Goal: Information Seeking & Learning: Learn about a topic

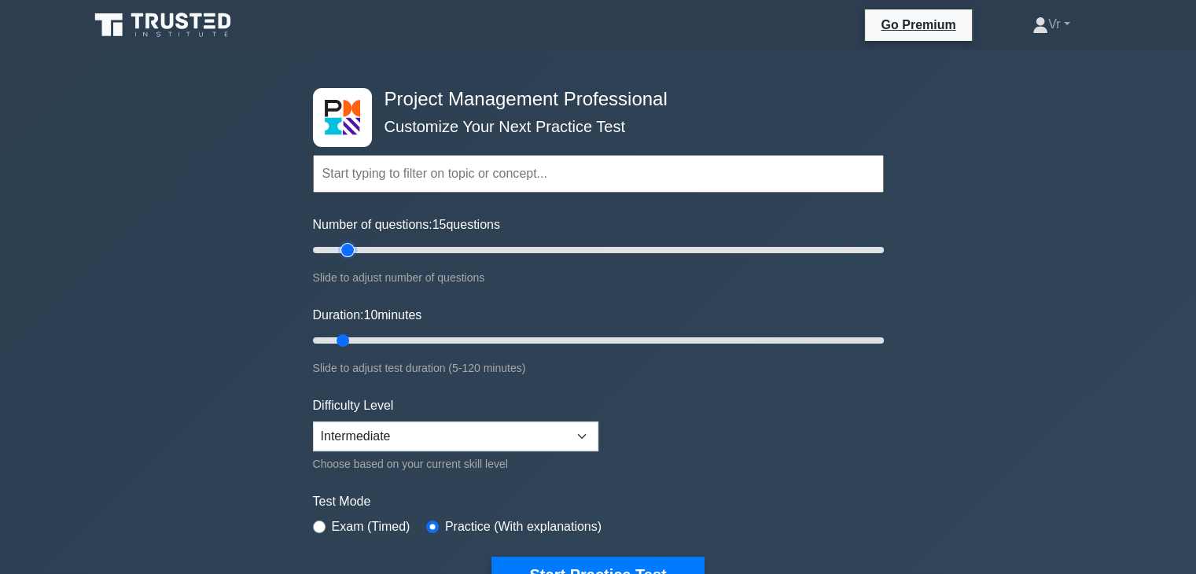
type input "10"
click at [337, 252] on input "Number of questions: 10 questions" at bounding box center [598, 250] width 571 height 19
click at [466, 443] on select "Beginner Intermediate Expert" at bounding box center [455, 437] width 285 height 30
select select "expert"
click at [313, 422] on select "Beginner Intermediate Expert" at bounding box center [455, 437] width 285 height 30
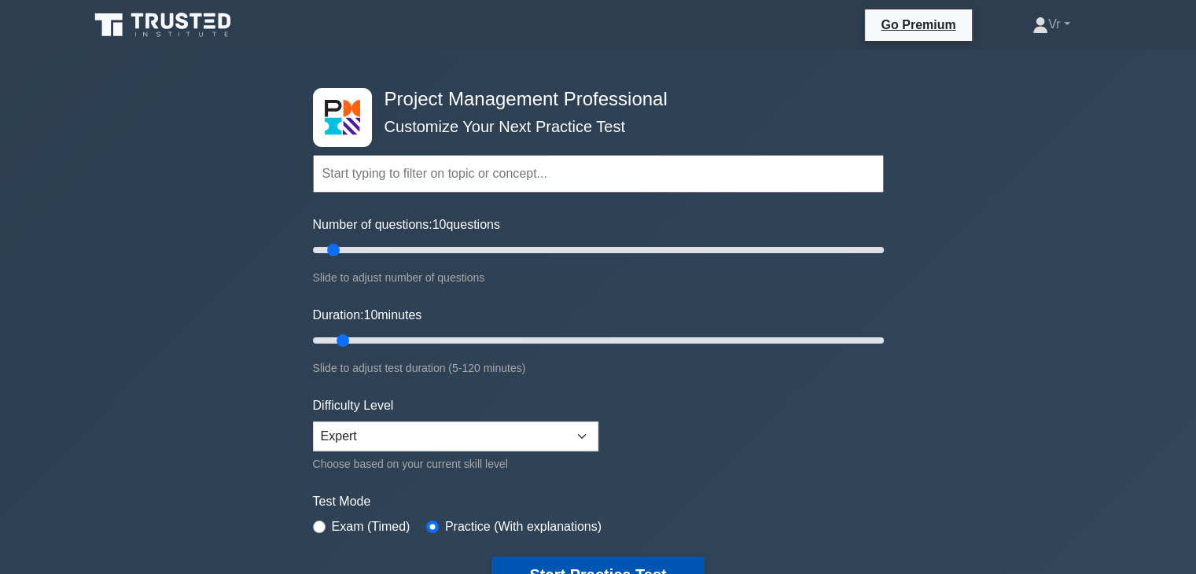
click at [623, 562] on button "Start Practice Test" at bounding box center [598, 575] width 212 height 36
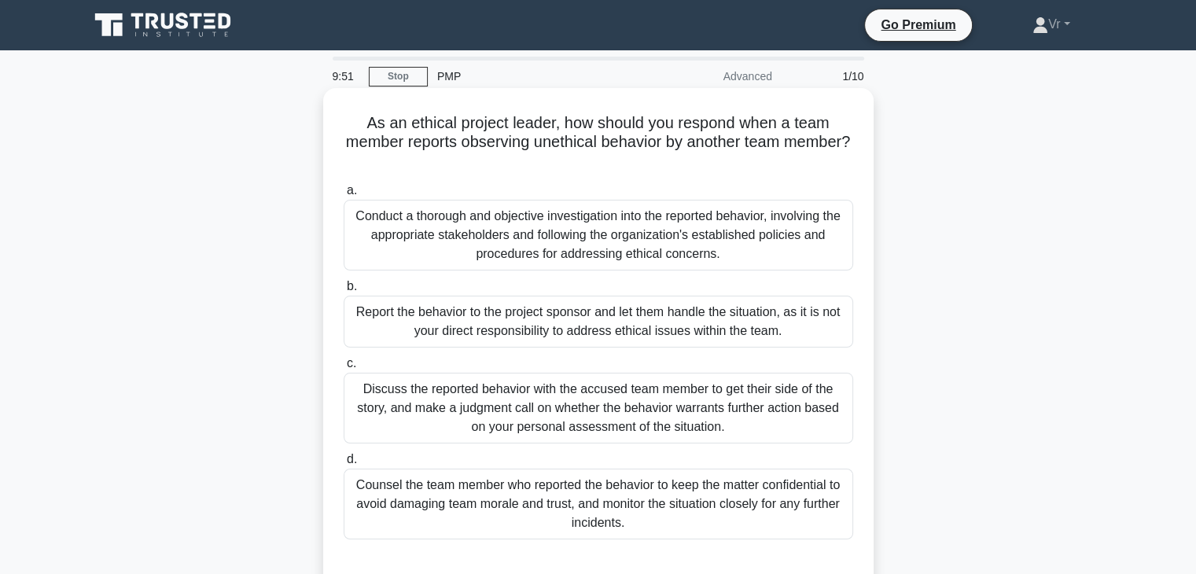
drag, startPoint x: 378, startPoint y: 123, endPoint x: 819, endPoint y: 152, distance: 442.1
click at [819, 152] on h5 "As an ethical project leader, how should you respond when a team member reports…" at bounding box center [598, 142] width 513 height 58
click at [402, 395] on div "Discuss the reported behavior with the accused team member to get their side of…" at bounding box center [599, 408] width 510 height 71
click at [344, 369] on input "c. Discuss the reported behavior with the accused team member to get their side…" at bounding box center [344, 364] width 0 height 10
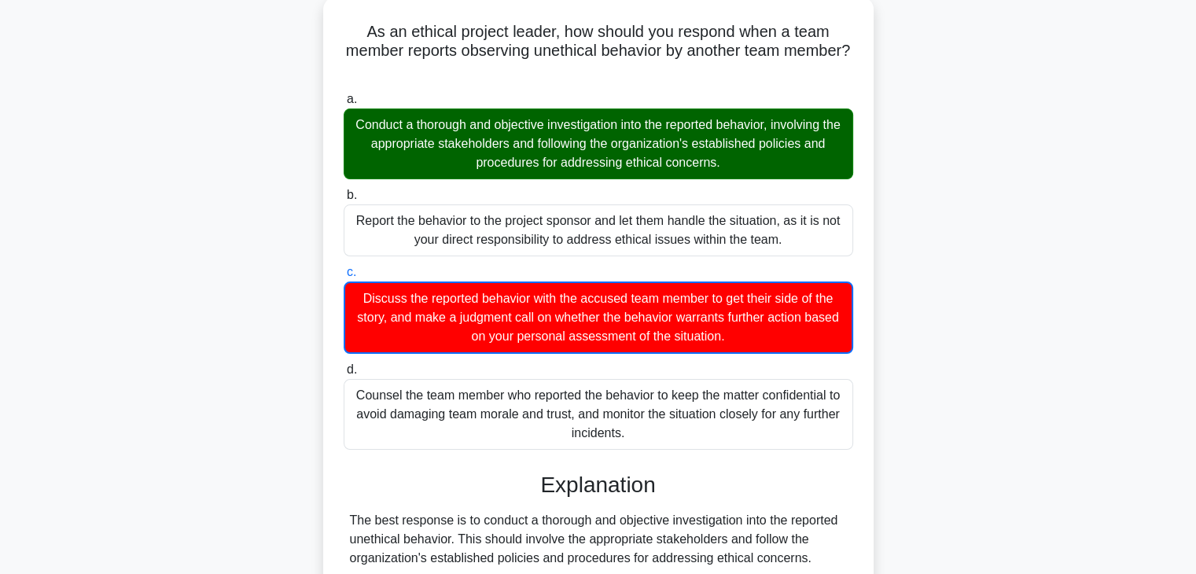
scroll to position [393, 0]
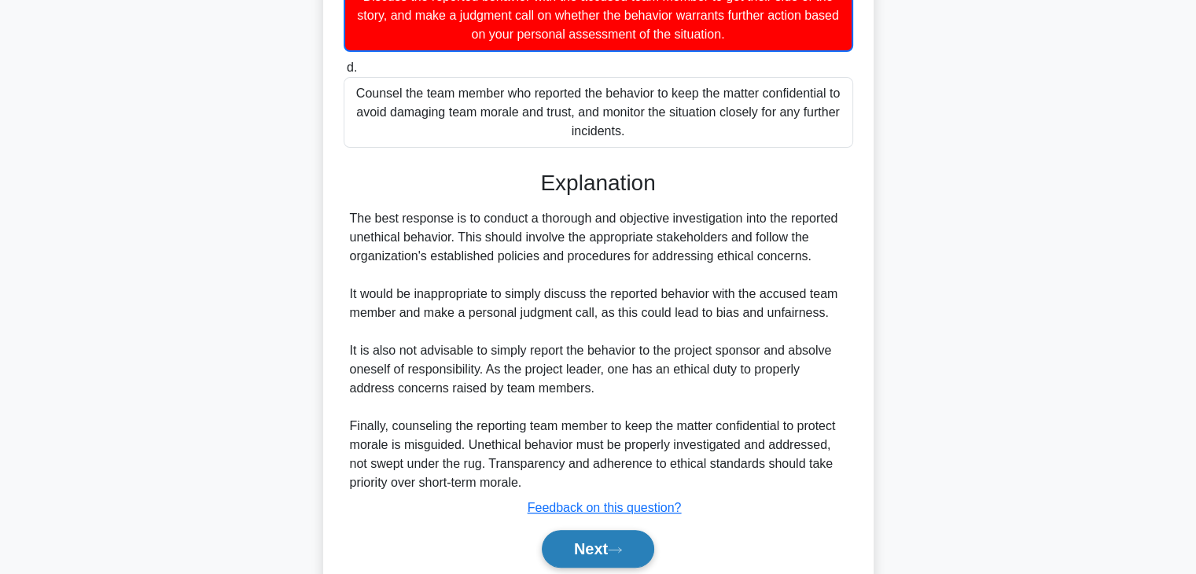
click at [602, 545] on button "Next" at bounding box center [598, 549] width 112 height 38
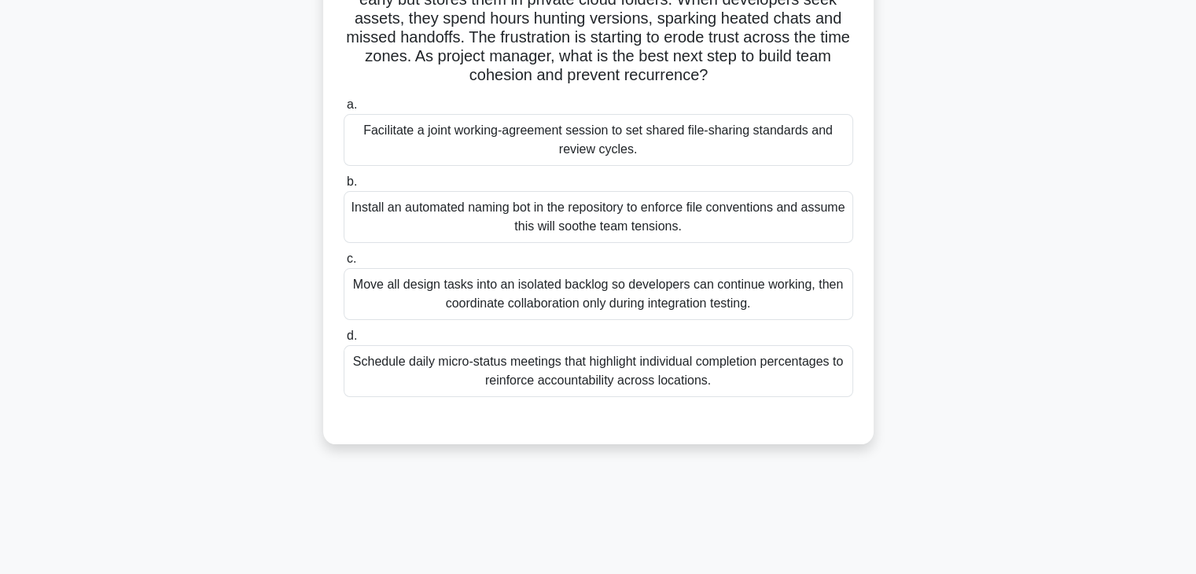
scroll to position [0, 0]
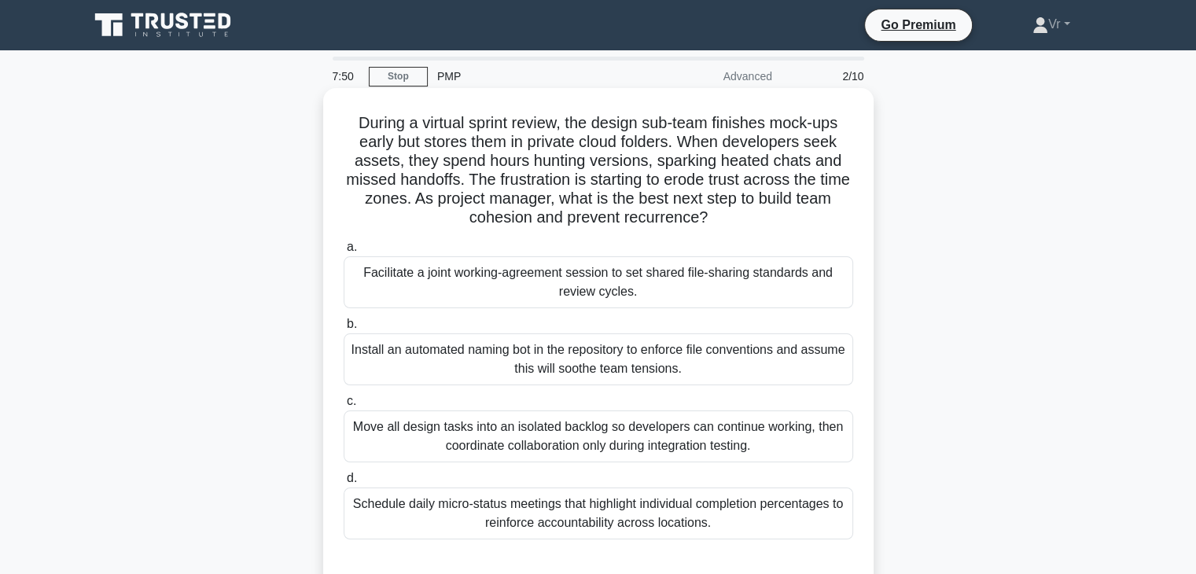
click at [564, 274] on div "Facilitate a joint working-agreement session to set shared file-sharing standar…" at bounding box center [599, 282] width 510 height 52
click at [344, 252] on input "a. Facilitate a joint working-agreement session to set shared file-sharing stan…" at bounding box center [344, 247] width 0 height 10
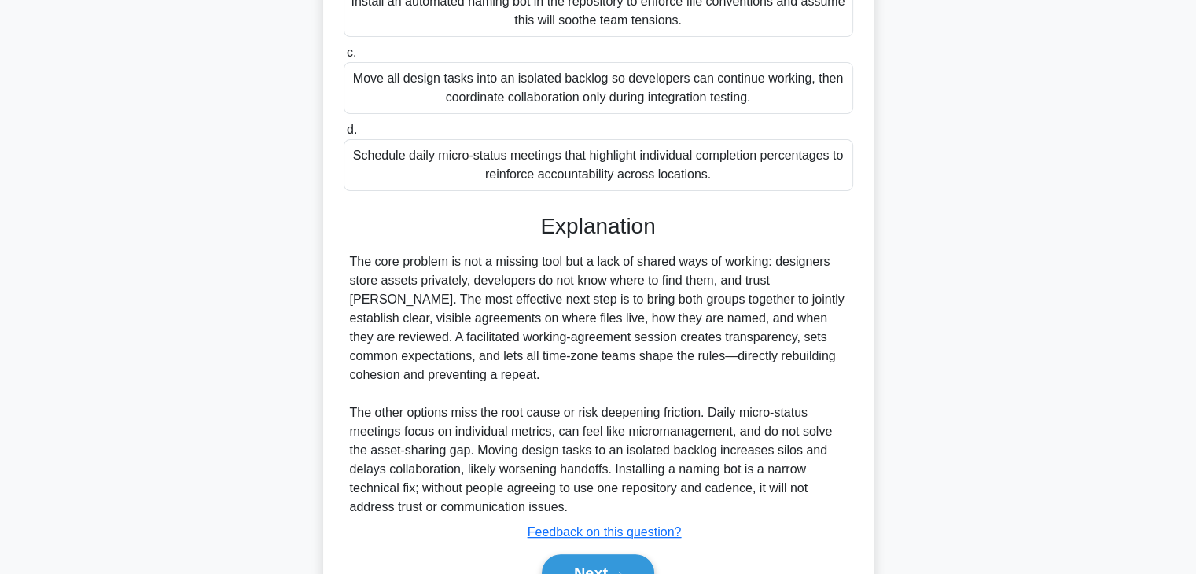
scroll to position [433, 0]
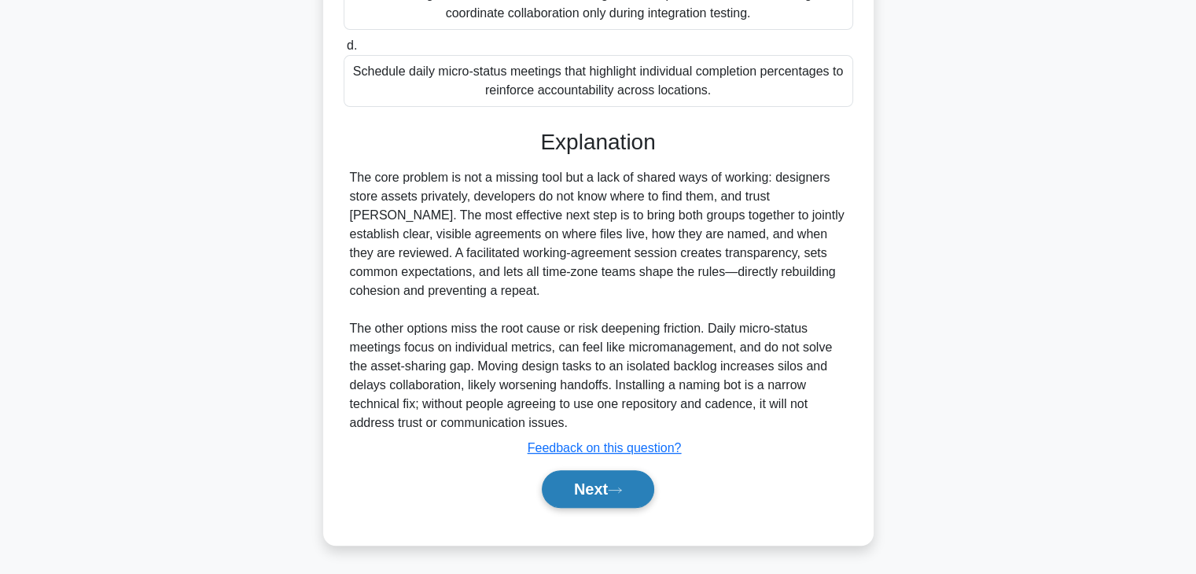
click at [622, 489] on icon at bounding box center [615, 490] width 14 height 9
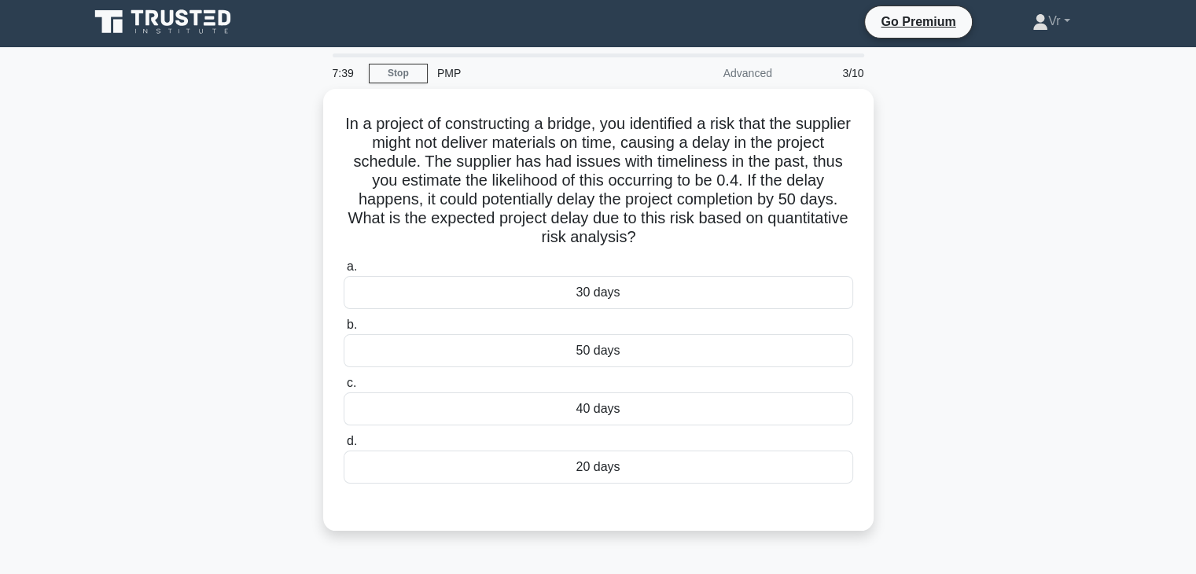
scroll to position [0, 0]
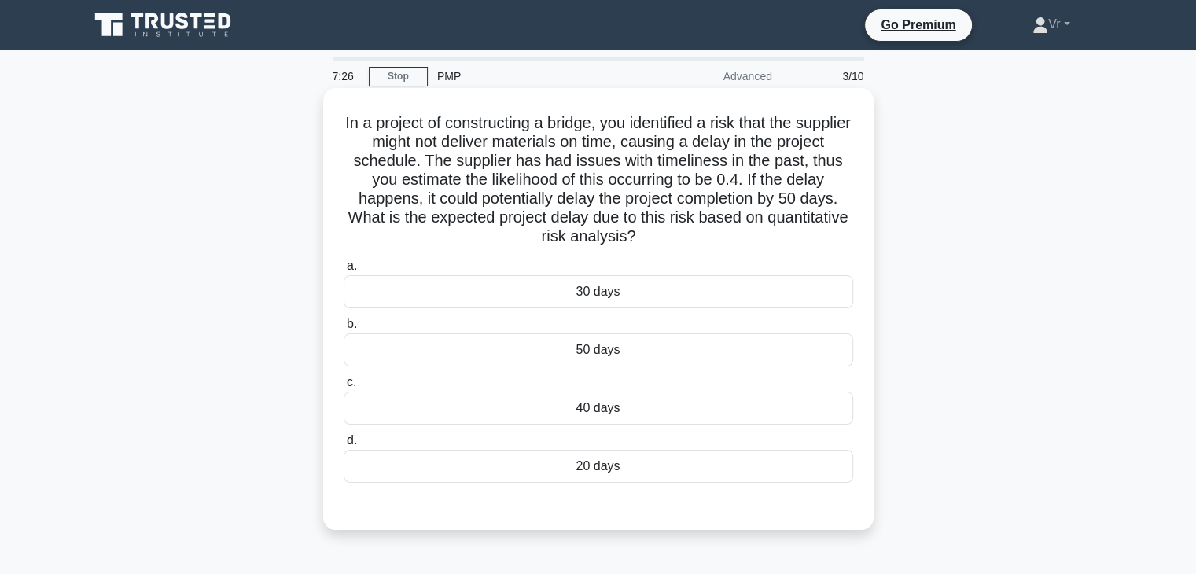
click at [598, 462] on div "20 days" at bounding box center [599, 466] width 510 height 33
click at [344, 446] on input "d. 20 days" at bounding box center [344, 441] width 0 height 10
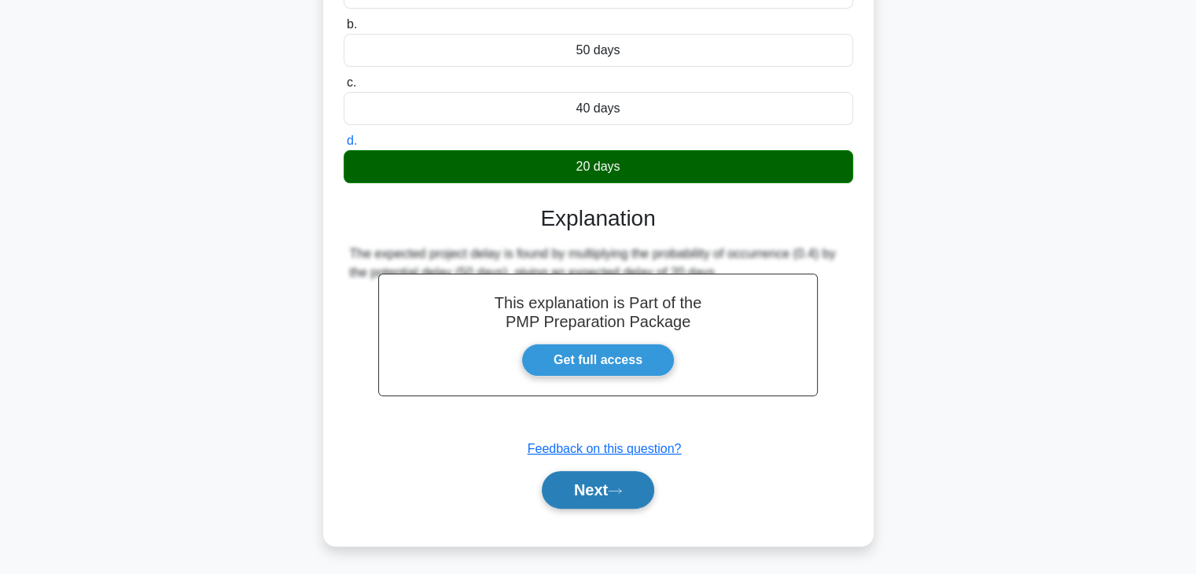
scroll to position [300, 0]
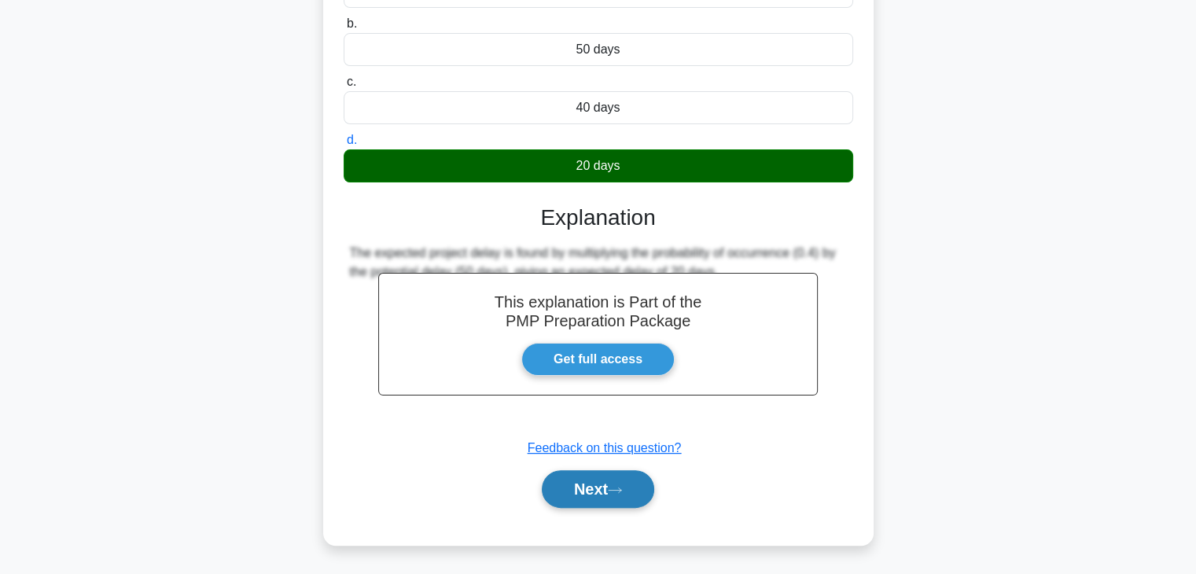
click at [604, 498] on button "Next" at bounding box center [598, 489] width 112 height 38
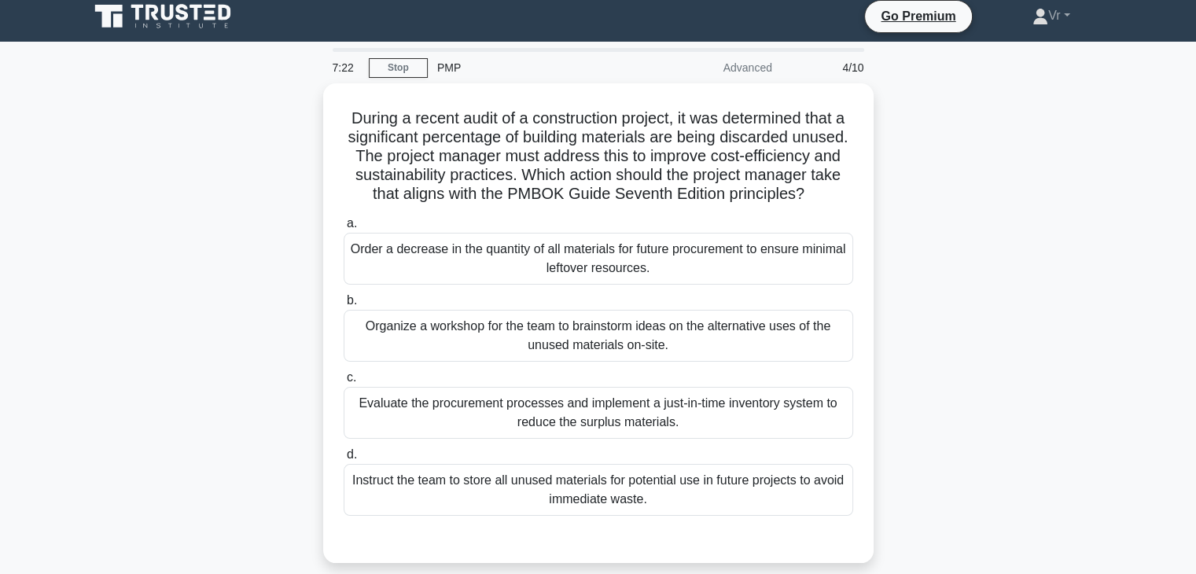
scroll to position [0, 0]
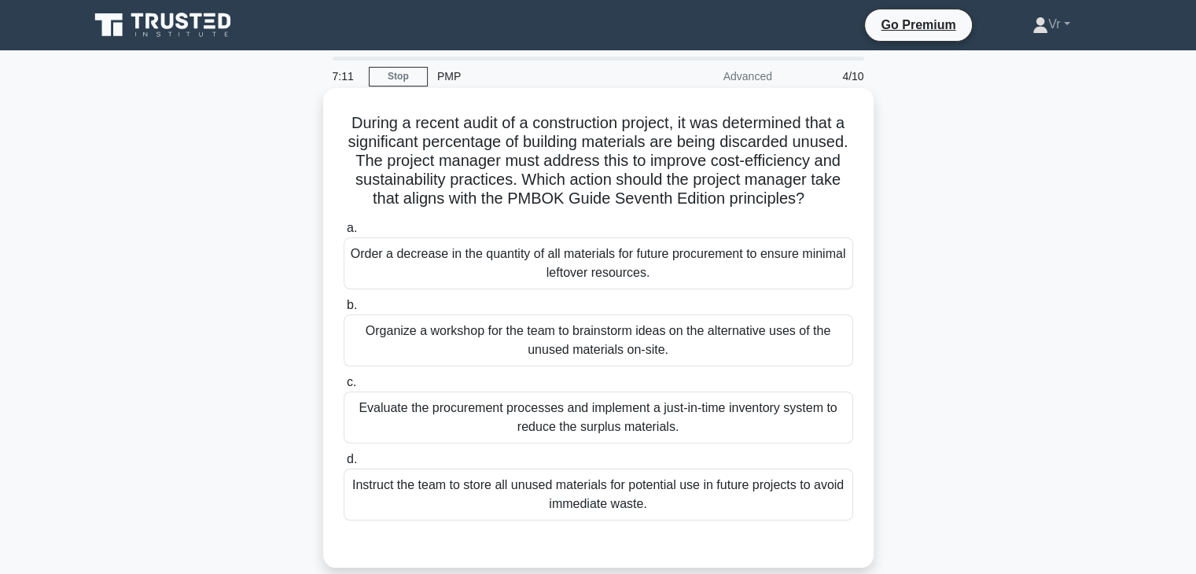
click at [506, 442] on div "Evaluate the procurement processes and implement a just-in-time inventory syste…" at bounding box center [599, 418] width 510 height 52
click at [344, 388] on input "c. Evaluate the procurement processes and implement a just-in-time inventory sy…" at bounding box center [344, 382] width 0 height 10
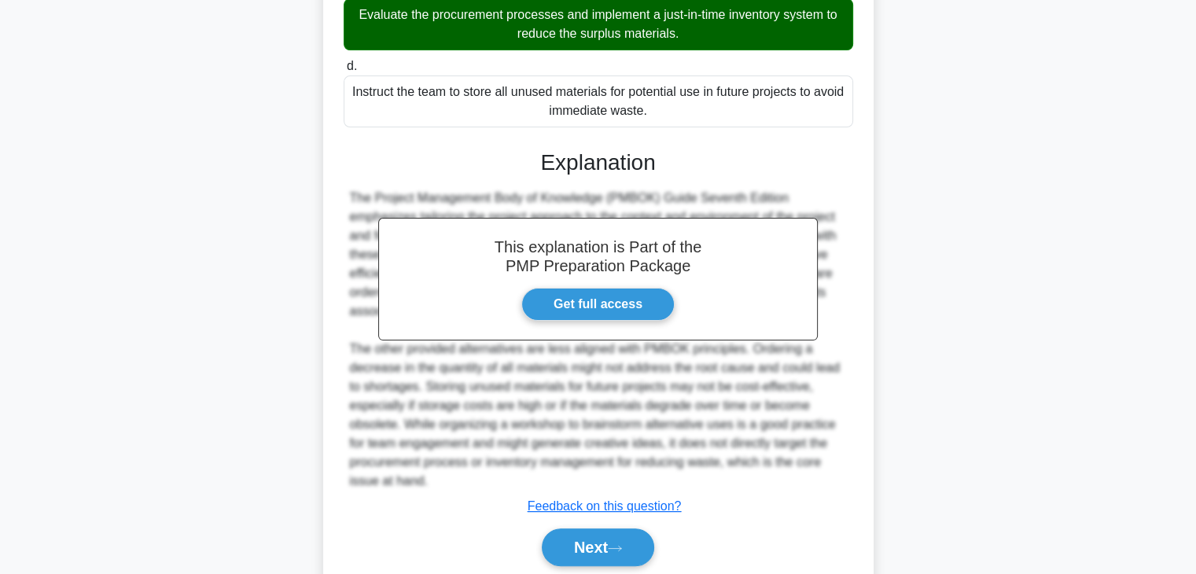
scroll to position [470, 0]
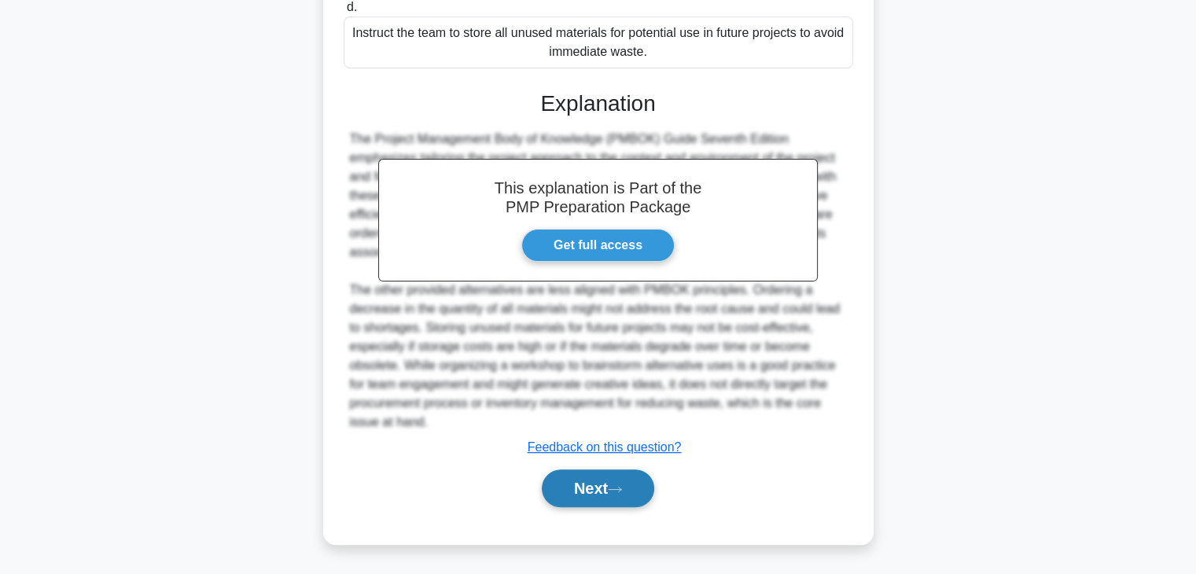
click at [598, 483] on button "Next" at bounding box center [598, 488] width 112 height 38
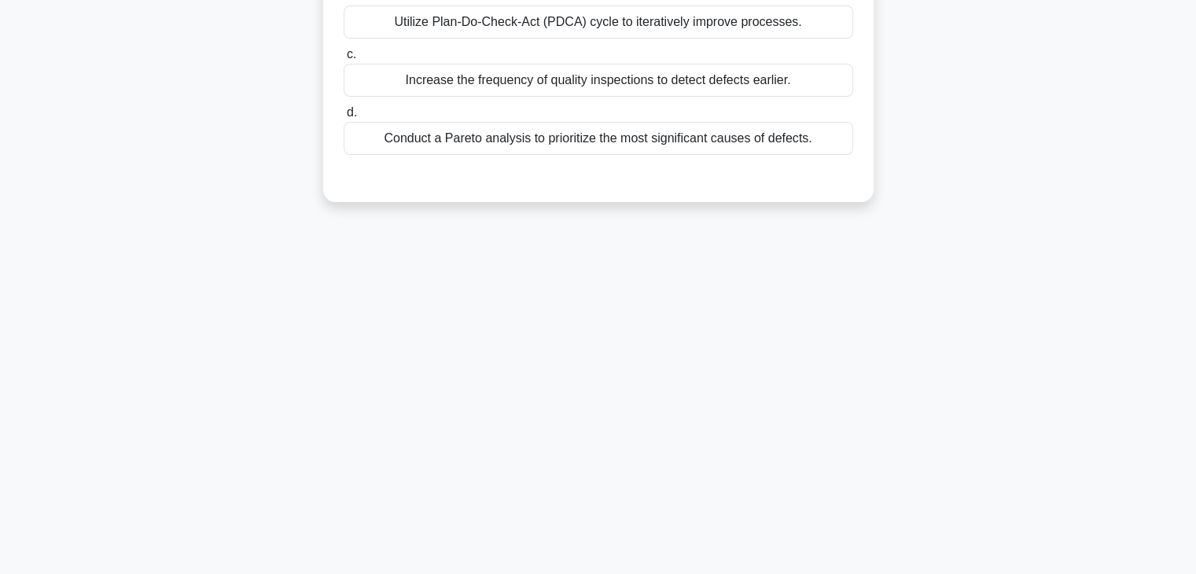
scroll to position [0, 0]
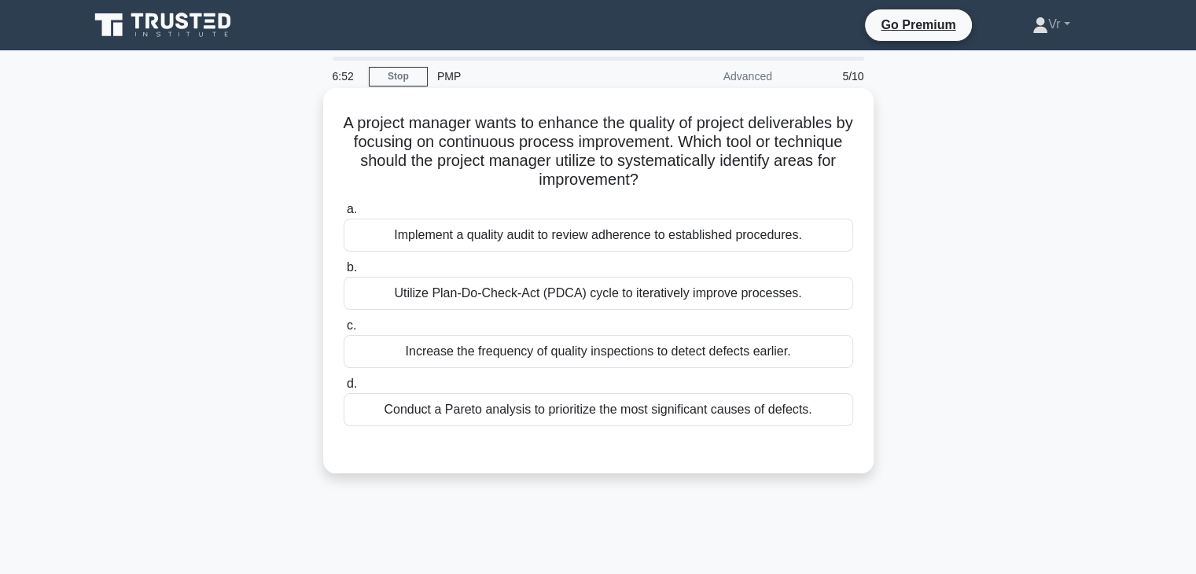
click at [585, 243] on div "Implement a quality audit to review adherence to established procedures." at bounding box center [599, 235] width 510 height 33
click at [344, 215] on input "a. Implement a quality audit to review adherence to established procedures." at bounding box center [344, 209] width 0 height 10
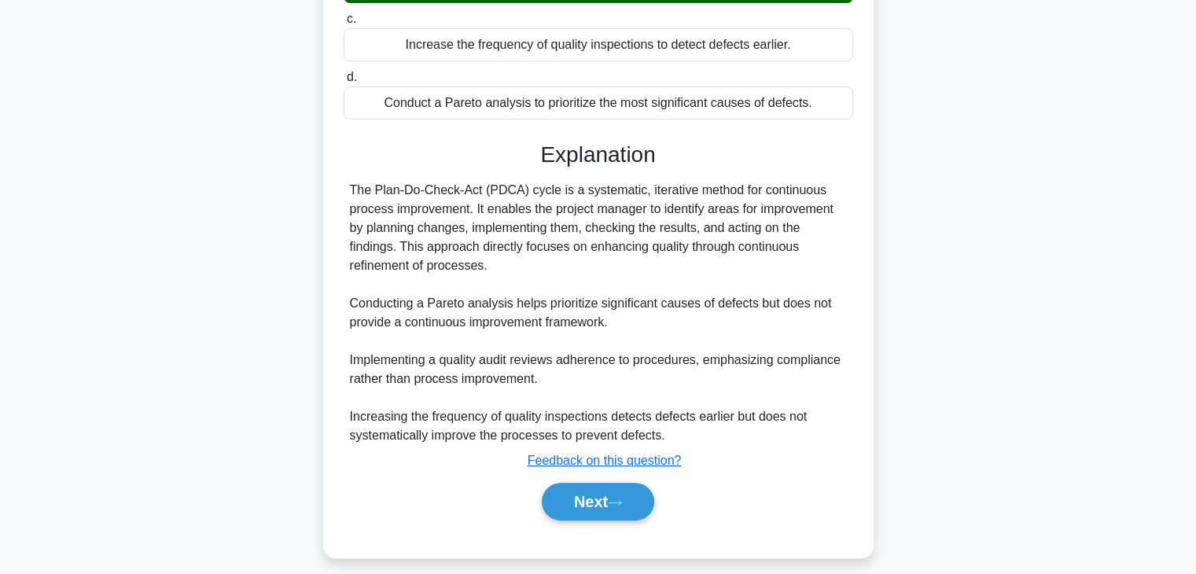
scroll to position [321, 0]
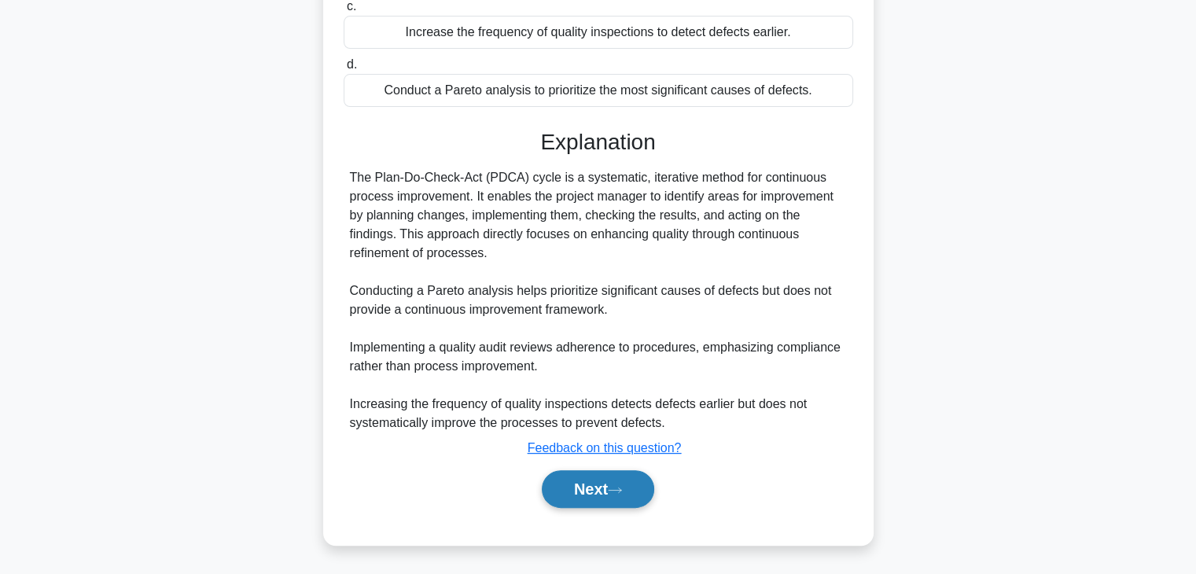
click at [602, 479] on button "Next" at bounding box center [598, 489] width 112 height 38
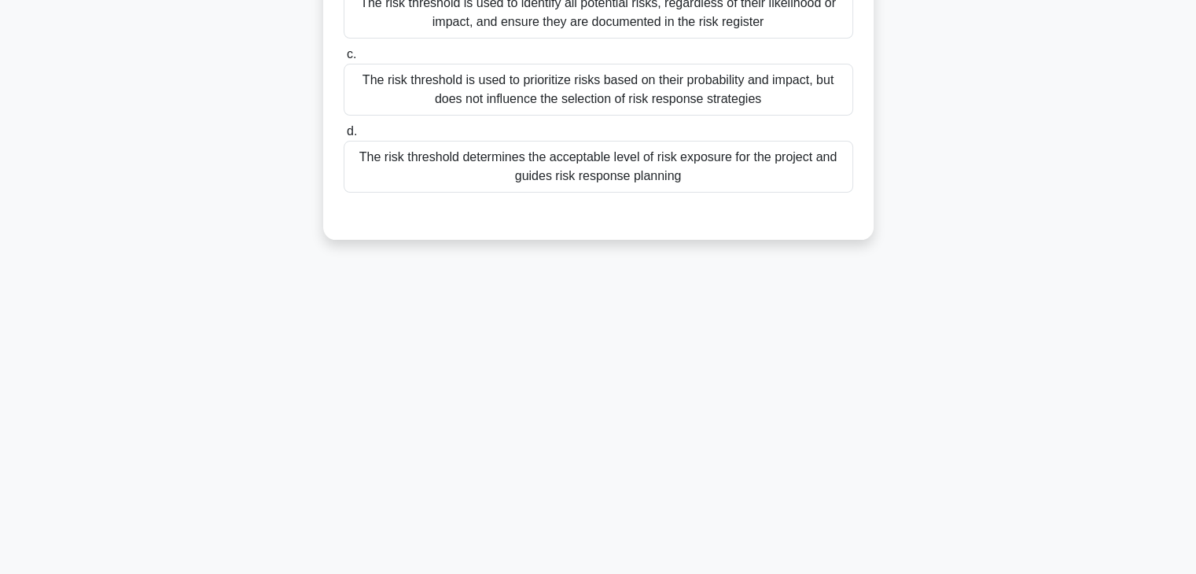
scroll to position [0, 0]
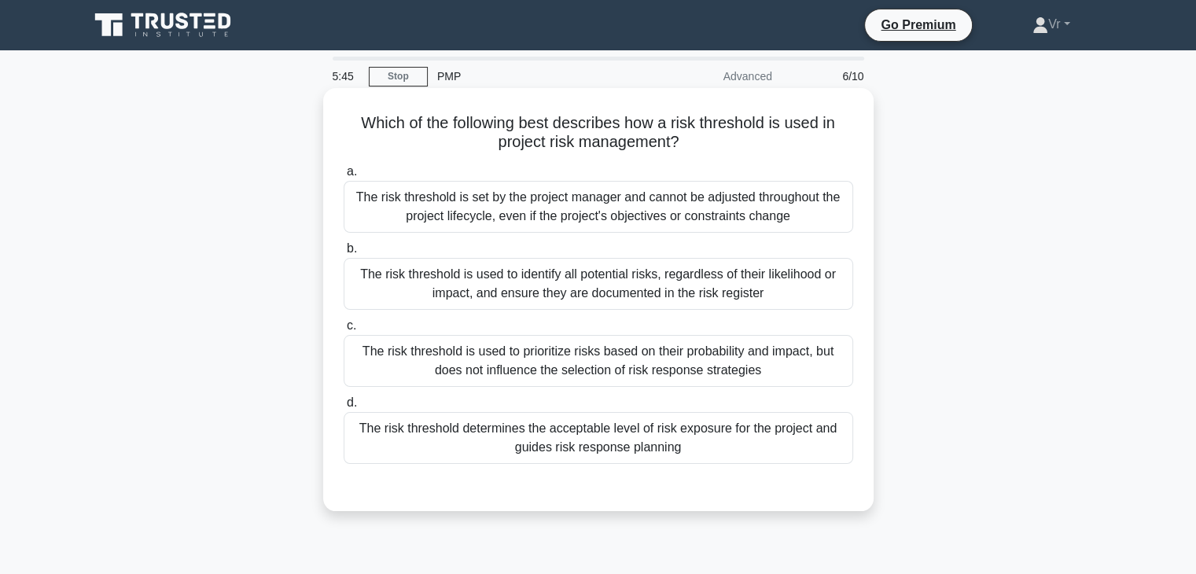
click at [673, 378] on div "The risk threshold is used to prioritize risks based on their probability and i…" at bounding box center [599, 361] width 510 height 52
click at [344, 331] on input "c. The risk threshold is used to prioritize risks based on their probability an…" at bounding box center [344, 326] width 0 height 10
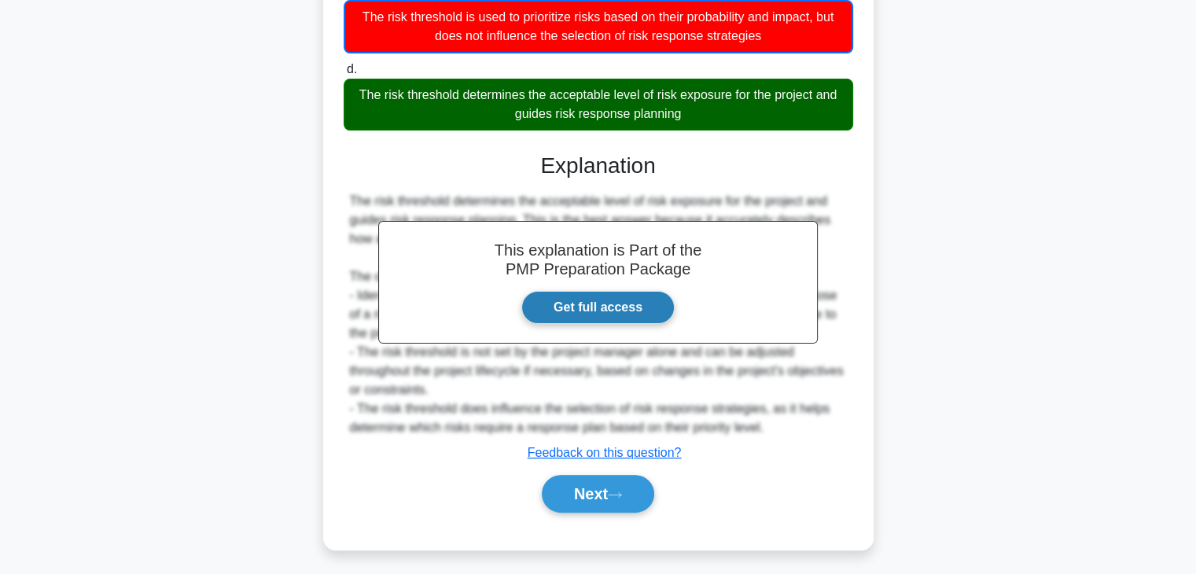
scroll to position [340, 0]
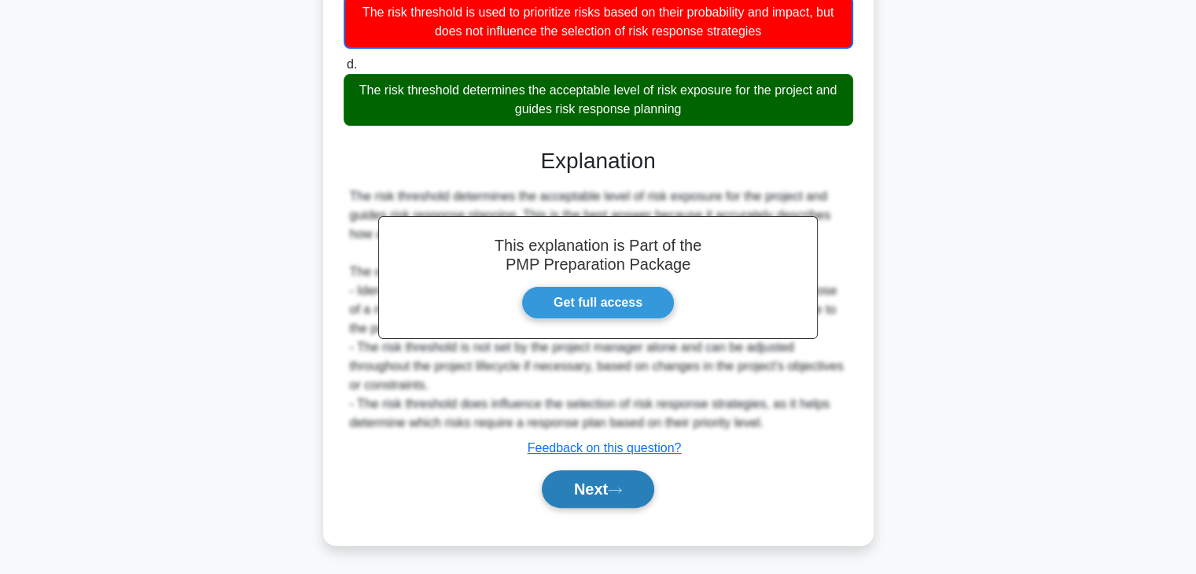
click at [620, 488] on icon at bounding box center [615, 490] width 14 height 9
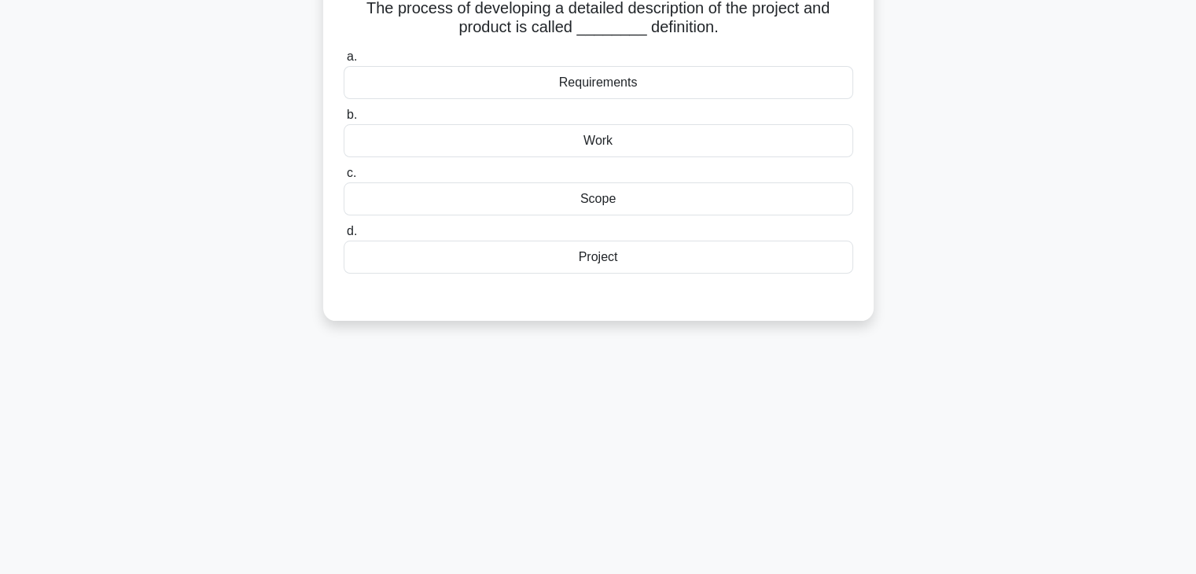
scroll to position [0, 0]
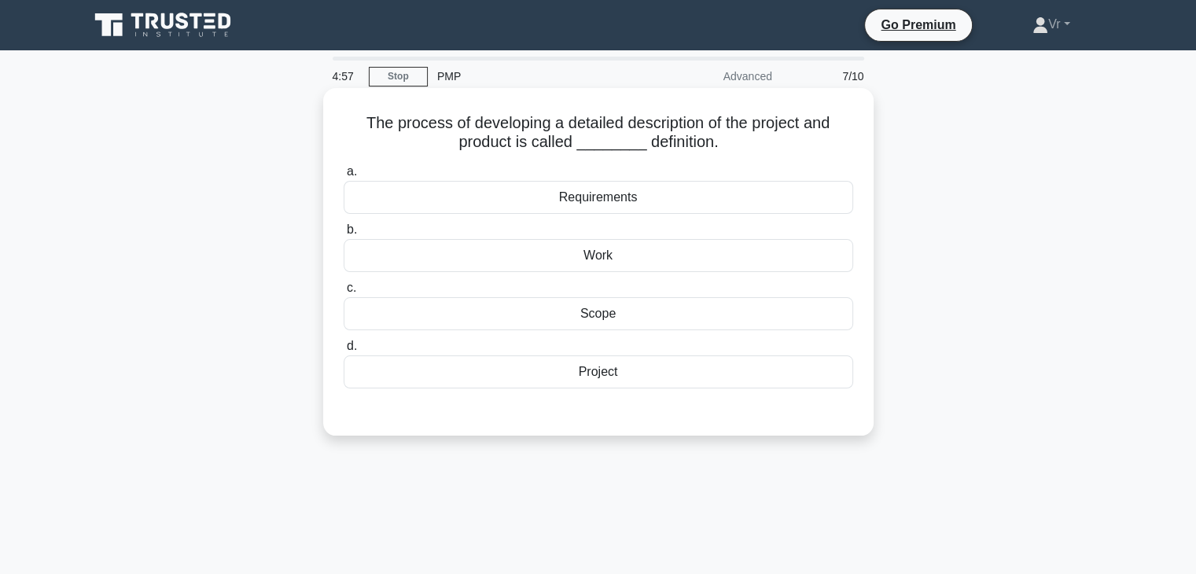
click at [647, 199] on div "Requirements" at bounding box center [599, 197] width 510 height 33
click at [344, 177] on input "a. Requirements" at bounding box center [344, 172] width 0 height 10
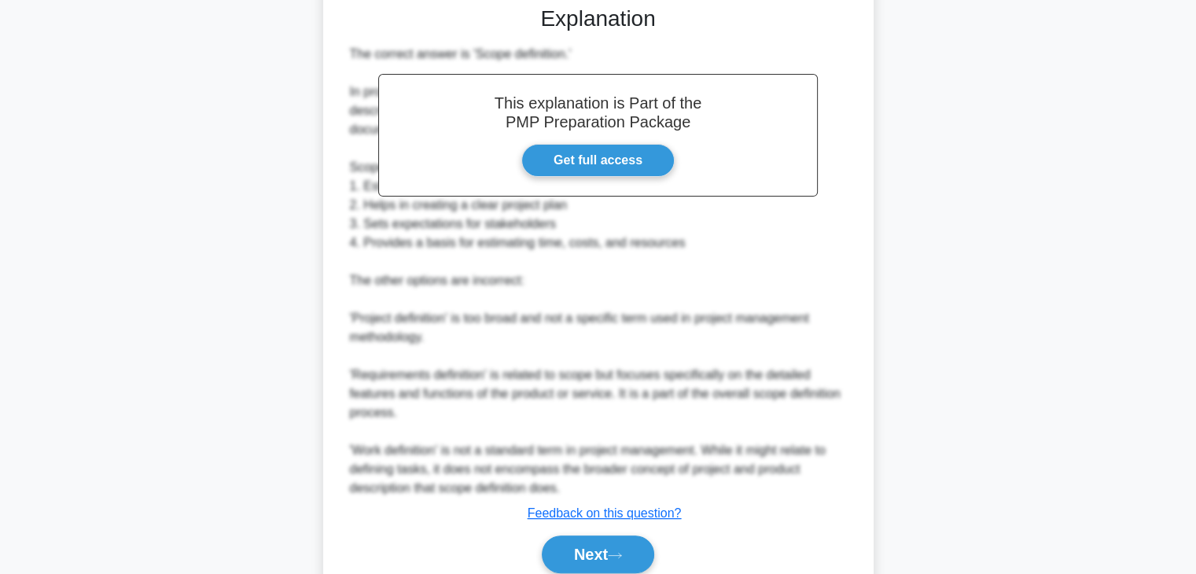
scroll to position [472, 0]
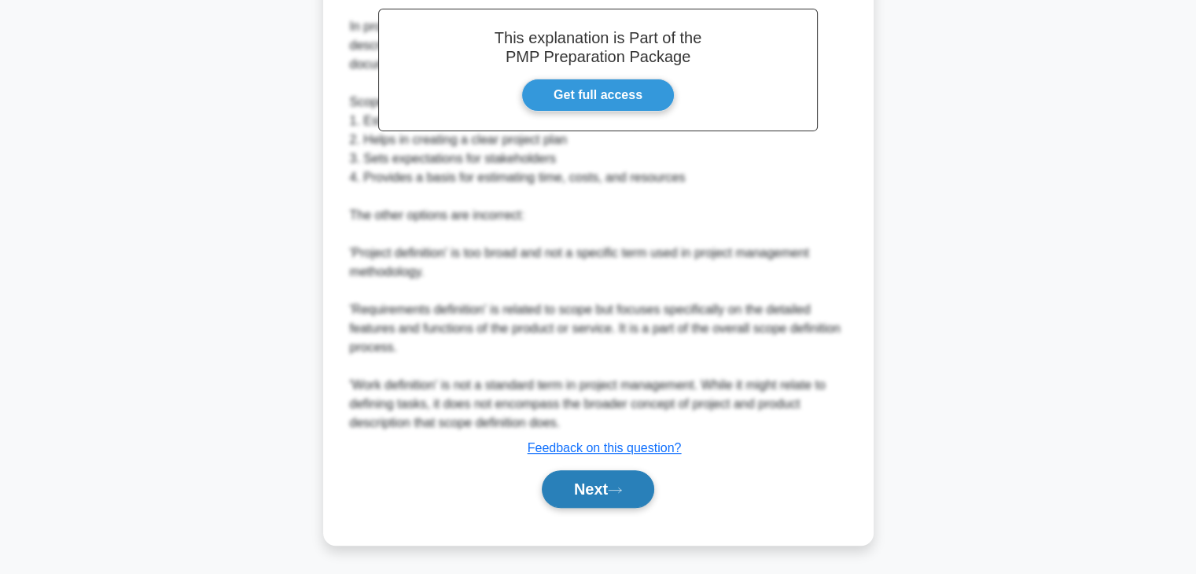
click at [606, 493] on button "Next" at bounding box center [598, 489] width 112 height 38
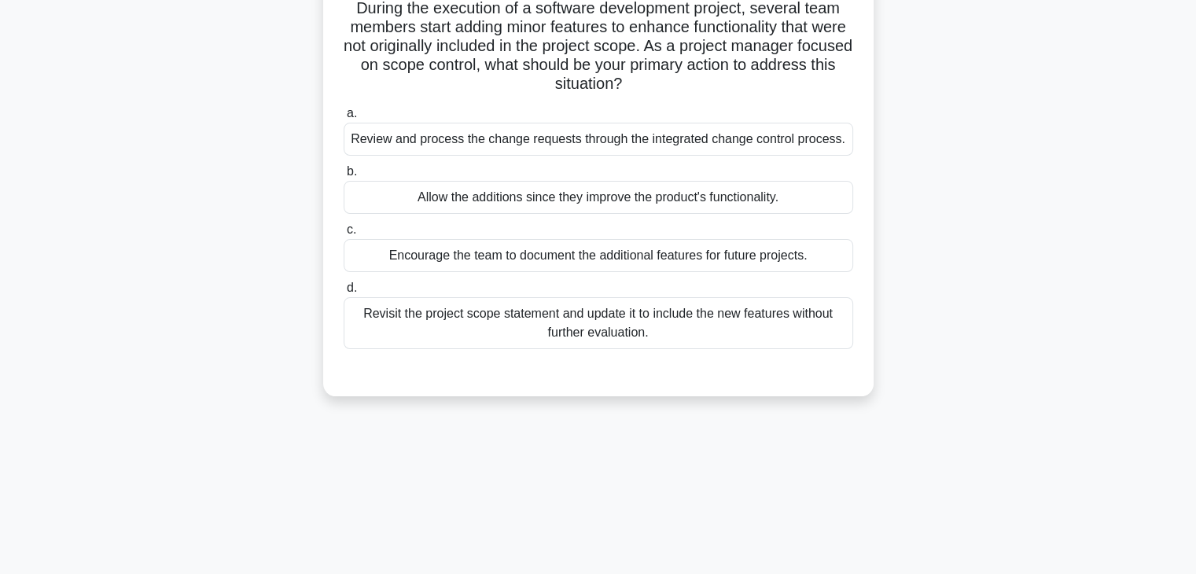
scroll to position [0, 0]
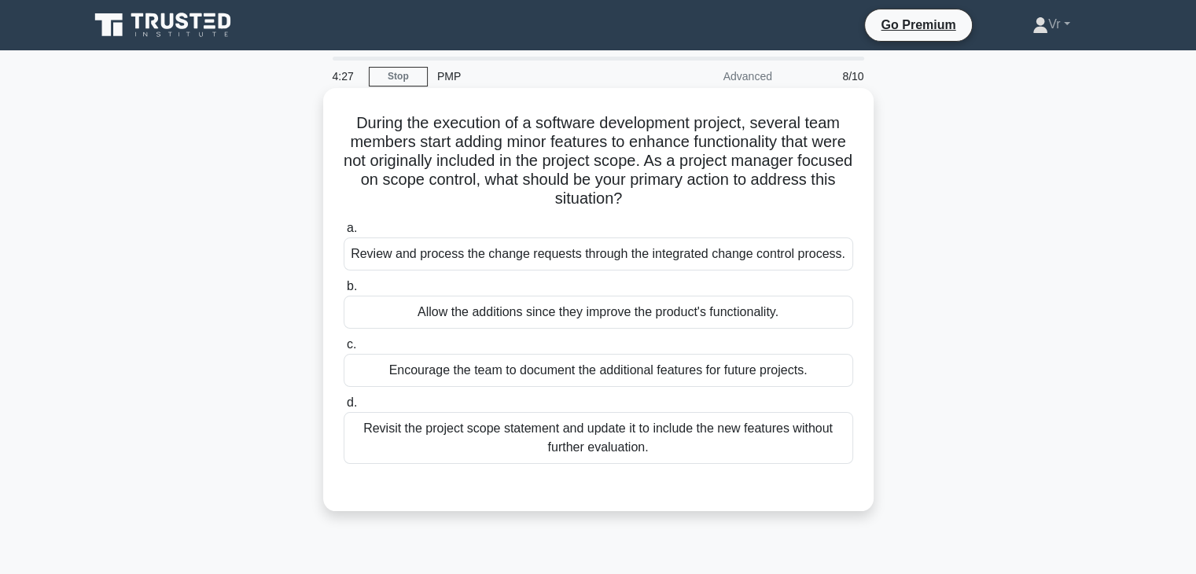
click at [466, 265] on div "Review and process the change requests through the integrated change control pr…" at bounding box center [599, 253] width 510 height 33
click at [344, 234] on input "a. Review and process the change requests through the integrated change control…" at bounding box center [344, 228] width 0 height 10
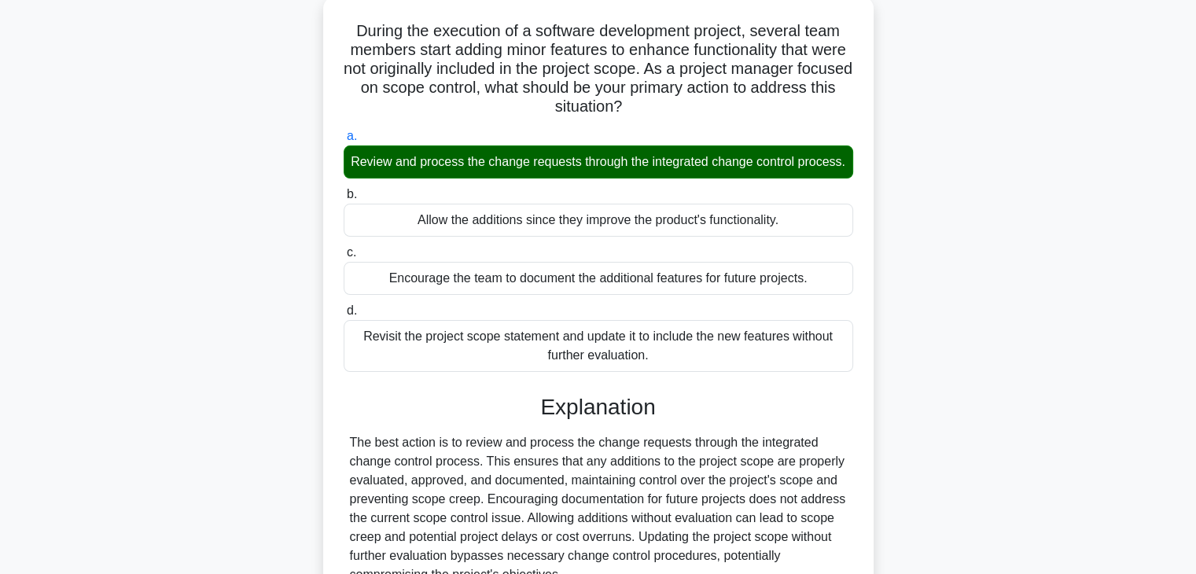
scroll to position [276, 0]
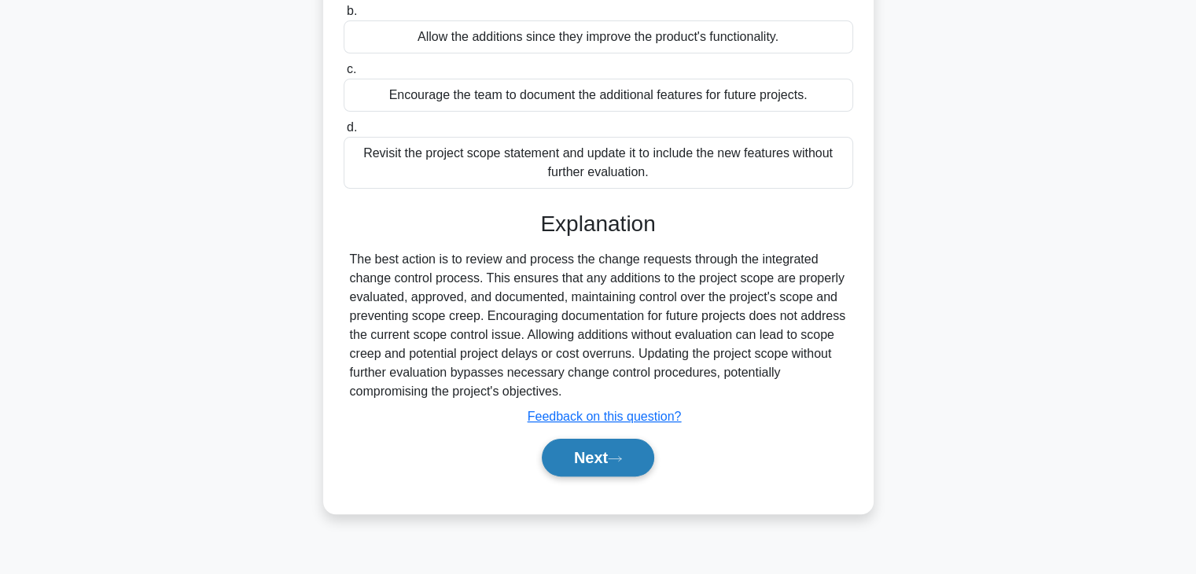
click at [626, 477] on button "Next" at bounding box center [598, 458] width 112 height 38
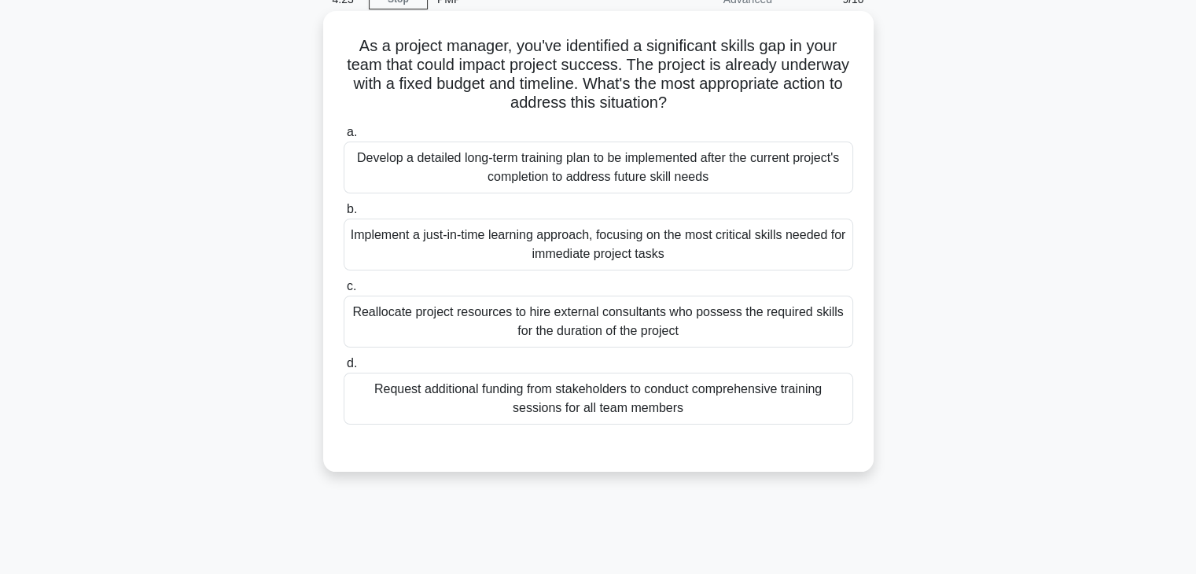
scroll to position [0, 0]
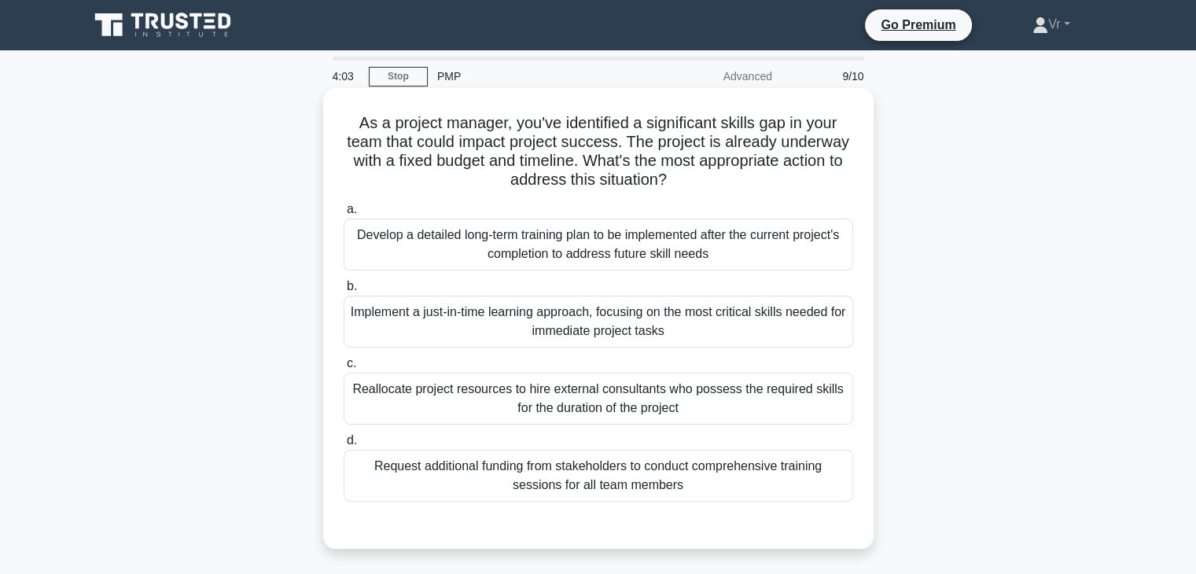
click at [623, 479] on div "Request additional funding from stakeholders to conduct comprehensive training …" at bounding box center [599, 476] width 510 height 52
click at [344, 446] on input "d. Request additional funding from stakeholders to conduct comprehensive traini…" at bounding box center [344, 441] width 0 height 10
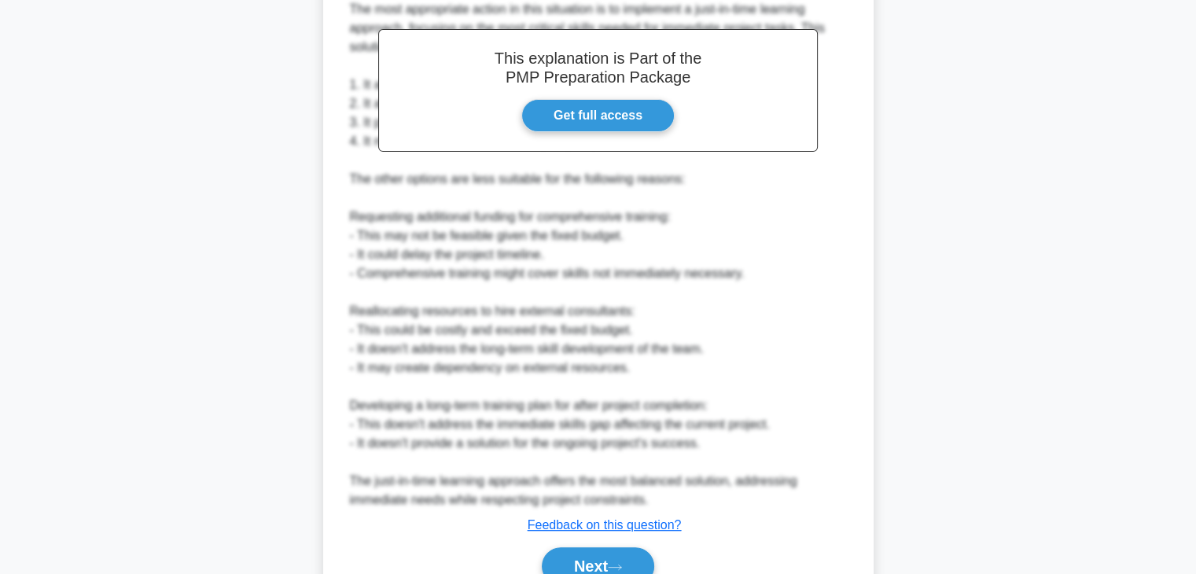
scroll to position [642, 0]
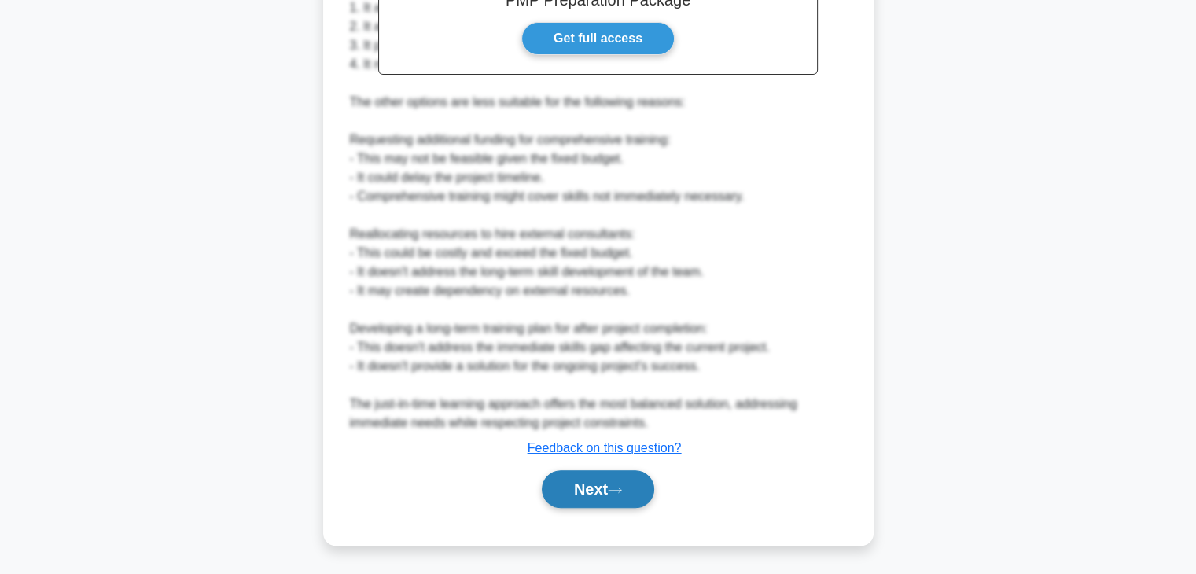
click at [632, 487] on button "Next" at bounding box center [598, 489] width 112 height 38
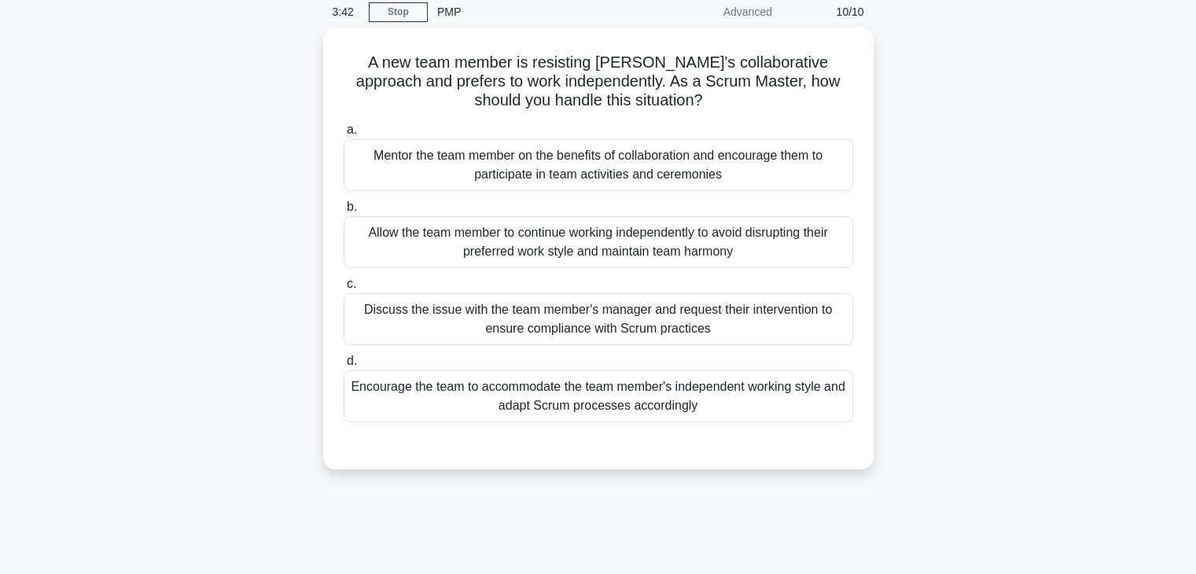
scroll to position [0, 0]
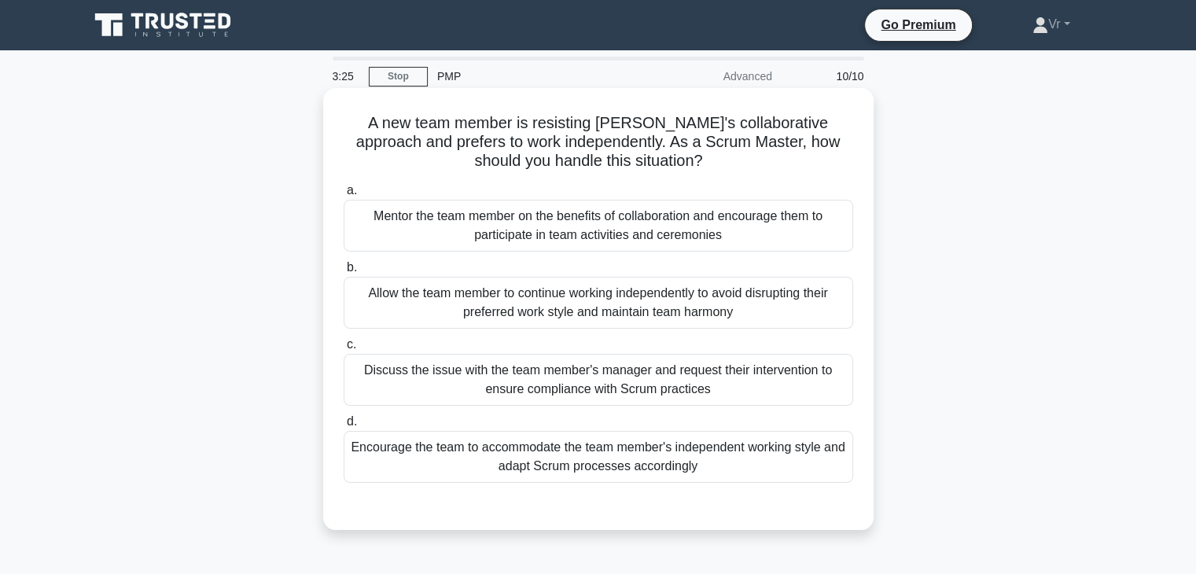
click at [626, 228] on div "Mentor the team member on the benefits of collaboration and encourage them to p…" at bounding box center [599, 226] width 510 height 52
click at [344, 196] on input "a. Mentor the team member on the benefits of collaboration and encourage them t…" at bounding box center [344, 191] width 0 height 10
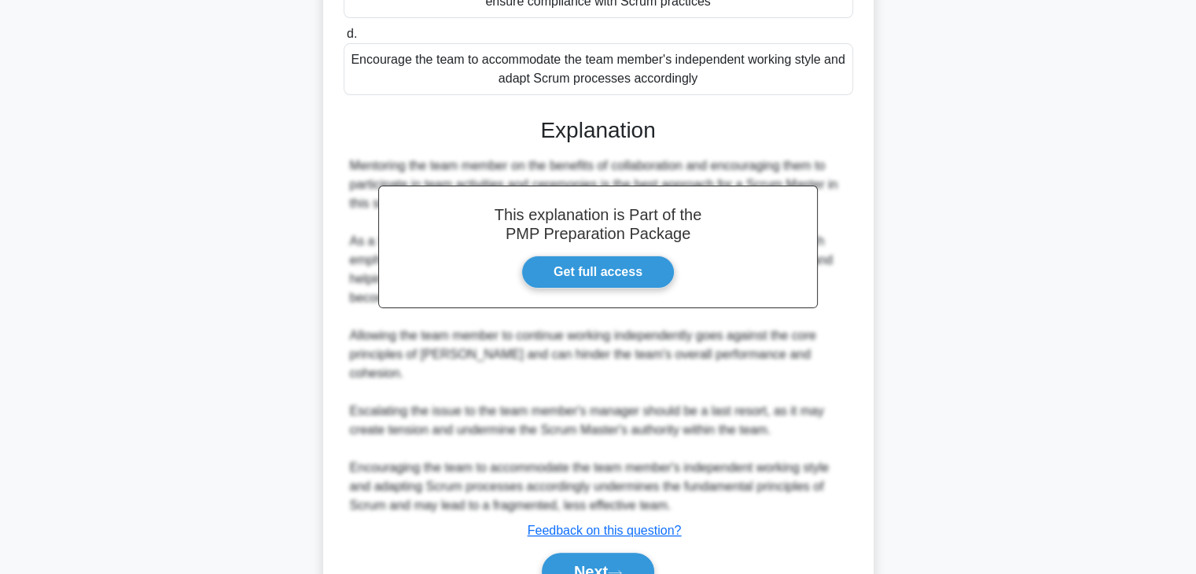
scroll to position [451, 0]
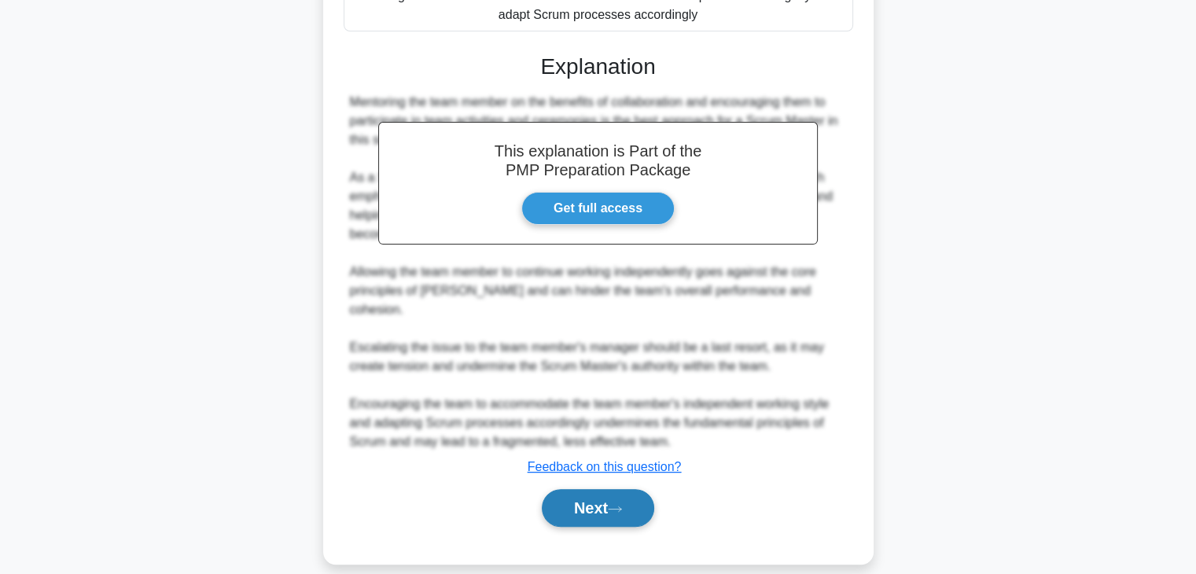
click at [628, 500] on button "Next" at bounding box center [598, 508] width 112 height 38
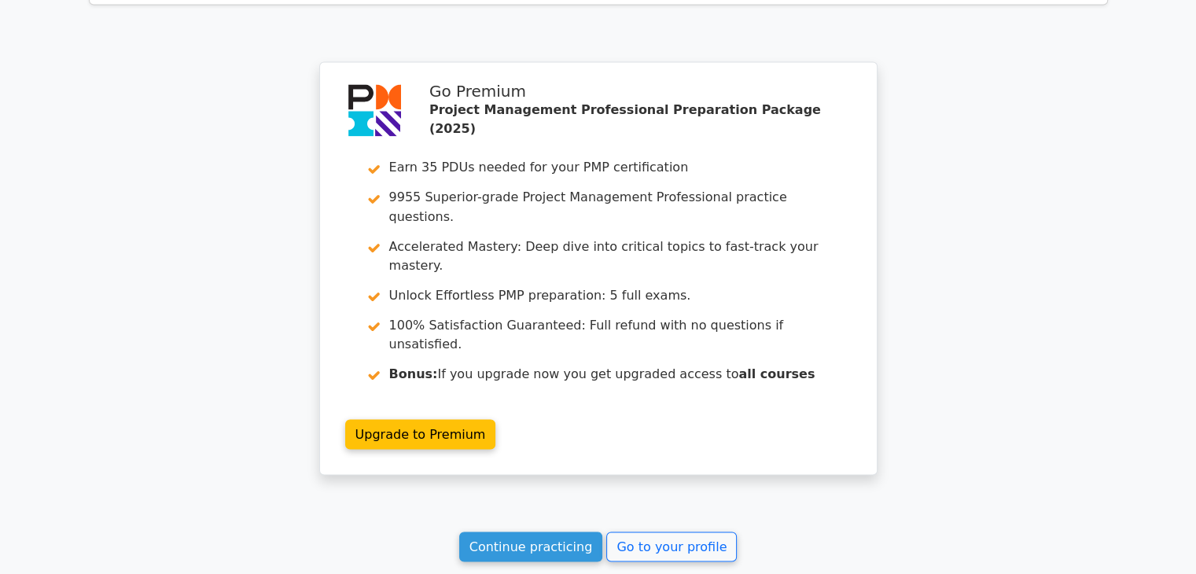
scroll to position [2868, 0]
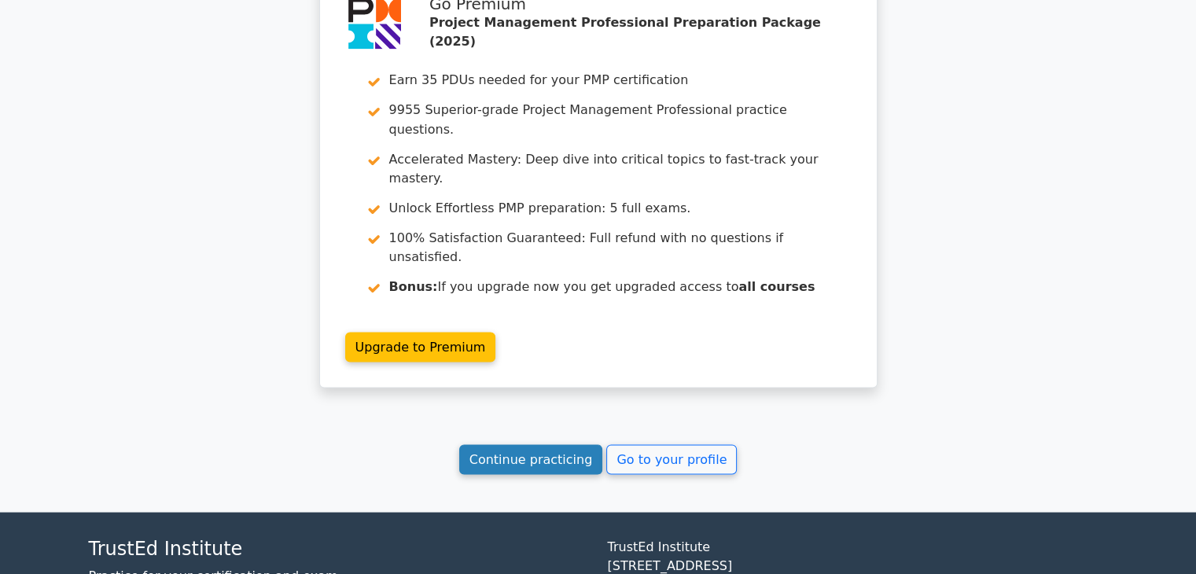
click at [548, 444] on link "Continue practicing" at bounding box center [531, 459] width 144 height 30
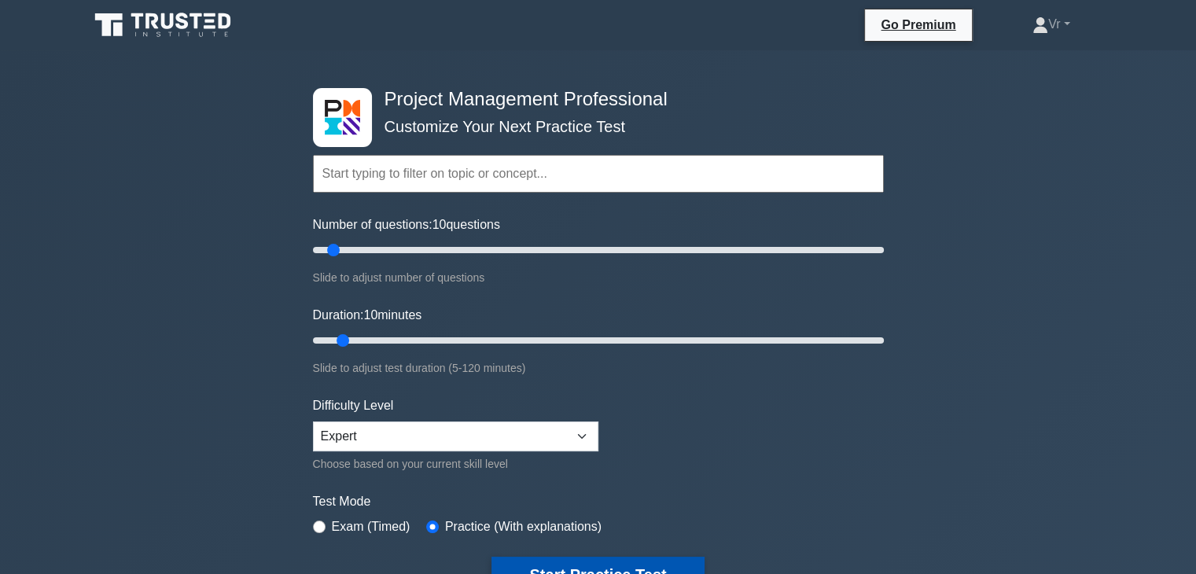
click at [578, 561] on button "Start Practice Test" at bounding box center [598, 575] width 212 height 36
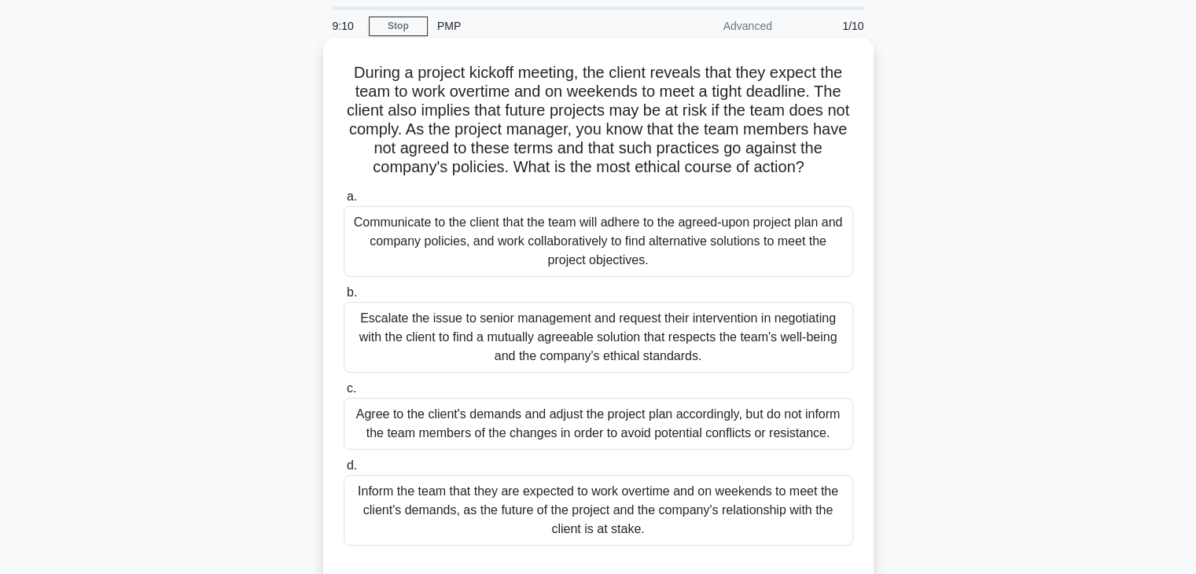
scroll to position [79, 0]
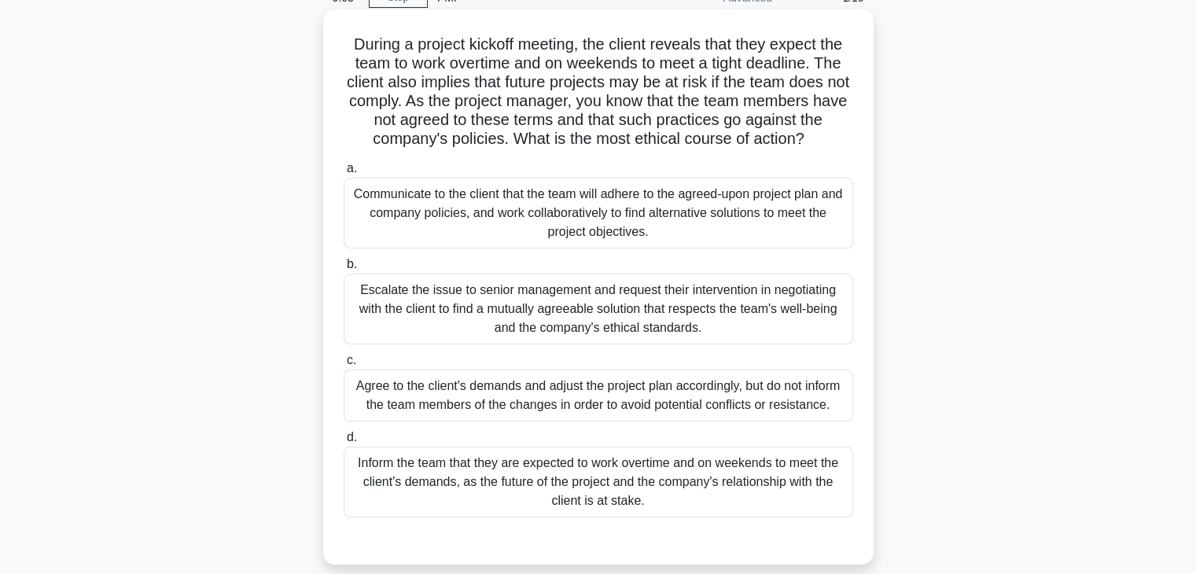
click at [550, 212] on div "Communicate to the client that the team will adhere to the agreed-upon project …" at bounding box center [599, 213] width 510 height 71
click at [344, 174] on input "a. Communicate to the client that the team will adhere to the agreed-upon proje…" at bounding box center [344, 169] width 0 height 10
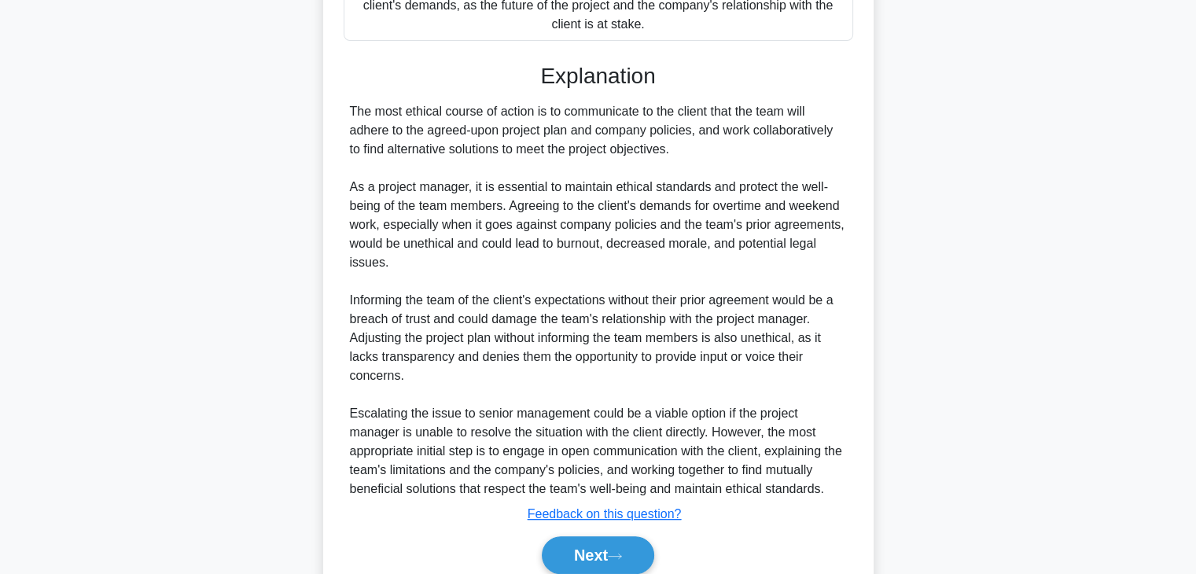
scroll to position [621, 0]
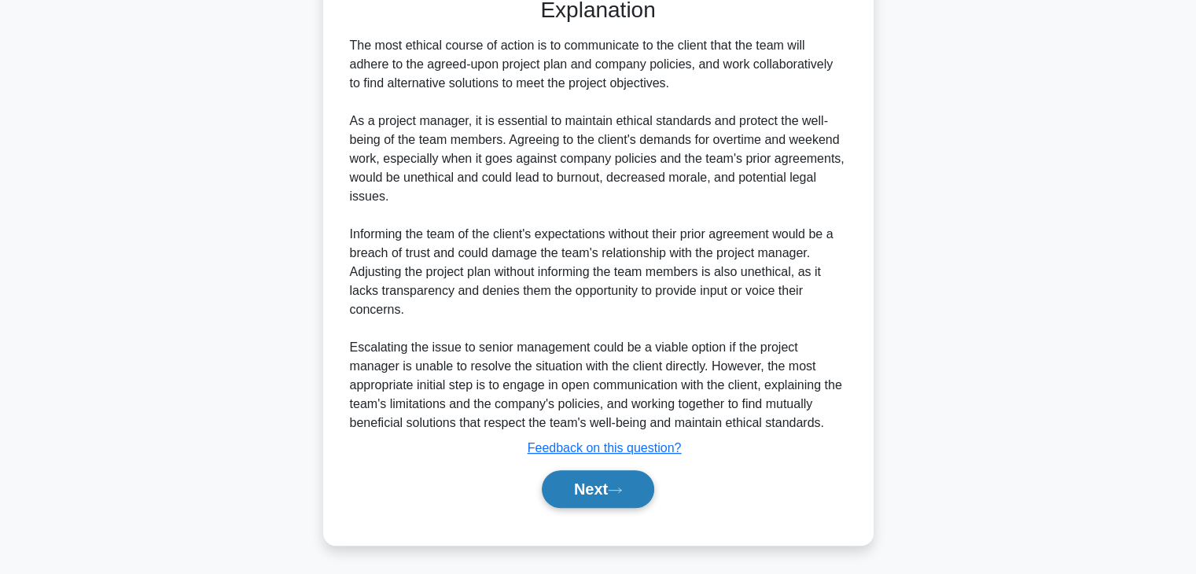
click at [599, 503] on button "Next" at bounding box center [598, 489] width 112 height 38
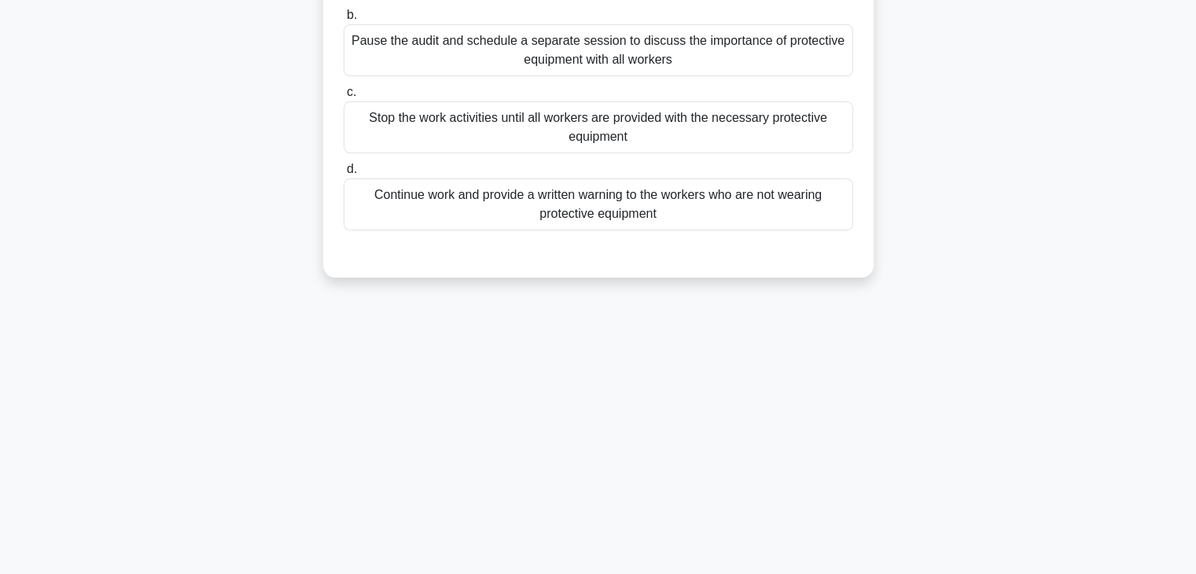
scroll to position [0, 0]
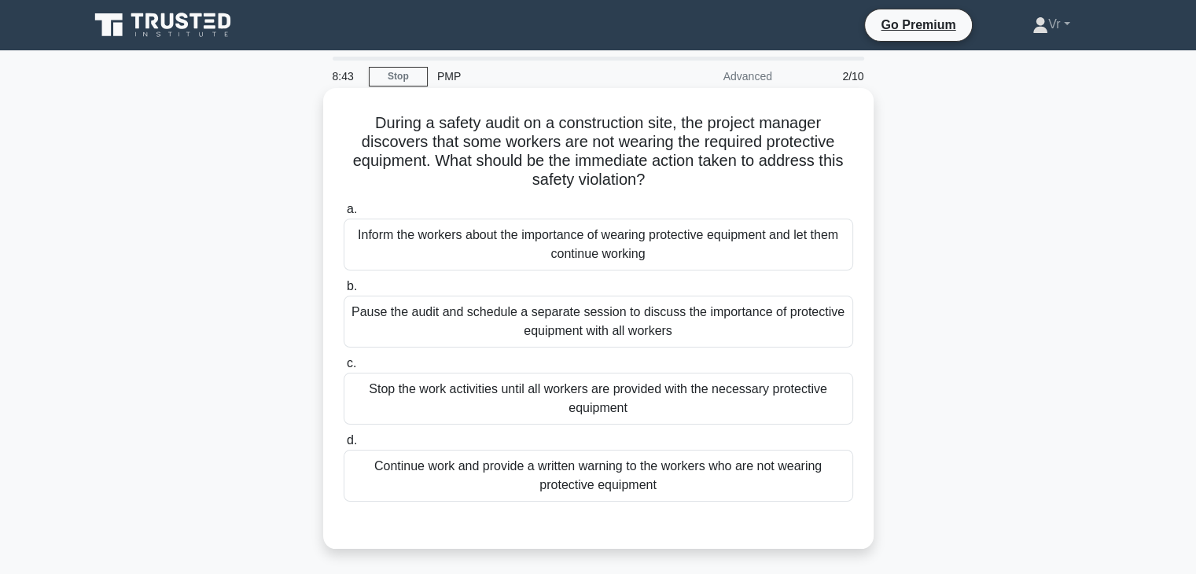
click at [680, 391] on div "Stop the work activities until all workers are provided with the necessary prot…" at bounding box center [599, 399] width 510 height 52
click at [344, 369] on input "c. Stop the work activities until all workers are provided with the necessary p…" at bounding box center [344, 364] width 0 height 10
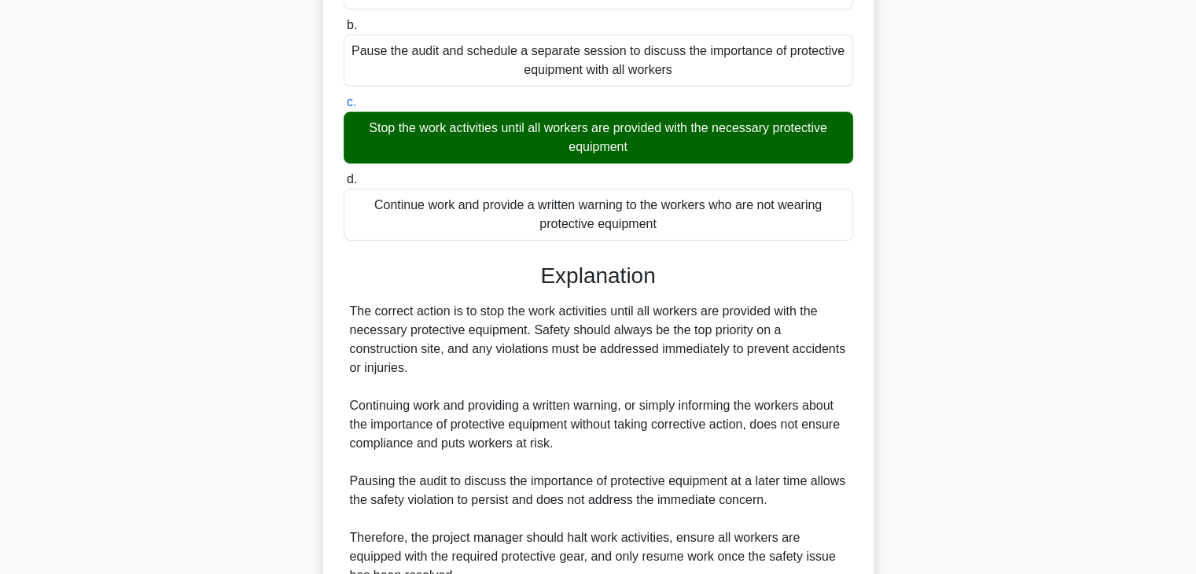
scroll to position [393, 0]
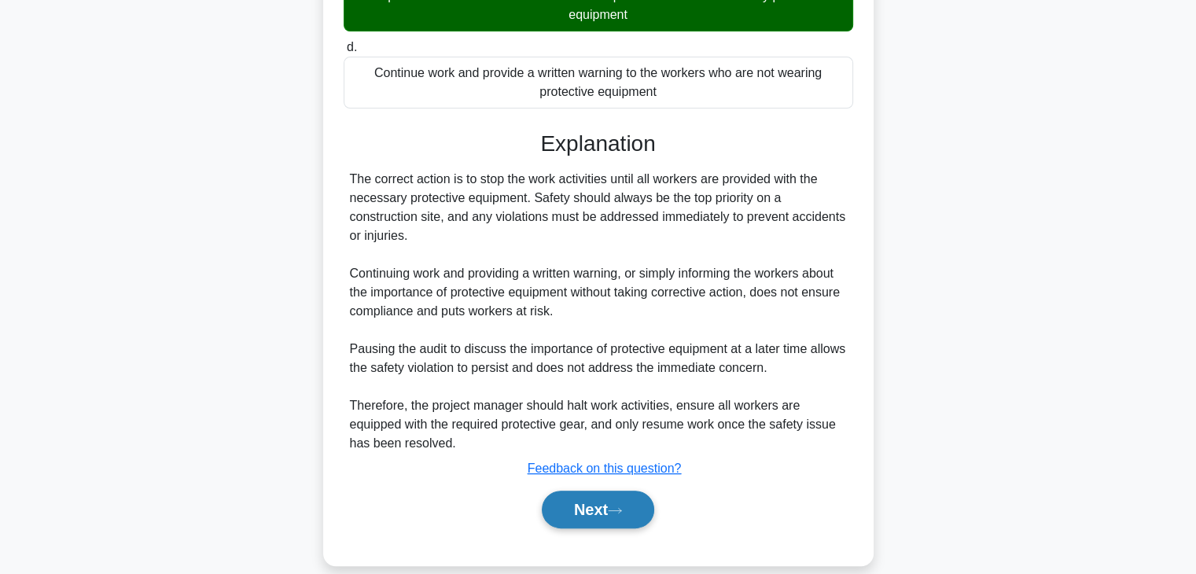
click at [591, 510] on button "Next" at bounding box center [598, 510] width 112 height 38
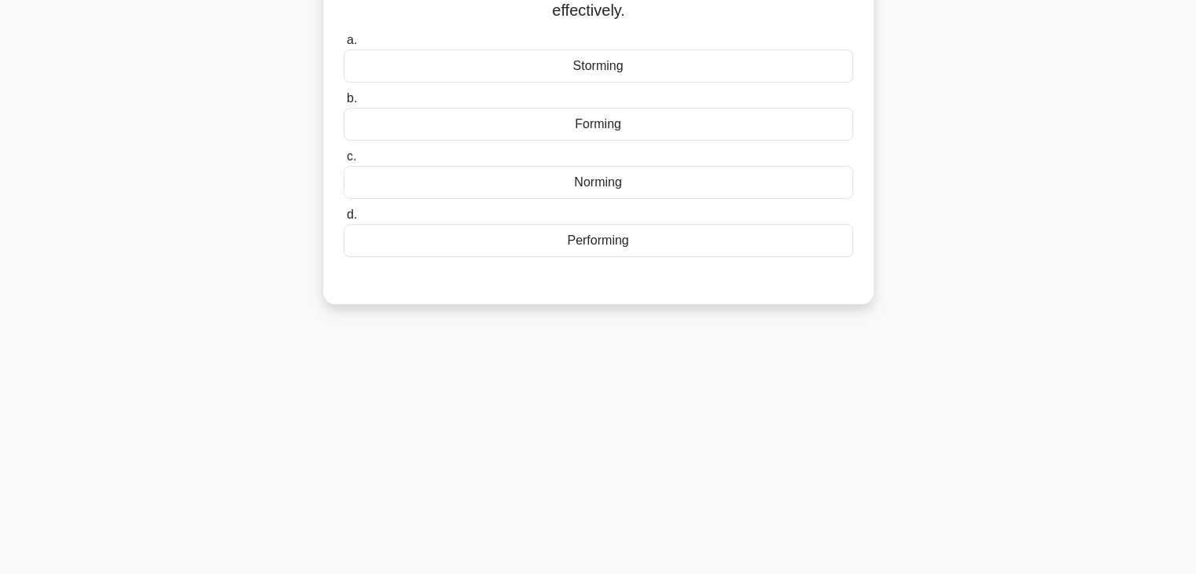
scroll to position [40, 0]
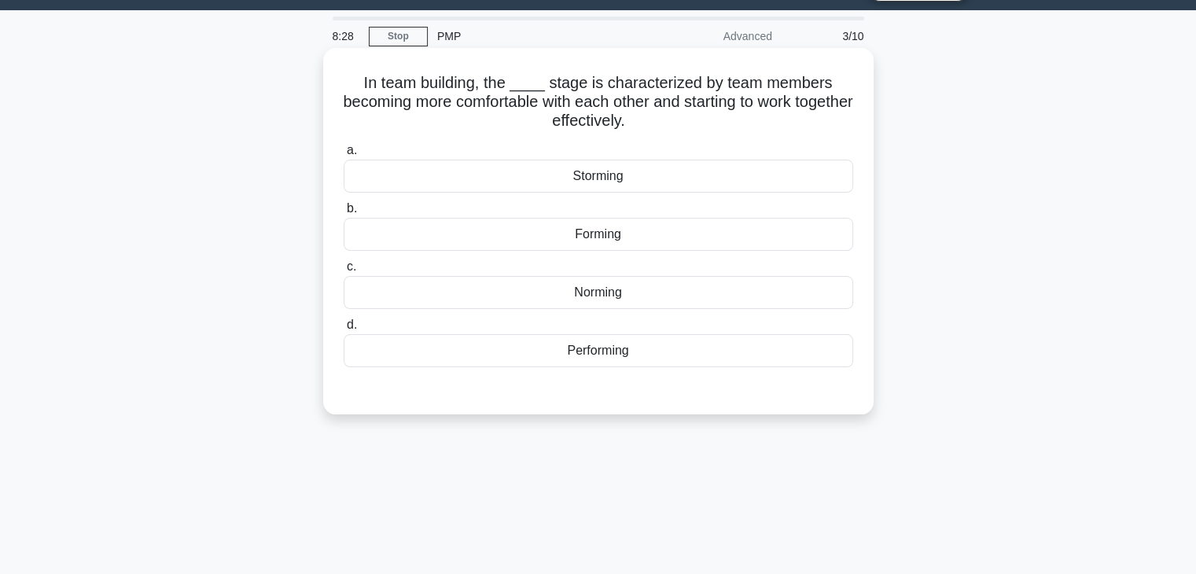
click at [617, 296] on div "Norming" at bounding box center [599, 292] width 510 height 33
click at [344, 272] on input "c. Norming" at bounding box center [344, 267] width 0 height 10
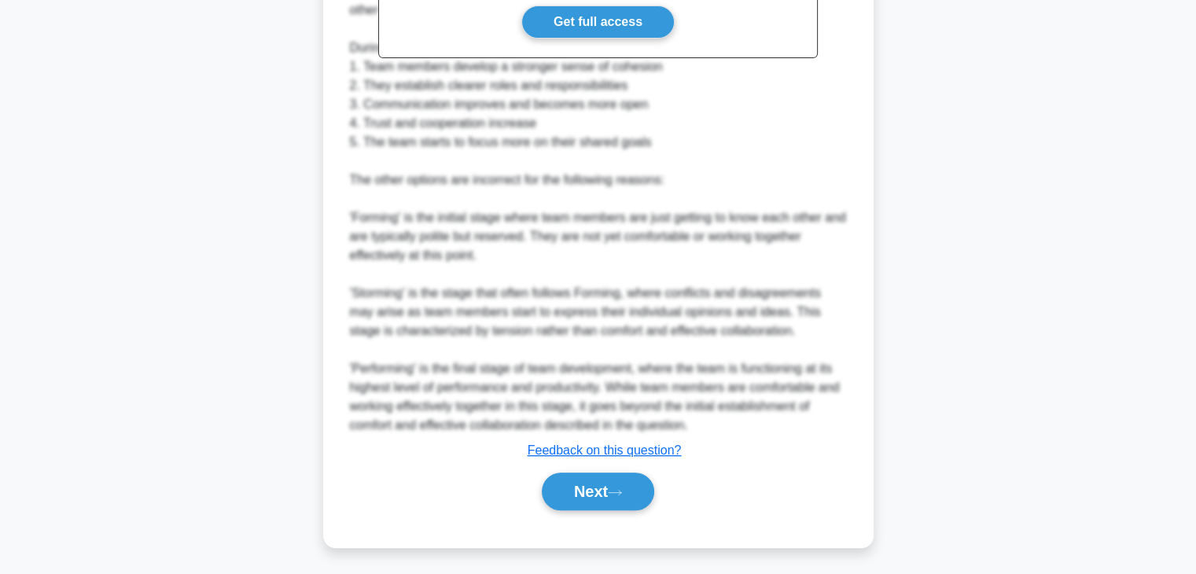
scroll to position [565, 0]
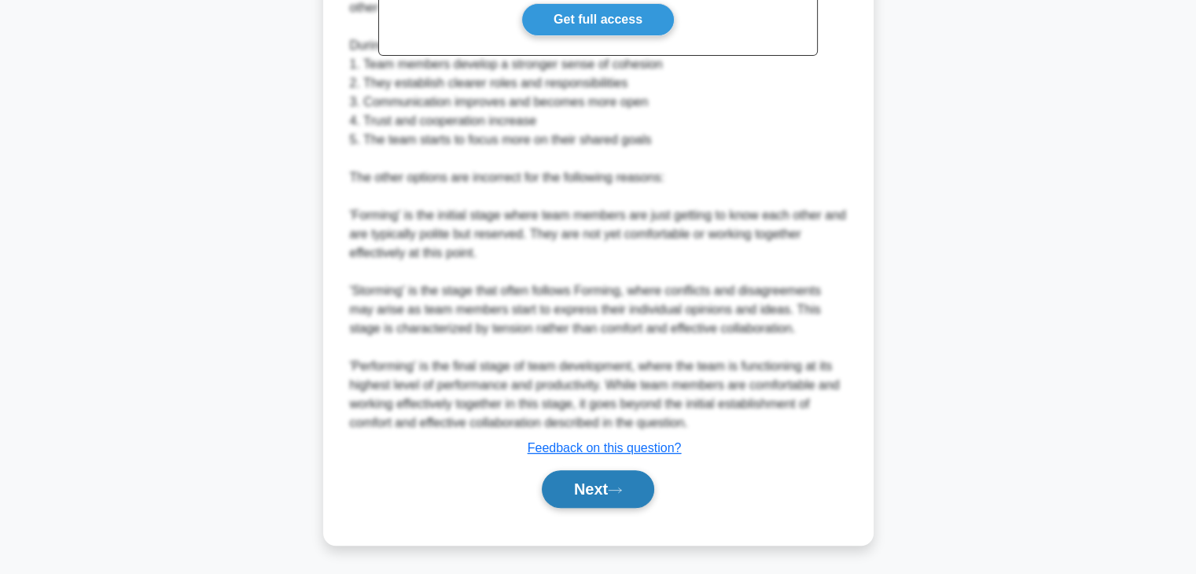
click at [604, 504] on button "Next" at bounding box center [598, 489] width 112 height 38
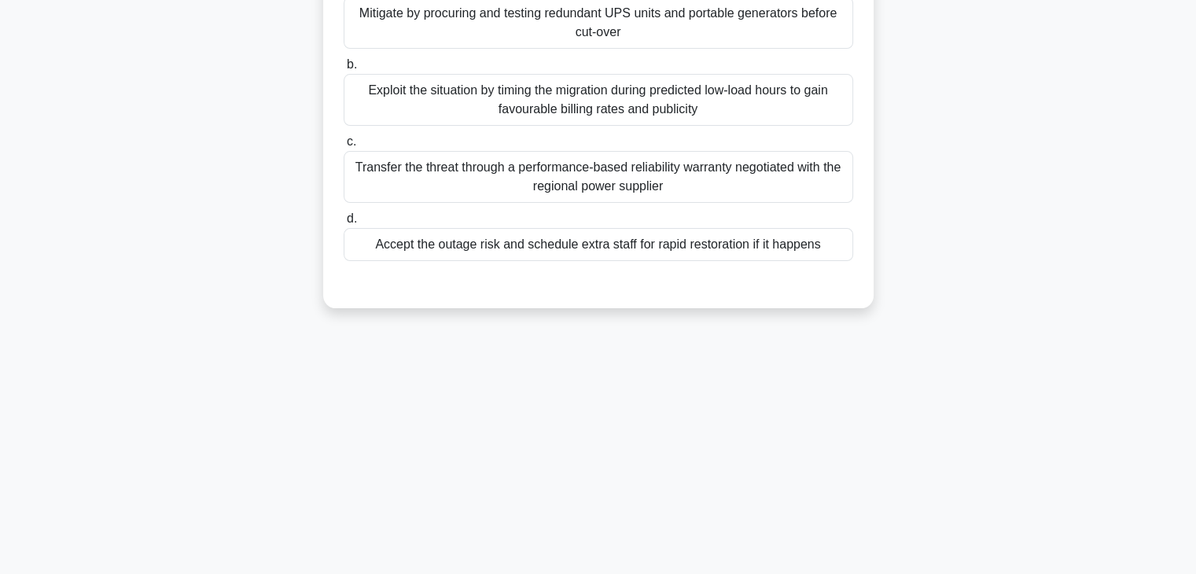
scroll to position [0, 0]
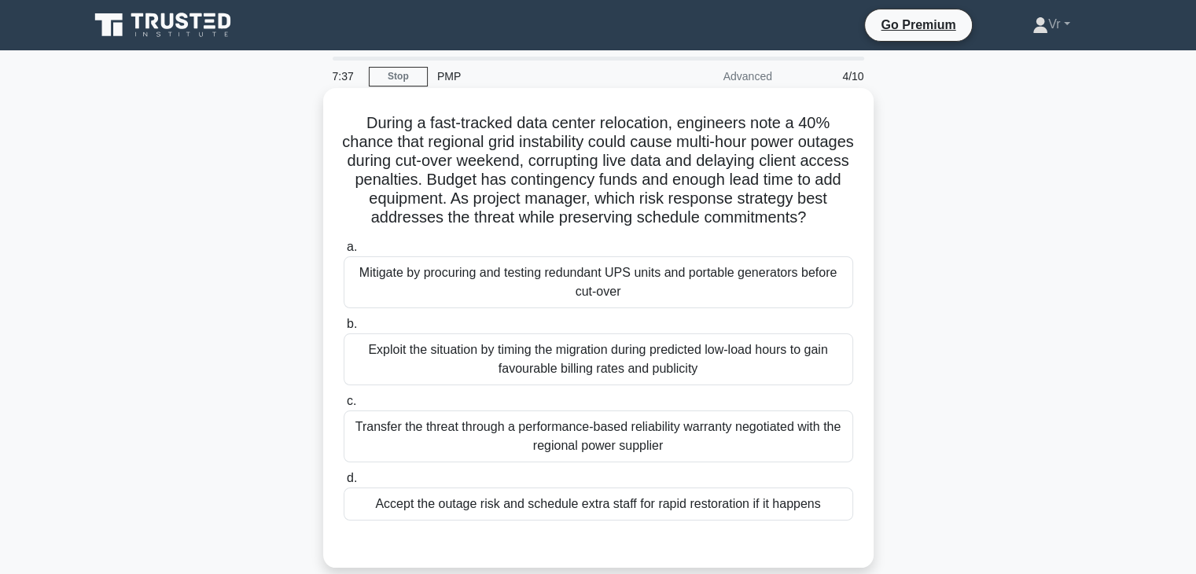
click at [651, 521] on div "Accept the outage risk and schedule extra staff for rapid restoration if it hap…" at bounding box center [599, 504] width 510 height 33
click at [344, 484] on input "d. Accept the outage risk and schedule extra staff for rapid restoration if it …" at bounding box center [344, 478] width 0 height 10
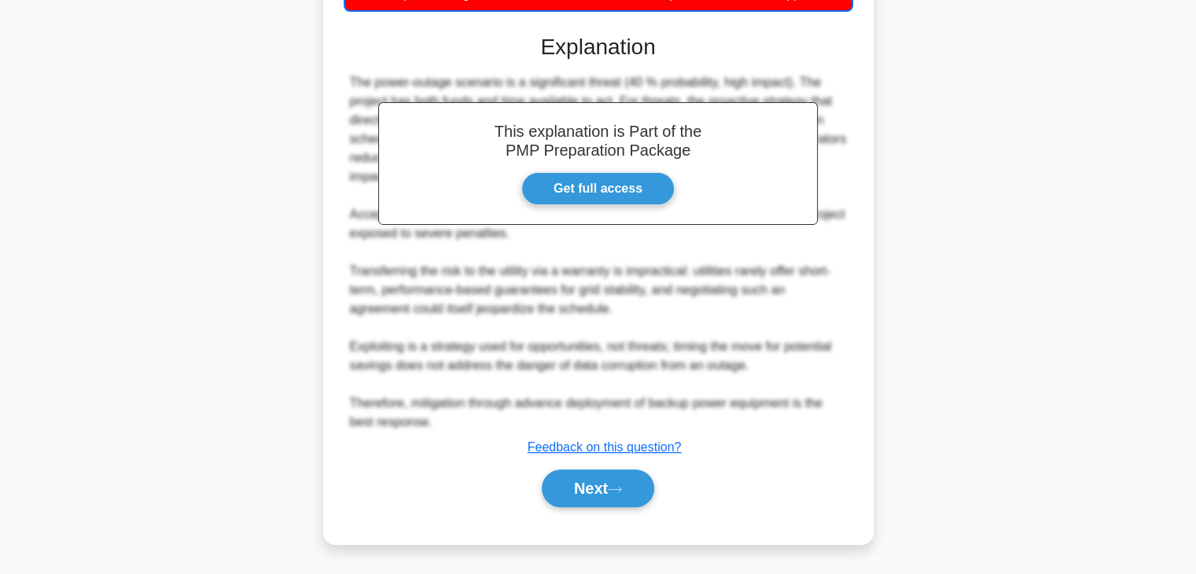
scroll to position [547, 0]
click at [602, 492] on button "Next" at bounding box center [598, 488] width 112 height 38
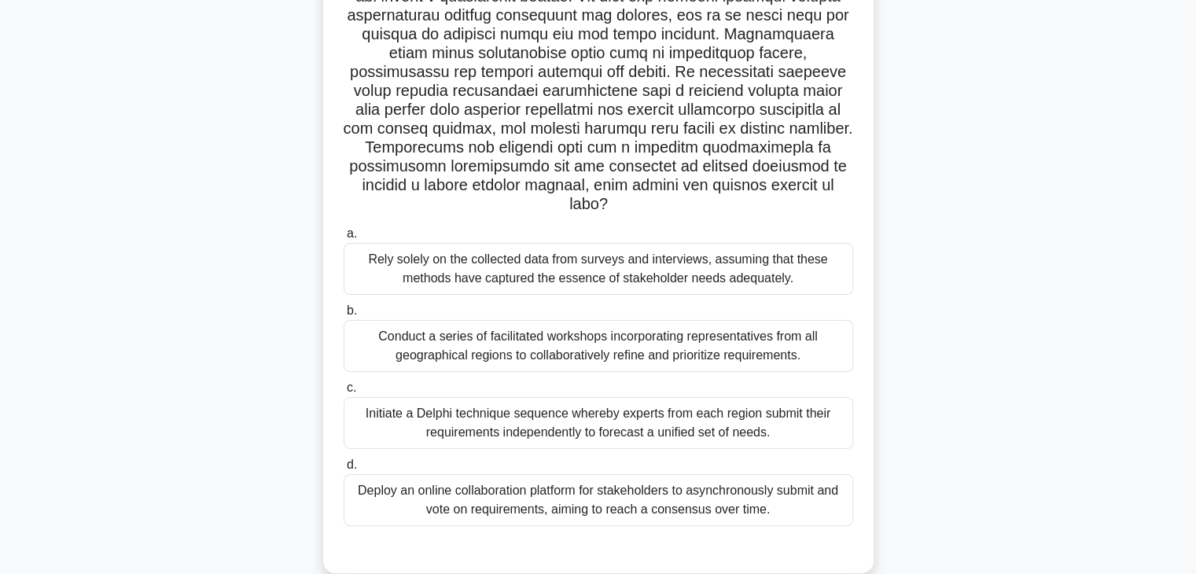
scroll to position [197, 0]
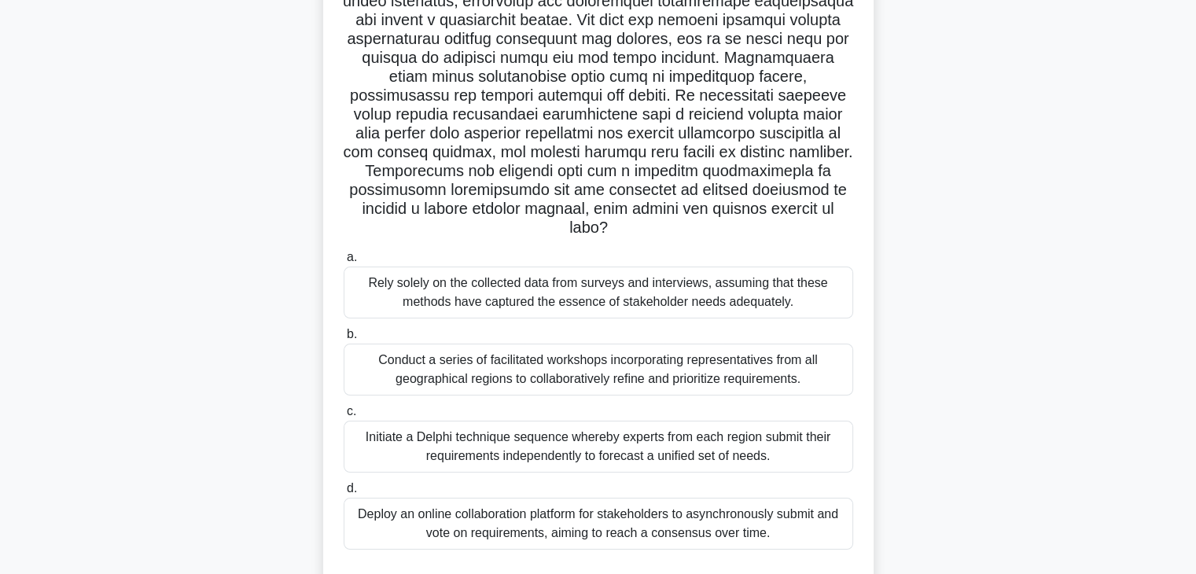
click at [567, 374] on div "Conduct a series of facilitated workshops incorporating representatives from al…" at bounding box center [599, 370] width 510 height 52
click at [344, 340] on input "b. Conduct a series of facilitated workshops incorporating representatives from…" at bounding box center [344, 335] width 0 height 10
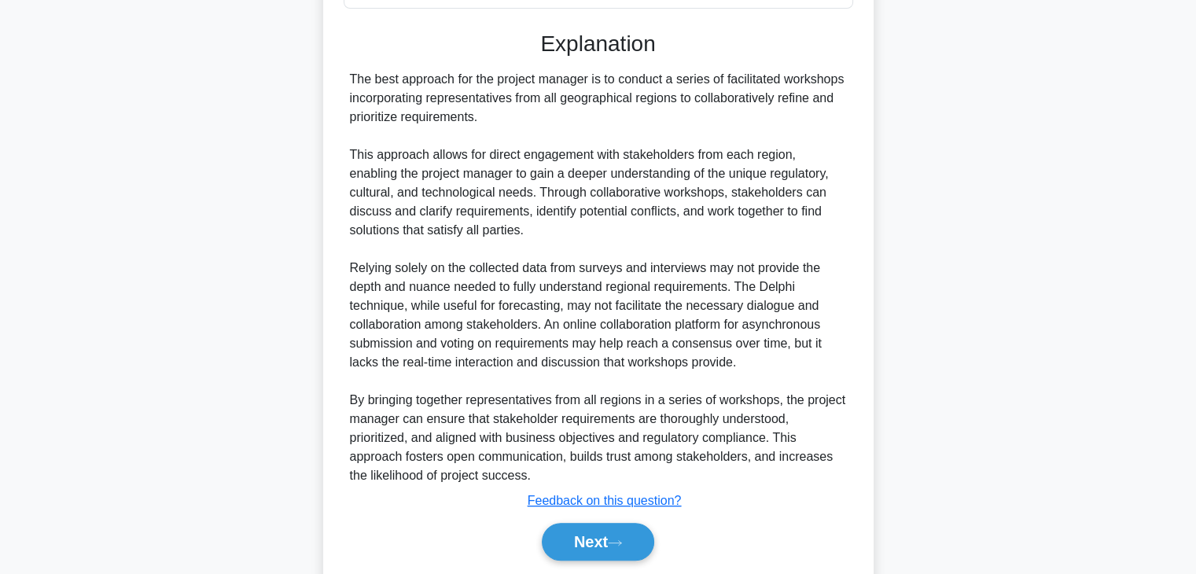
scroll to position [791, 0]
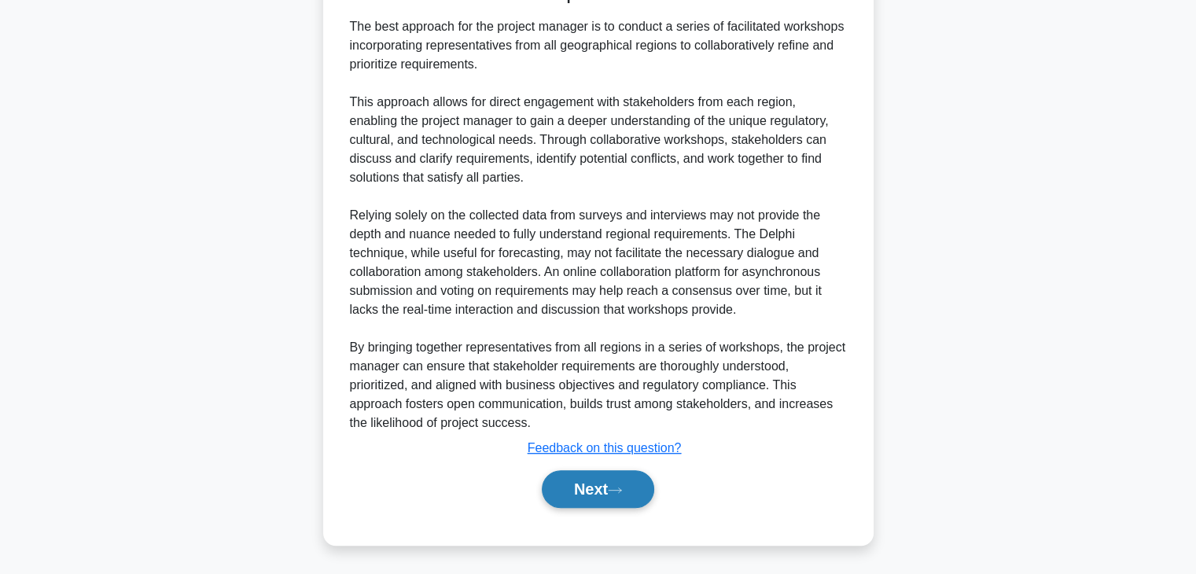
click at [588, 486] on button "Next" at bounding box center [598, 489] width 112 height 38
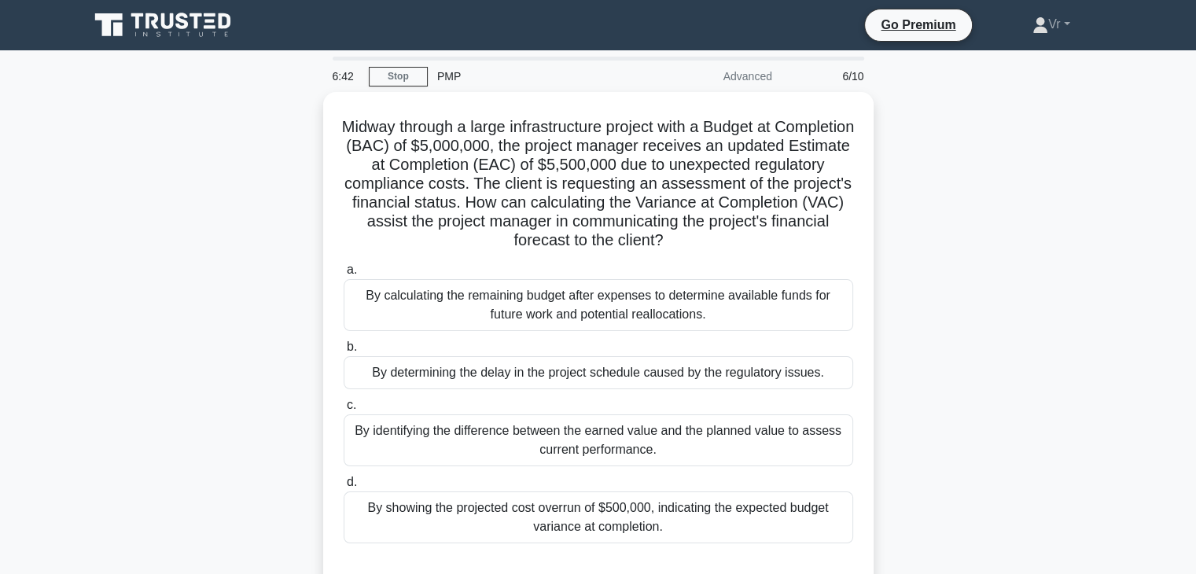
scroll to position [0, 0]
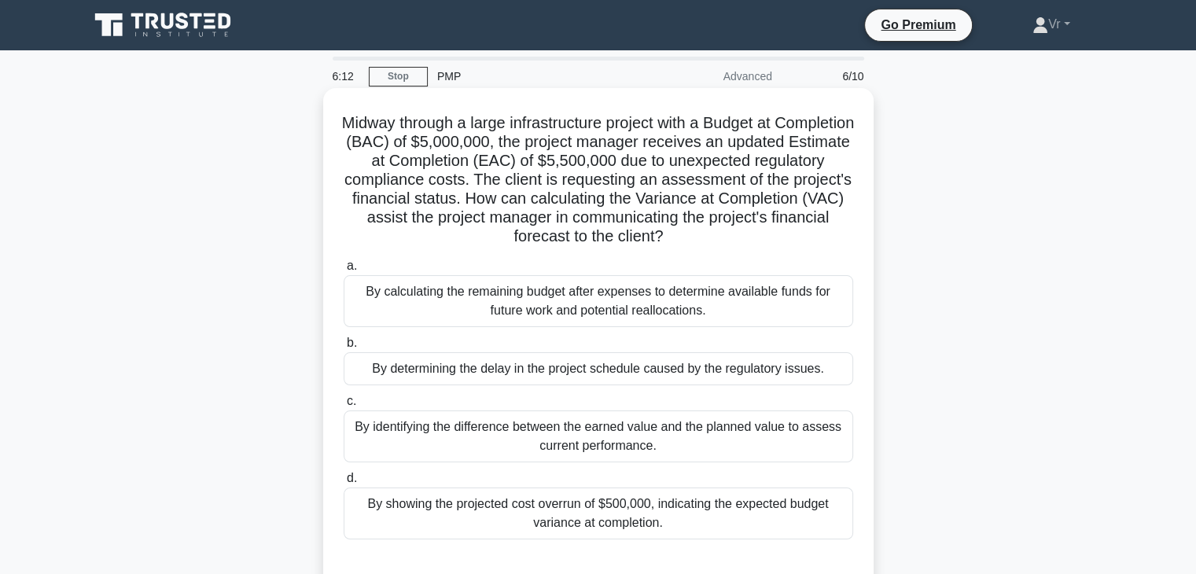
click at [627, 447] on div "By identifying the difference between the earned value and the planned value to…" at bounding box center [599, 437] width 510 height 52
click at [344, 407] on input "c. By identifying the difference between the earned value and the planned value…" at bounding box center [344, 401] width 0 height 10
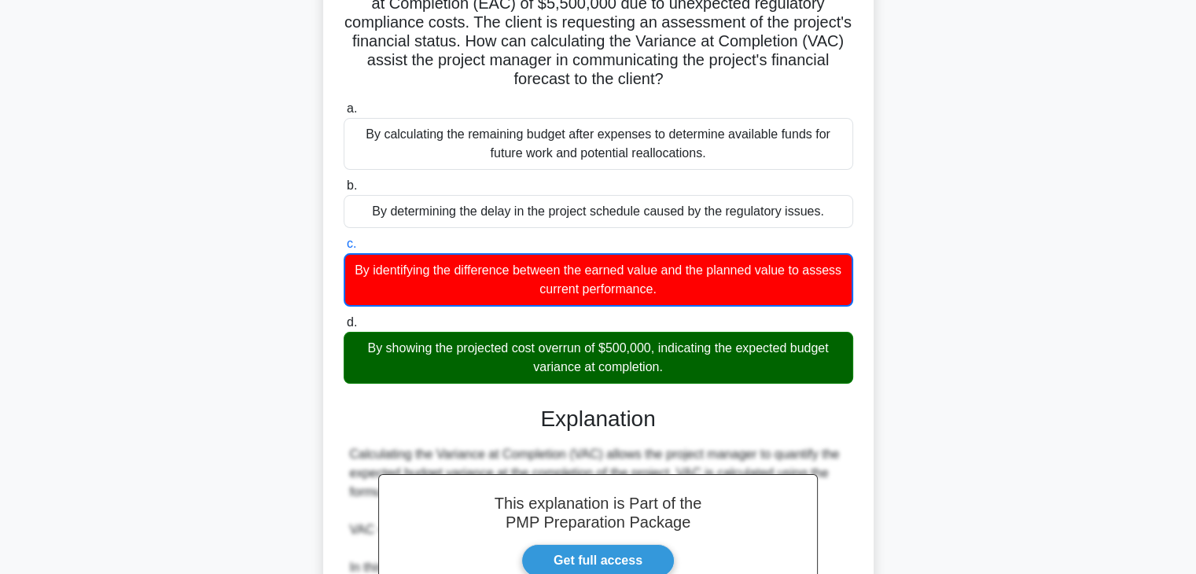
scroll to position [472, 0]
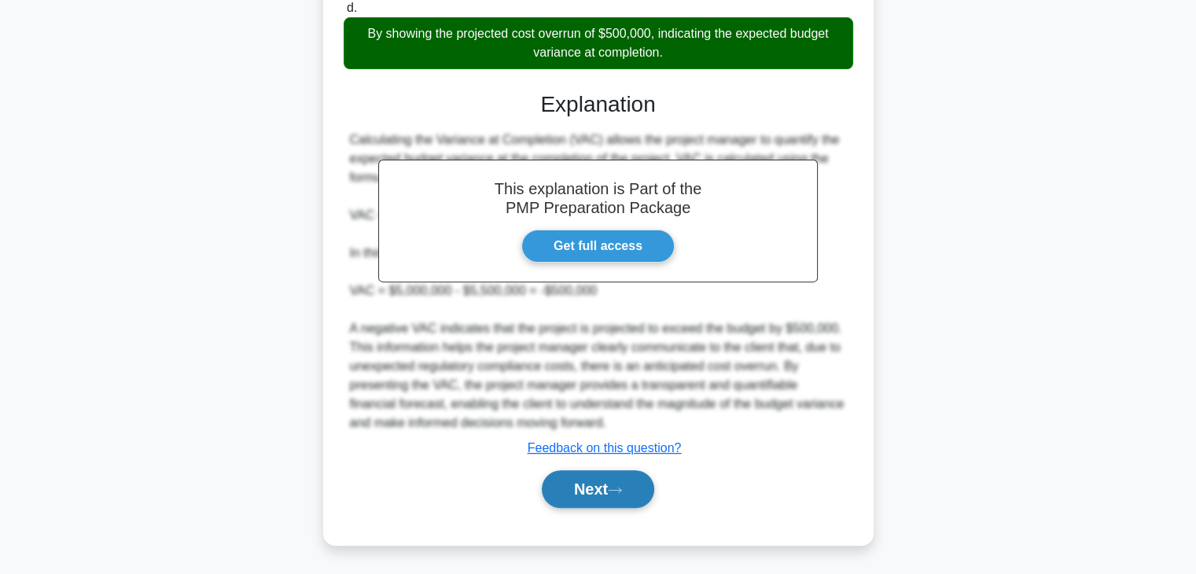
click at [617, 486] on icon at bounding box center [615, 490] width 14 height 9
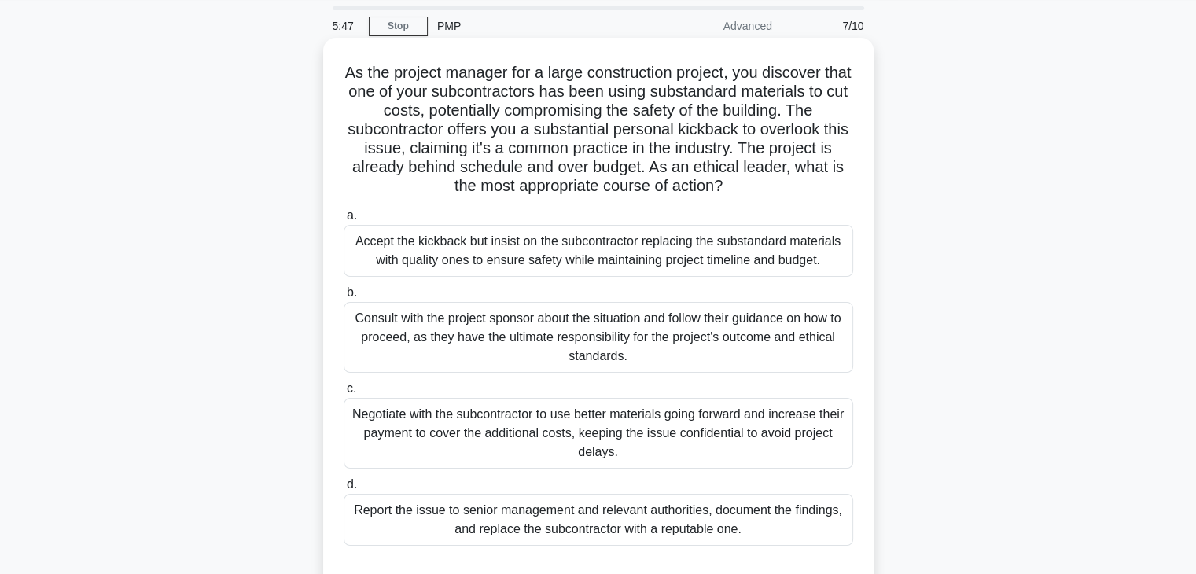
scroll to position [79, 0]
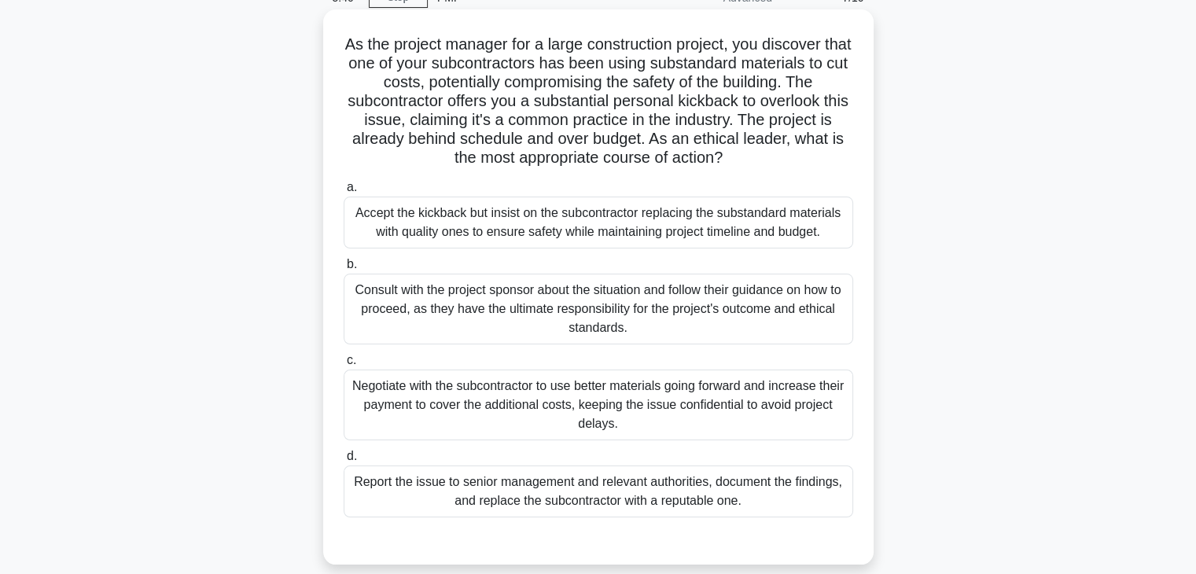
click at [538, 312] on div "Consult with the project sponsor about the situation and follow their guidance …" at bounding box center [599, 309] width 510 height 71
click at [344, 270] on input "b. Consult with the project sponsor about the situation and follow their guidan…" at bounding box center [344, 265] width 0 height 10
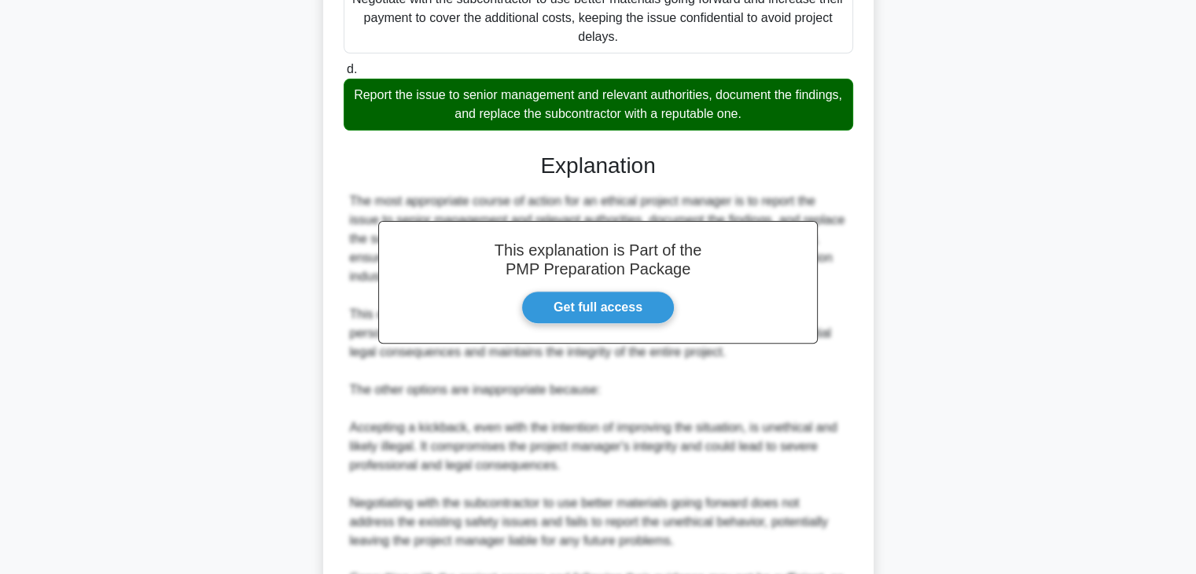
scroll to position [736, 0]
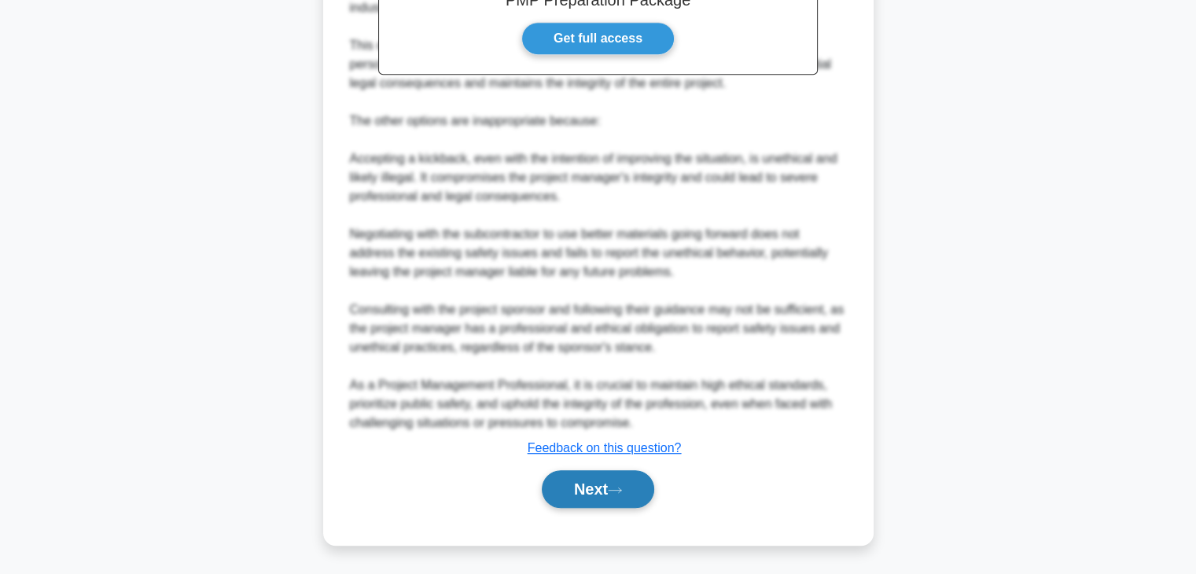
click at [615, 495] on button "Next" at bounding box center [598, 489] width 112 height 38
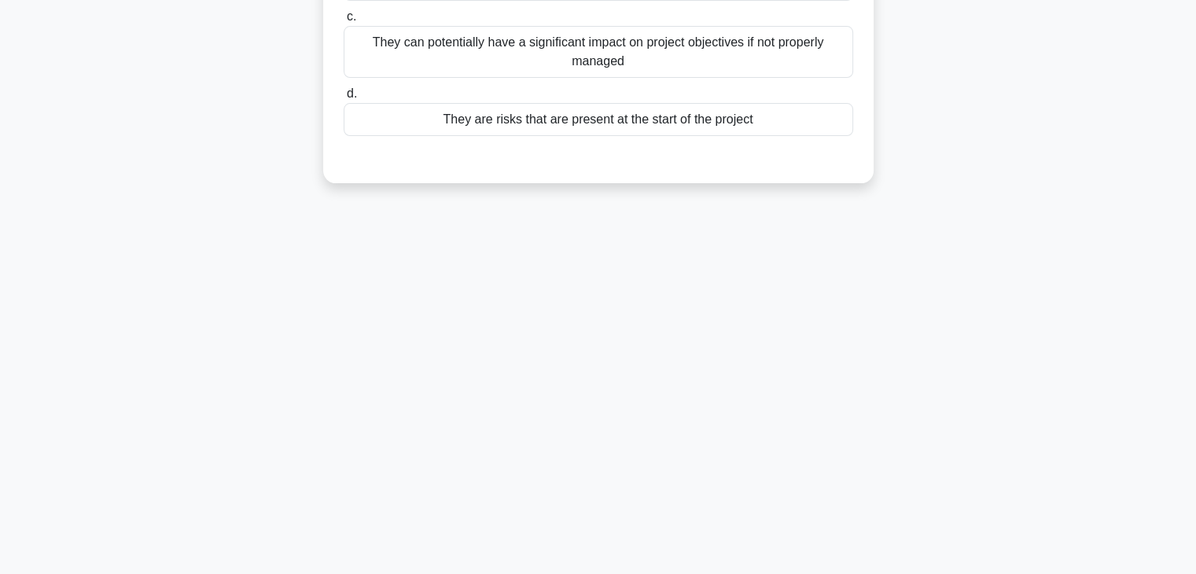
scroll to position [0, 0]
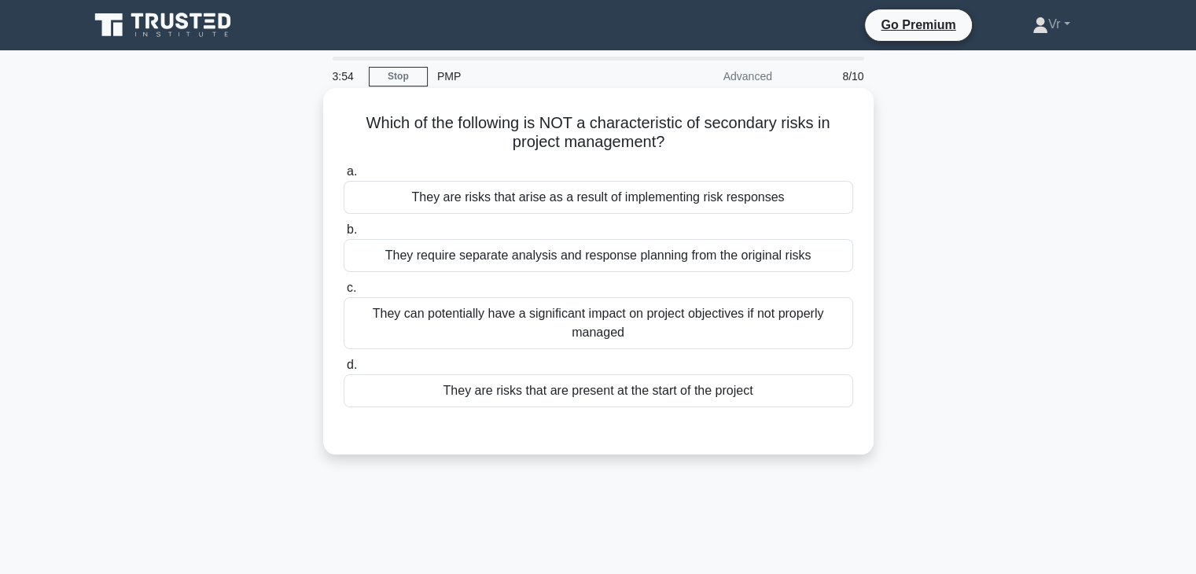
click at [553, 400] on div "They are risks that are present at the start of the project" at bounding box center [599, 390] width 510 height 33
click at [344, 370] on input "d. They are risks that are present at the start of the project" at bounding box center [344, 365] width 0 height 10
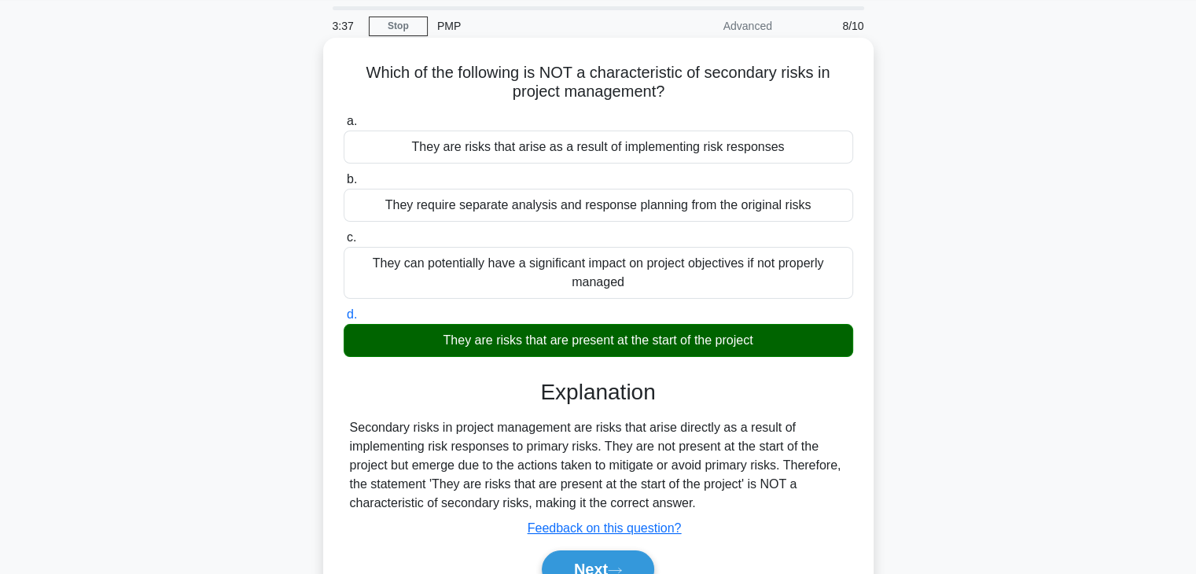
scroll to position [79, 0]
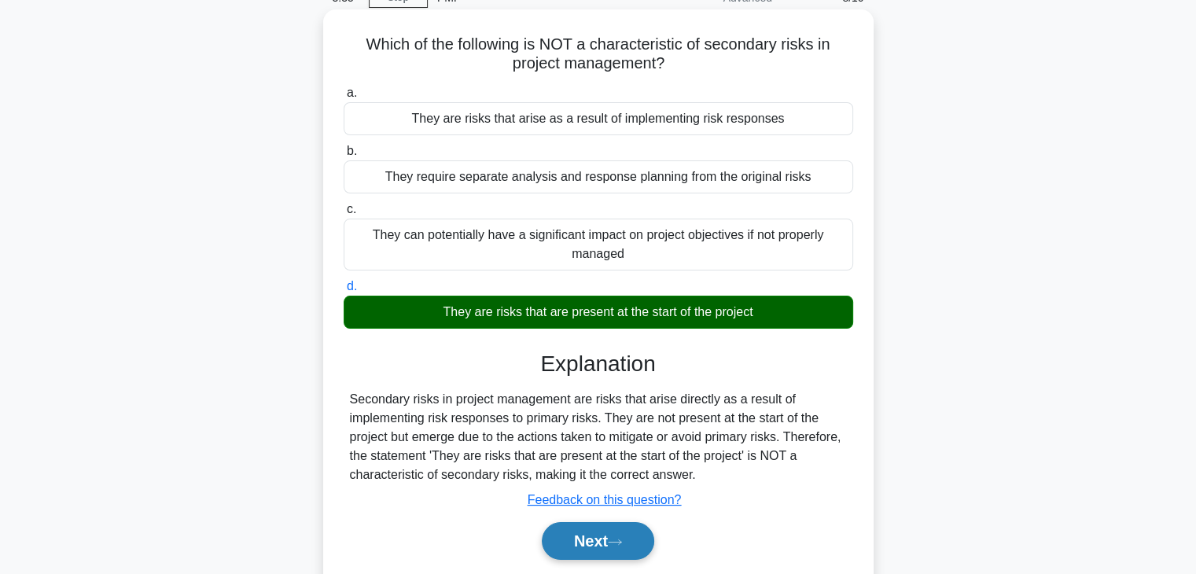
click at [604, 539] on button "Next" at bounding box center [598, 541] width 112 height 38
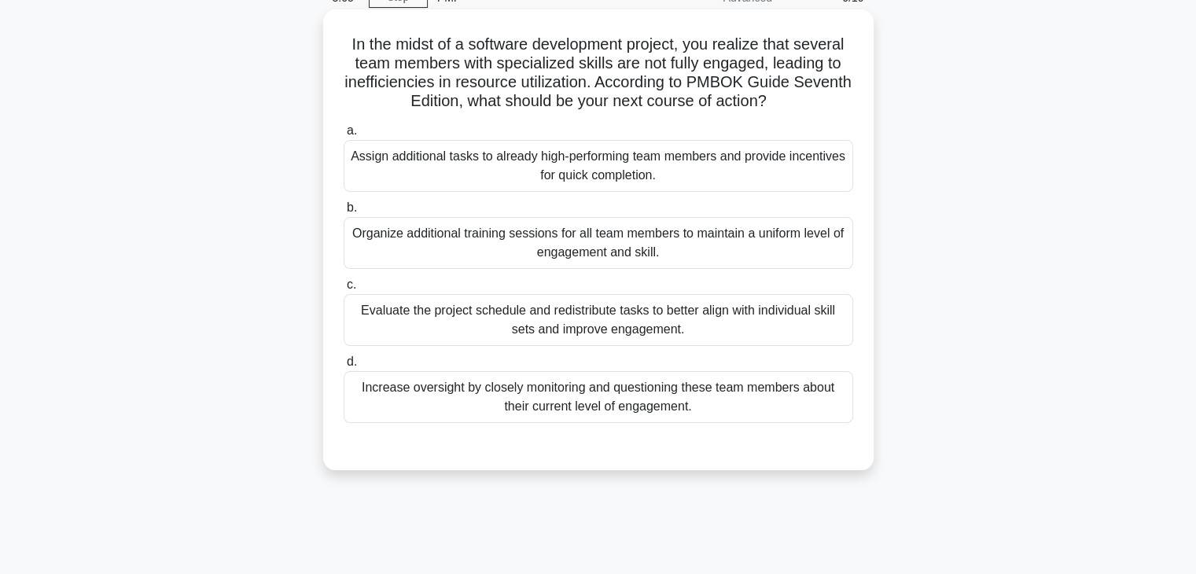
click at [591, 318] on div "Evaluate the project schedule and redistribute tasks to better align with indiv…" at bounding box center [599, 320] width 510 height 52
click at [344, 290] on input "c. Evaluate the project schedule and redistribute tasks to better align with in…" at bounding box center [344, 285] width 0 height 10
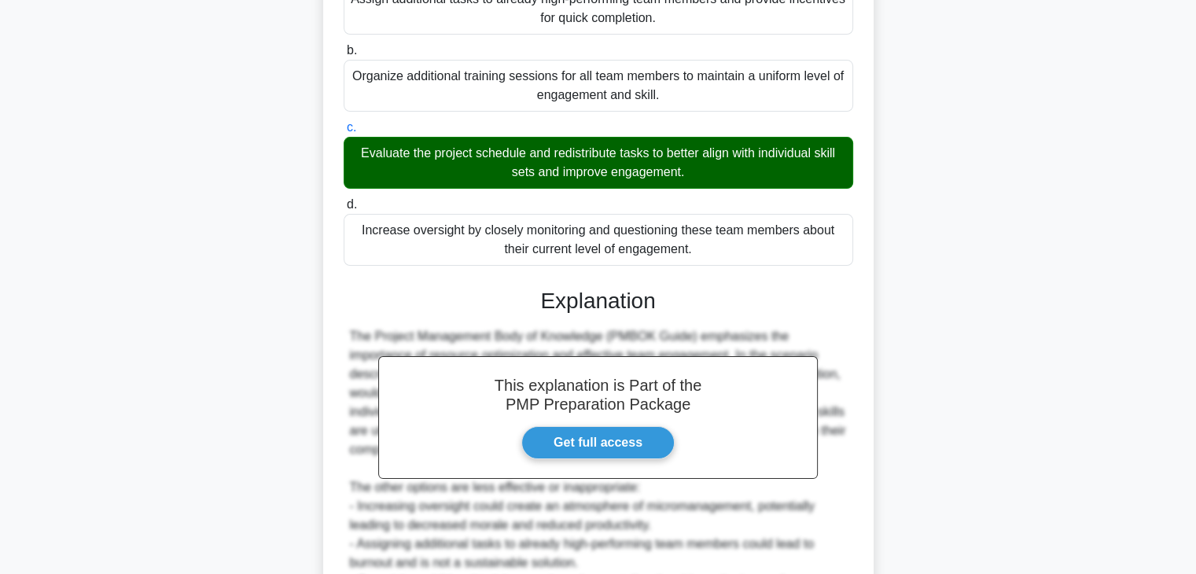
scroll to position [433, 0]
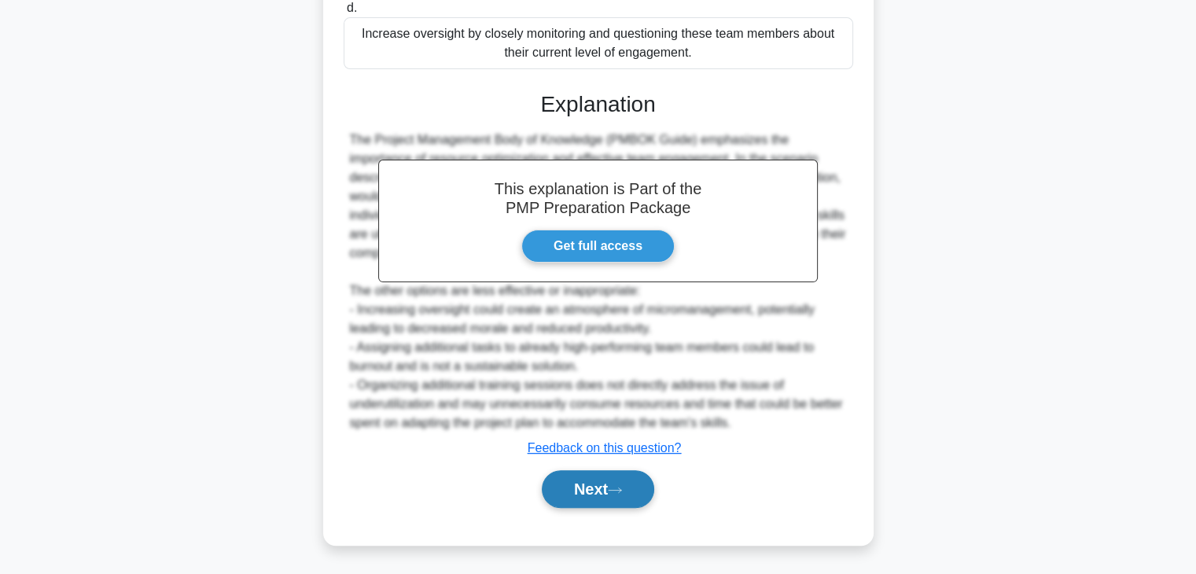
click at [613, 482] on button "Next" at bounding box center [598, 489] width 112 height 38
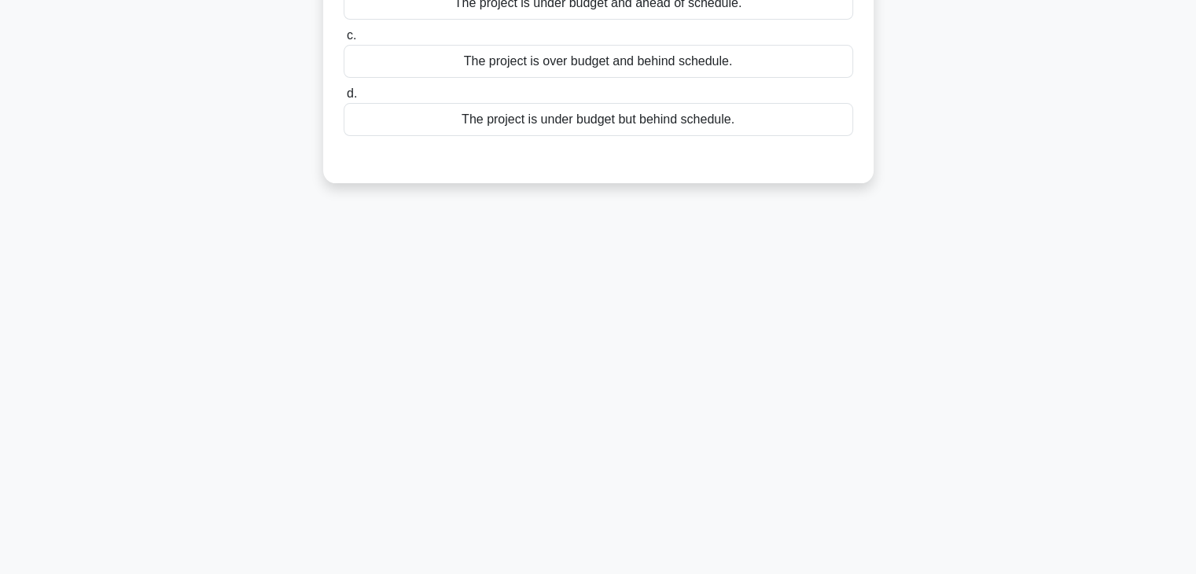
scroll to position [0, 0]
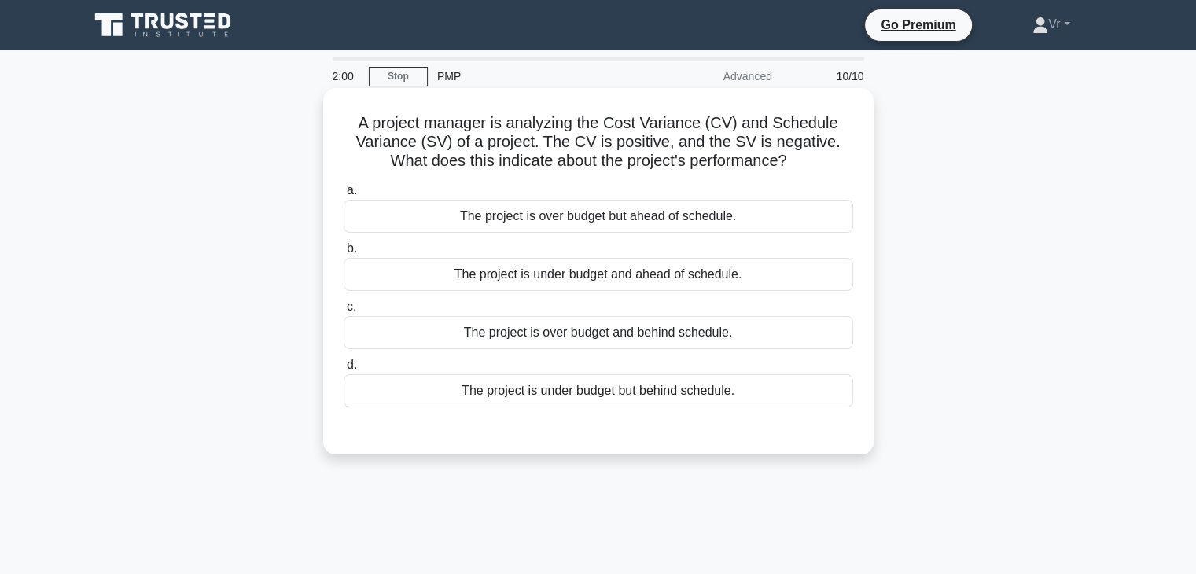
click at [613, 393] on div "The project is under budget but behind schedule." at bounding box center [599, 390] width 510 height 33
click at [344, 370] on input "d. The project is under budget but behind schedule." at bounding box center [344, 365] width 0 height 10
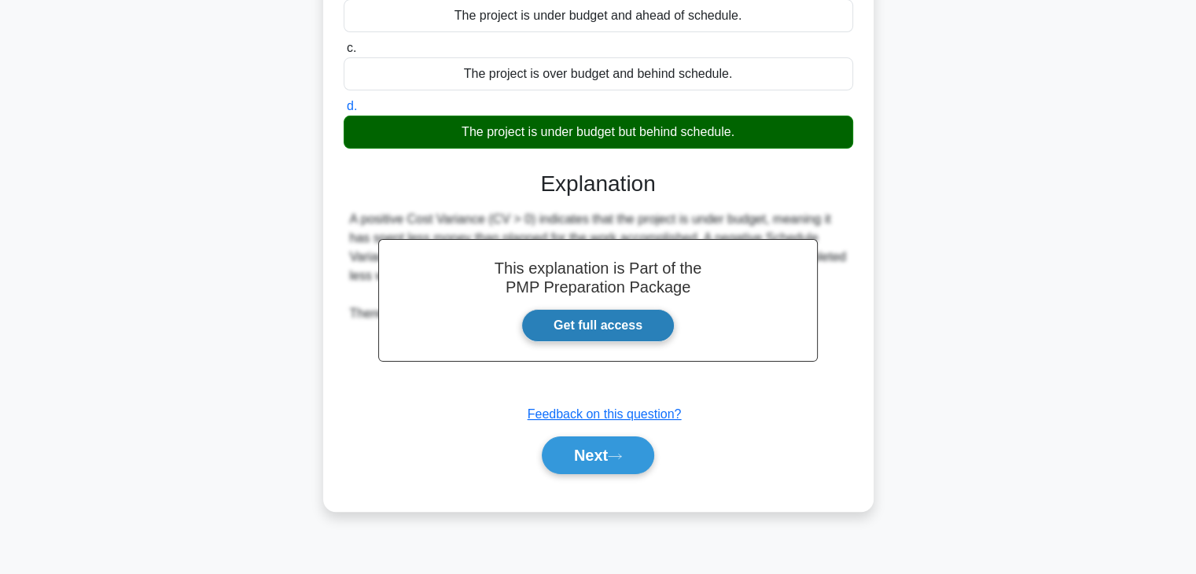
scroll to position [276, 0]
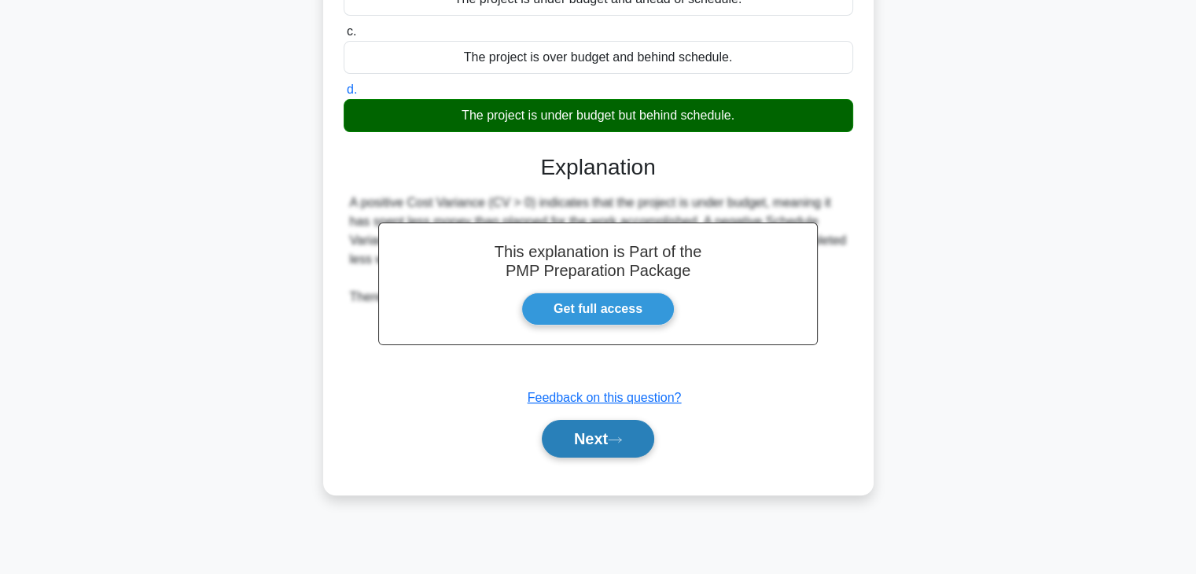
click at [602, 449] on button "Next" at bounding box center [598, 439] width 112 height 38
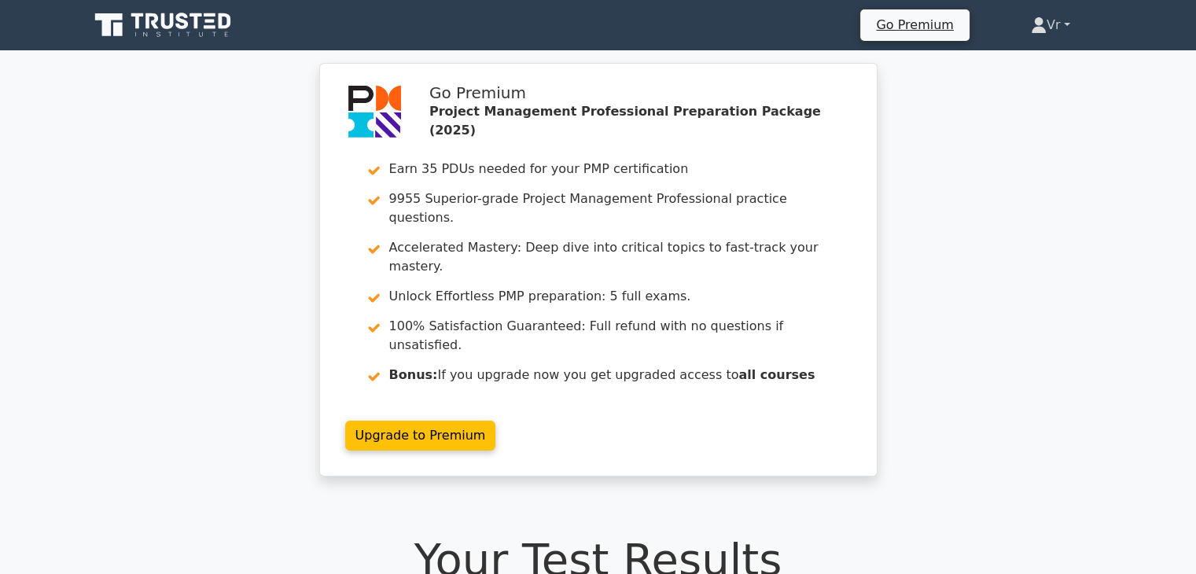
click at [1050, 26] on link "Vr" at bounding box center [1050, 24] width 115 height 31
click at [1032, 70] on link "Profile" at bounding box center [1056, 62] width 124 height 25
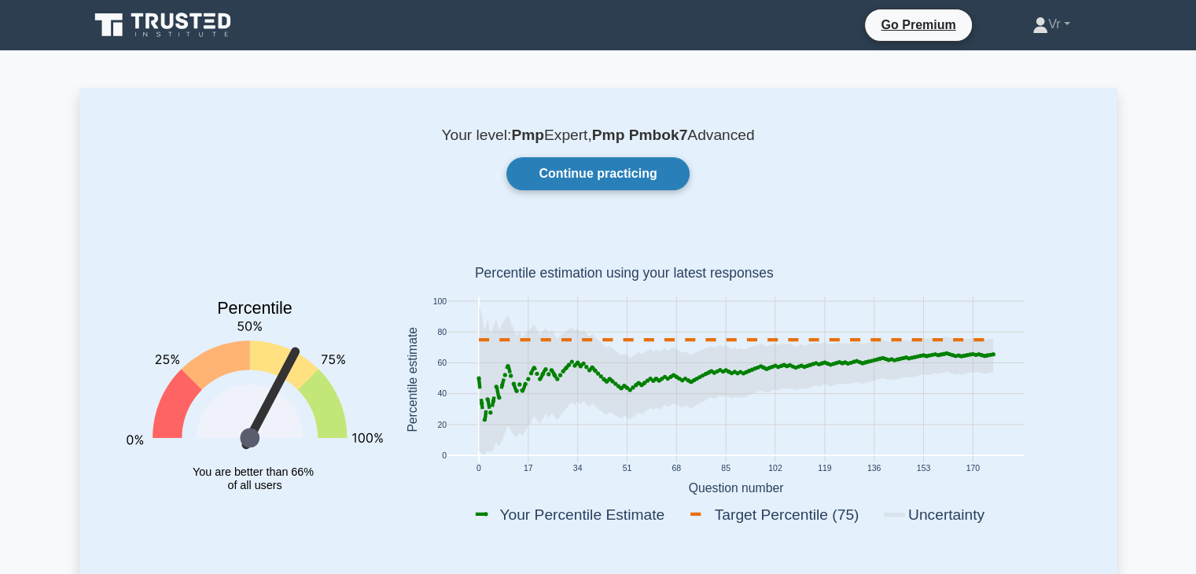
click at [610, 171] on link "Continue practicing" at bounding box center [597, 173] width 182 height 33
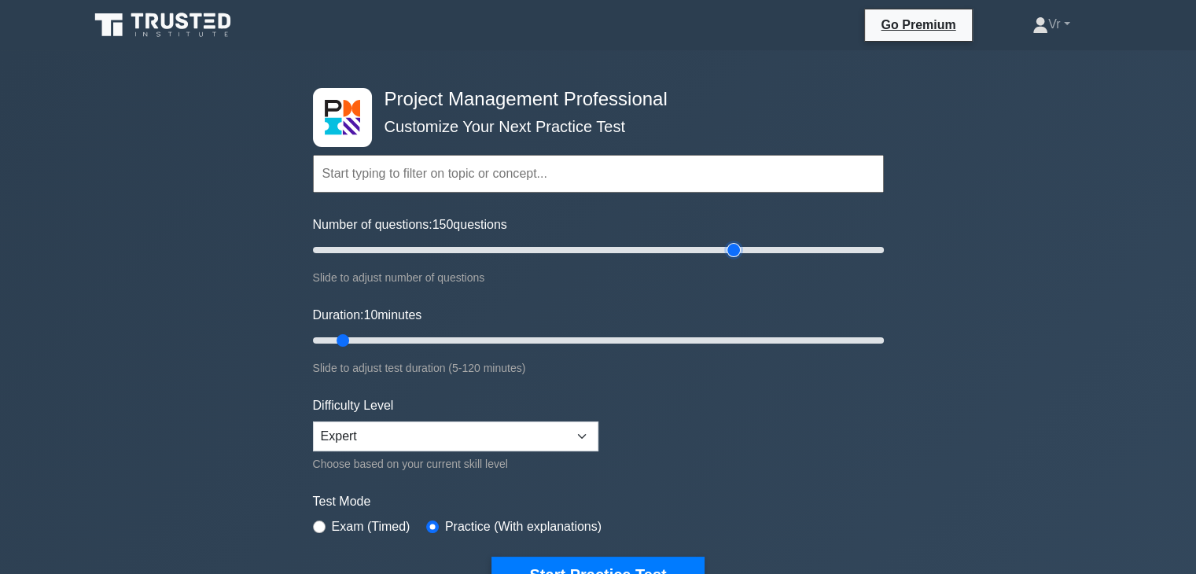
drag, startPoint x: 333, startPoint y: 256, endPoint x: 736, endPoint y: 250, distance: 402.7
type input "150"
click at [736, 250] on input "Number of questions: 150 questions" at bounding box center [598, 250] width 571 height 19
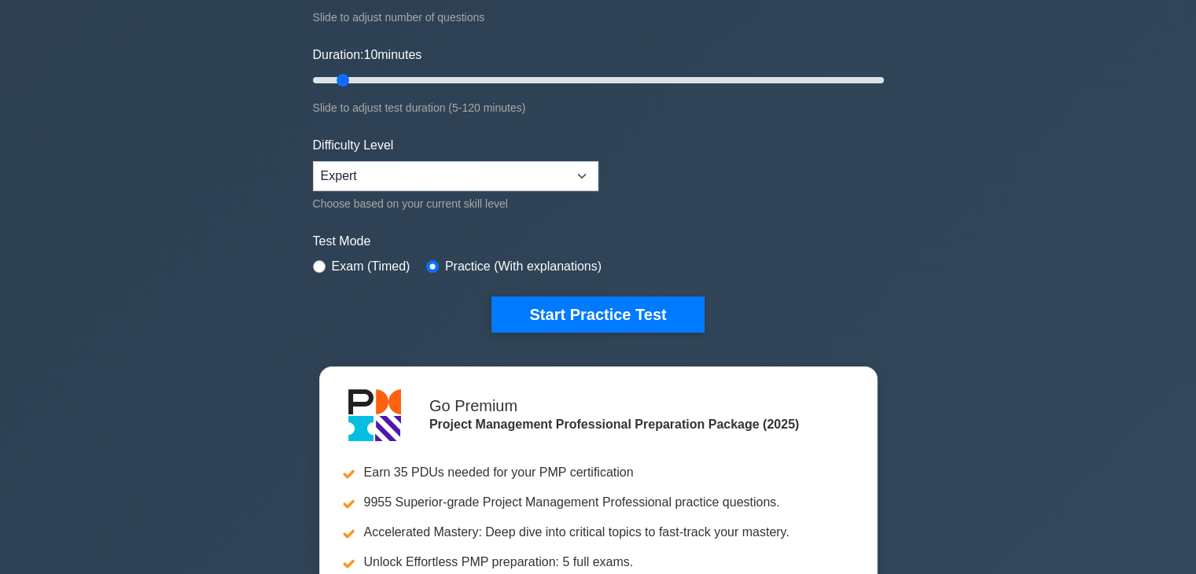
scroll to position [315, 0]
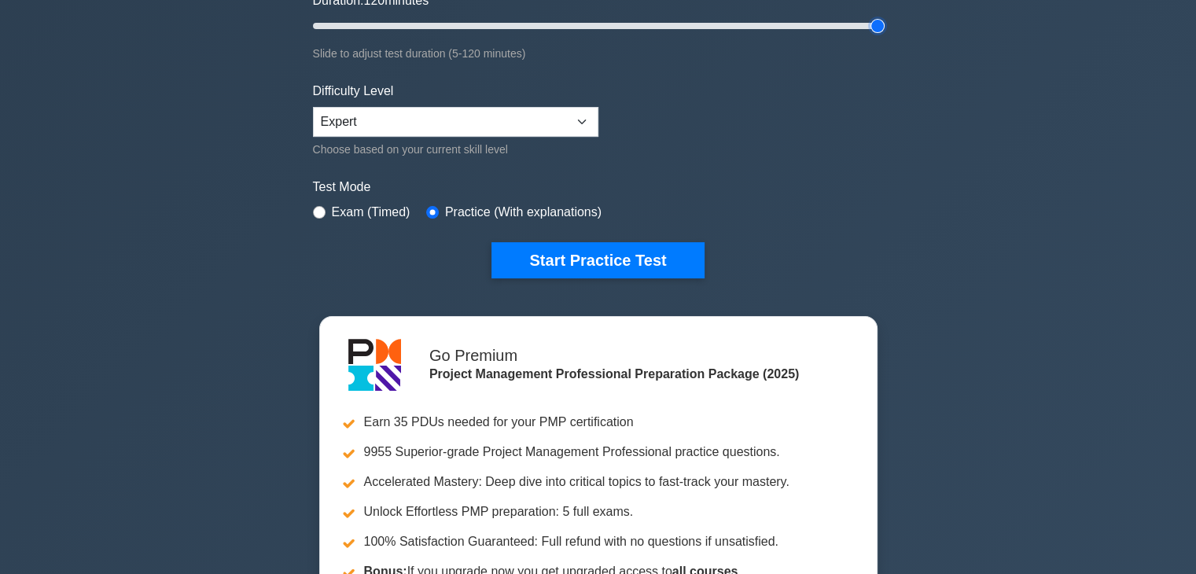
drag, startPoint x: 342, startPoint y: 26, endPoint x: 1077, endPoint y: 31, distance: 734.5
type input "120"
click at [884, 31] on input "Duration: 120 minutes" at bounding box center [598, 26] width 571 height 19
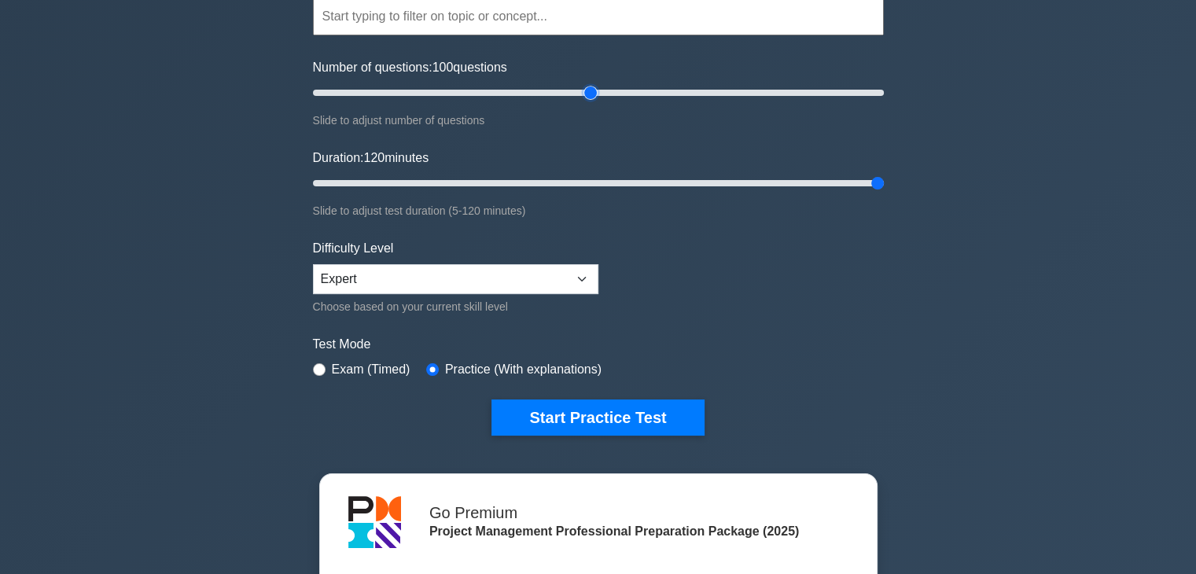
drag, startPoint x: 720, startPoint y: 94, endPoint x: 591, endPoint y: 95, distance: 128.2
type input "100"
click at [591, 95] on input "Number of questions: 100 questions" at bounding box center [598, 92] width 571 height 19
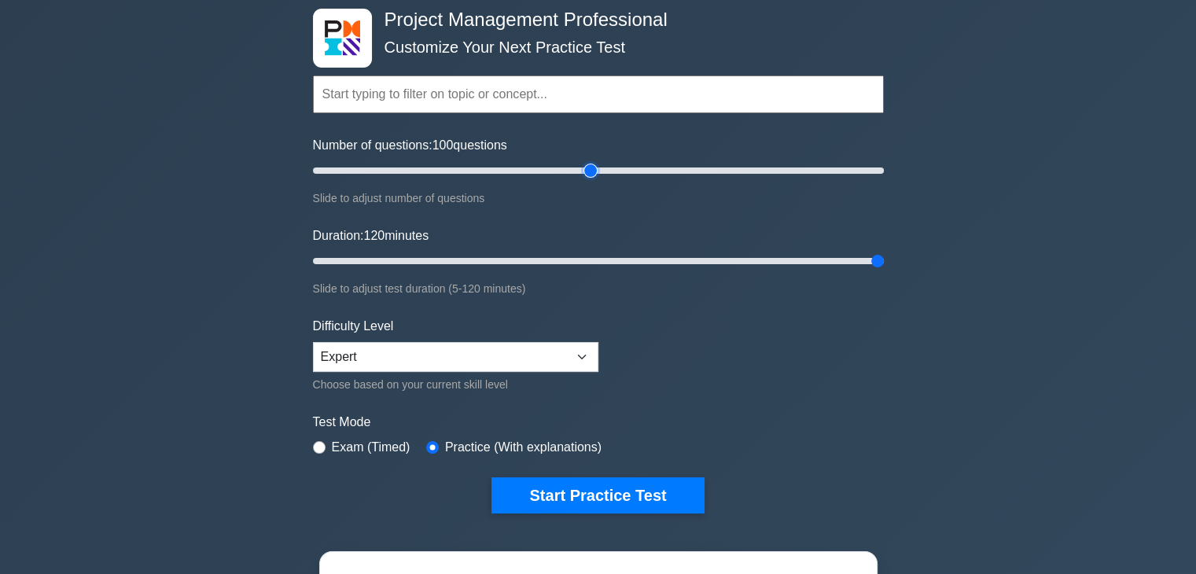
scroll to position [0, 0]
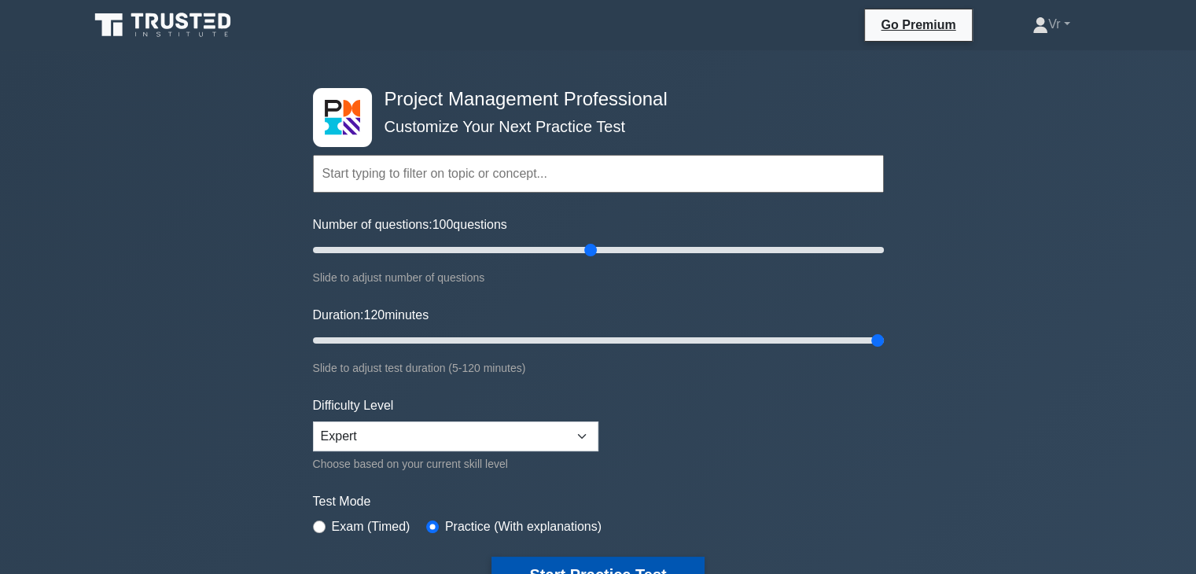
click at [633, 567] on button "Start Practice Test" at bounding box center [598, 575] width 212 height 36
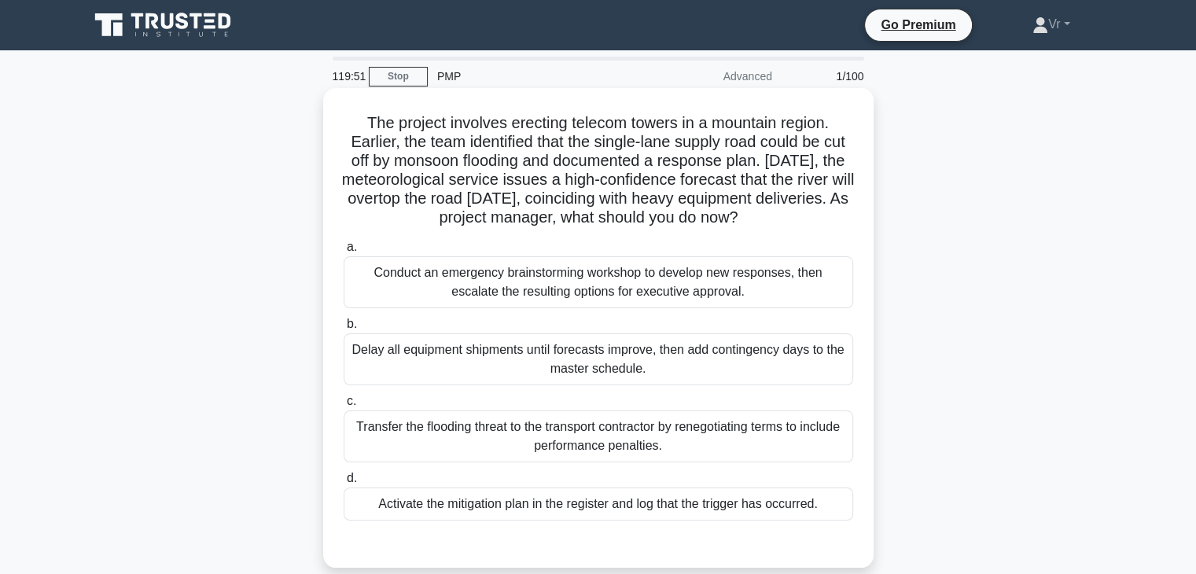
click at [570, 514] on div "Activate the mitigation plan in the register and log that the trigger has occur…" at bounding box center [599, 504] width 510 height 33
click at [344, 484] on input "d. Activate the mitigation plan in the register and log that the trigger has oc…" at bounding box center [344, 478] width 0 height 10
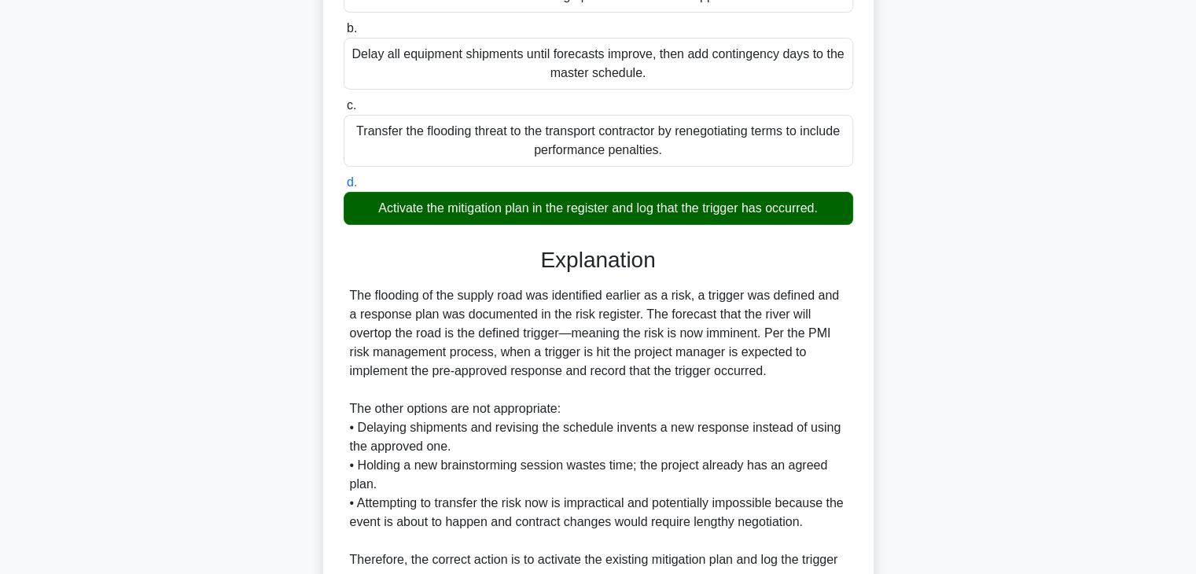
scroll to position [393, 0]
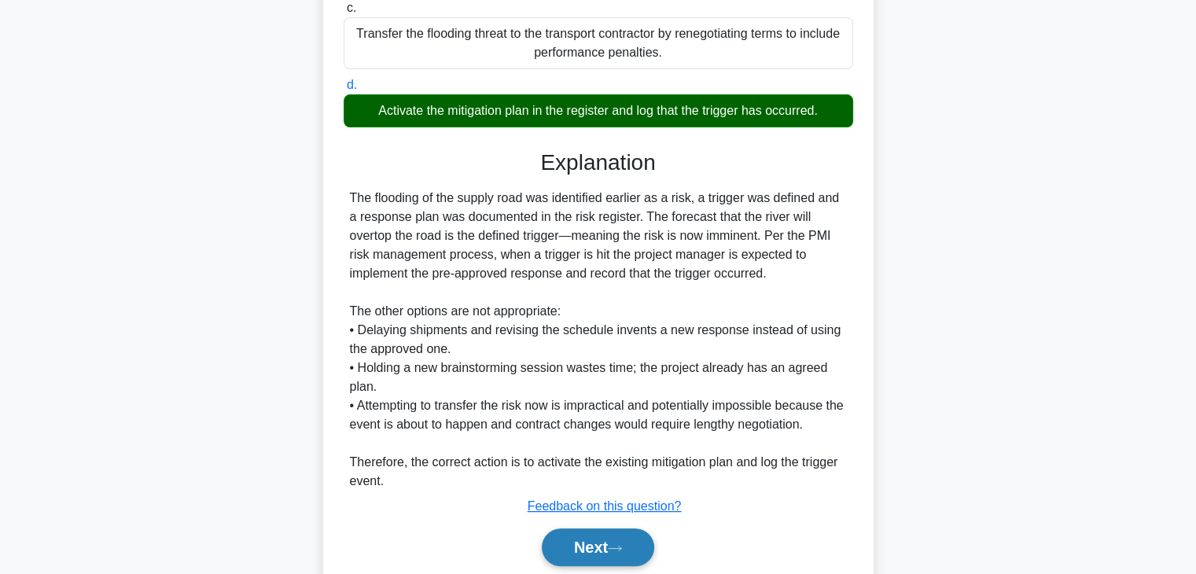
click at [622, 551] on icon at bounding box center [615, 548] width 14 height 9
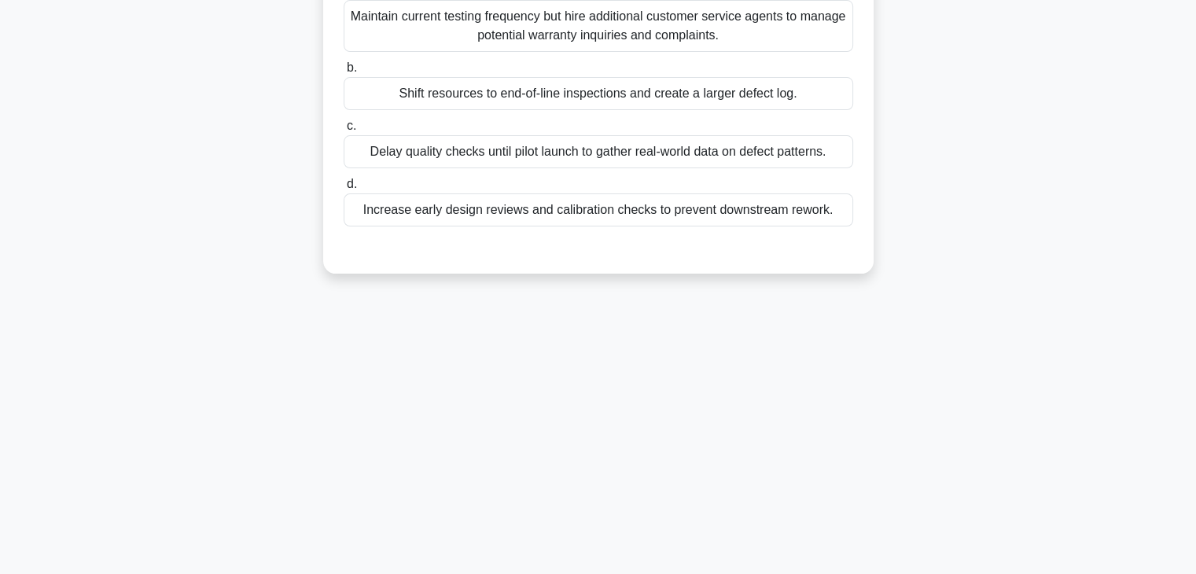
scroll to position [0, 0]
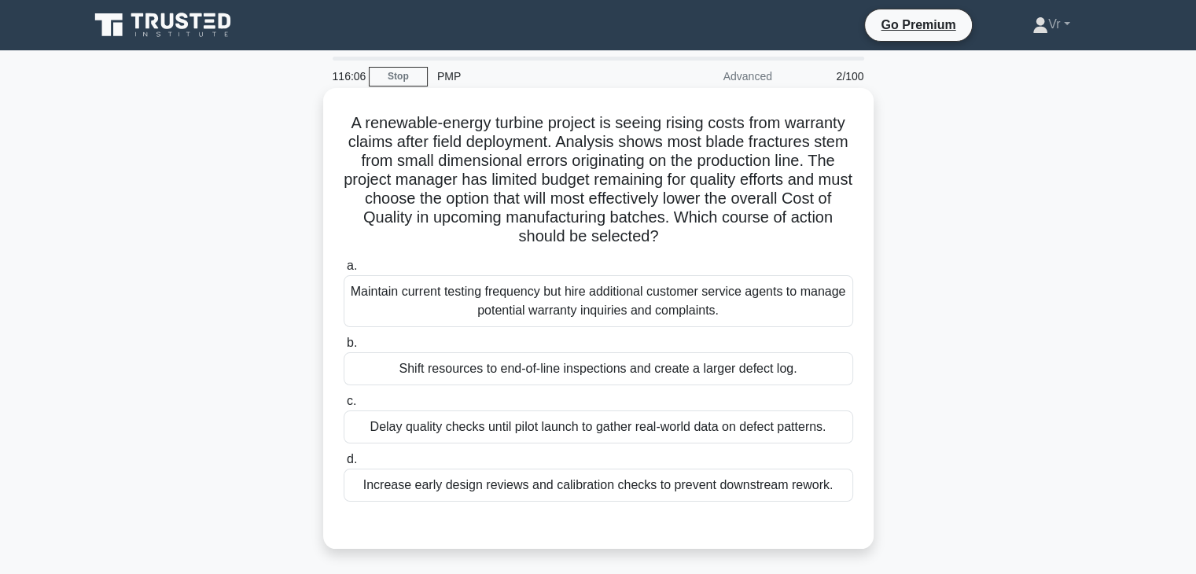
click at [733, 489] on div "Increase early design reviews and calibration checks to prevent downstream rewo…" at bounding box center [599, 485] width 510 height 33
click at [344, 465] on input "d. Increase early design reviews and calibration checks to prevent downstream r…" at bounding box center [344, 460] width 0 height 10
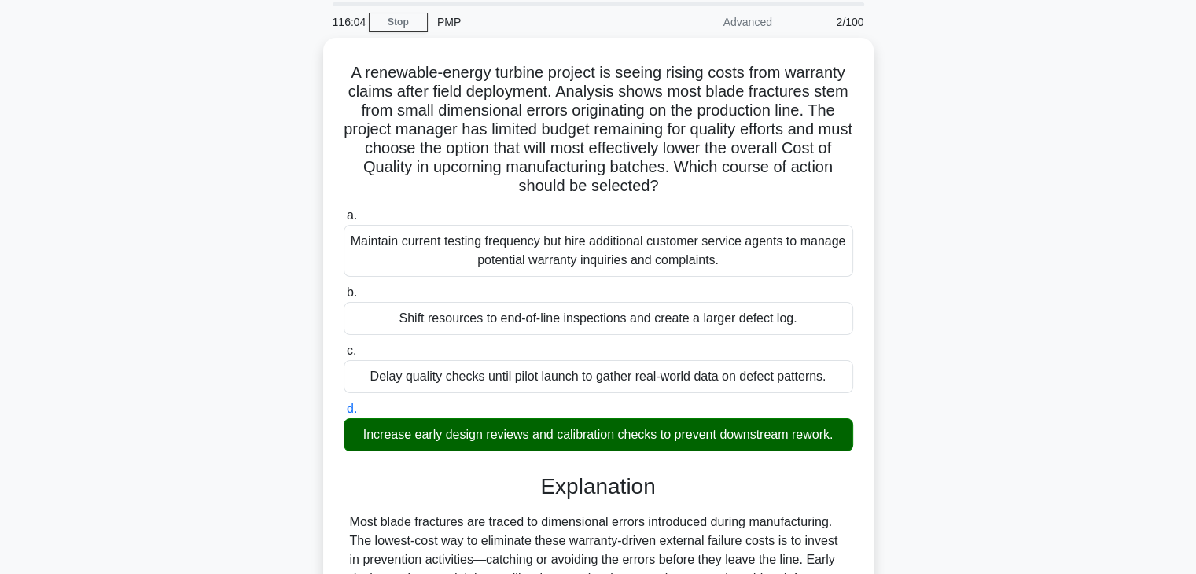
scroll to position [236, 0]
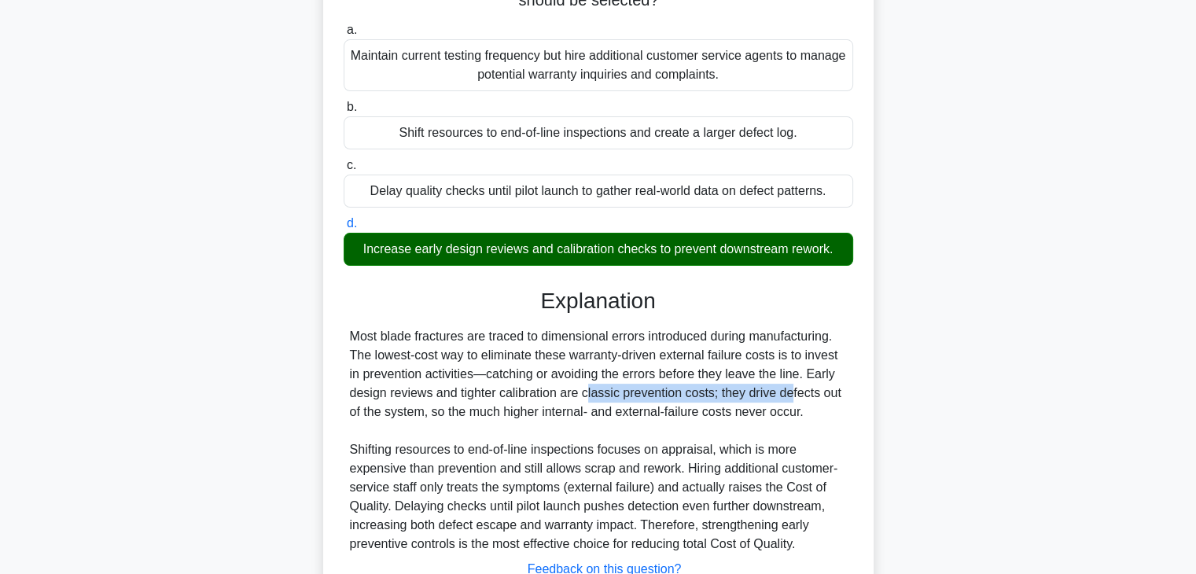
drag, startPoint x: 502, startPoint y: 400, endPoint x: 702, endPoint y: 396, distance: 200.6
click at [702, 396] on div "Most blade fractures are traced to dimensional errors introduced during manufac…" at bounding box center [598, 440] width 497 height 226
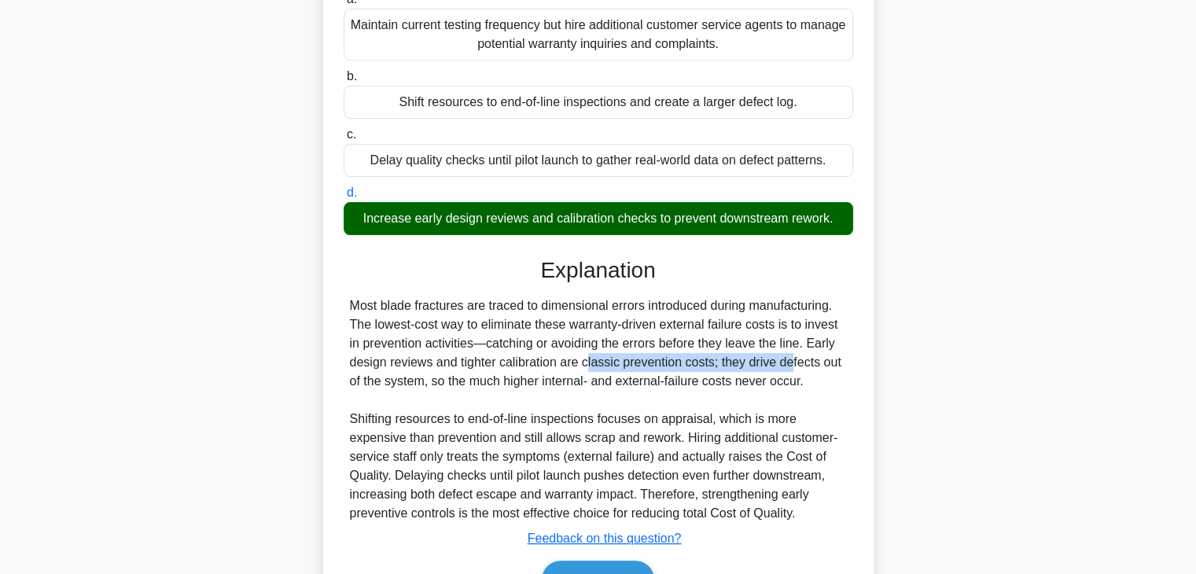
scroll to position [357, 0]
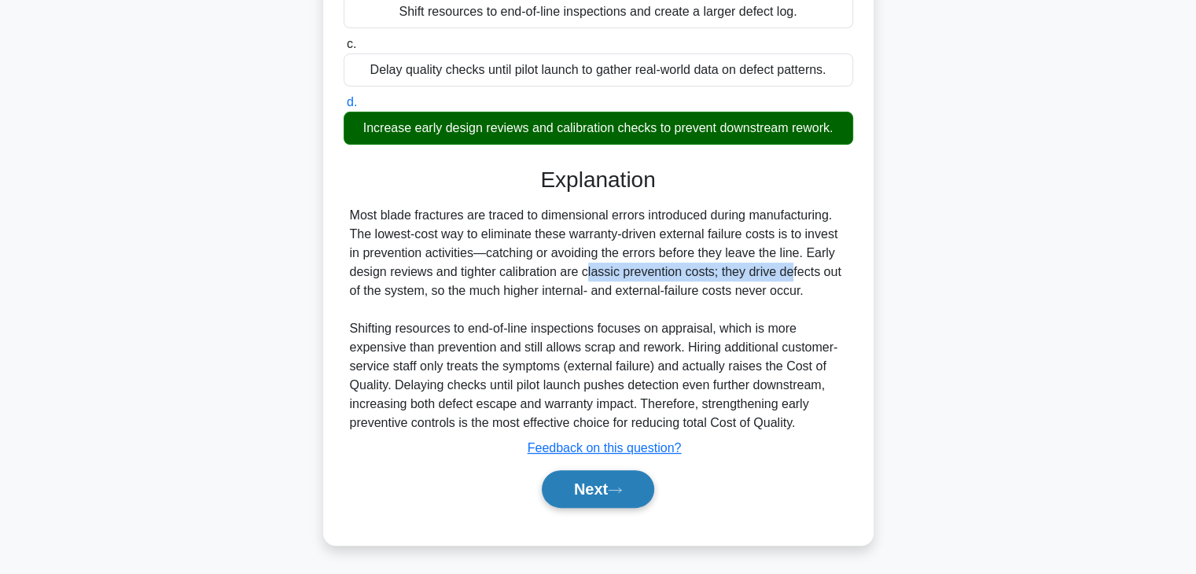
click at [623, 474] on button "Next" at bounding box center [598, 489] width 112 height 38
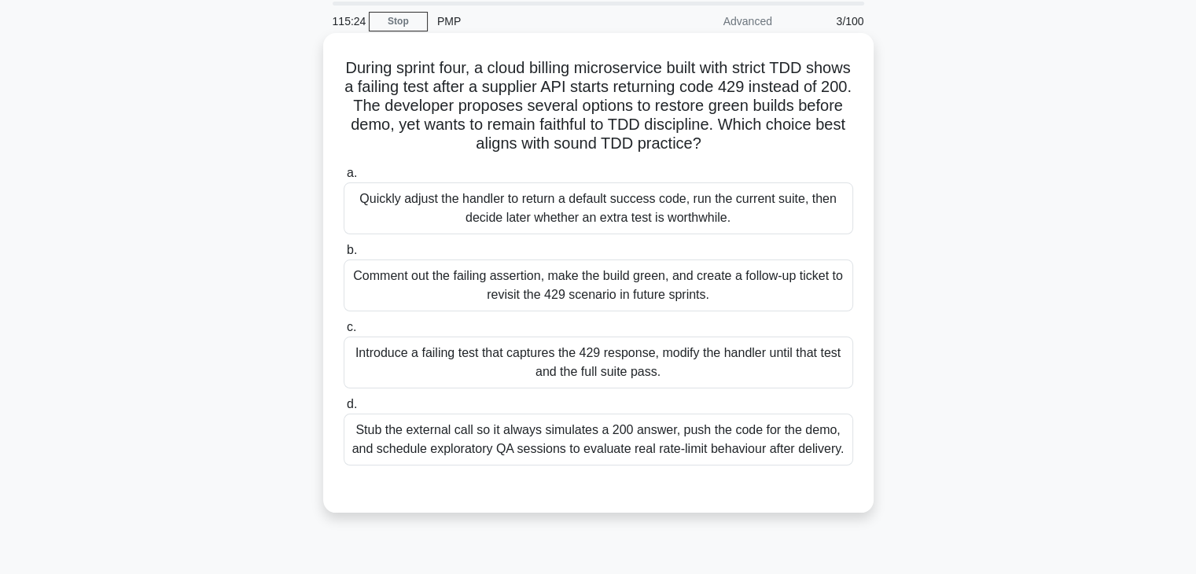
scroll to position [0, 0]
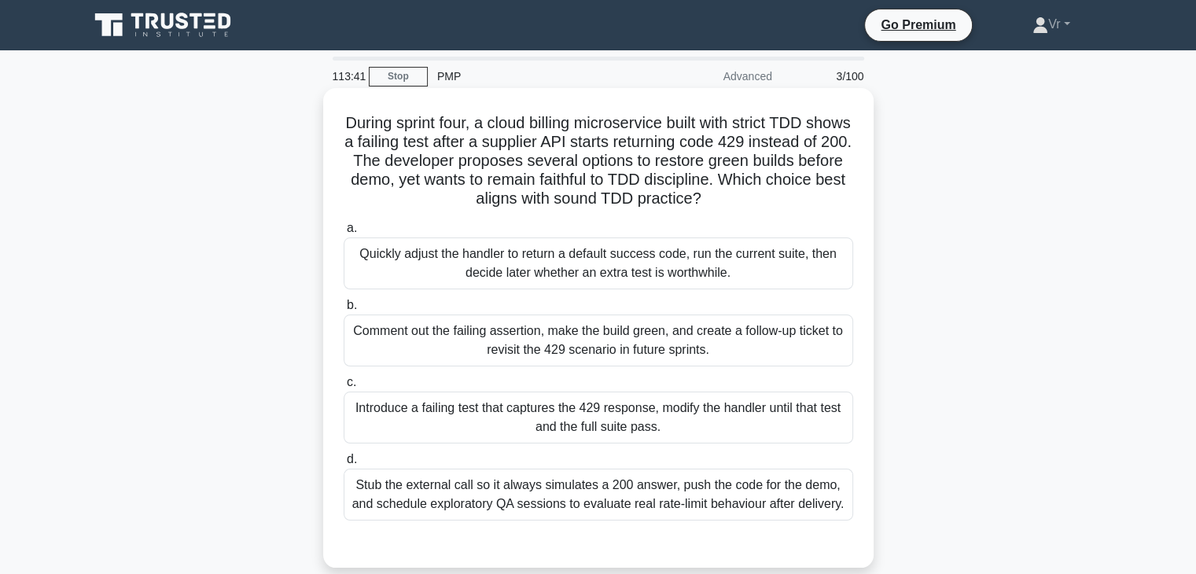
click at [558, 410] on div "Introduce a failing test that captures the 429 response, modify the handler unt…" at bounding box center [599, 418] width 510 height 52
click at [344, 388] on input "c. Introduce a failing test that captures the 429 response, modify the handler …" at bounding box center [344, 382] width 0 height 10
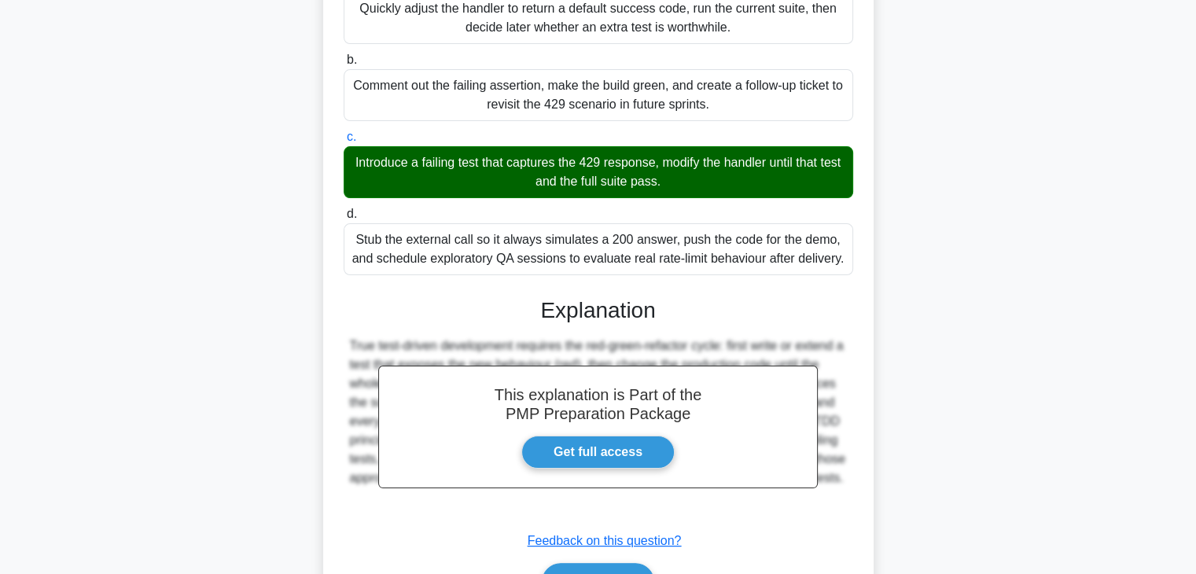
scroll to position [338, 0]
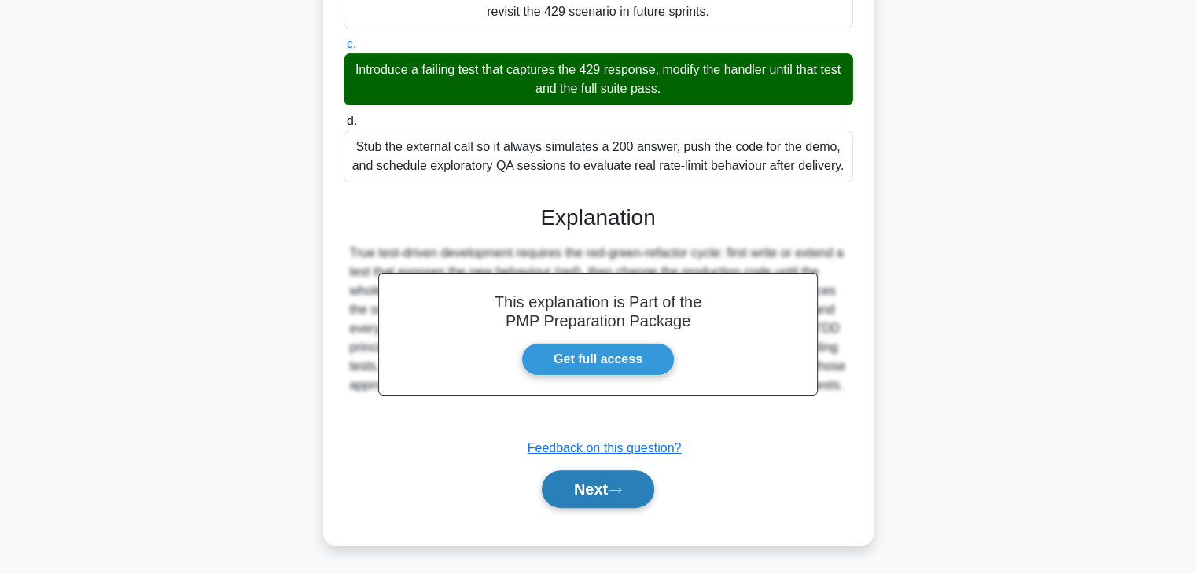
click at [623, 495] on button "Next" at bounding box center [598, 489] width 112 height 38
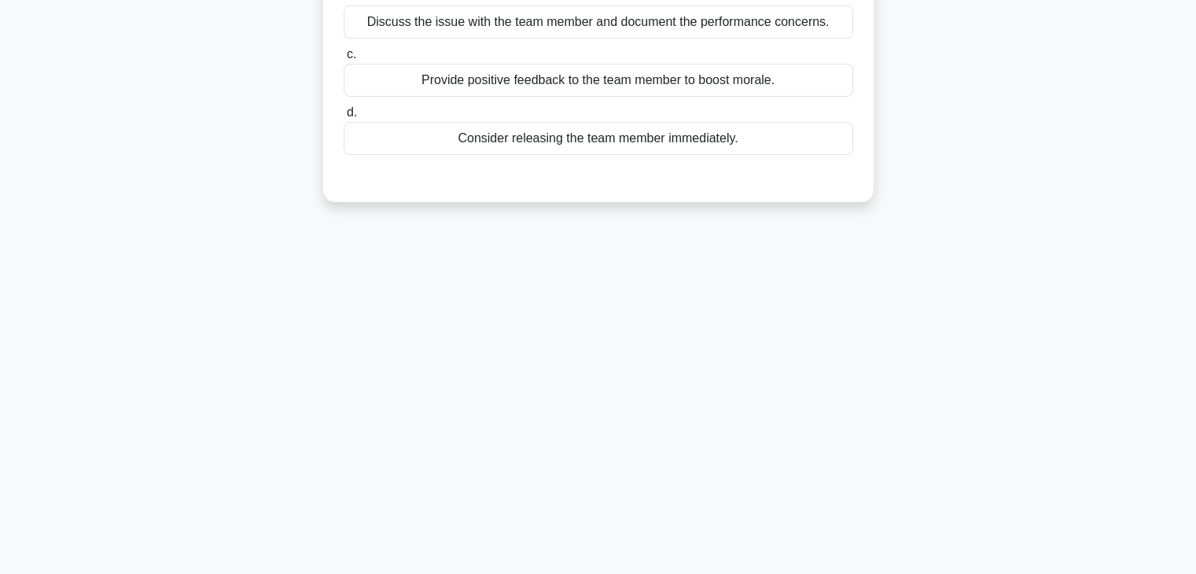
scroll to position [0, 0]
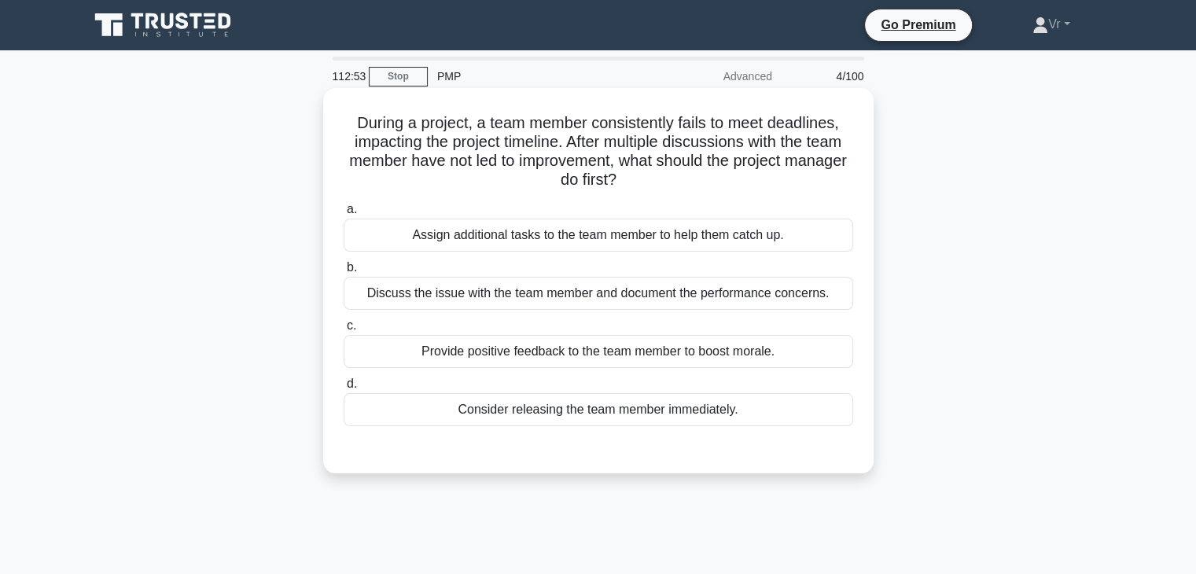
click at [624, 415] on div "Consider releasing the team member immediately." at bounding box center [599, 409] width 510 height 33
click at [344, 389] on input "d. Consider releasing the team member immediately." at bounding box center [344, 384] width 0 height 10
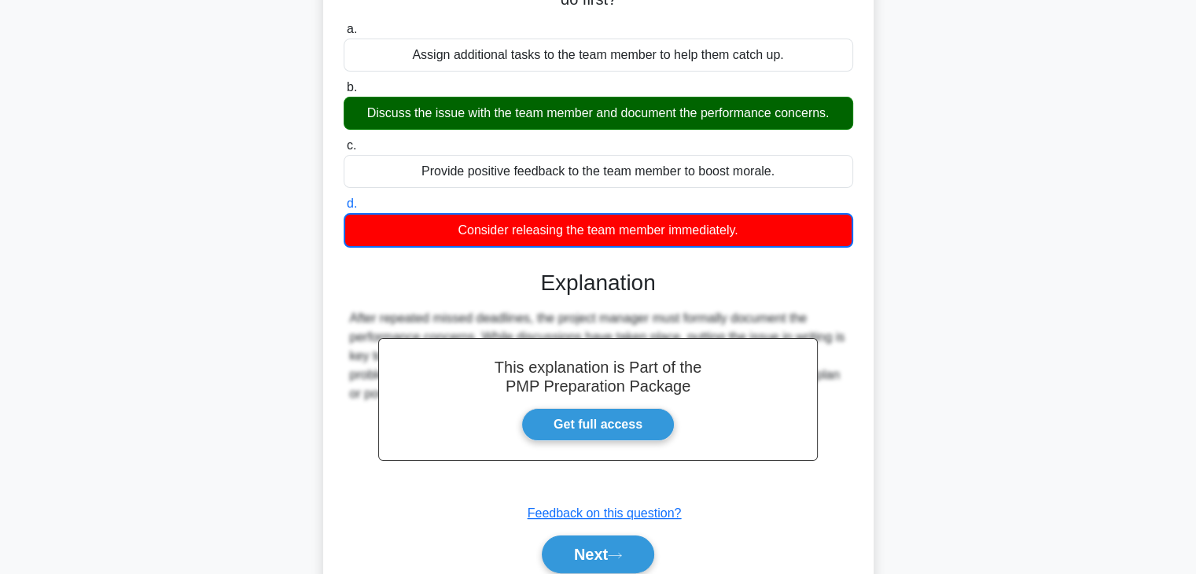
scroll to position [276, 0]
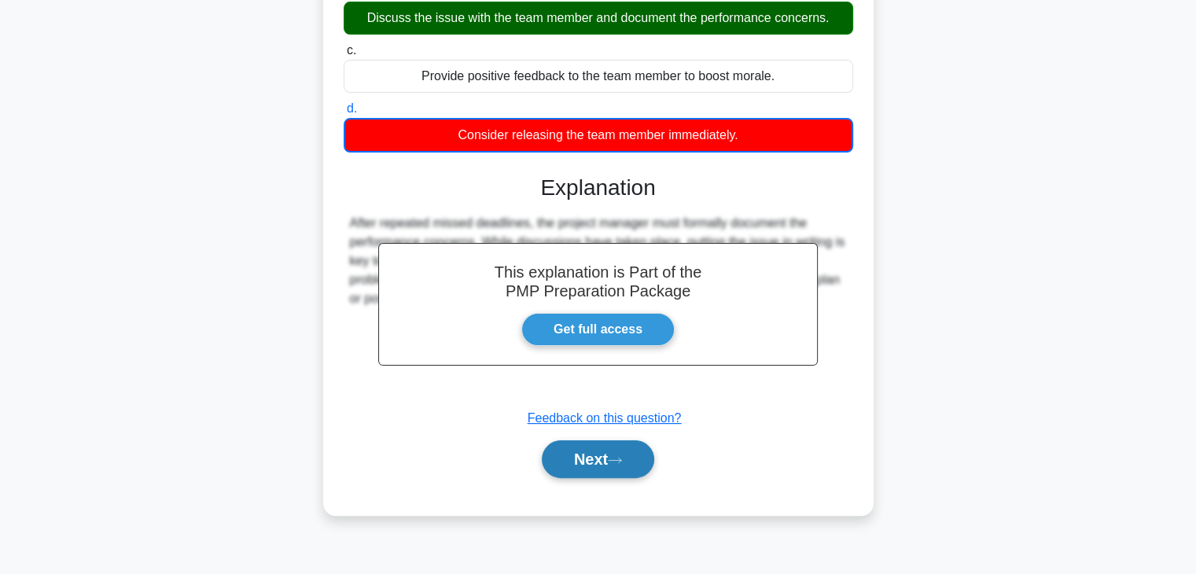
click at [613, 464] on button "Next" at bounding box center [598, 459] width 112 height 38
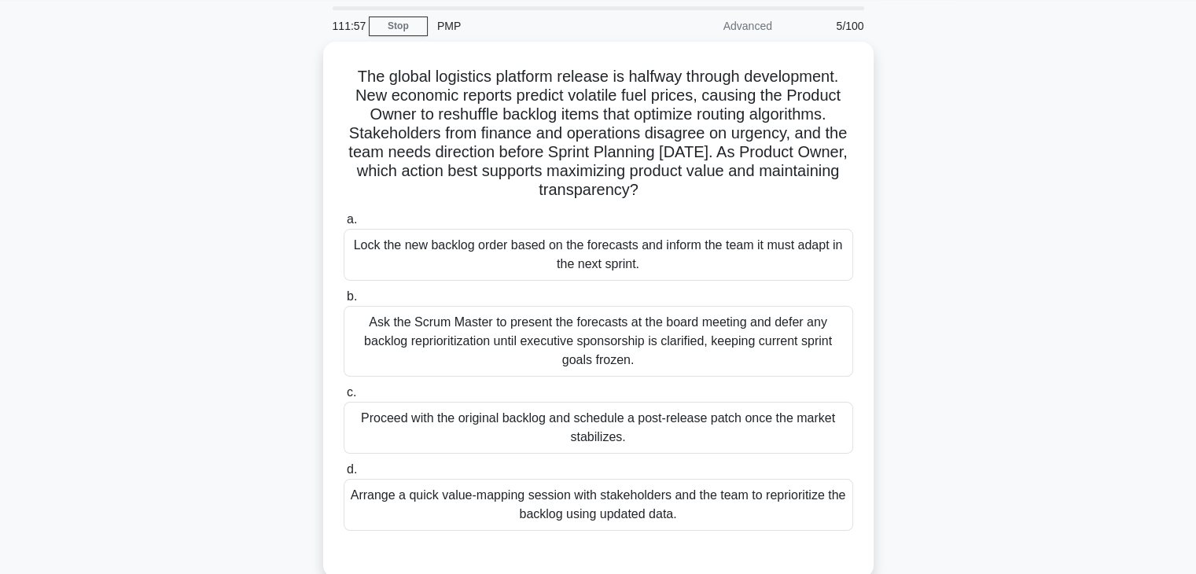
scroll to position [79, 0]
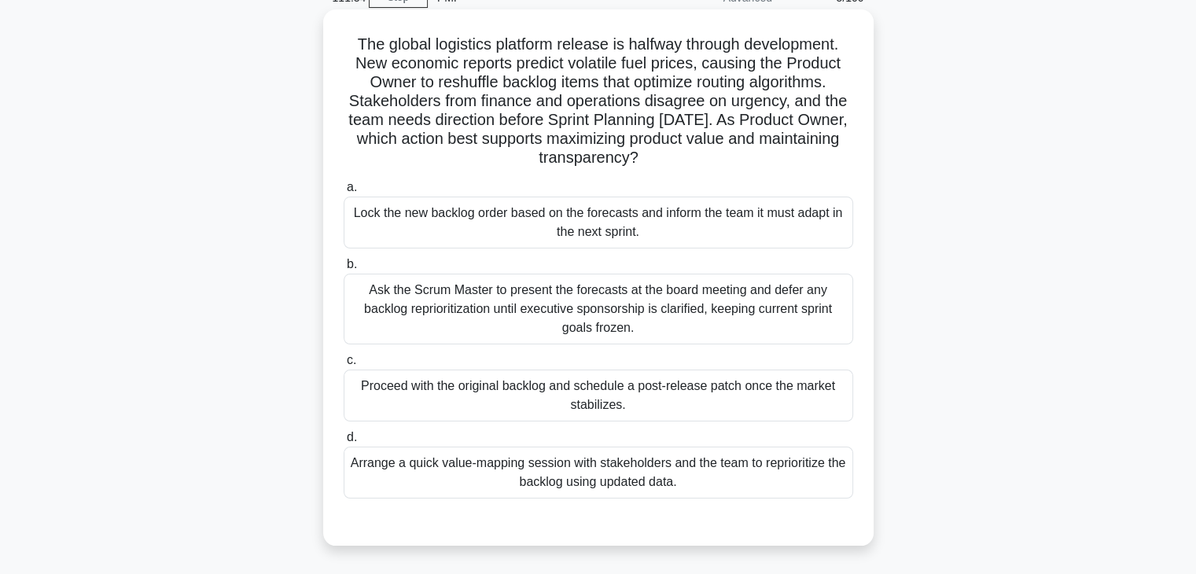
click at [735, 469] on div "Arrange a quick value-mapping session with stakeholders and the team to reprior…" at bounding box center [599, 473] width 510 height 52
click at [344, 443] on input "d. Arrange a quick value-mapping session with stakeholders and the team to repr…" at bounding box center [344, 438] width 0 height 10
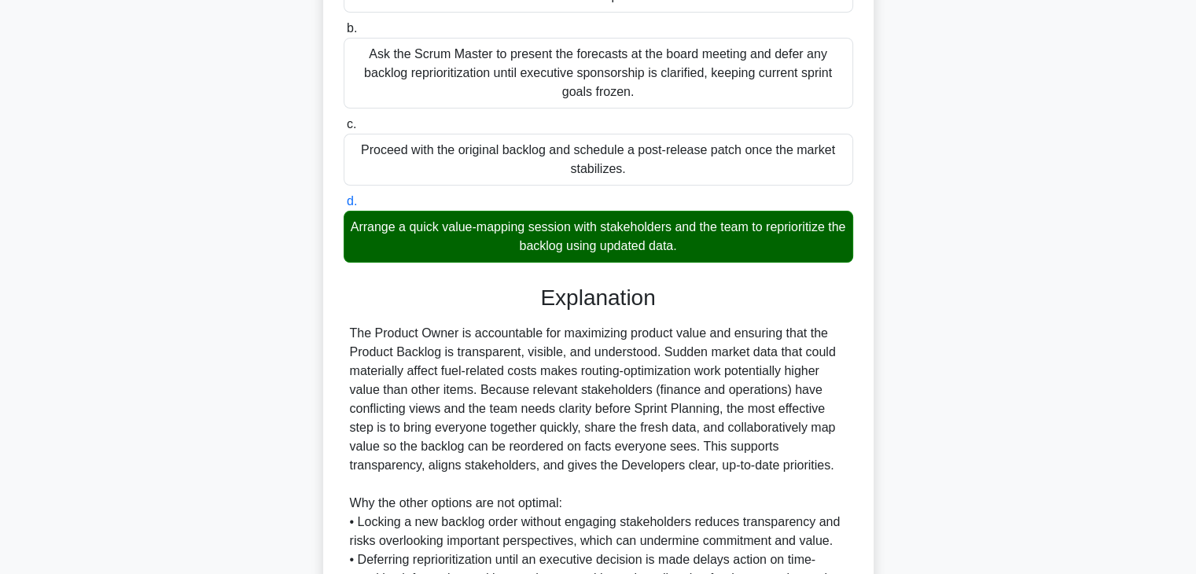
scroll to position [508, 0]
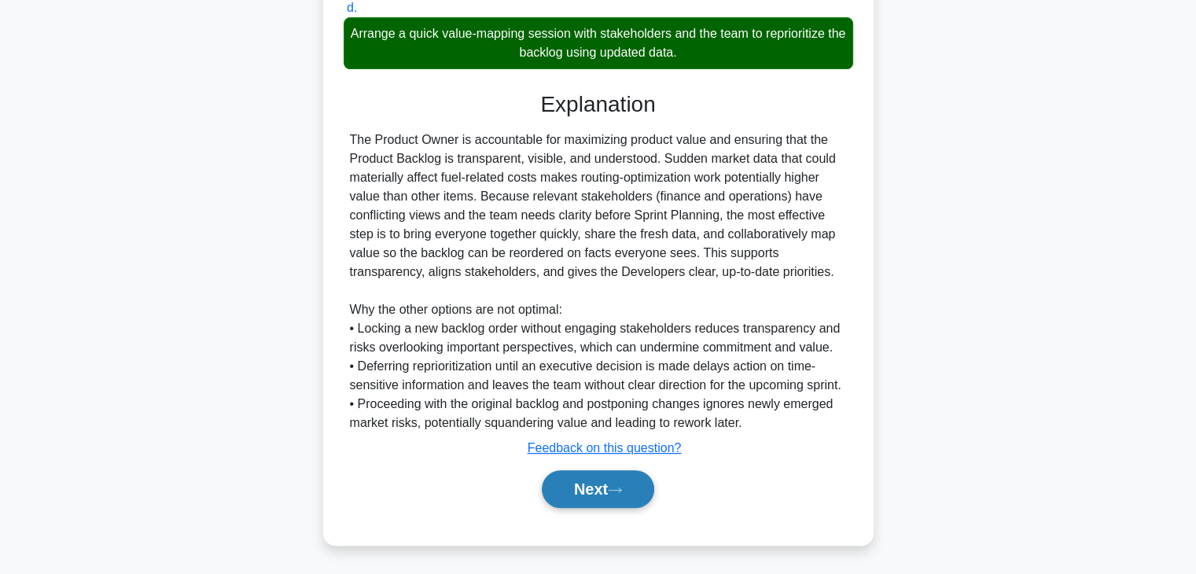
click at [614, 504] on button "Next" at bounding box center [598, 489] width 112 height 38
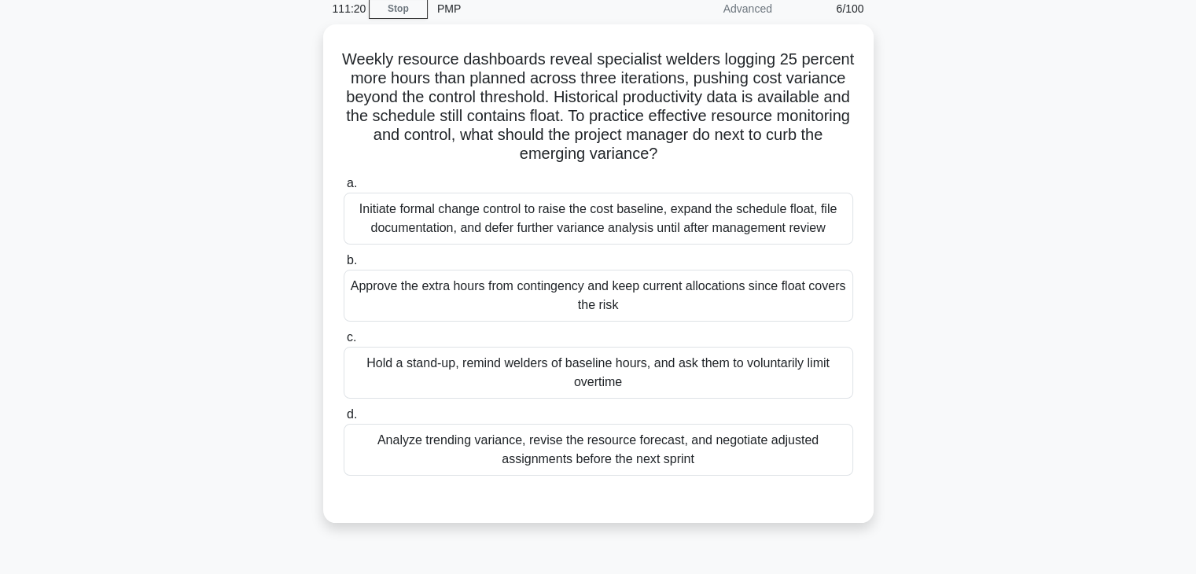
scroll to position [40, 0]
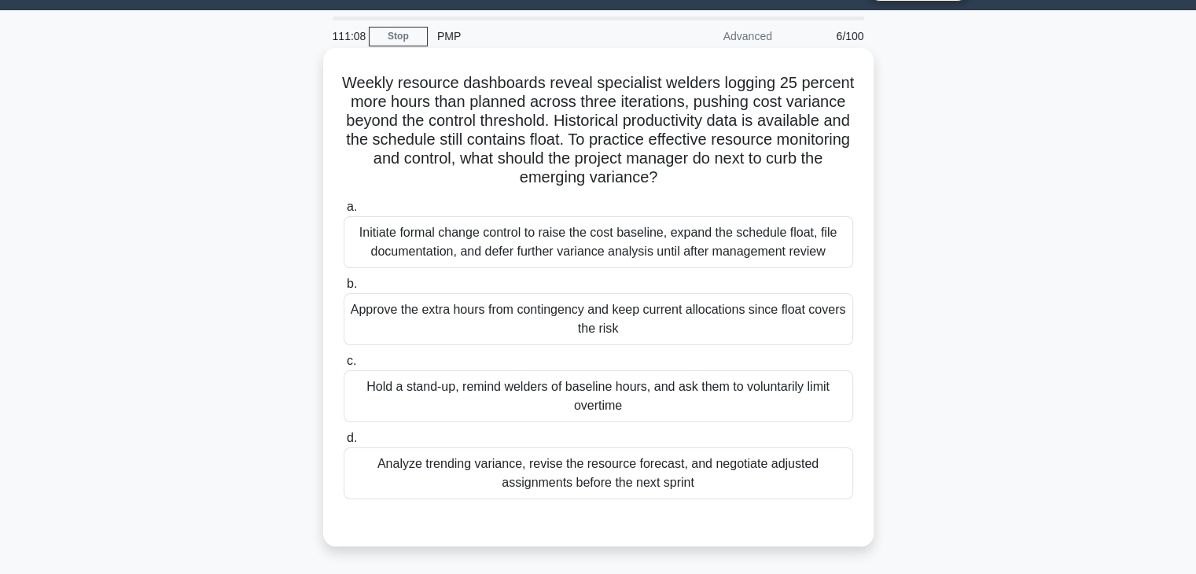
click at [643, 248] on div "Initiate formal change control to raise the cost baseline, expand the schedule …" at bounding box center [599, 242] width 510 height 52
click at [344, 212] on input "a. Initiate formal change control to raise the cost baseline, expand the schedu…" at bounding box center [344, 207] width 0 height 10
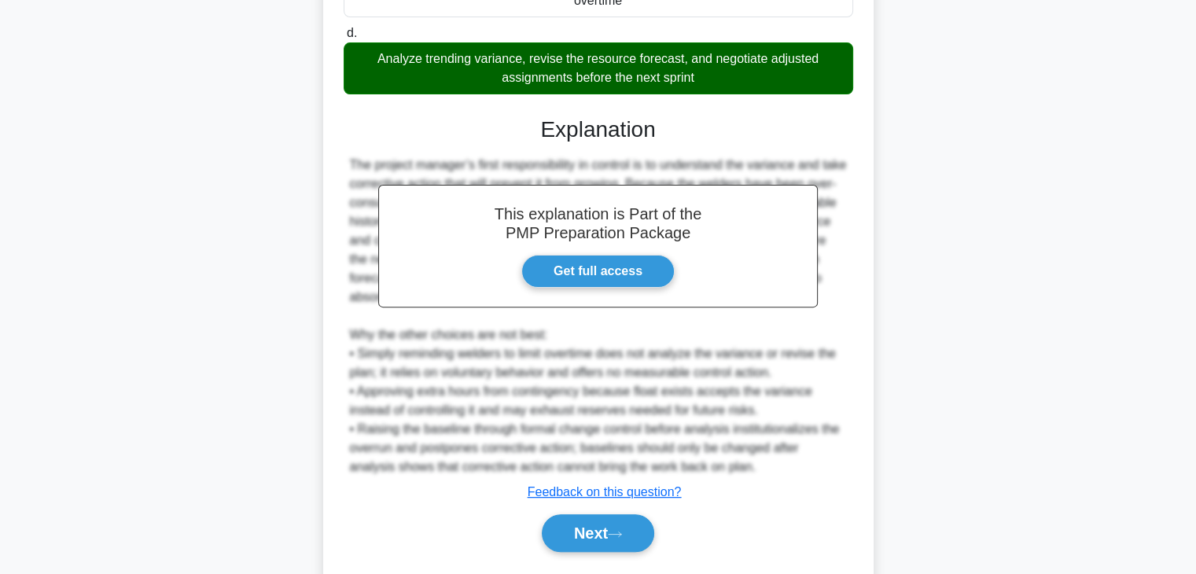
scroll to position [491, 0]
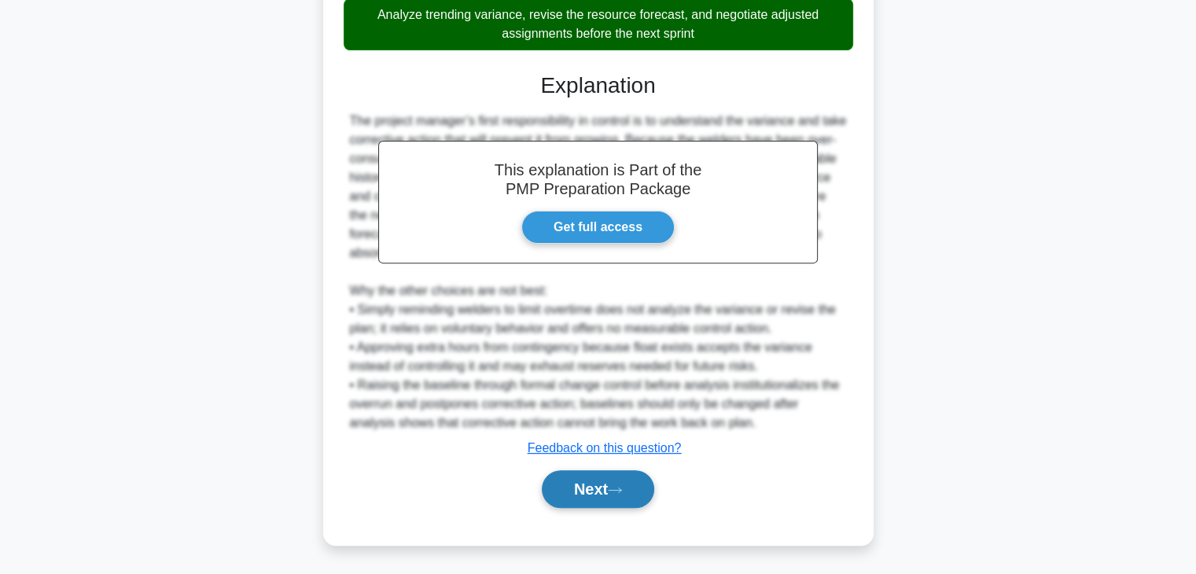
click at [641, 495] on button "Next" at bounding box center [598, 489] width 112 height 38
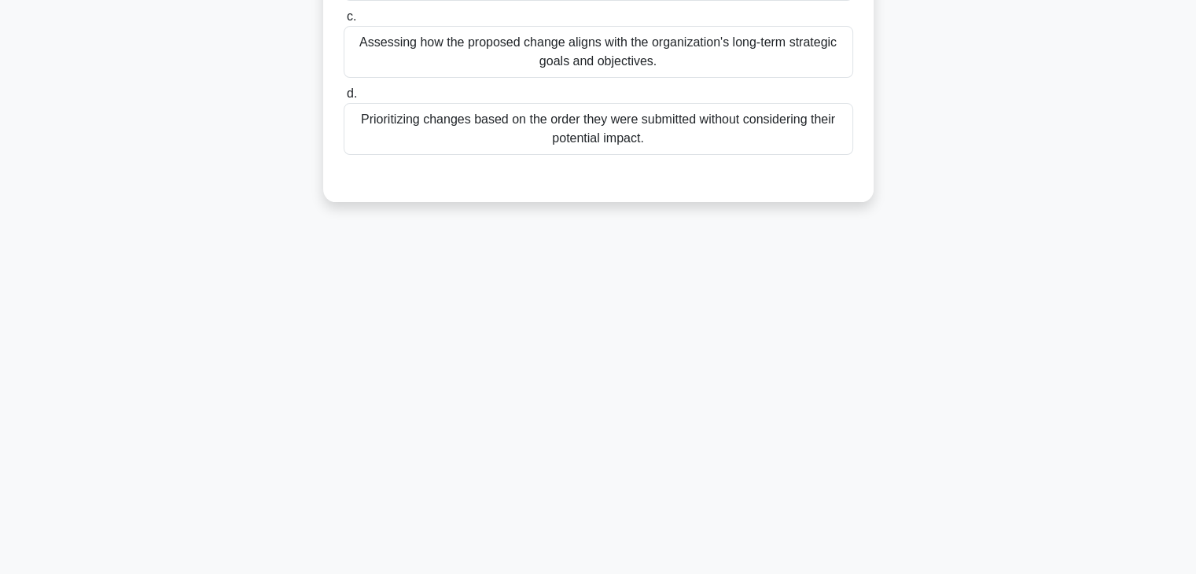
scroll to position [0, 0]
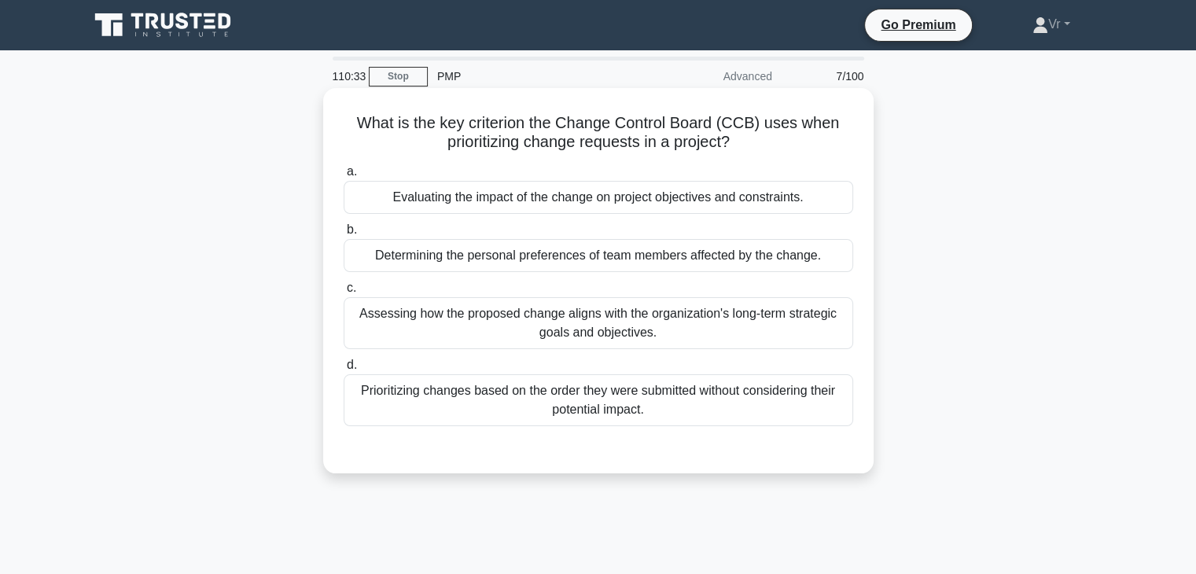
click at [486, 204] on div "Evaluating the impact of the change on project objectives and constraints." at bounding box center [599, 197] width 510 height 33
click at [344, 177] on input "a. Evaluating the impact of the change on project objectives and constraints." at bounding box center [344, 172] width 0 height 10
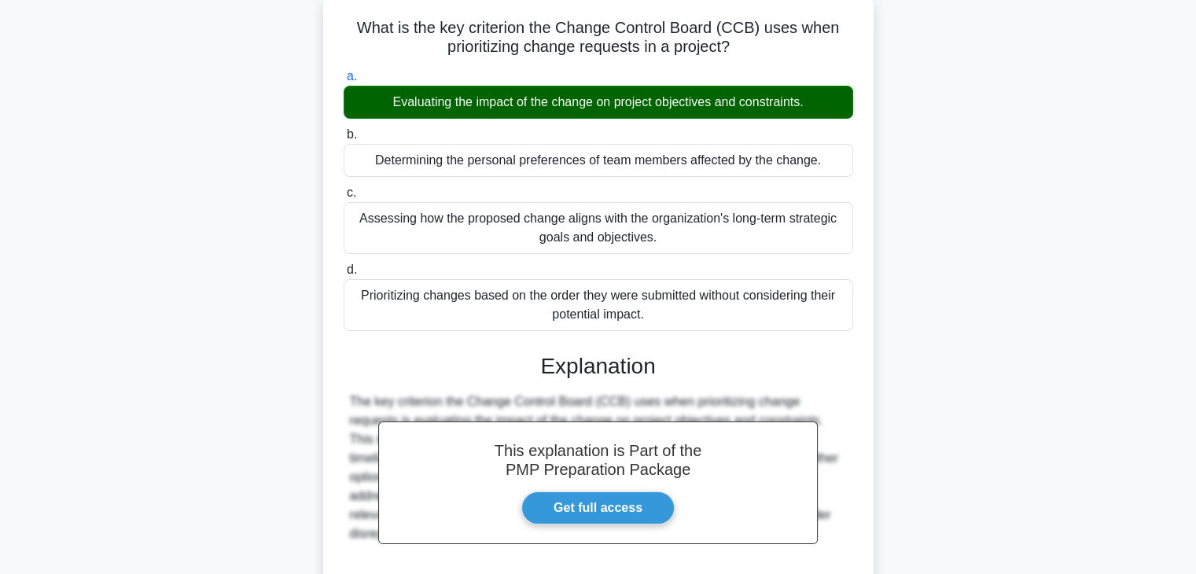
scroll to position [276, 0]
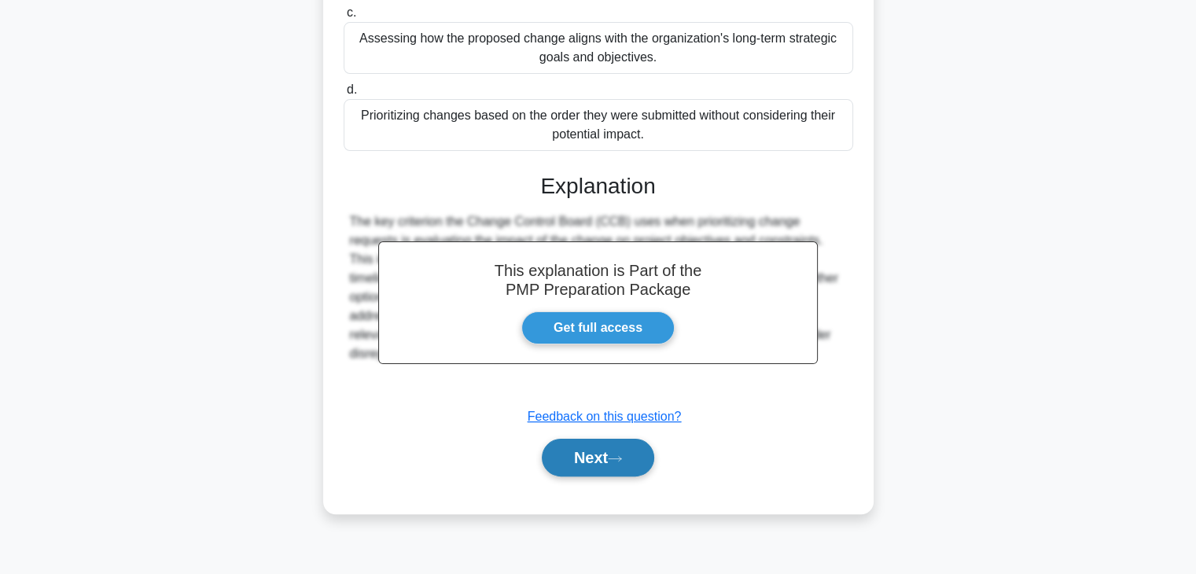
click at [639, 461] on button "Next" at bounding box center [598, 458] width 112 height 38
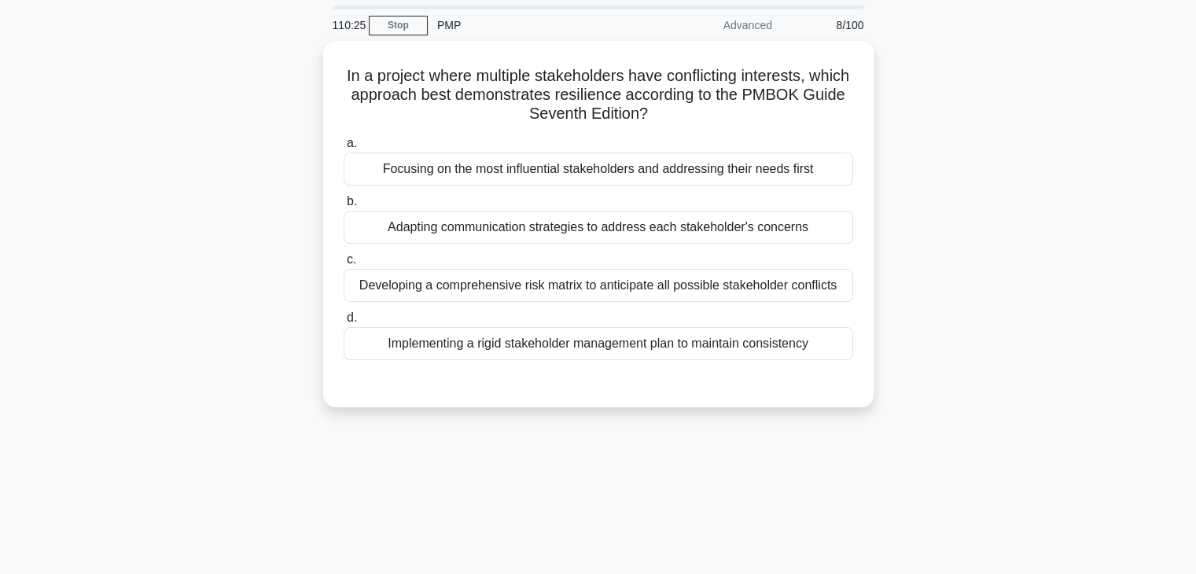
scroll to position [0, 0]
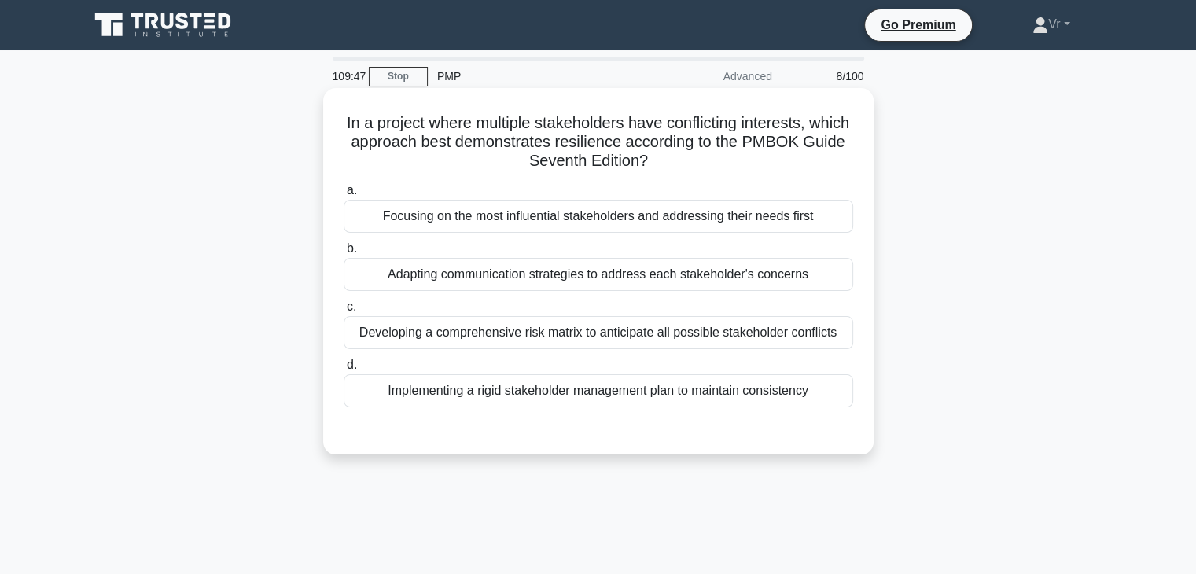
click at [562, 219] on div "Focusing on the most influential stakeholders and addressing their needs first" at bounding box center [599, 216] width 510 height 33
click at [344, 196] on input "a. Focusing on the most influential stakeholders and addressing their needs fir…" at bounding box center [344, 191] width 0 height 10
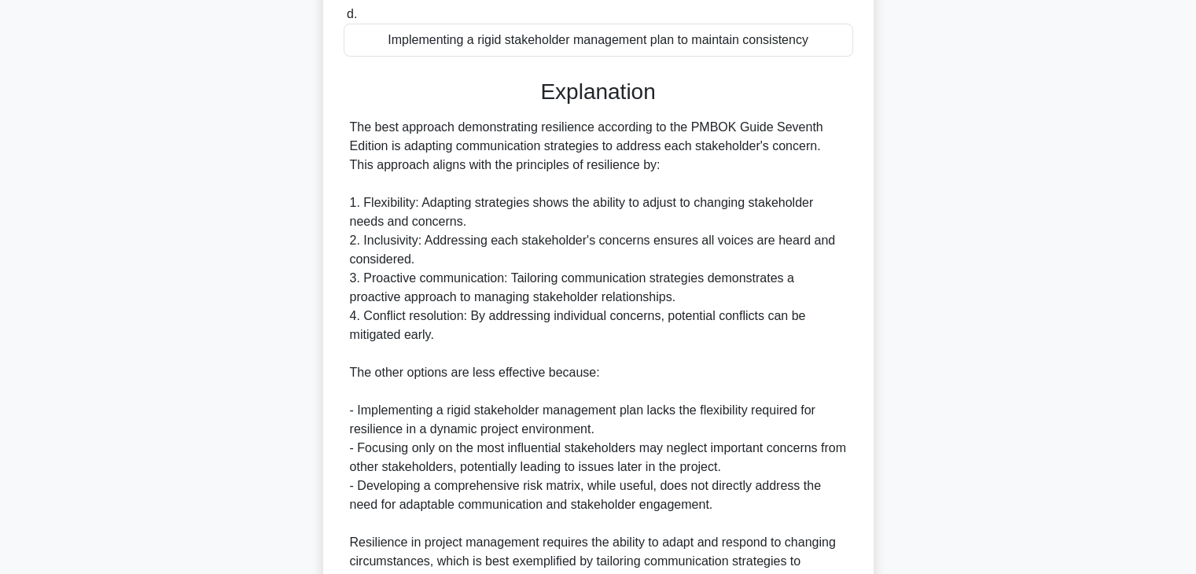
scroll to position [510, 0]
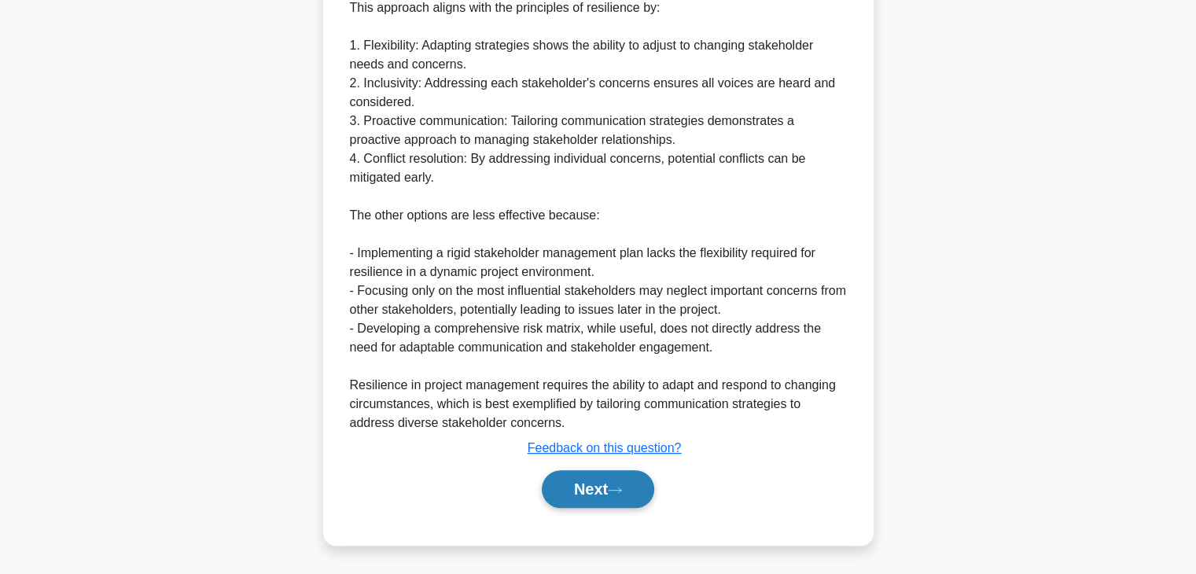
click at [597, 492] on button "Next" at bounding box center [598, 489] width 112 height 38
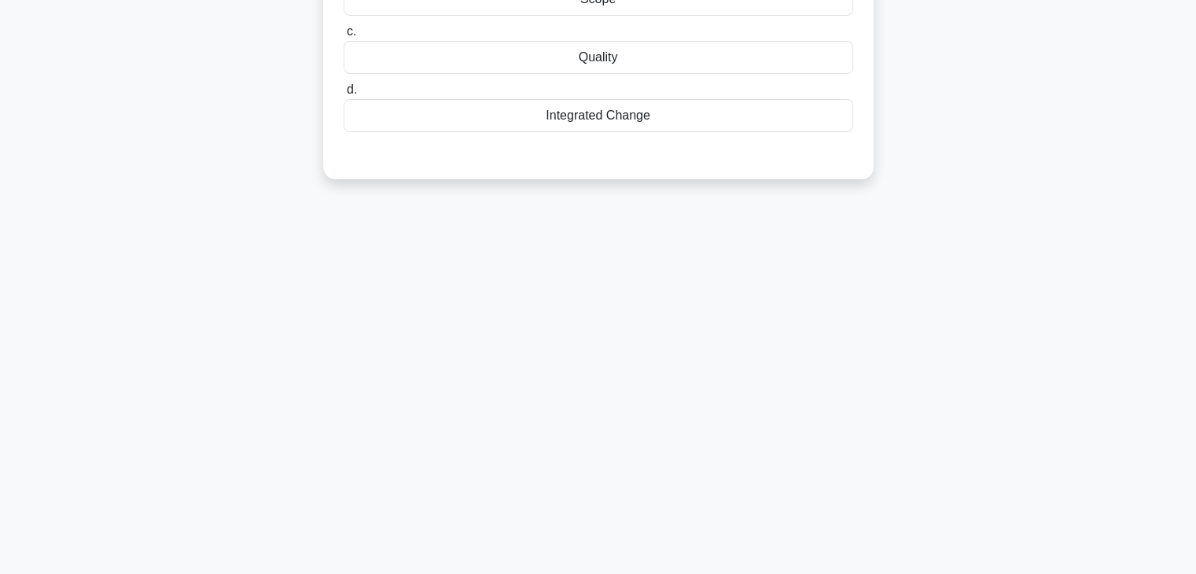
scroll to position [0, 0]
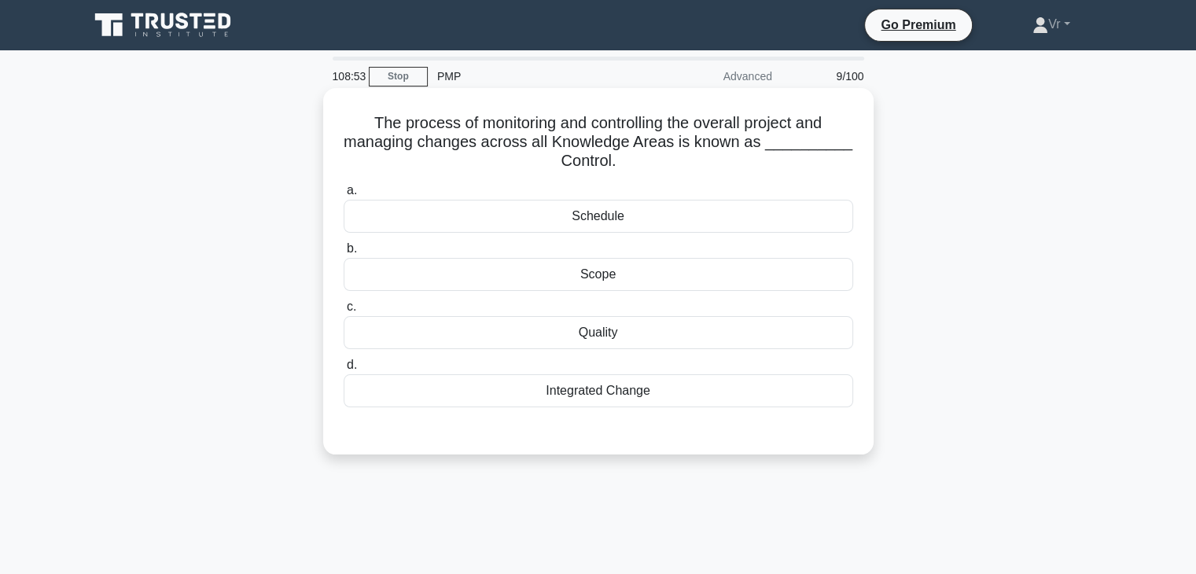
click at [610, 392] on div "Integrated Change" at bounding box center [599, 390] width 510 height 33
click at [344, 370] on input "d. Integrated Change" at bounding box center [344, 365] width 0 height 10
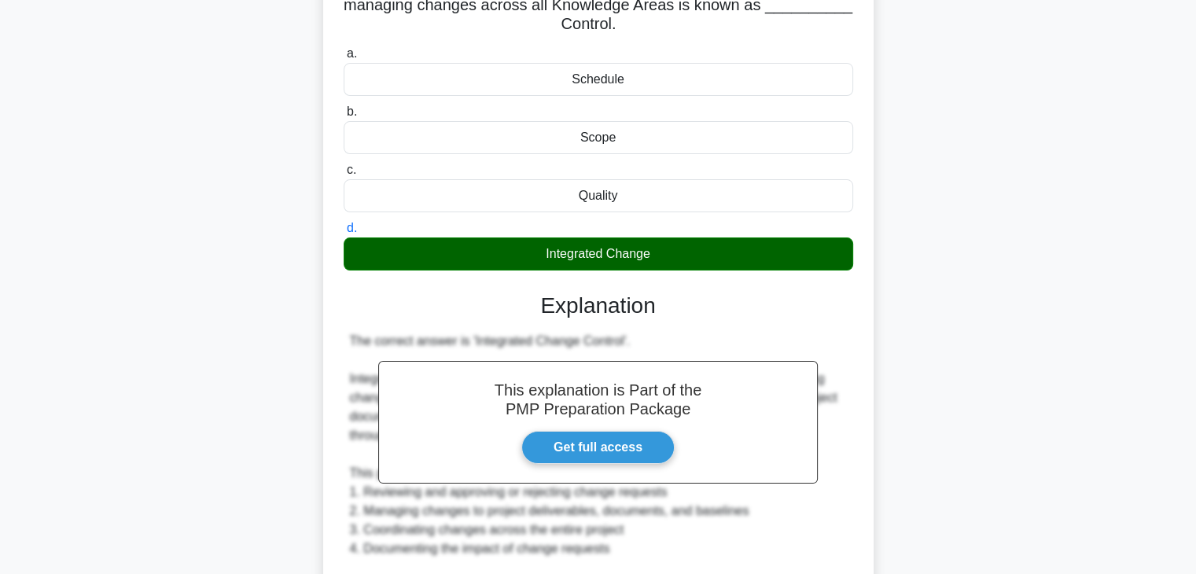
scroll to position [451, 0]
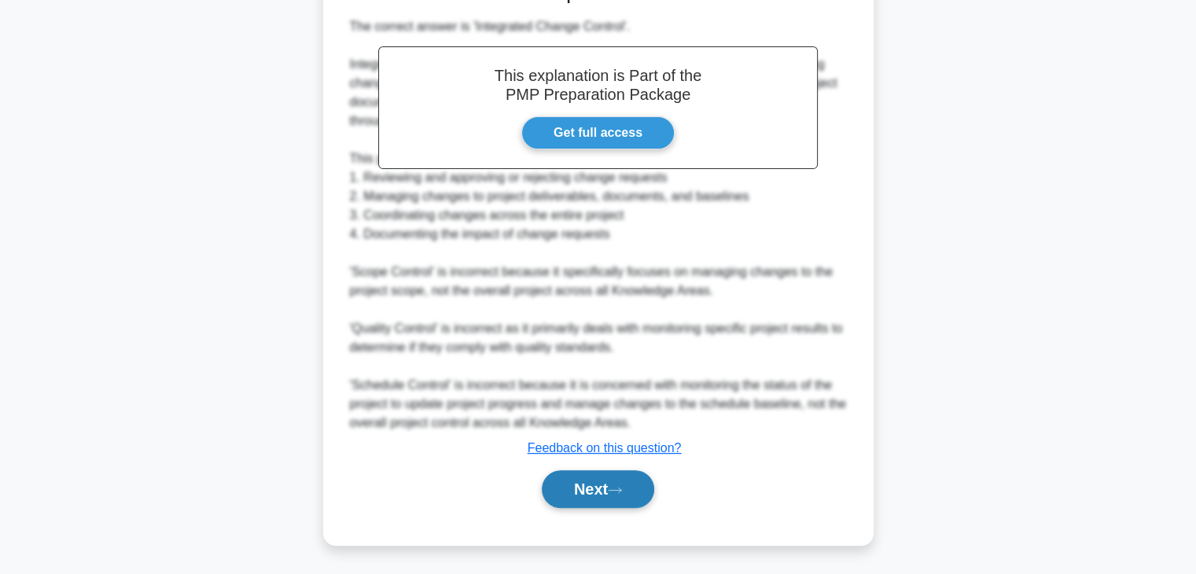
click at [598, 499] on button "Next" at bounding box center [598, 489] width 112 height 38
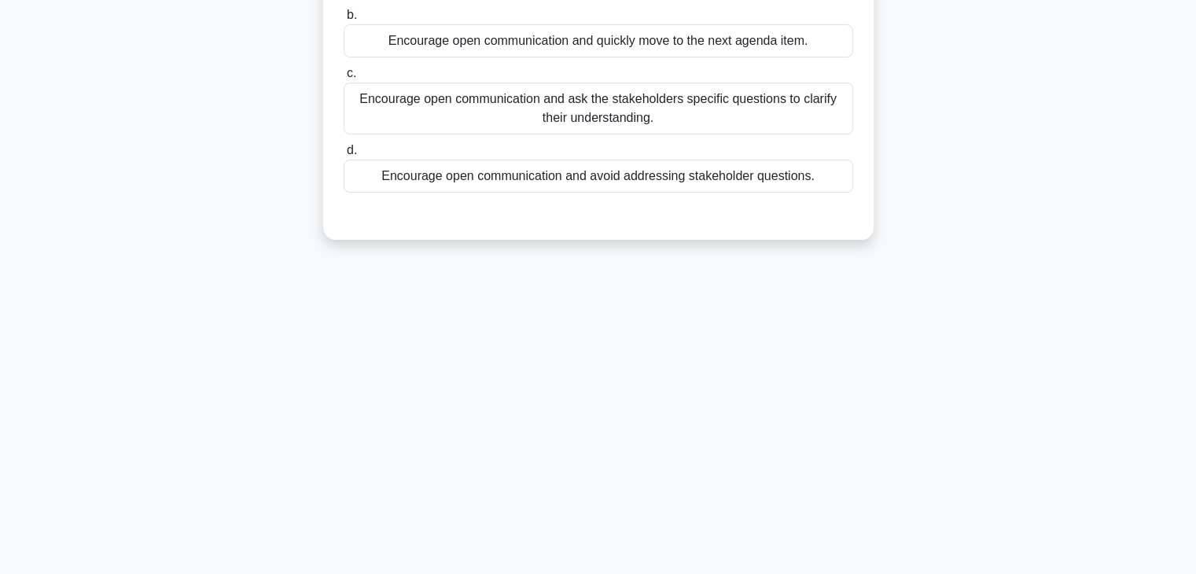
scroll to position [0, 0]
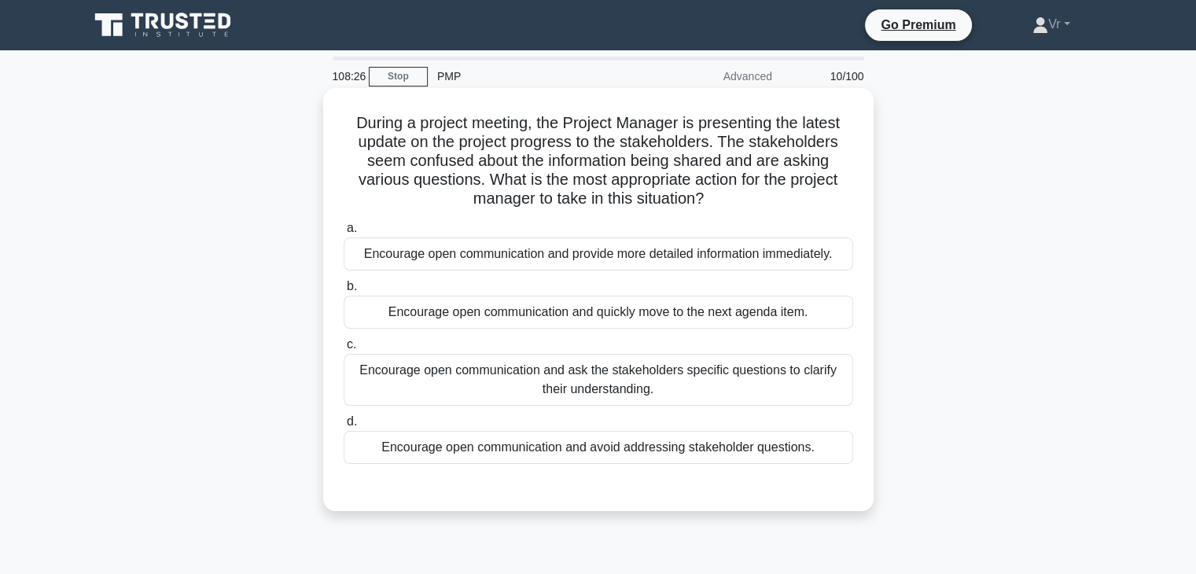
click at [645, 371] on div "Encourage open communication and ask the stakeholders specific questions to cla…" at bounding box center [599, 380] width 510 height 52
click at [344, 350] on input "c. Encourage open communication and ask the stakeholders specific questions to …" at bounding box center [344, 345] width 0 height 10
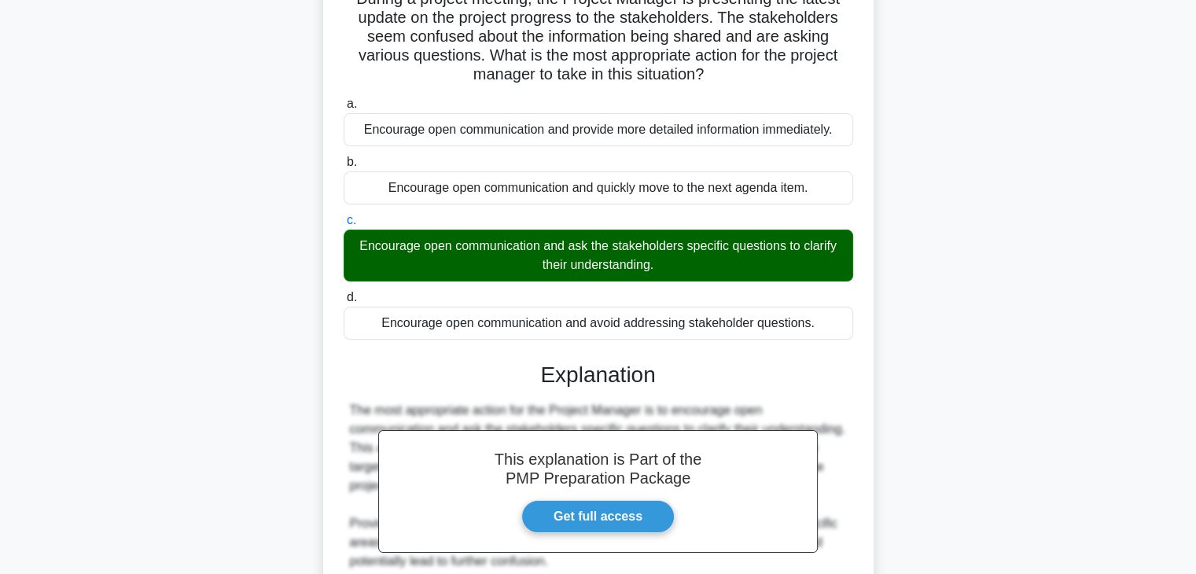
scroll to position [357, 0]
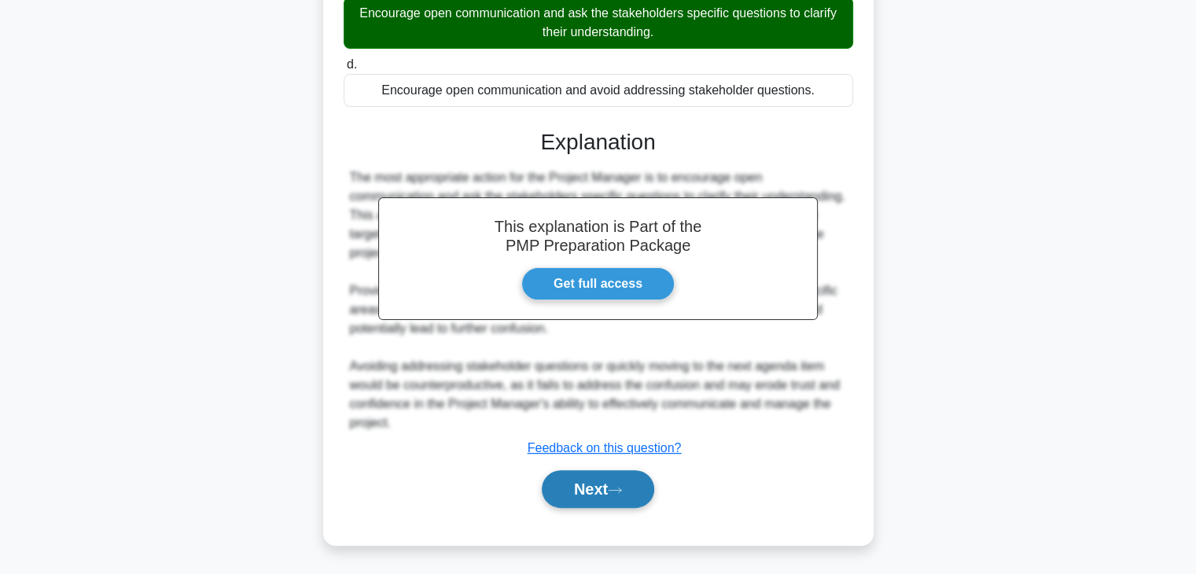
click at [610, 504] on button "Next" at bounding box center [598, 489] width 112 height 38
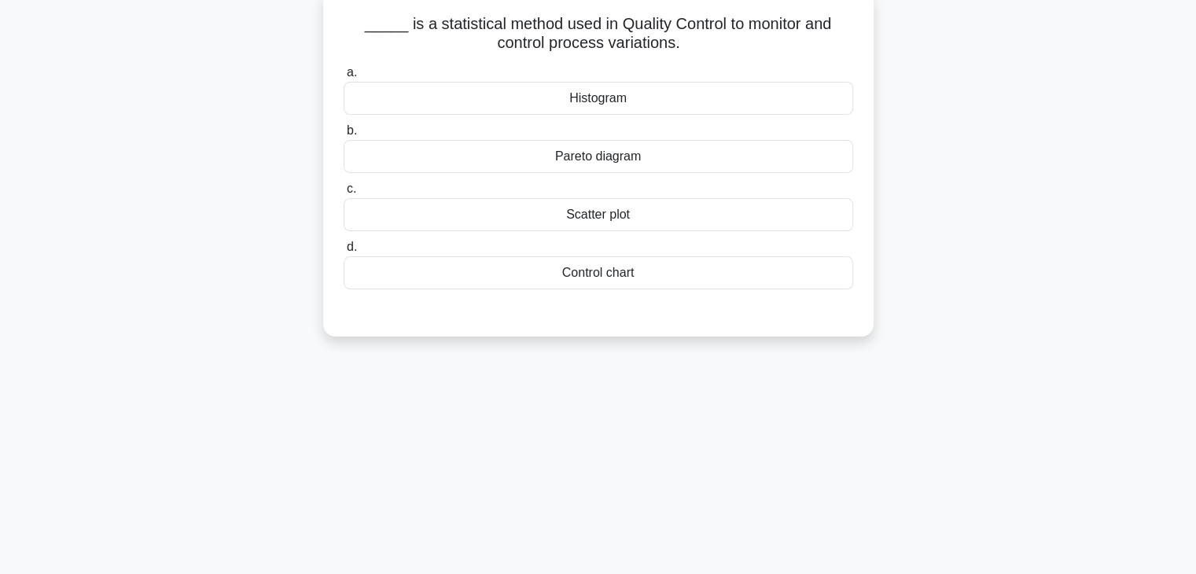
scroll to position [0, 0]
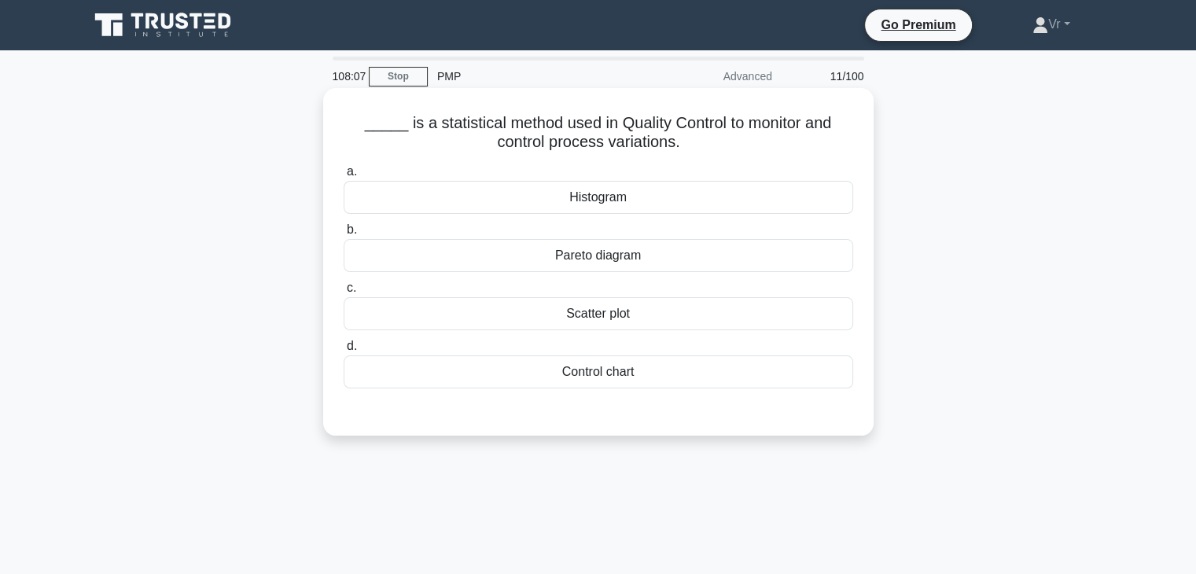
click at [650, 390] on div "a. Histogram b. Pareto diagram c. d." at bounding box center [598, 275] width 528 height 233
click at [654, 370] on div "Control chart" at bounding box center [599, 371] width 510 height 33
click at [344, 352] on input "d. Control chart" at bounding box center [344, 346] width 0 height 10
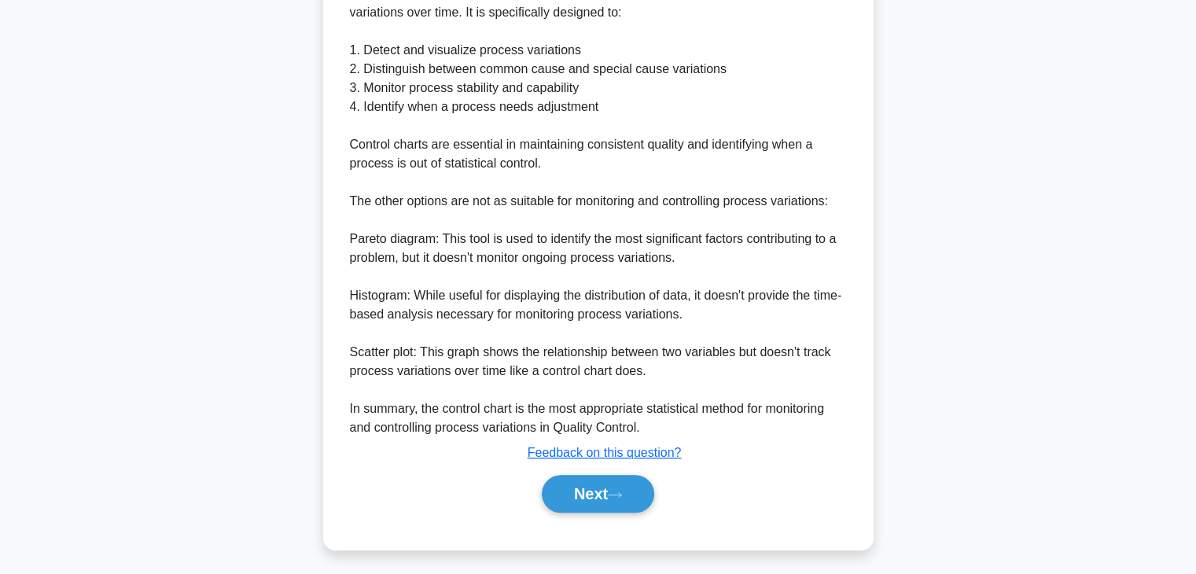
scroll to position [508, 0]
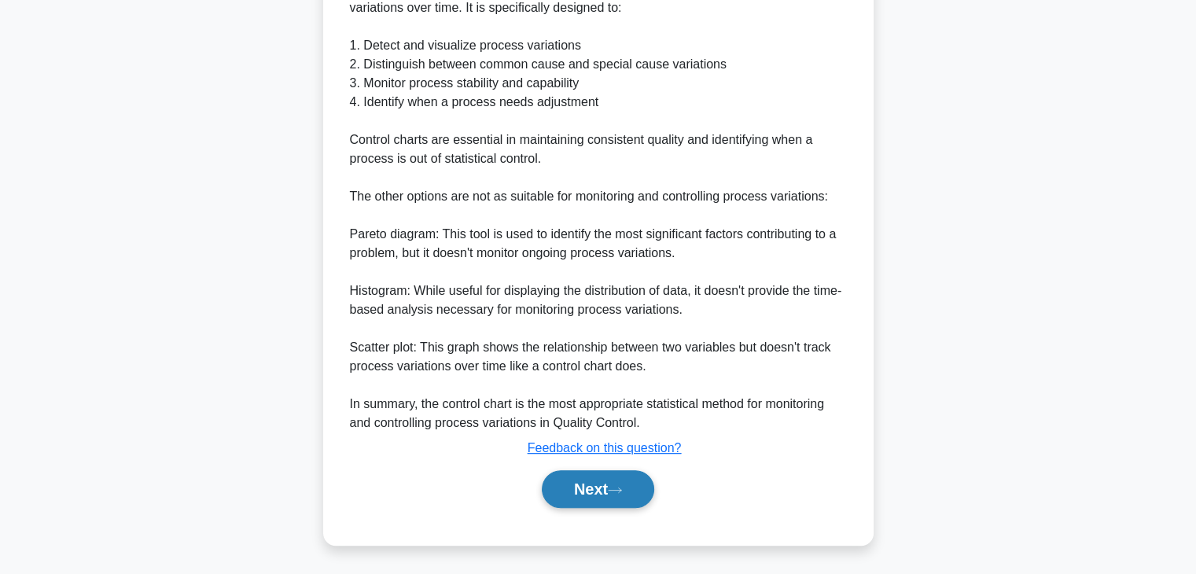
click at [630, 498] on button "Next" at bounding box center [598, 489] width 112 height 38
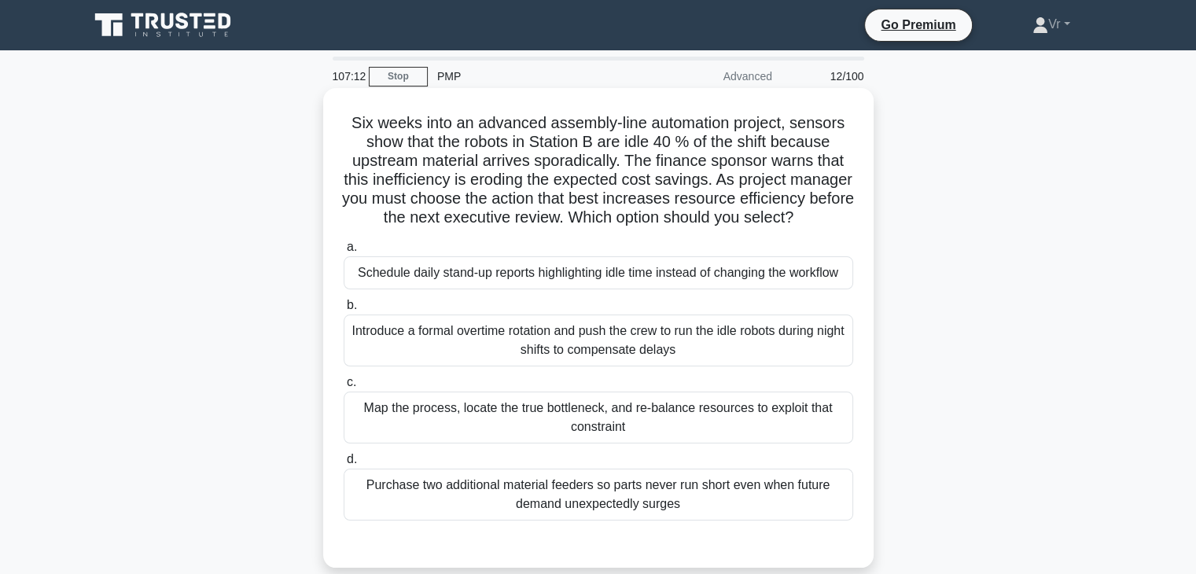
scroll to position [79, 0]
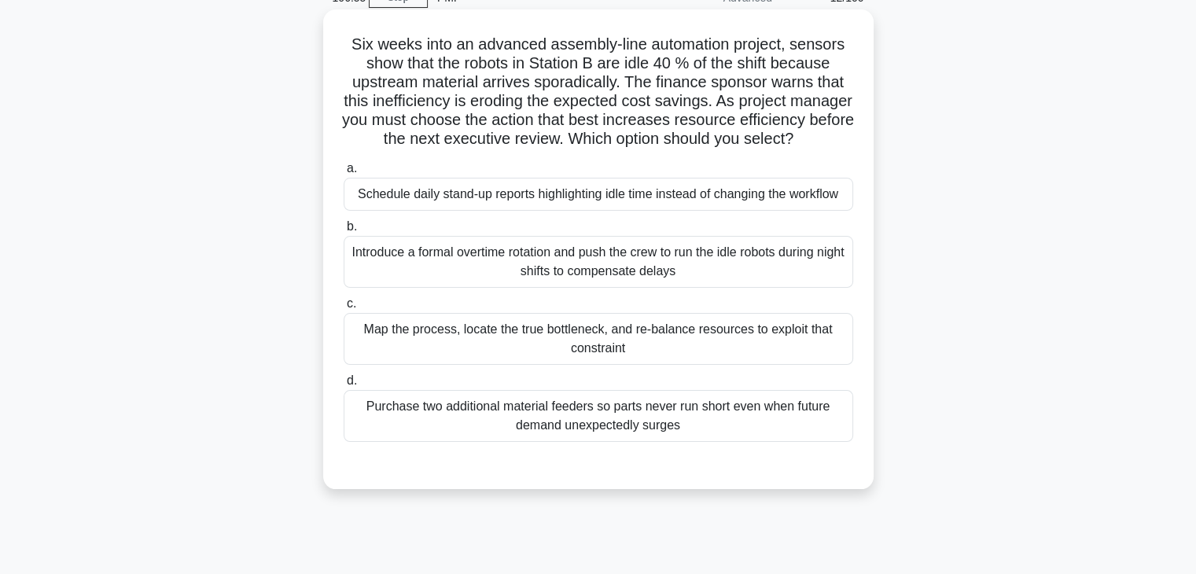
click at [487, 363] on div "Map the process, locate the true bottleneck, and re-balance resources to exploi…" at bounding box center [599, 339] width 510 height 52
click at [344, 309] on input "c. Map the process, locate the true bottleneck, and re-balance resources to exp…" at bounding box center [344, 304] width 0 height 10
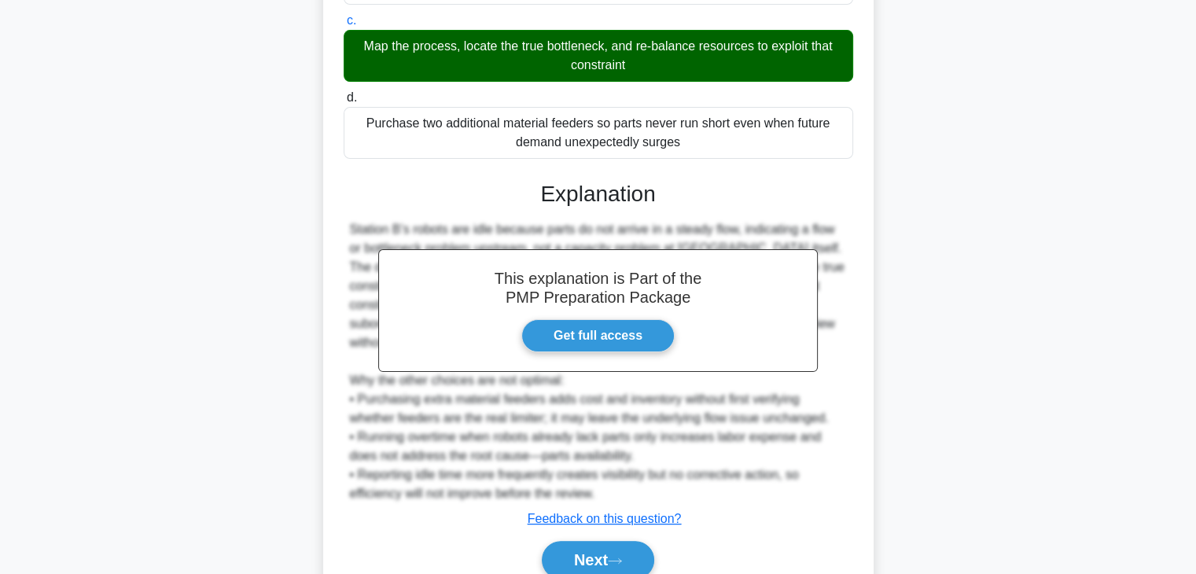
scroll to position [451, 0]
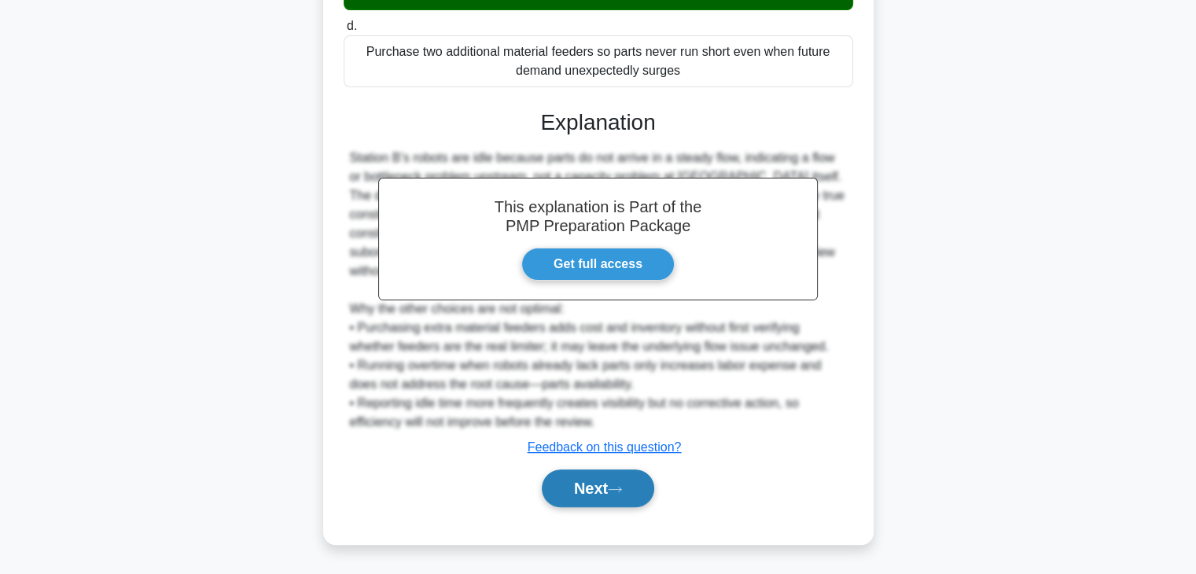
click at [622, 485] on icon at bounding box center [615, 489] width 14 height 9
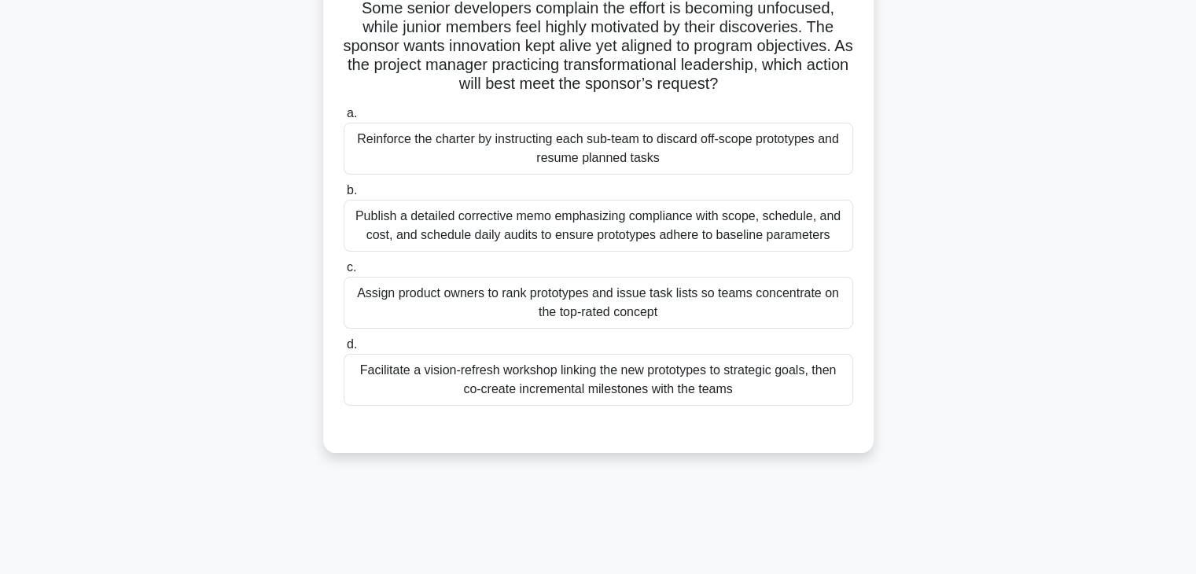
scroll to position [0, 0]
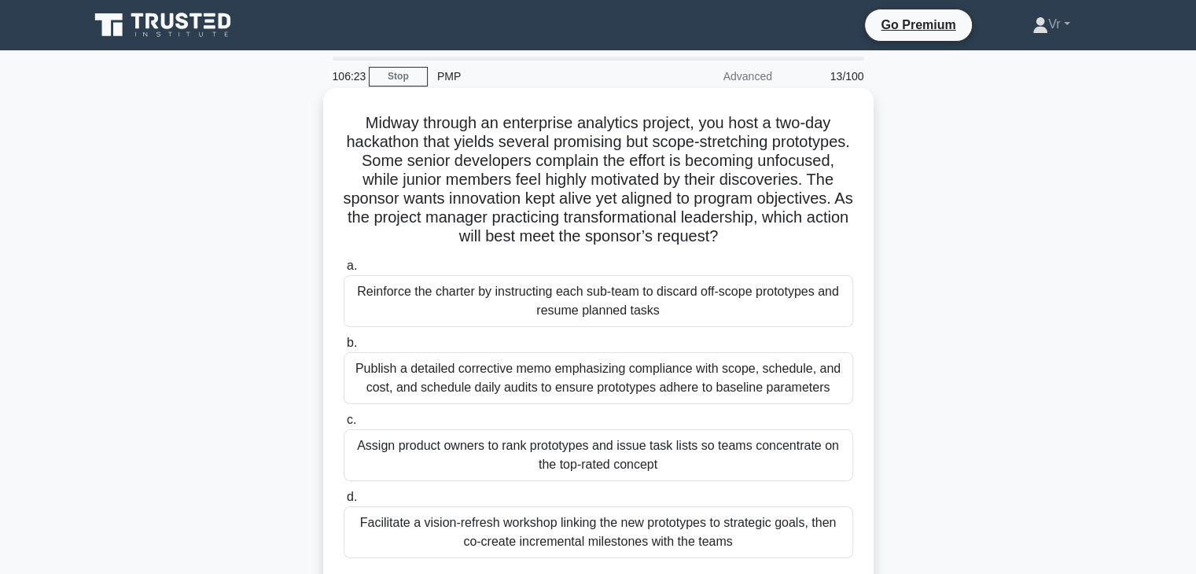
click at [621, 539] on div "Facilitate a vision-refresh workshop linking the new prototypes to strategic go…" at bounding box center [599, 532] width 510 height 52
click at [344, 503] on input "d. Facilitate a vision-refresh workshop linking the new prototypes to strategic…" at bounding box center [344, 497] width 0 height 10
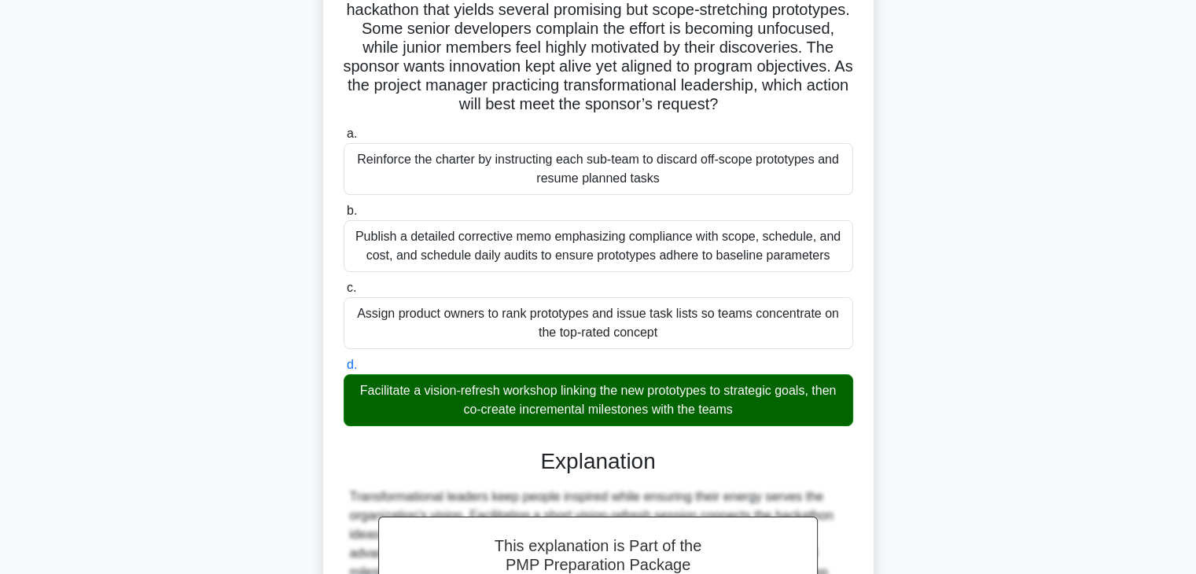
scroll to position [451, 0]
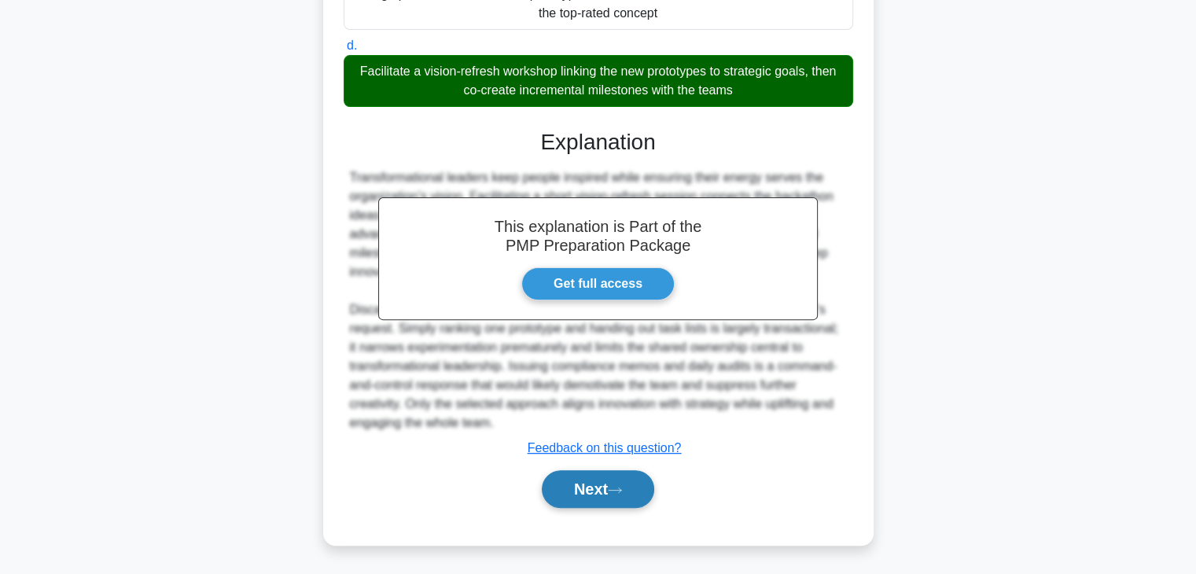
click at [573, 489] on button "Next" at bounding box center [598, 489] width 112 height 38
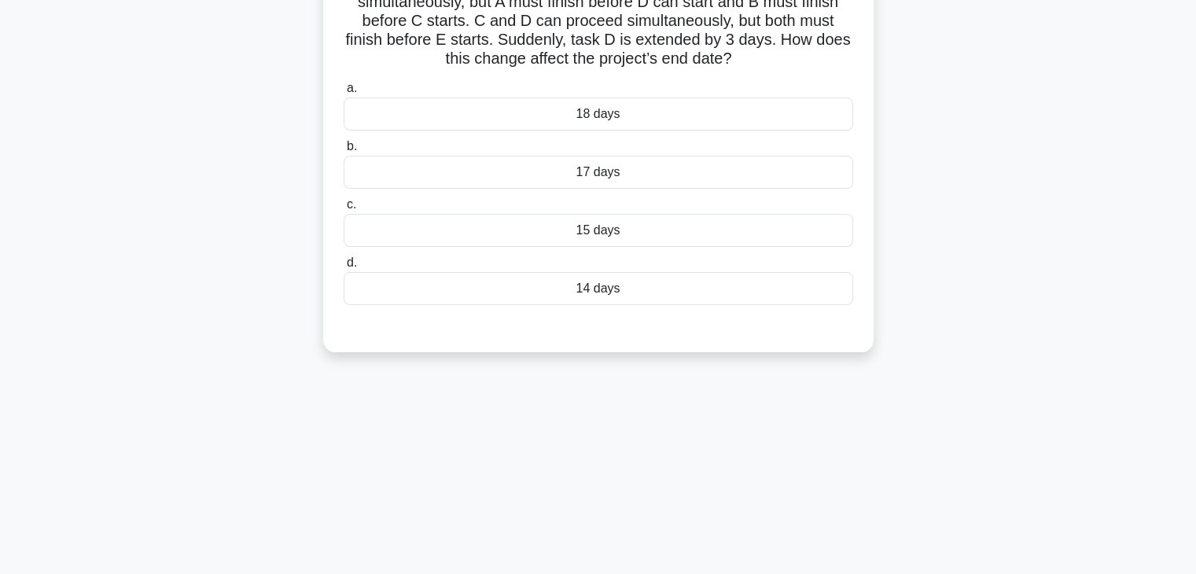
scroll to position [40, 0]
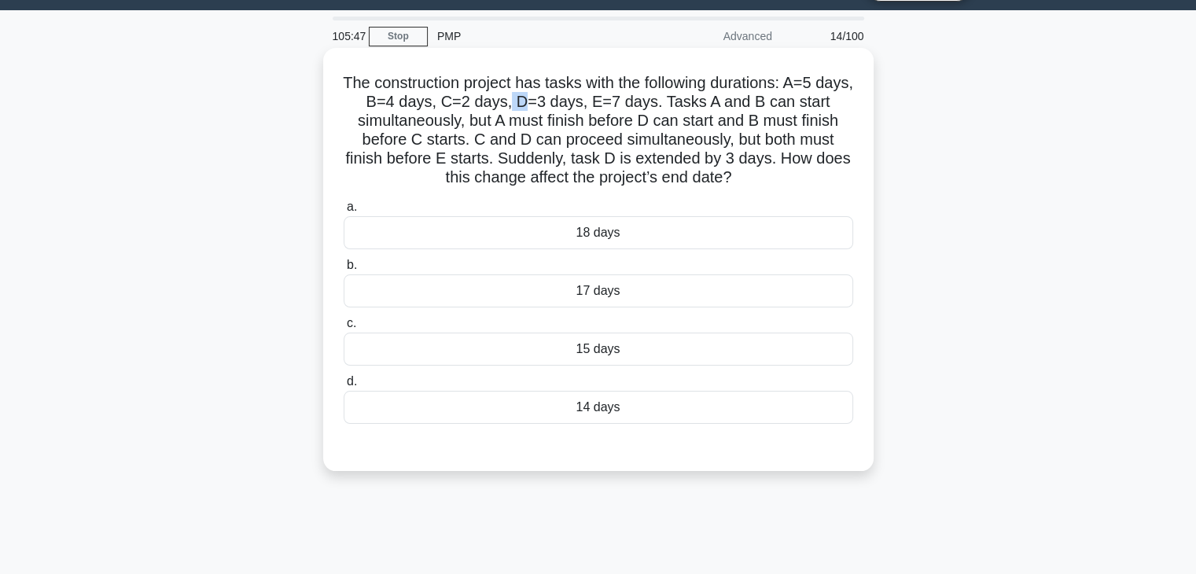
drag, startPoint x: 544, startPoint y: 97, endPoint x: 531, endPoint y: 93, distance: 13.9
click at [531, 93] on h5 "The construction project has tasks with the following durations: A=5 days, B=4 …" at bounding box center [598, 130] width 513 height 115
click at [639, 348] on div "15 days" at bounding box center [599, 349] width 510 height 33
click at [344, 329] on input "c. 15 days" at bounding box center [344, 323] width 0 height 10
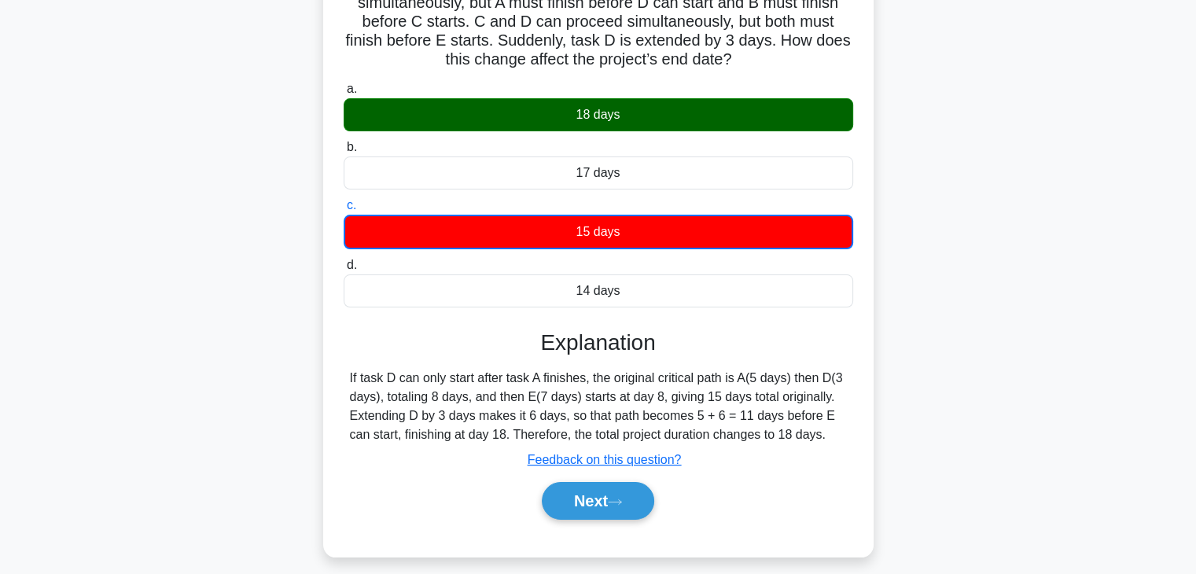
scroll to position [197, 0]
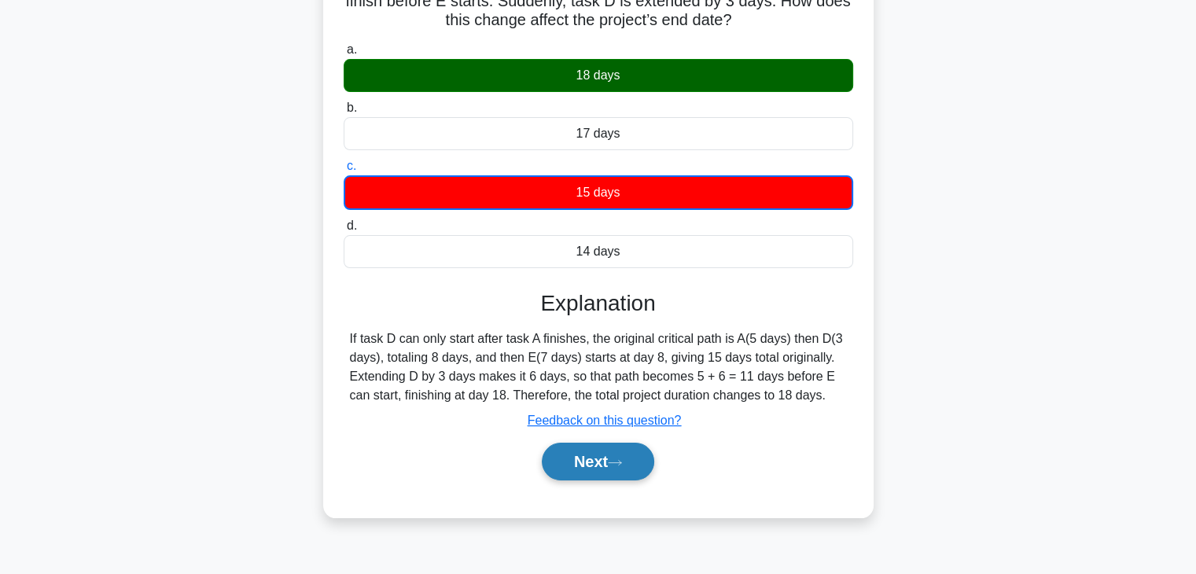
click at [582, 476] on button "Next" at bounding box center [598, 462] width 112 height 38
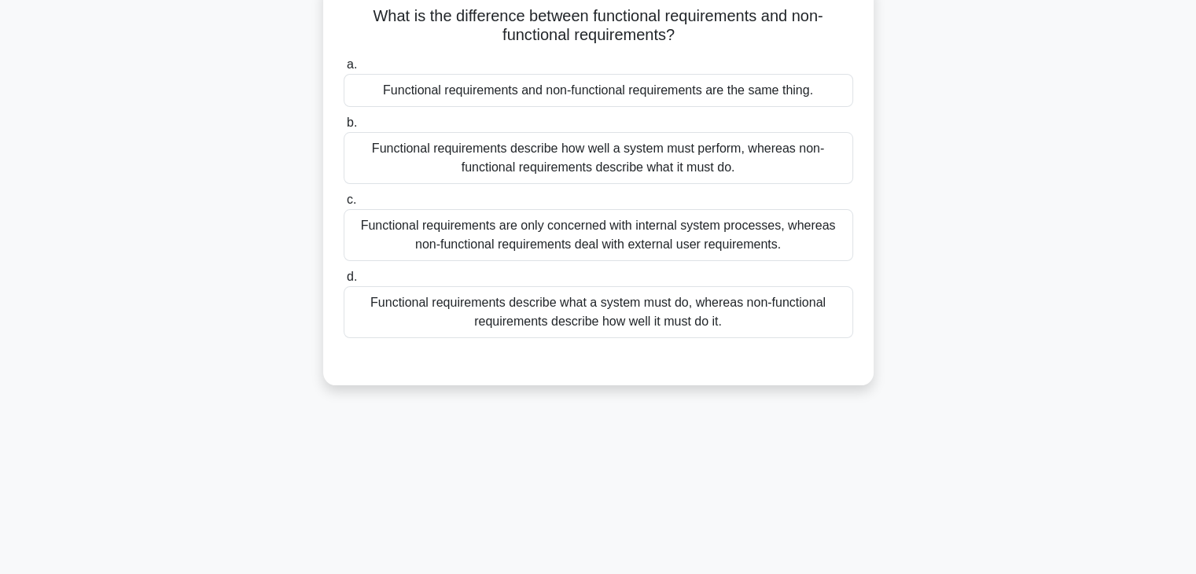
scroll to position [0, 0]
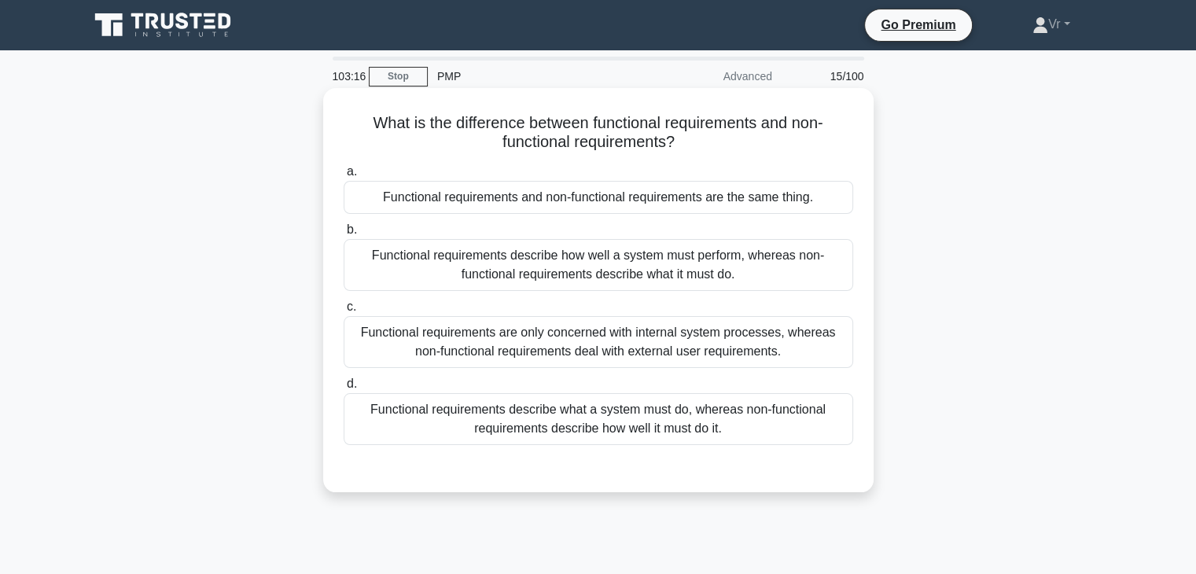
click at [623, 420] on div "Functional requirements describe what a system must do, whereas non-functional …" at bounding box center [599, 419] width 510 height 52
click at [344, 389] on input "d. Functional requirements describe what a system must do, whereas non-function…" at bounding box center [344, 384] width 0 height 10
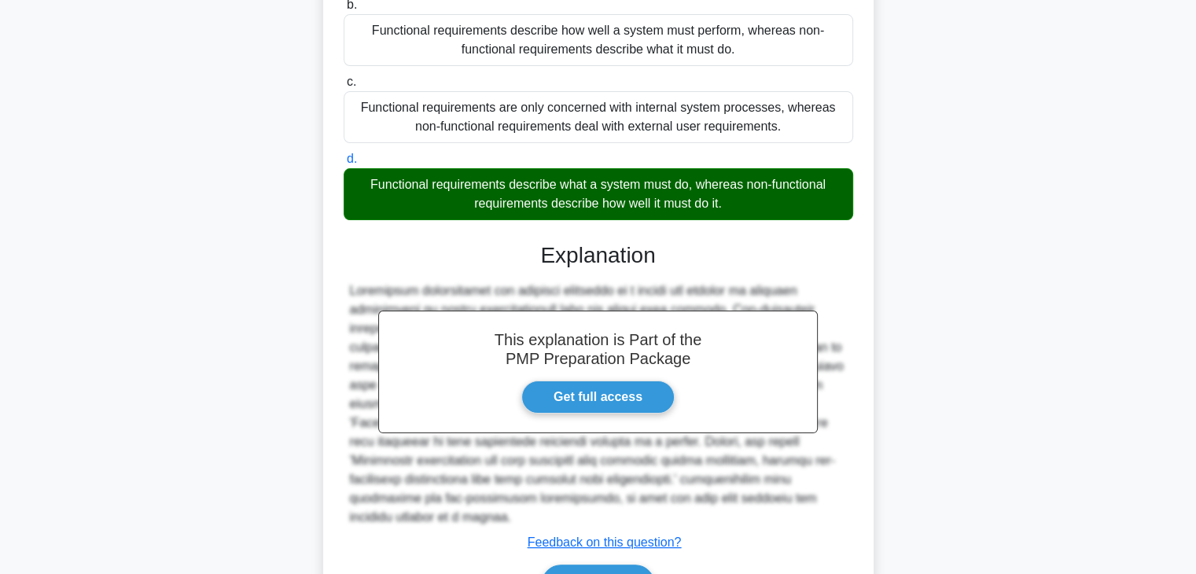
scroll to position [236, 0]
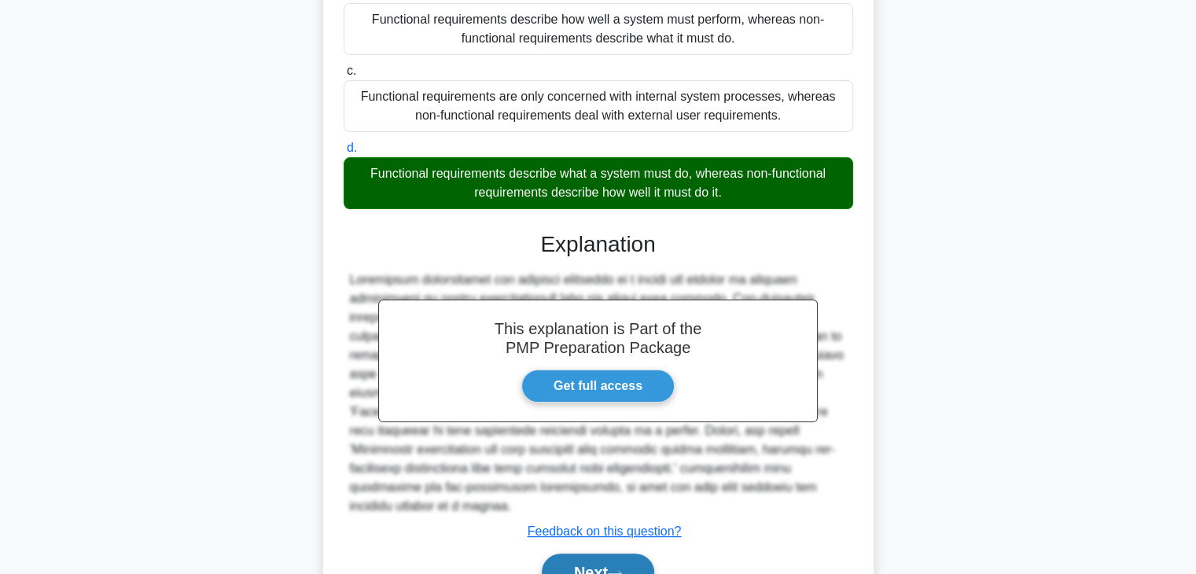
click at [613, 554] on button "Next" at bounding box center [598, 573] width 112 height 38
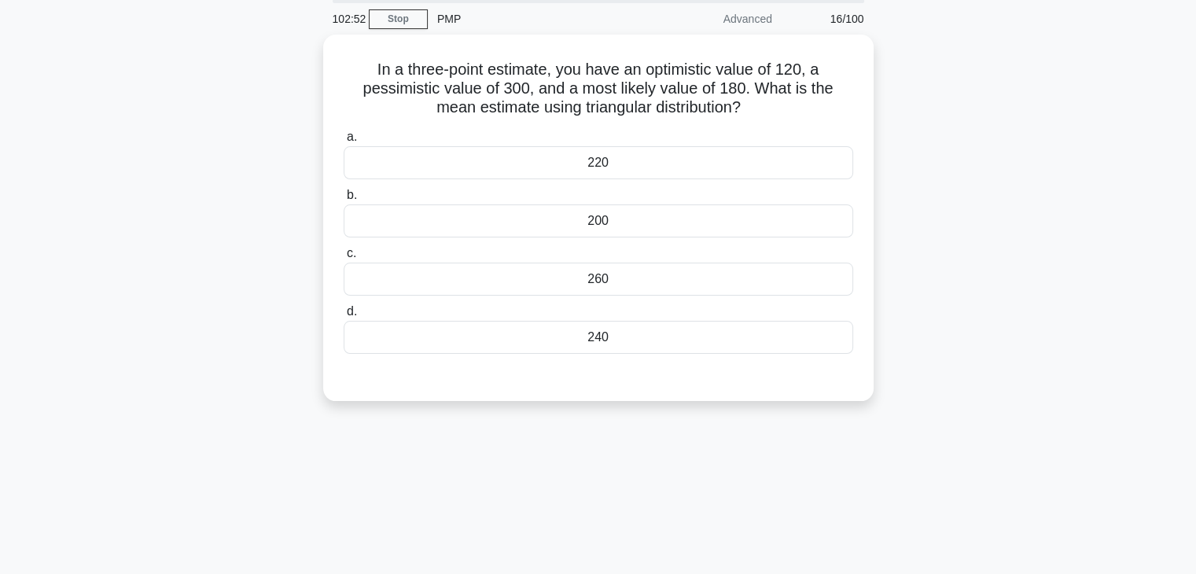
scroll to position [0, 0]
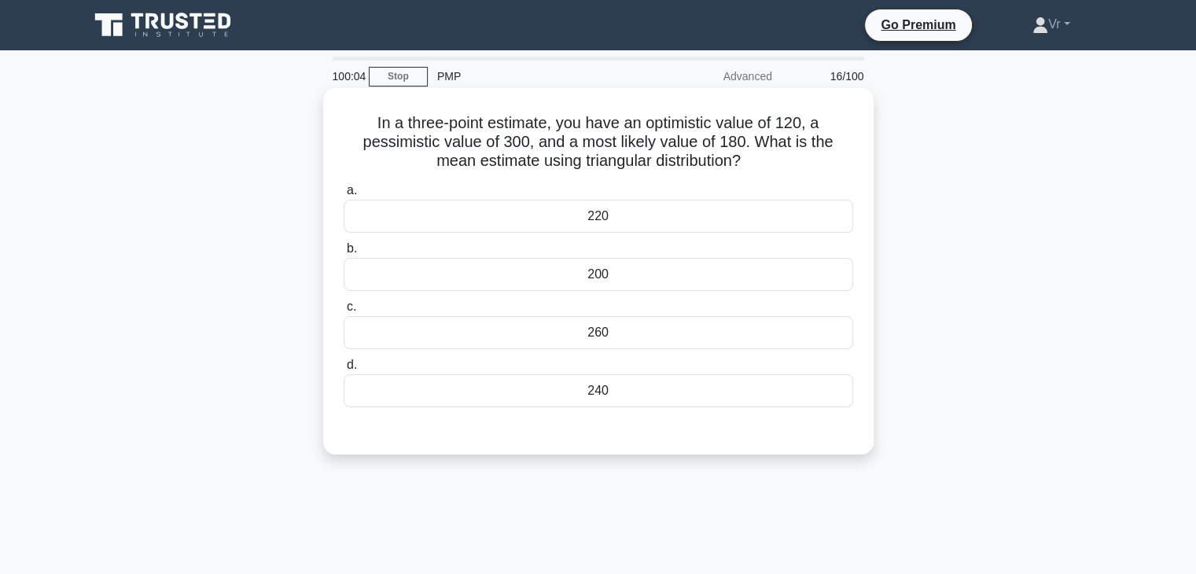
click at [611, 381] on div "240" at bounding box center [599, 390] width 510 height 33
click at [344, 370] on input "d. 240" at bounding box center [344, 365] width 0 height 10
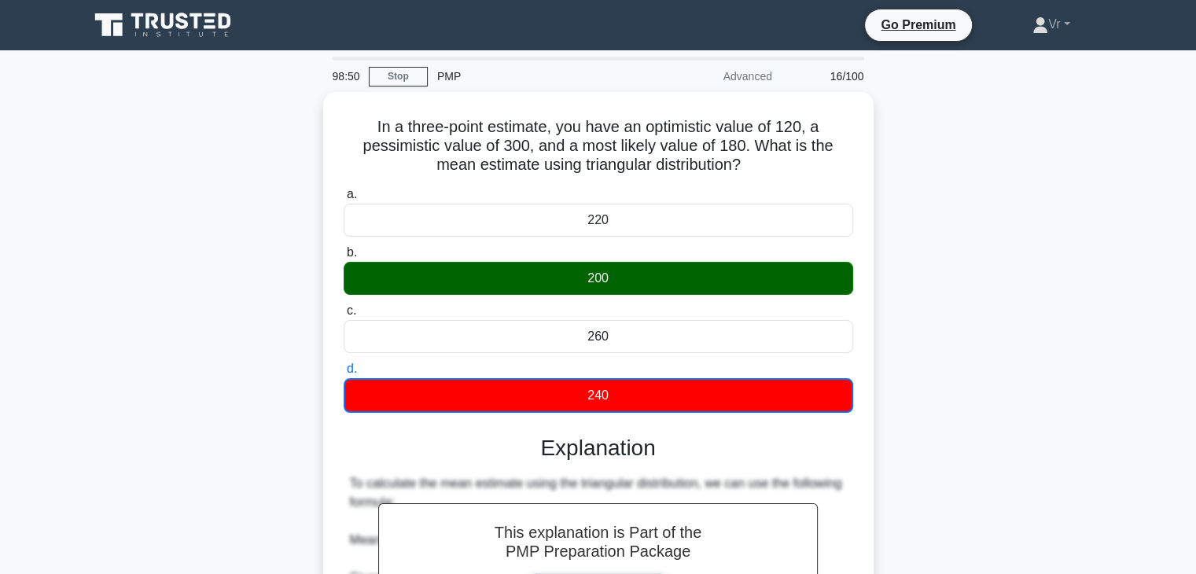
drag, startPoint x: 783, startPoint y: 161, endPoint x: 283, endPoint y: 108, distance: 503.0
click at [283, 108] on div "In a three-point estimate, you have an optimistic value of 120, a pessimistic v…" at bounding box center [598, 509] width 1038 height 834
copy h5 "In a three-point estimate, you have an optimistic value of 120, a pessimistic v…"
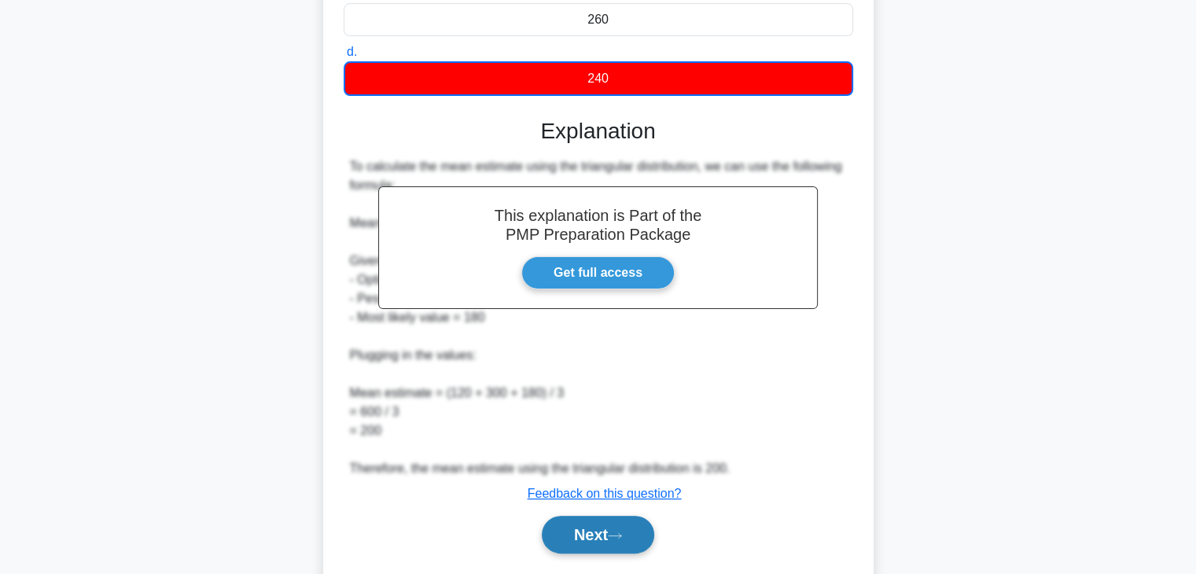
scroll to position [359, 0]
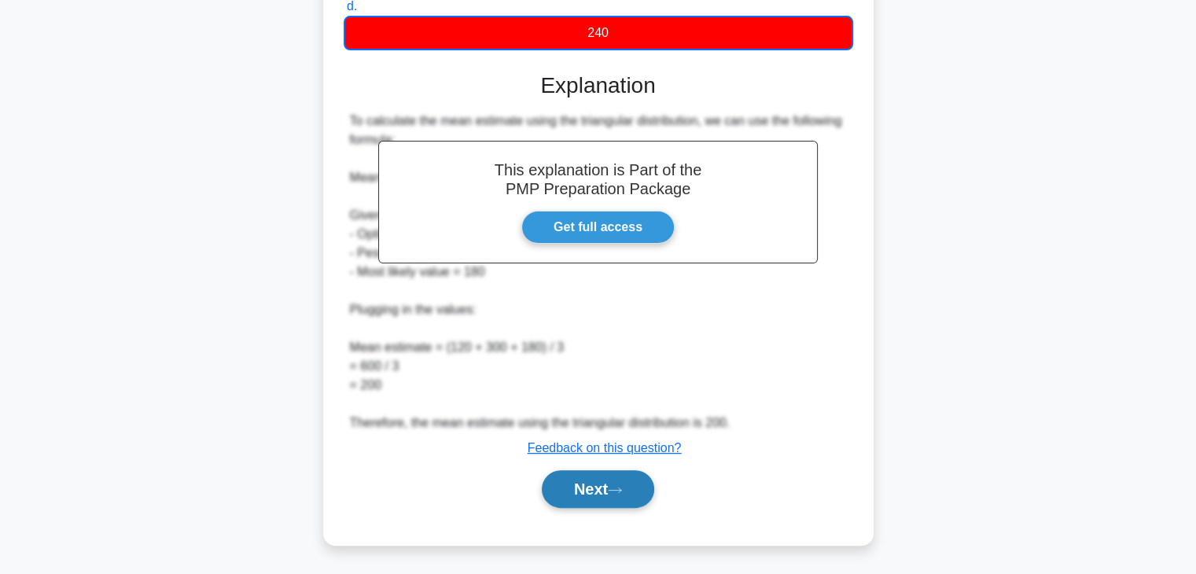
click at [645, 488] on button "Next" at bounding box center [598, 489] width 112 height 38
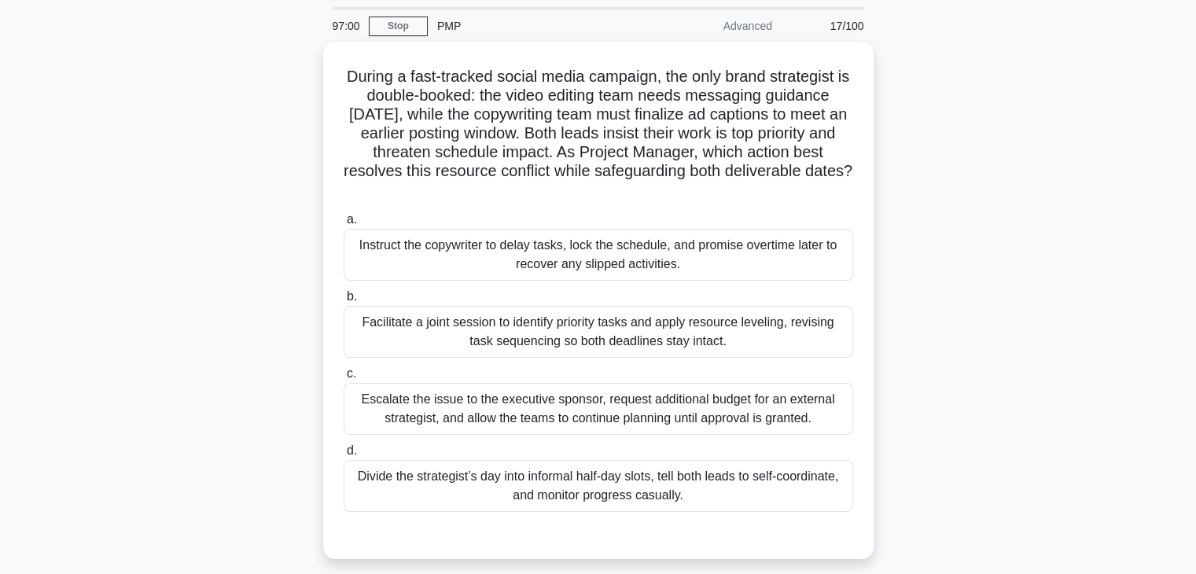
scroll to position [79, 0]
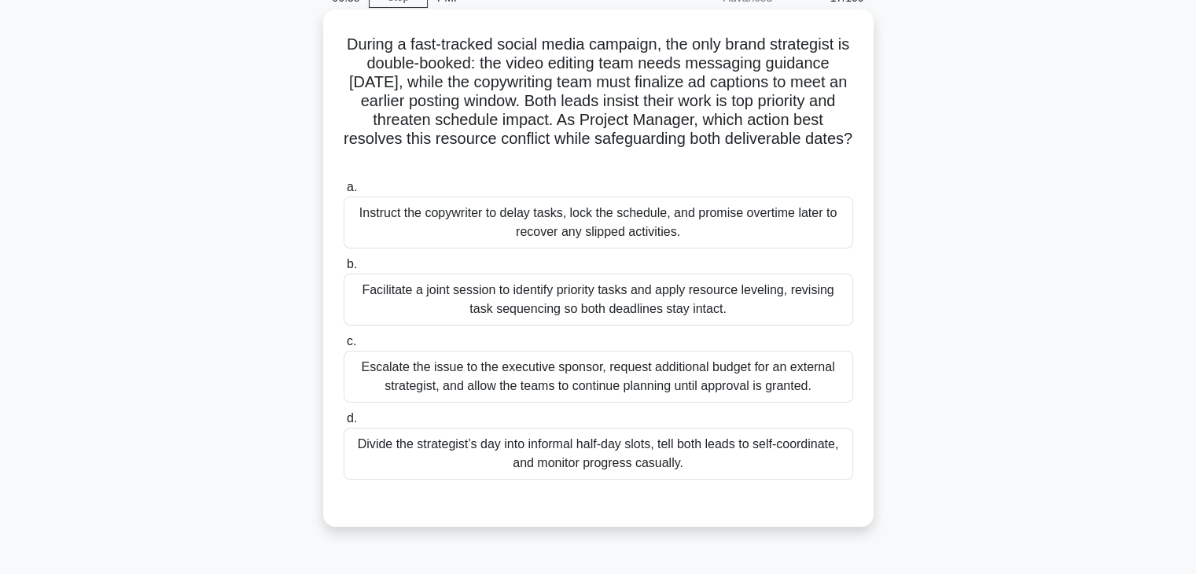
click at [483, 310] on div "Facilitate a joint session to identify priority tasks and apply resource leveli…" at bounding box center [599, 300] width 510 height 52
click at [344, 270] on input "b. Facilitate a joint session to identify priority tasks and apply resource lev…" at bounding box center [344, 265] width 0 height 10
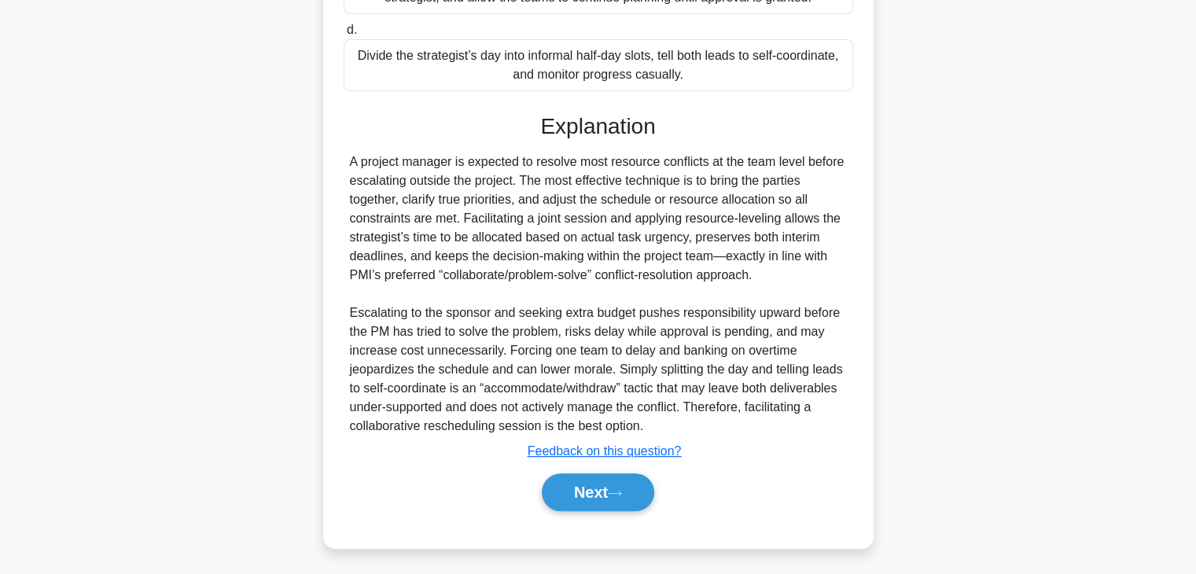
scroll to position [470, 0]
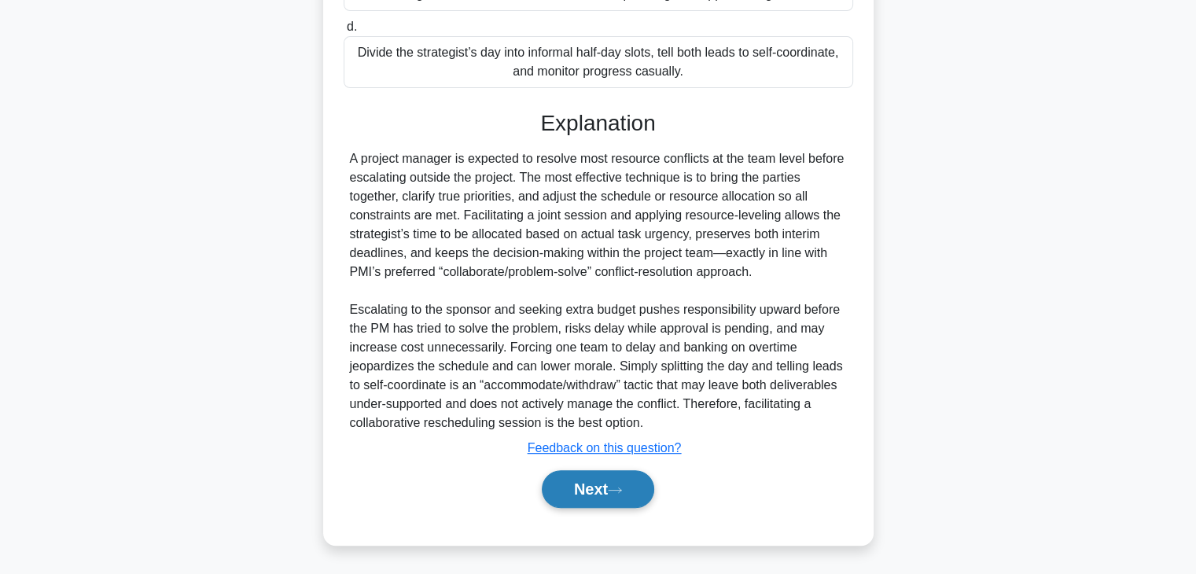
click at [573, 492] on button "Next" at bounding box center [598, 489] width 112 height 38
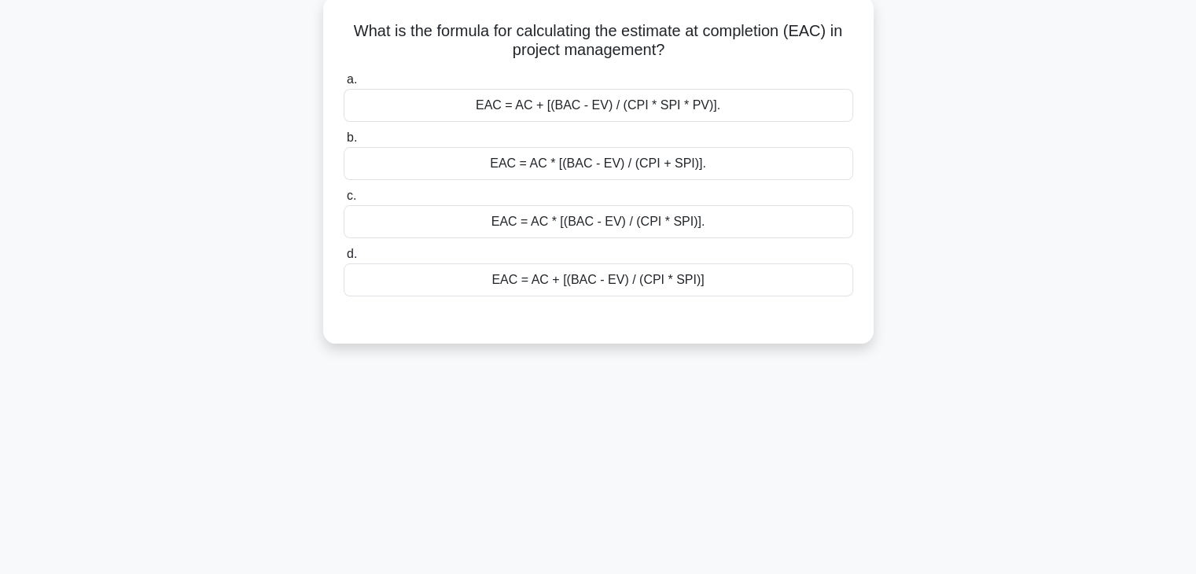
scroll to position [0, 0]
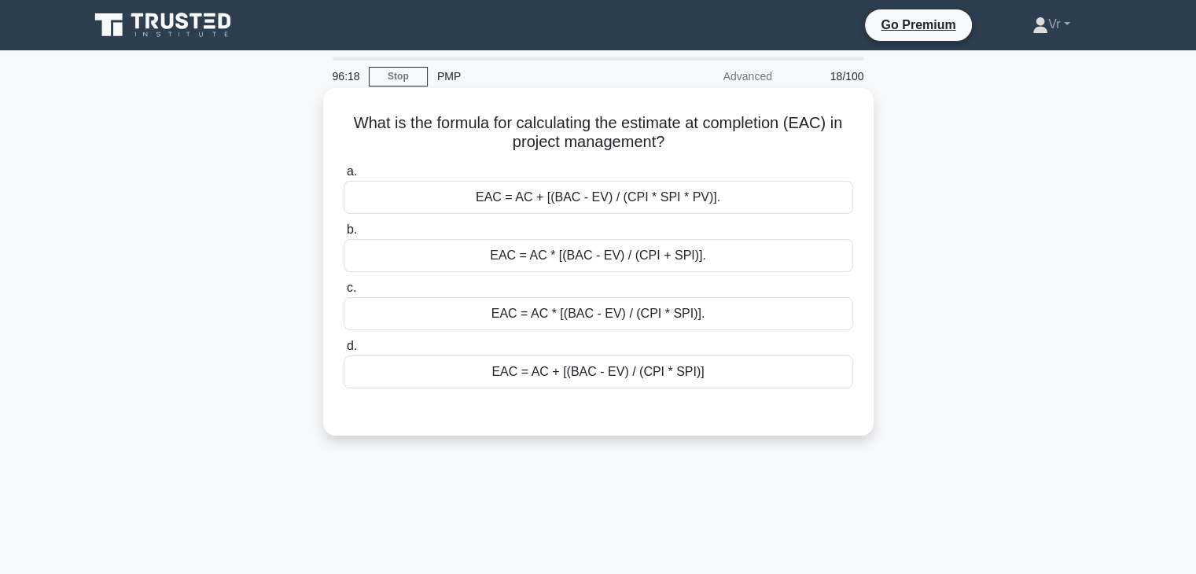
click at [657, 380] on div "EAC = AC + [(BAC - EV) / (CPI * SPI)]" at bounding box center [599, 371] width 510 height 33
click at [344, 352] on input "d. EAC = AC + [(BAC - EV) / (CPI * SPI)]" at bounding box center [344, 346] width 0 height 10
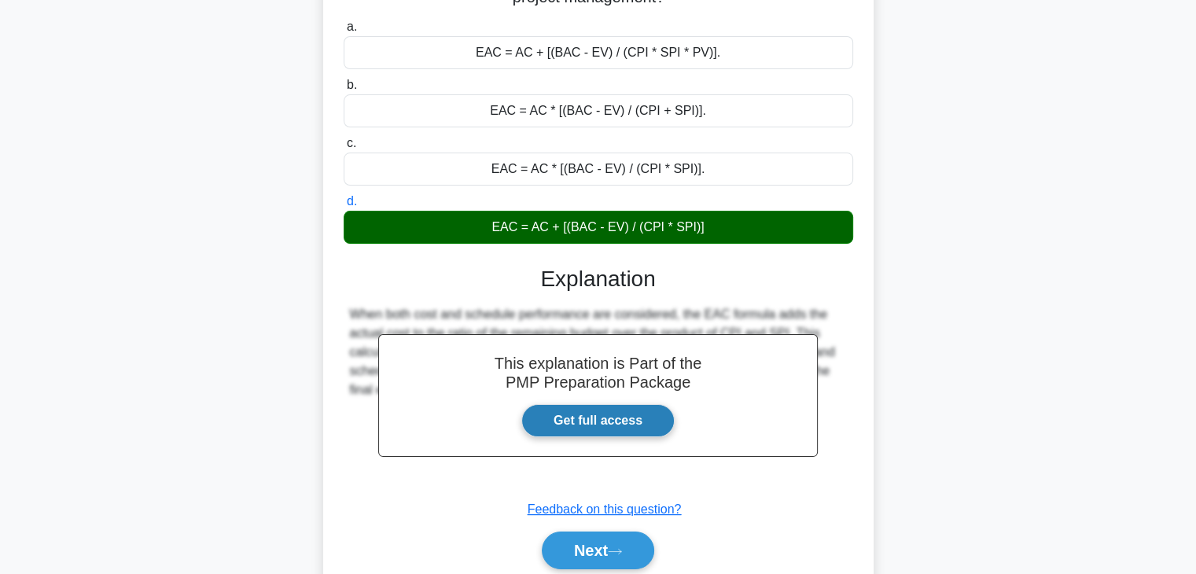
scroll to position [236, 0]
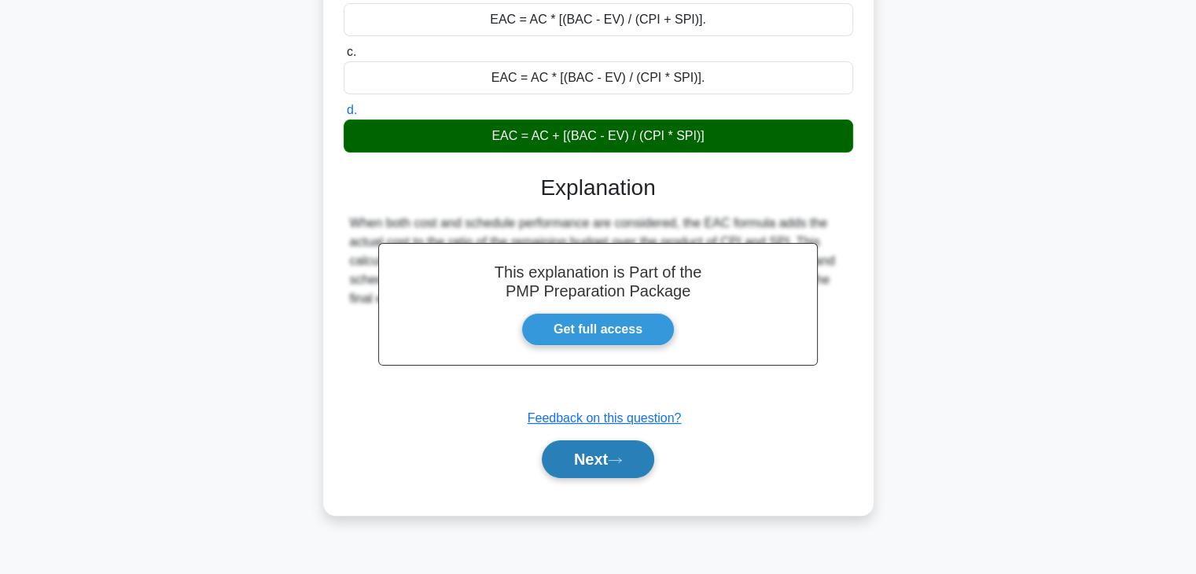
click at [581, 469] on button "Next" at bounding box center [598, 459] width 112 height 38
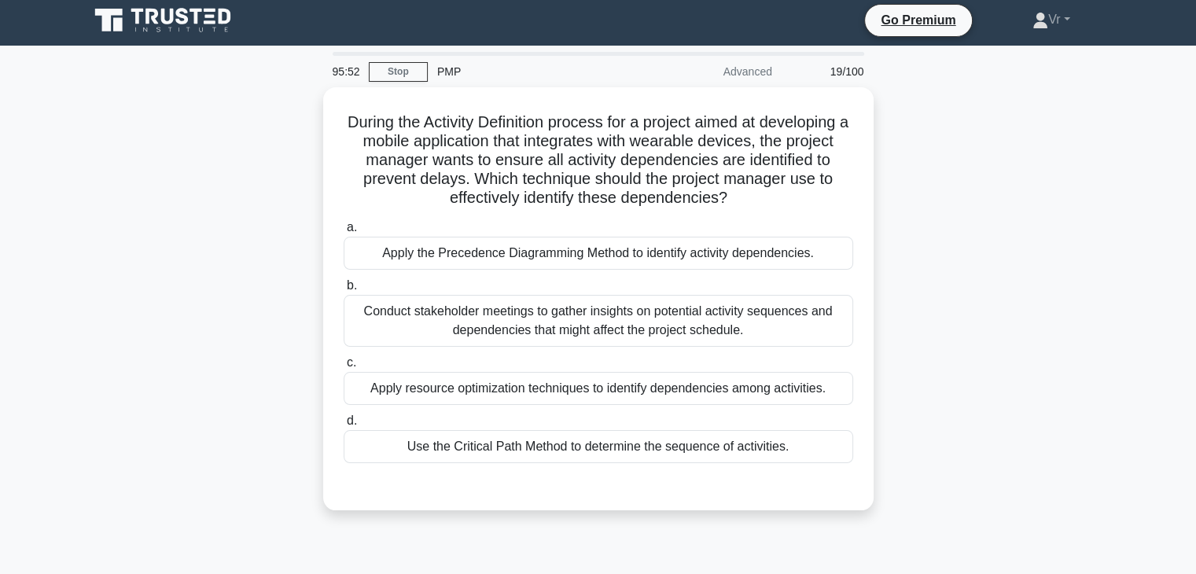
scroll to position [0, 0]
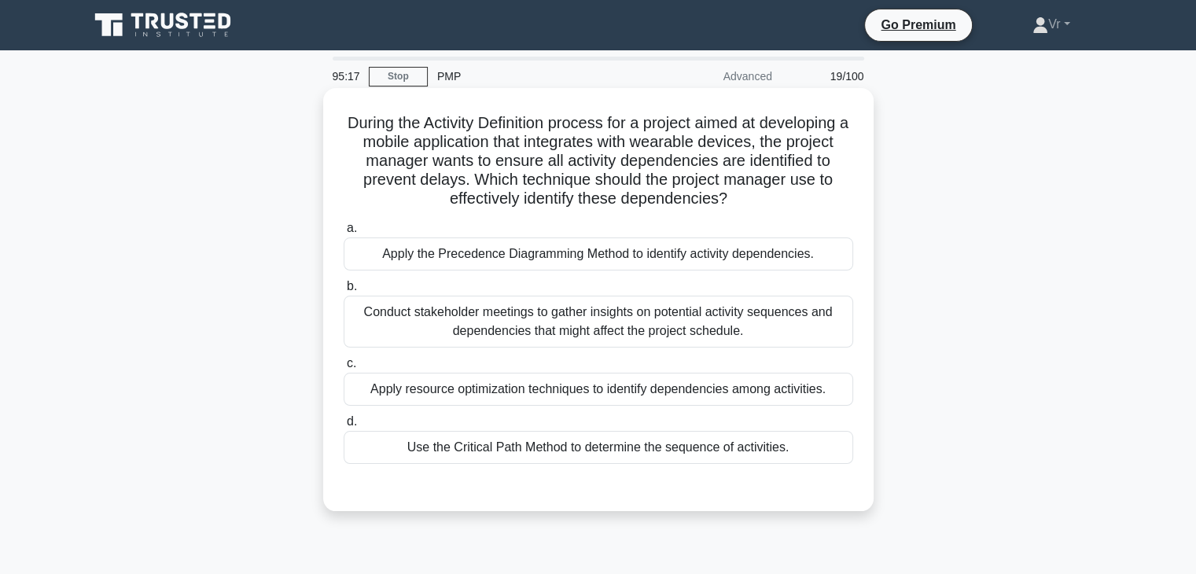
click at [494, 247] on div "Apply the Precedence Diagramming Method to identify activity dependencies." at bounding box center [599, 253] width 510 height 33
click at [344, 234] on input "a. Apply the Precedence Diagramming Method to identify activity dependencies." at bounding box center [344, 228] width 0 height 10
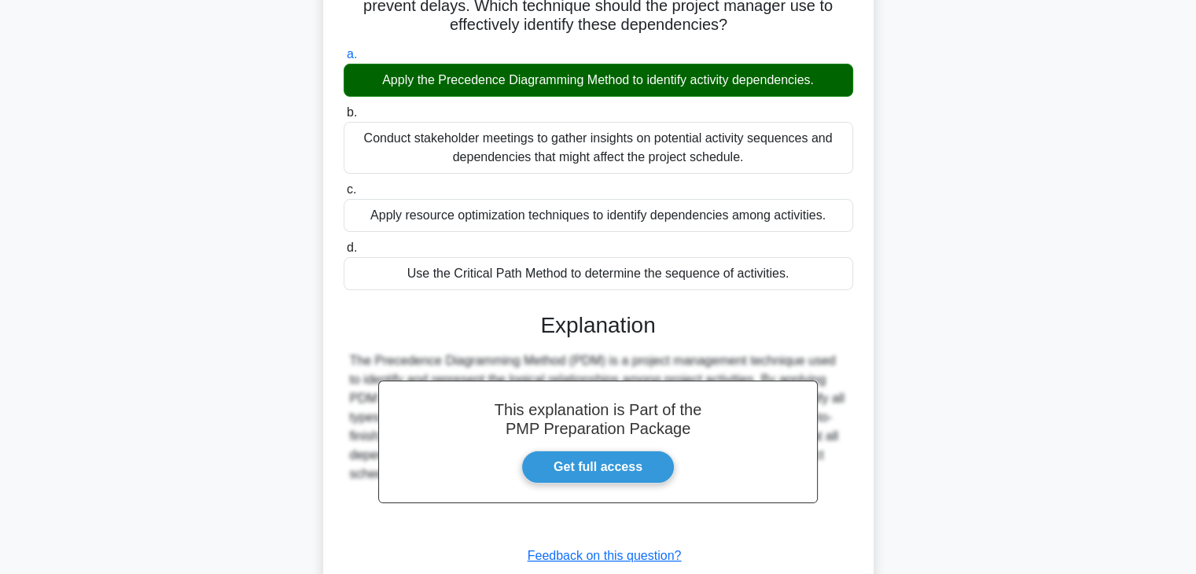
scroll to position [282, 0]
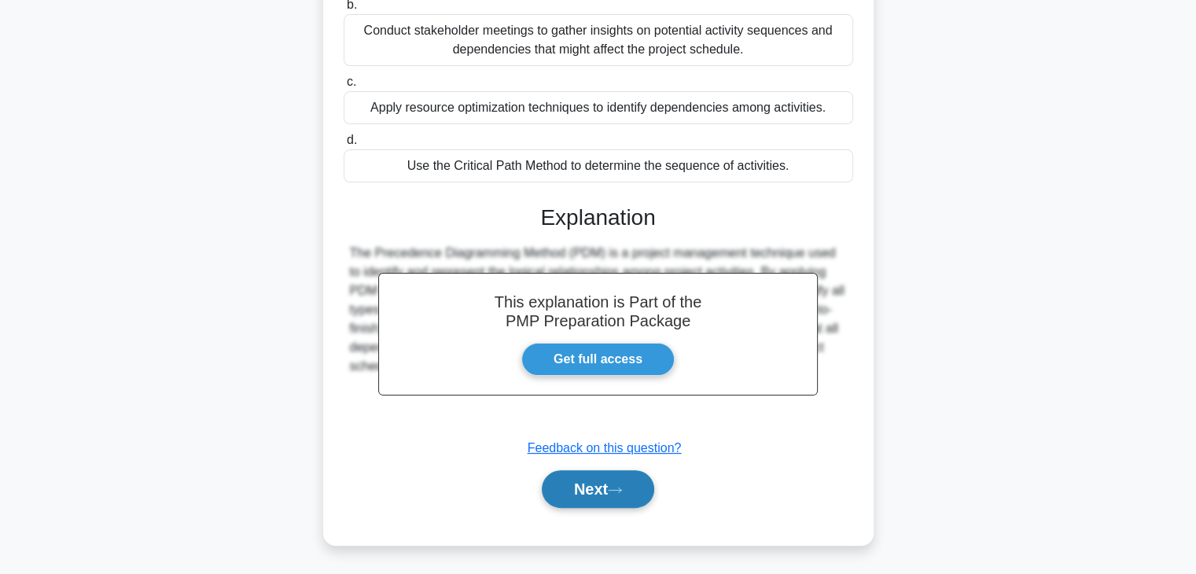
click at [619, 494] on button "Next" at bounding box center [598, 489] width 112 height 38
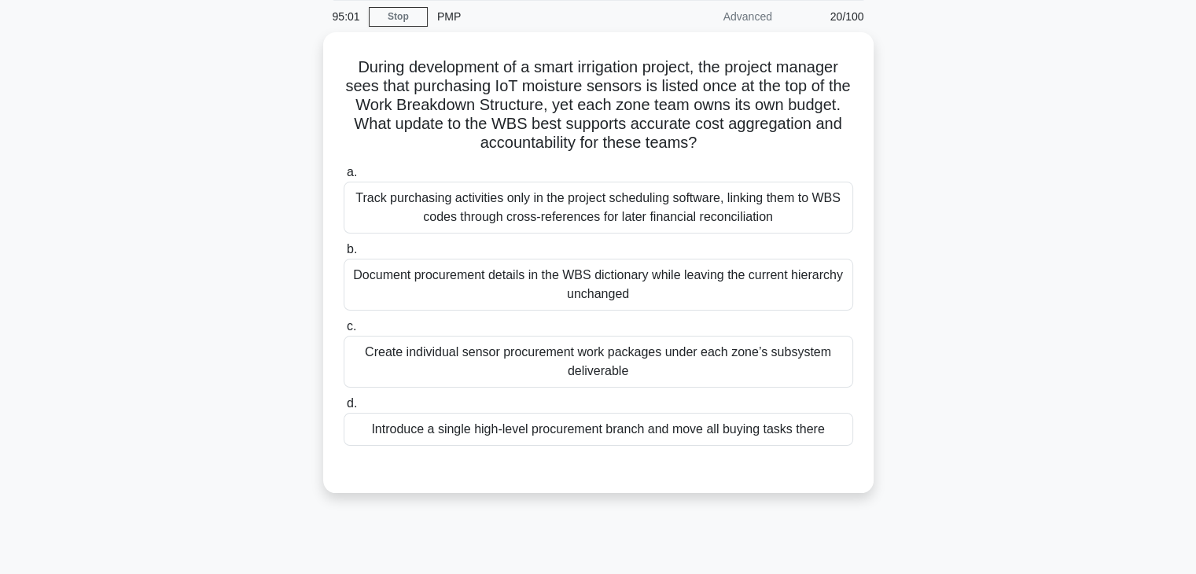
scroll to position [0, 0]
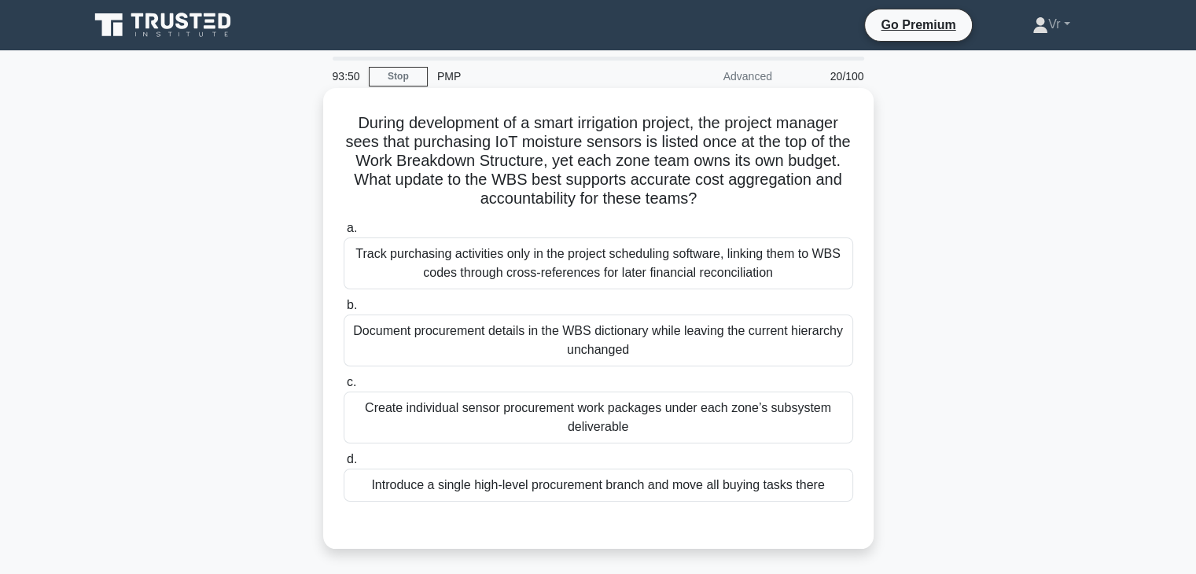
click at [611, 345] on div "Document procurement details in the WBS dictionary while leaving the current hi…" at bounding box center [599, 341] width 510 height 52
click at [344, 311] on input "b. Document procurement details in the WBS dictionary while leaving the current…" at bounding box center [344, 305] width 0 height 10
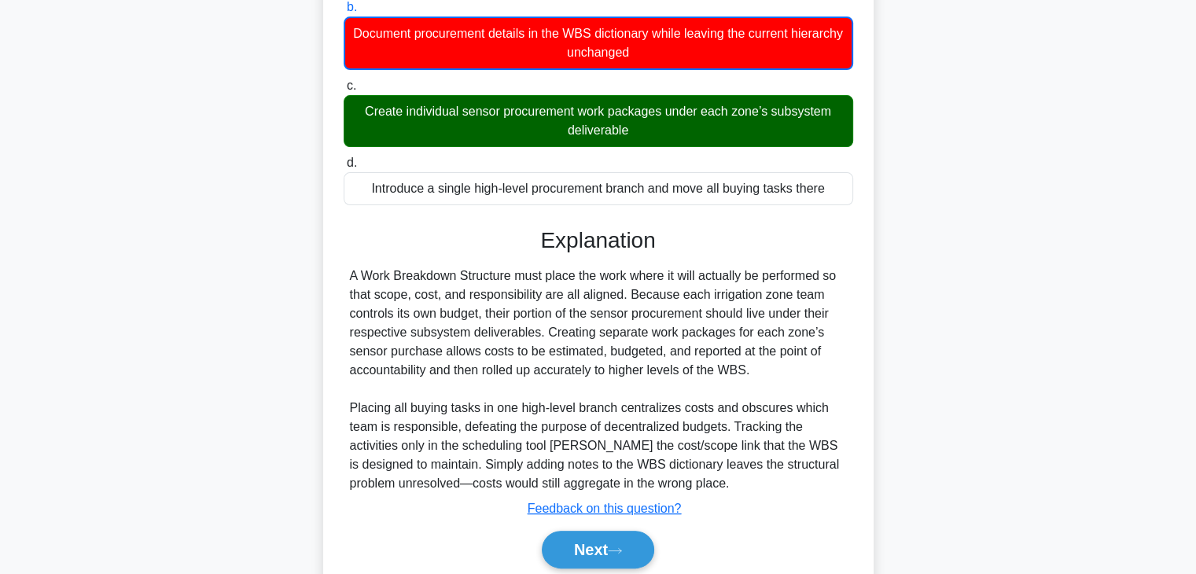
scroll to position [359, 0]
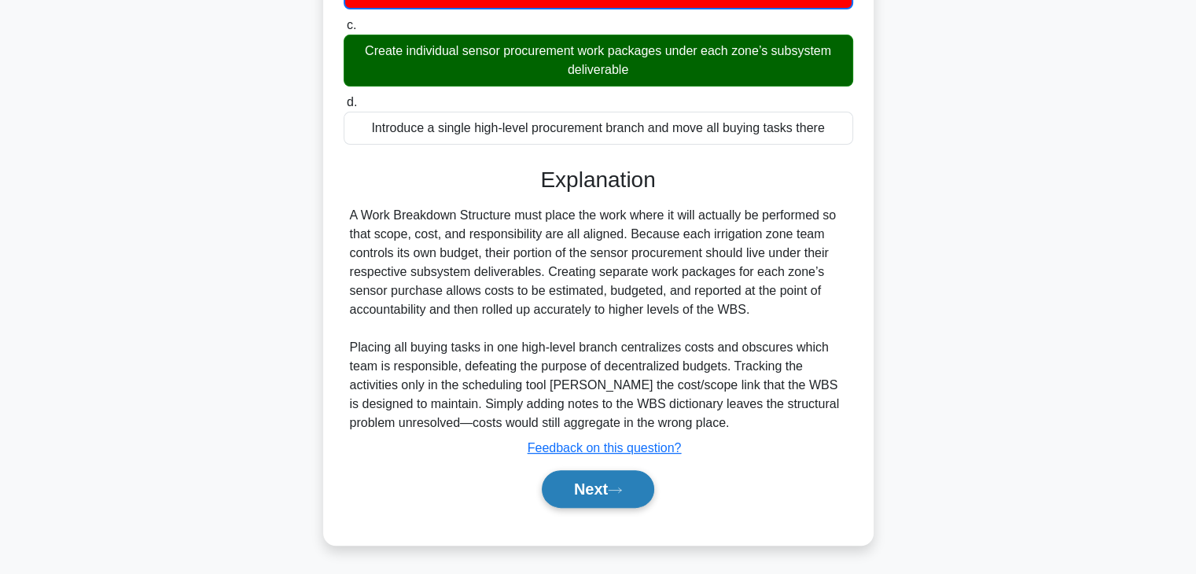
click at [617, 489] on icon at bounding box center [615, 490] width 14 height 9
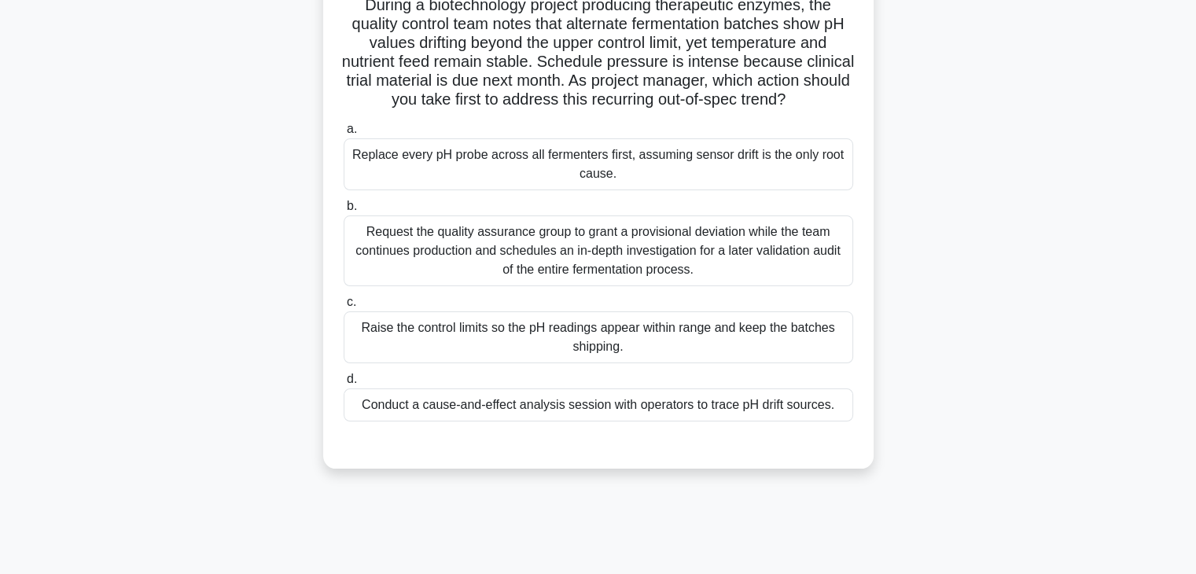
scroll to position [157, 0]
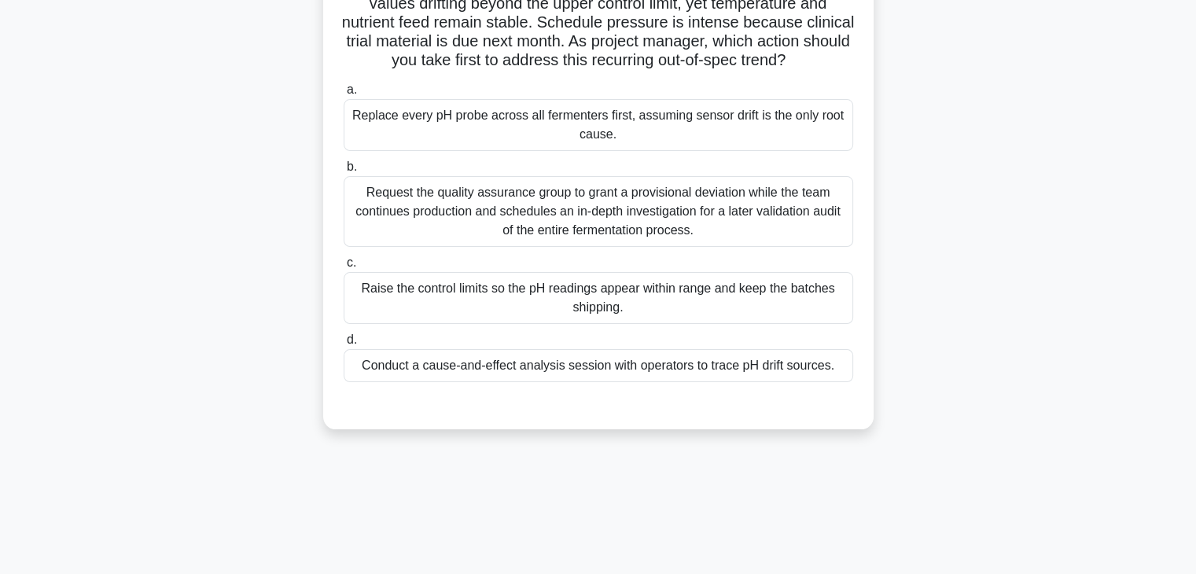
click at [508, 382] on div "Conduct a cause-and-effect analysis session with operators to trace pH drift so…" at bounding box center [599, 365] width 510 height 33
click at [344, 345] on input "d. Conduct a cause-and-effect analysis session with operators to trace pH drift…" at bounding box center [344, 340] width 0 height 10
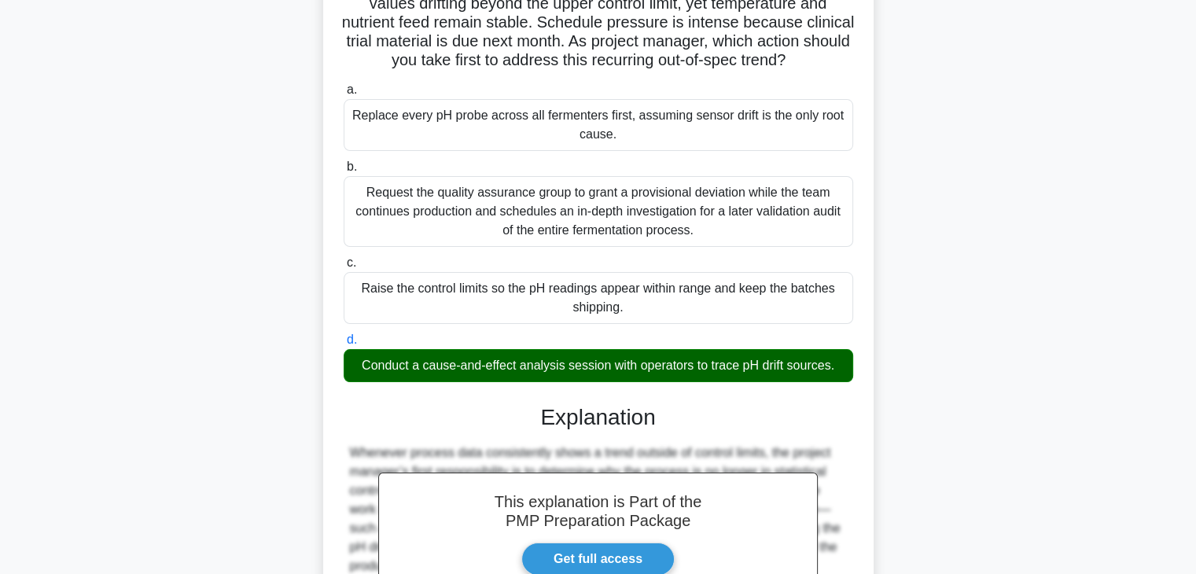
scroll to position [451, 0]
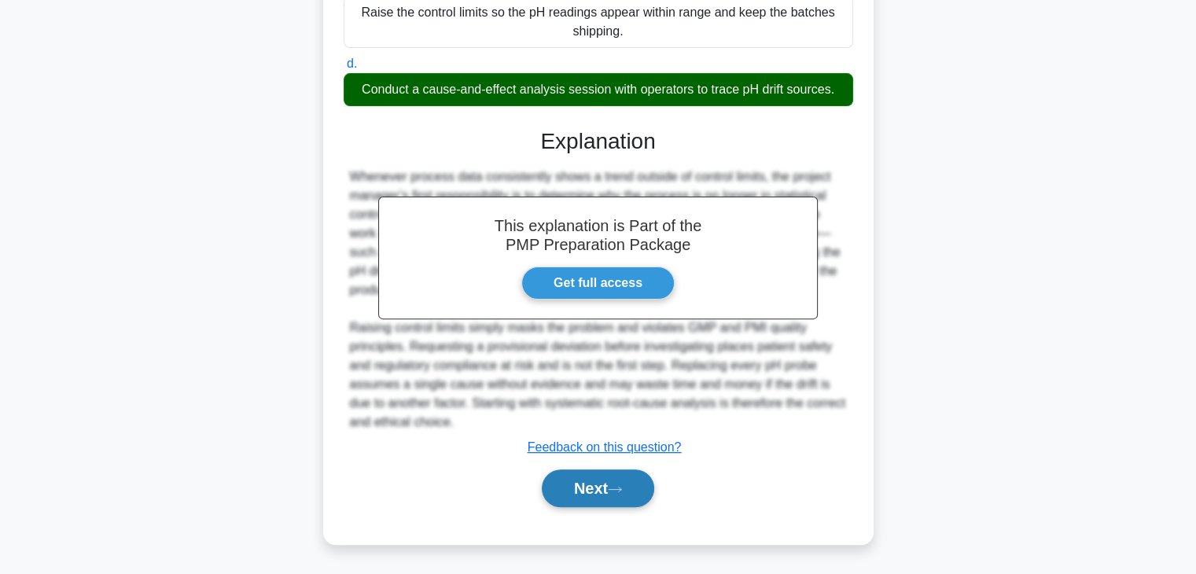
click at [557, 481] on button "Next" at bounding box center [598, 488] width 112 height 38
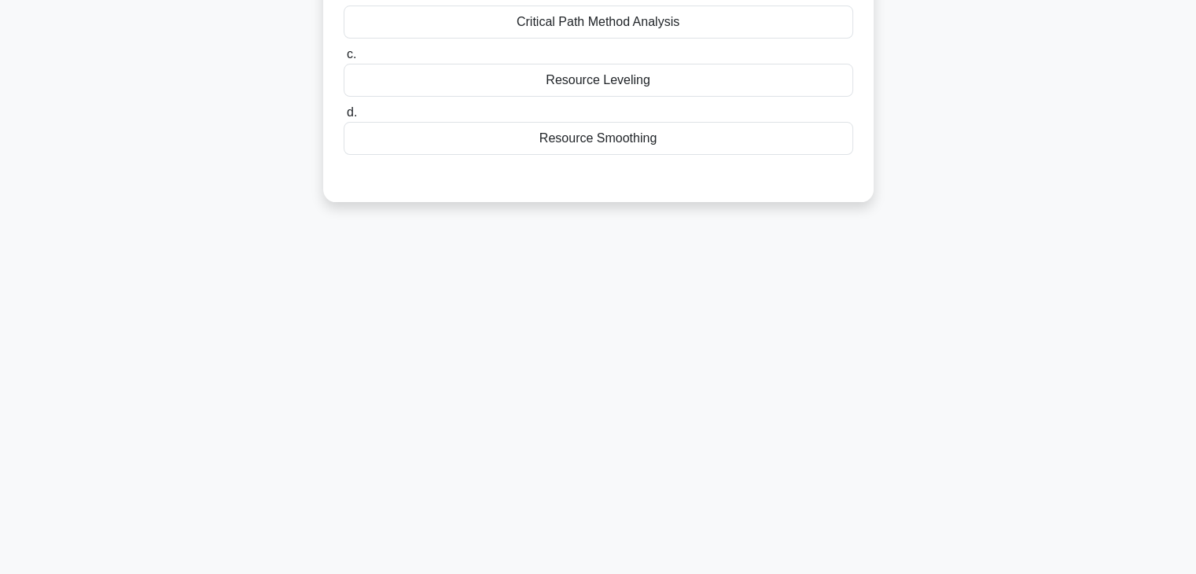
scroll to position [0, 0]
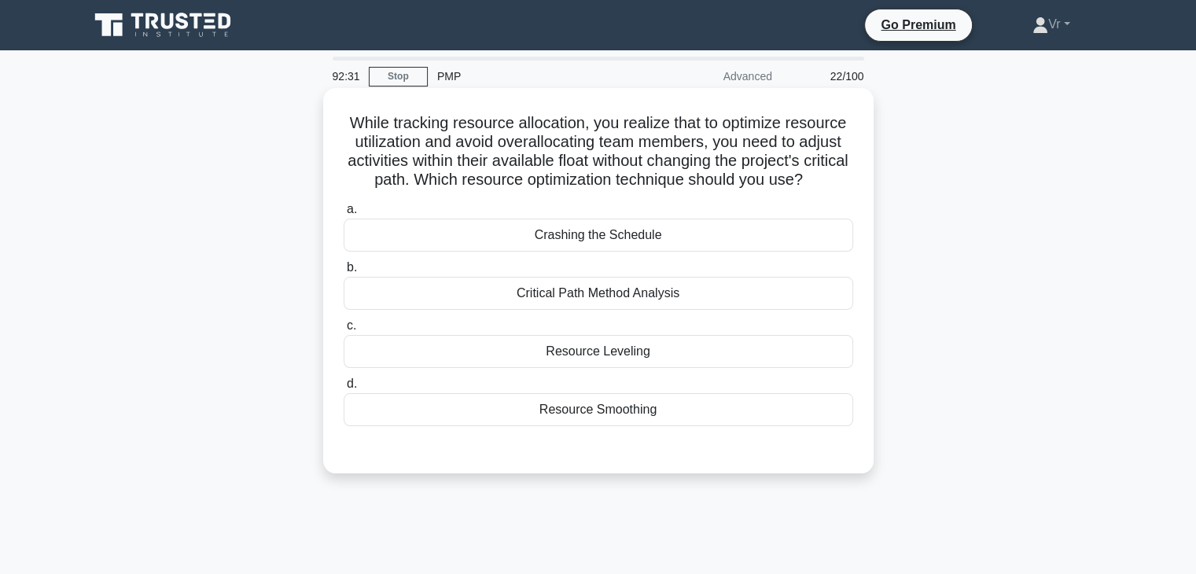
click at [610, 368] on div "Resource Leveling" at bounding box center [599, 351] width 510 height 33
click at [344, 331] on input "c. Resource Leveling" at bounding box center [344, 326] width 0 height 10
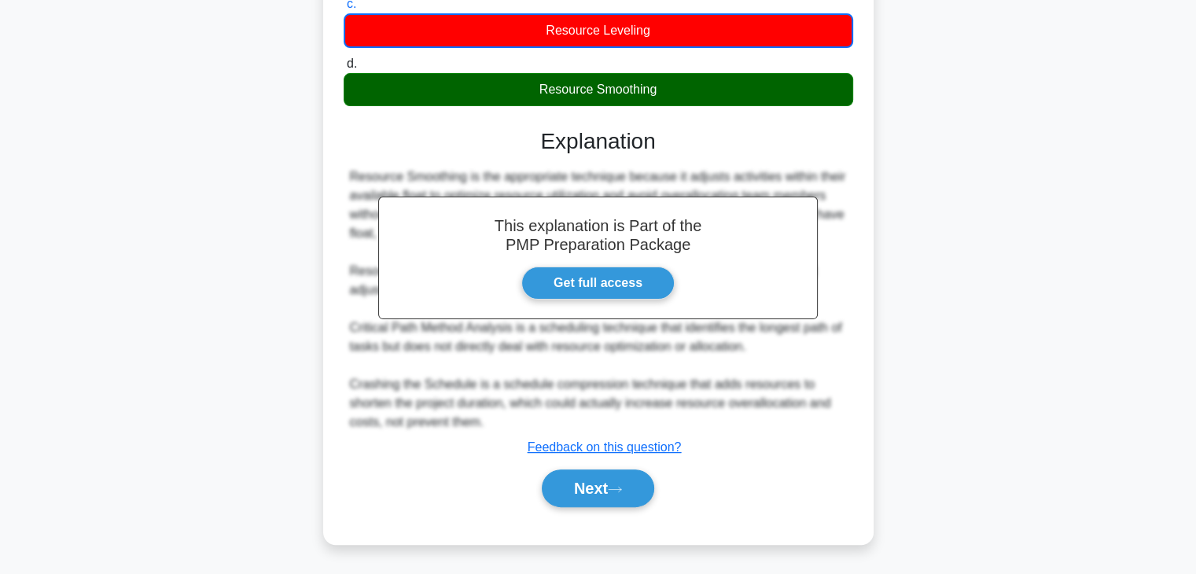
scroll to position [340, 0]
click at [636, 476] on button "Next" at bounding box center [598, 488] width 112 height 38
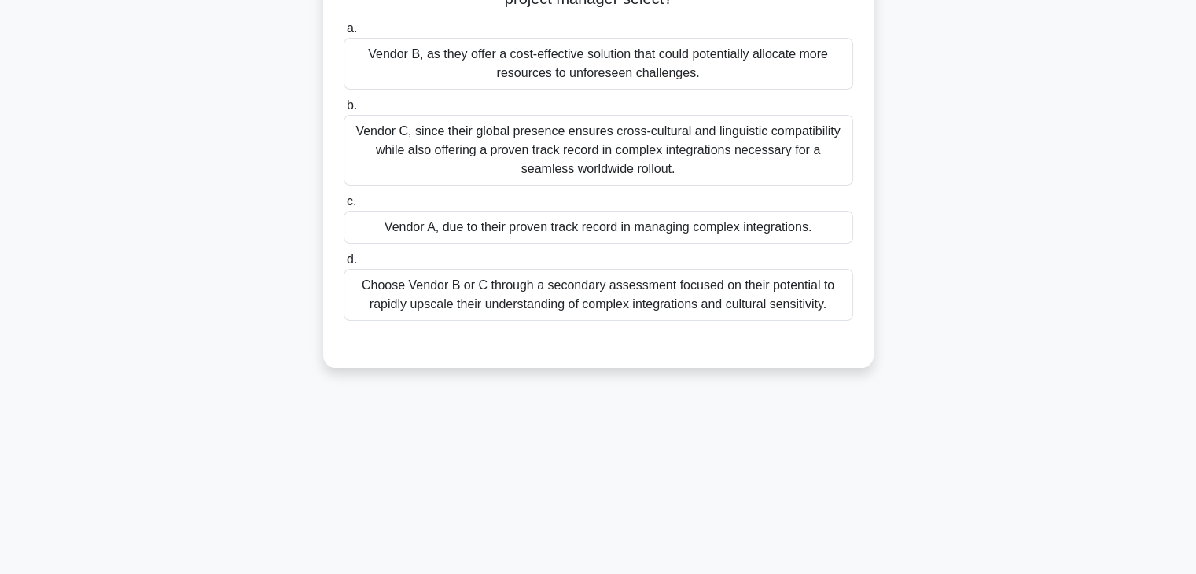
scroll to position [119, 0]
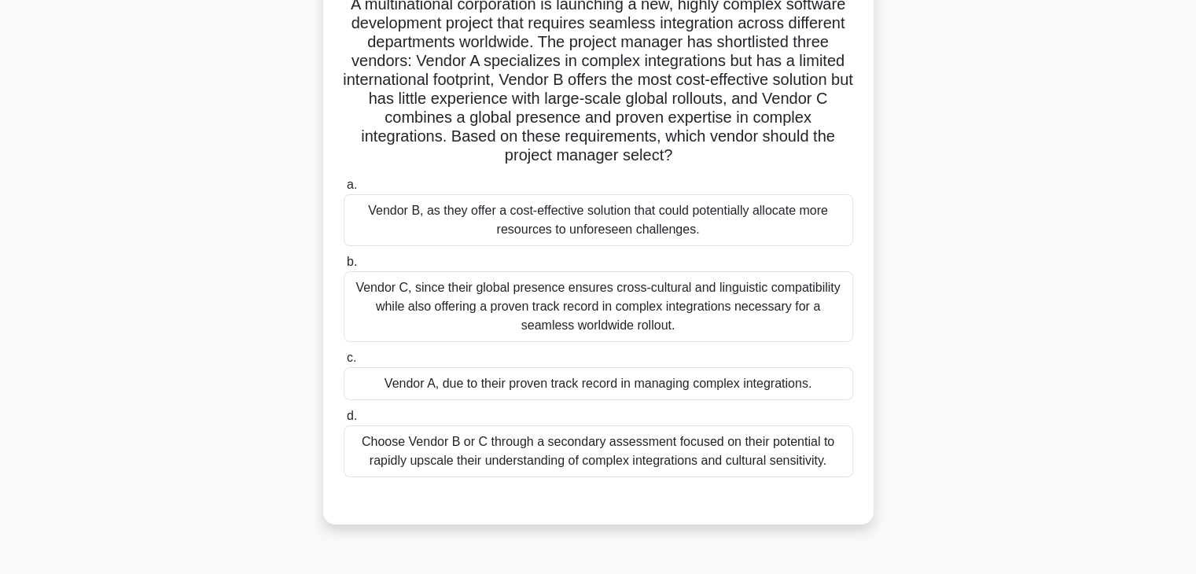
click at [506, 306] on div "Vendor C, since their global presence ensures cross-cultural and linguistic com…" at bounding box center [599, 306] width 510 height 71
click at [344, 267] on input "b. Vendor C, since their global presence ensures cross-cultural and linguistic …" at bounding box center [344, 262] width 0 height 10
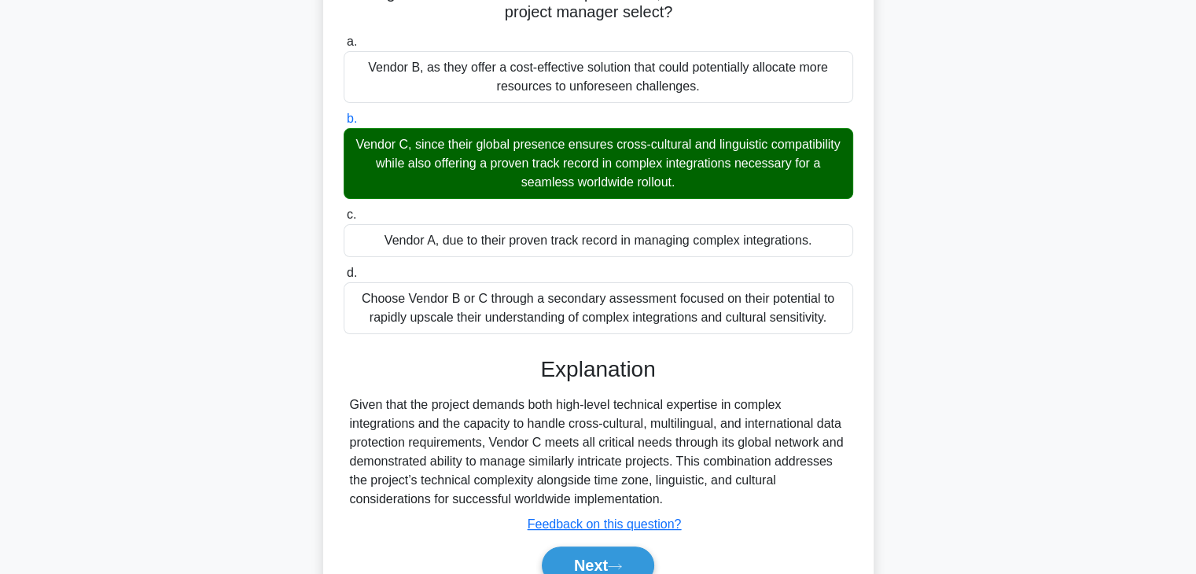
scroll to position [338, 0]
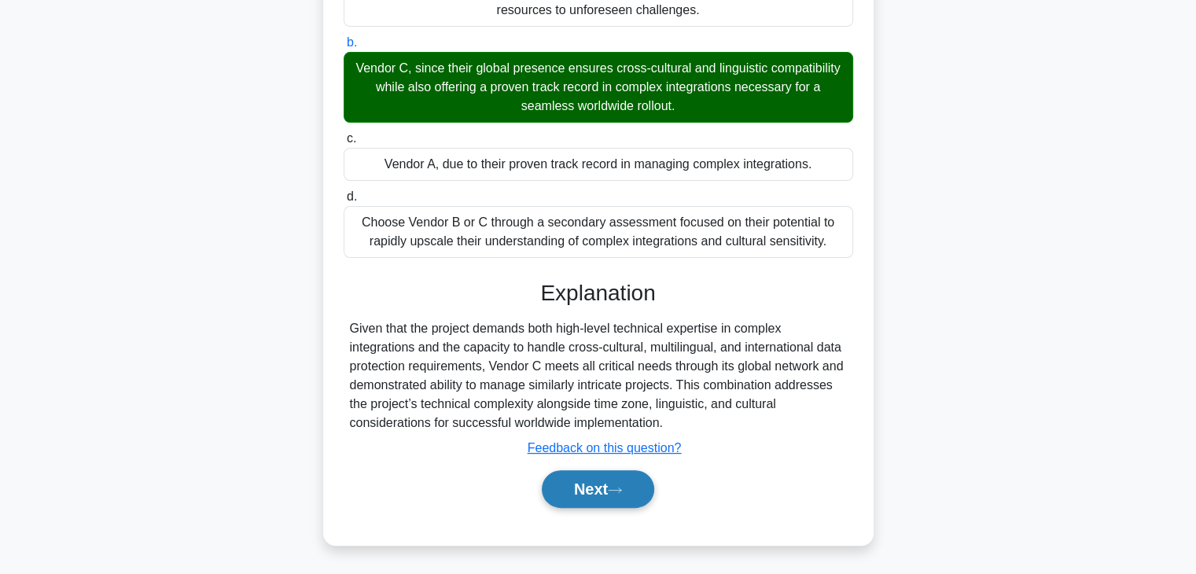
click at [625, 496] on button "Next" at bounding box center [598, 489] width 112 height 38
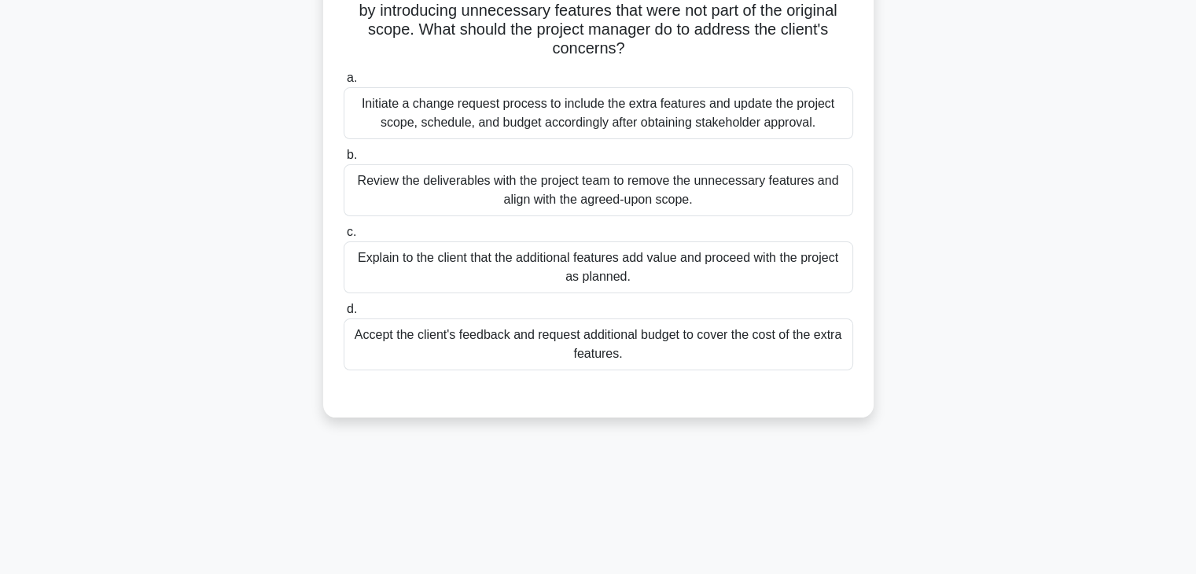
scroll to position [40, 0]
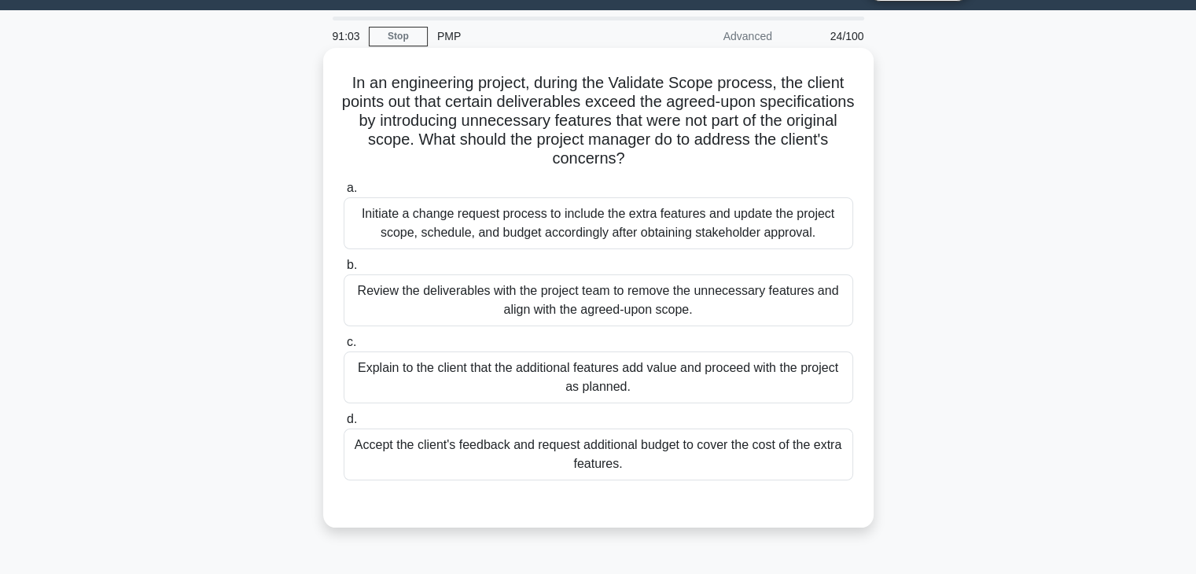
click at [672, 219] on div "Initiate a change request process to include the extra features and update the …" at bounding box center [599, 223] width 510 height 52
click at [344, 193] on input "a. Initiate a change request process to include the extra features and update t…" at bounding box center [344, 188] width 0 height 10
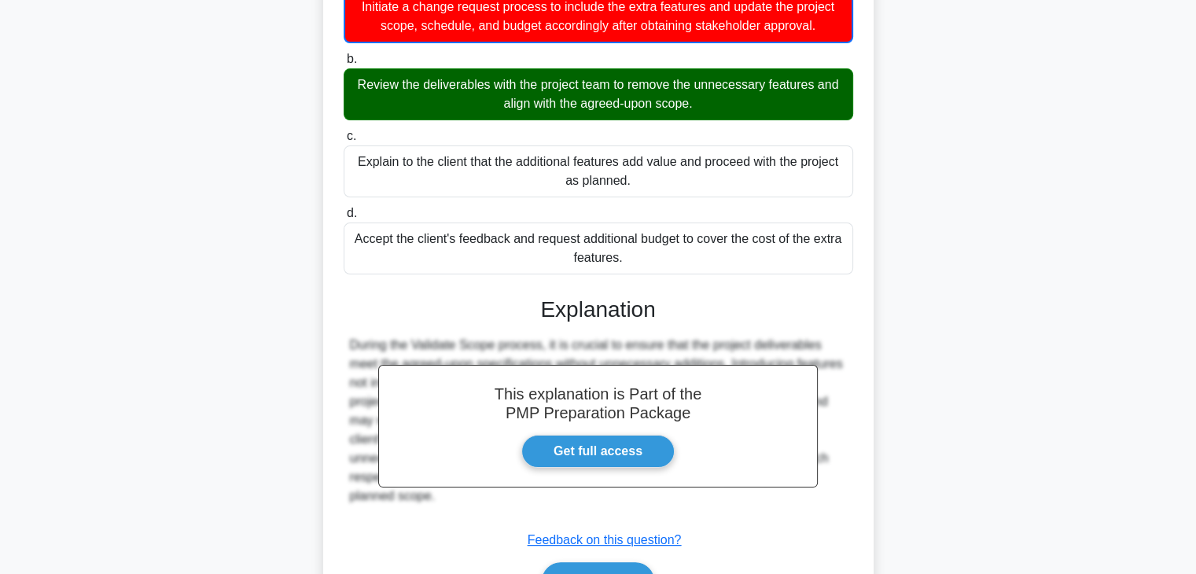
scroll to position [340, 0]
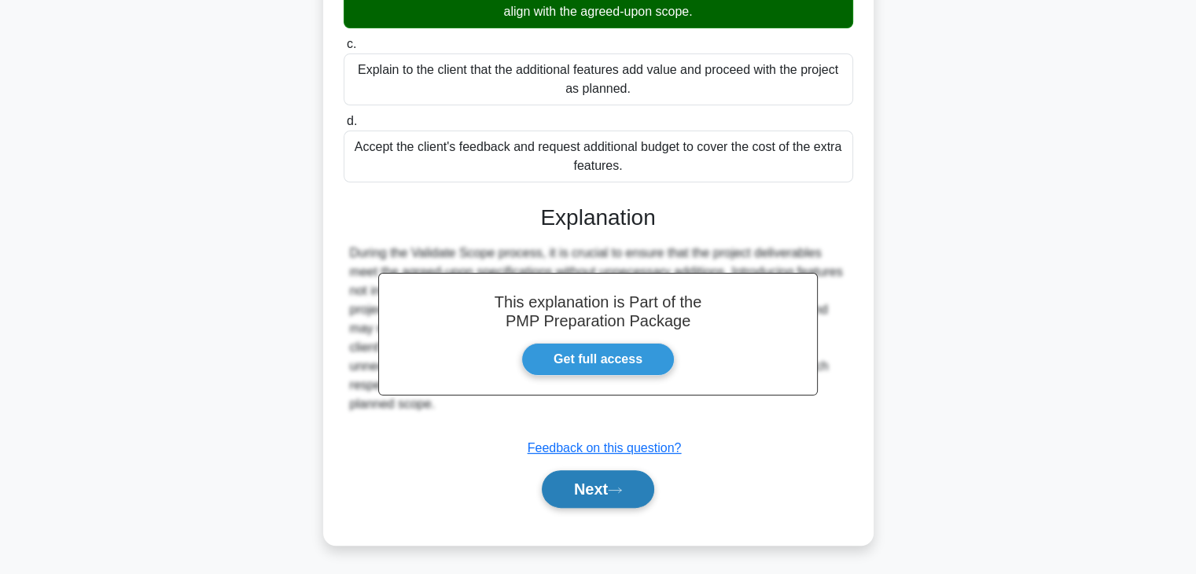
click at [654, 484] on button "Next" at bounding box center [598, 489] width 112 height 38
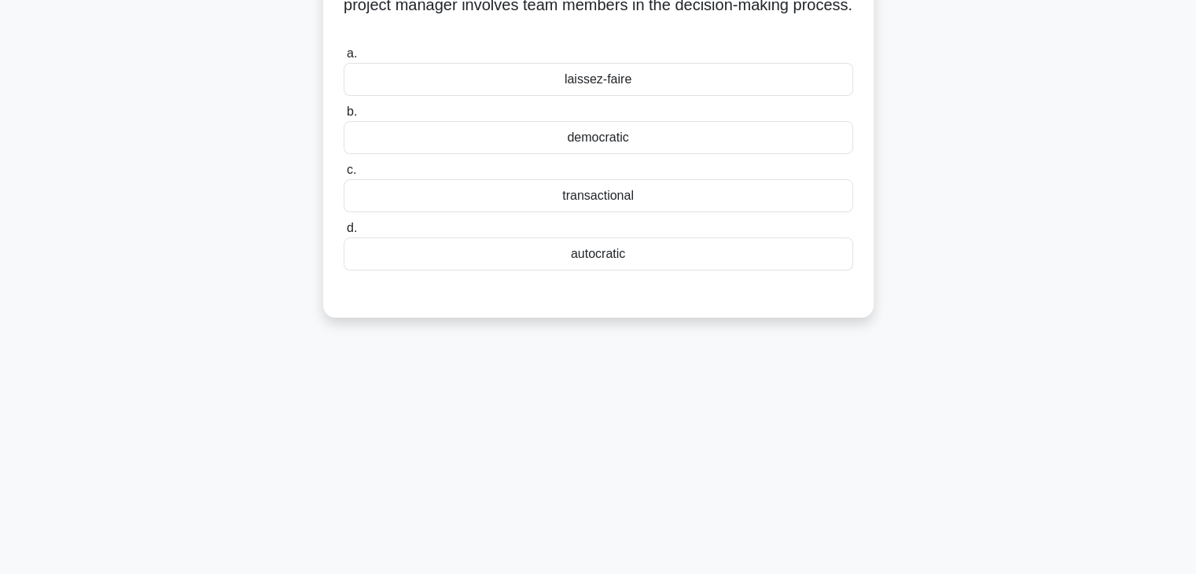
scroll to position [0, 0]
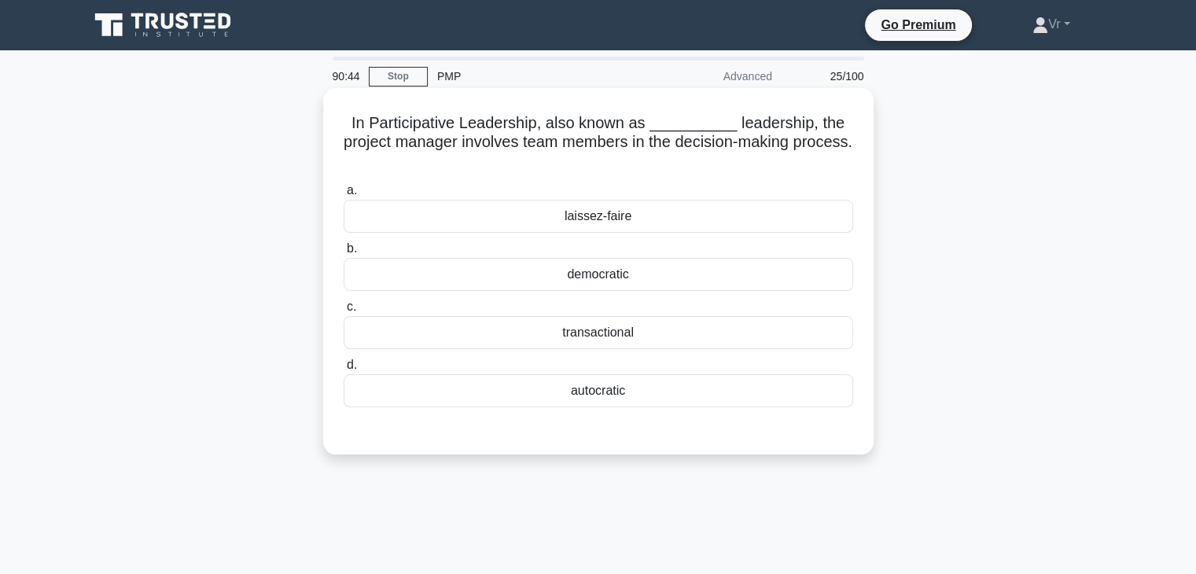
click at [668, 219] on div "laissez-faire" at bounding box center [599, 216] width 510 height 33
click at [344, 196] on input "a. laissez-faire" at bounding box center [344, 191] width 0 height 10
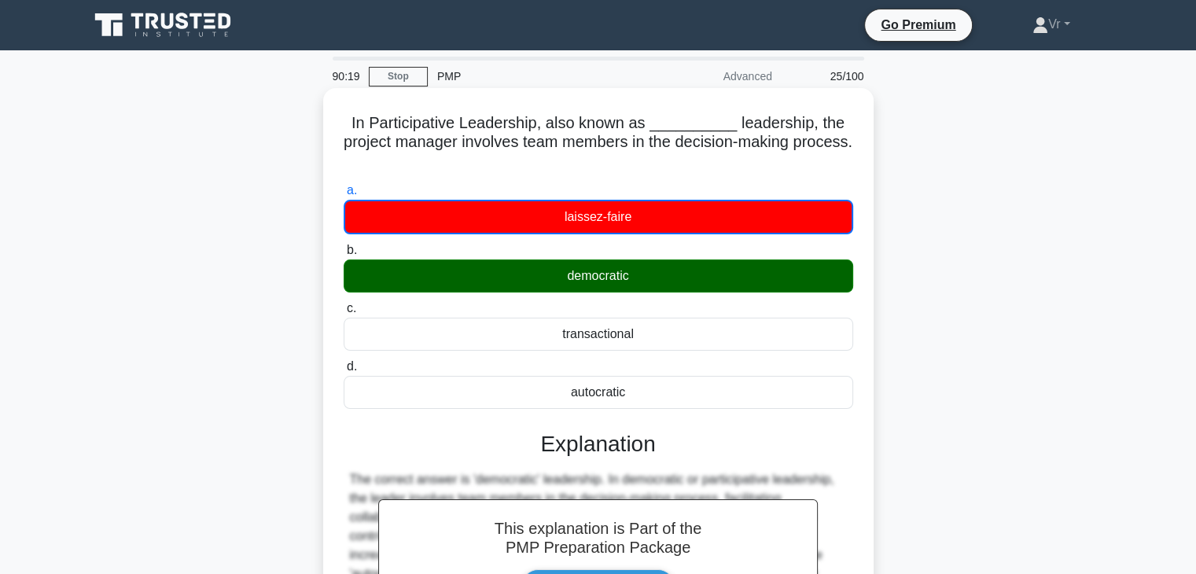
drag, startPoint x: 626, startPoint y: 403, endPoint x: 558, endPoint y: 383, distance: 71.2
click at [558, 383] on div "autocratic" at bounding box center [599, 392] width 510 height 33
copy div "autocratic"
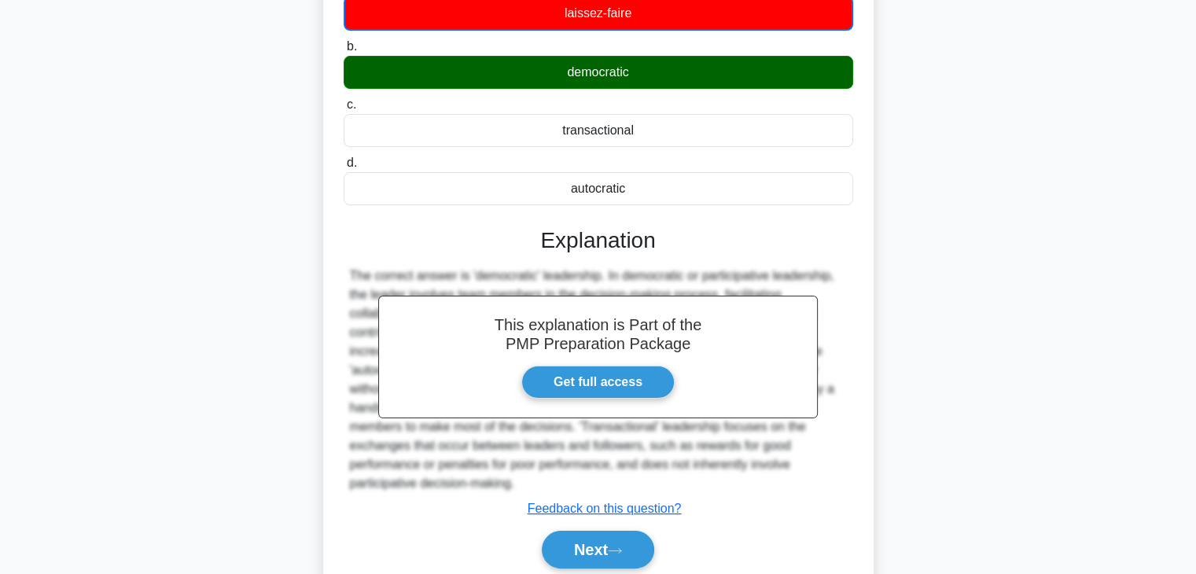
scroll to position [276, 0]
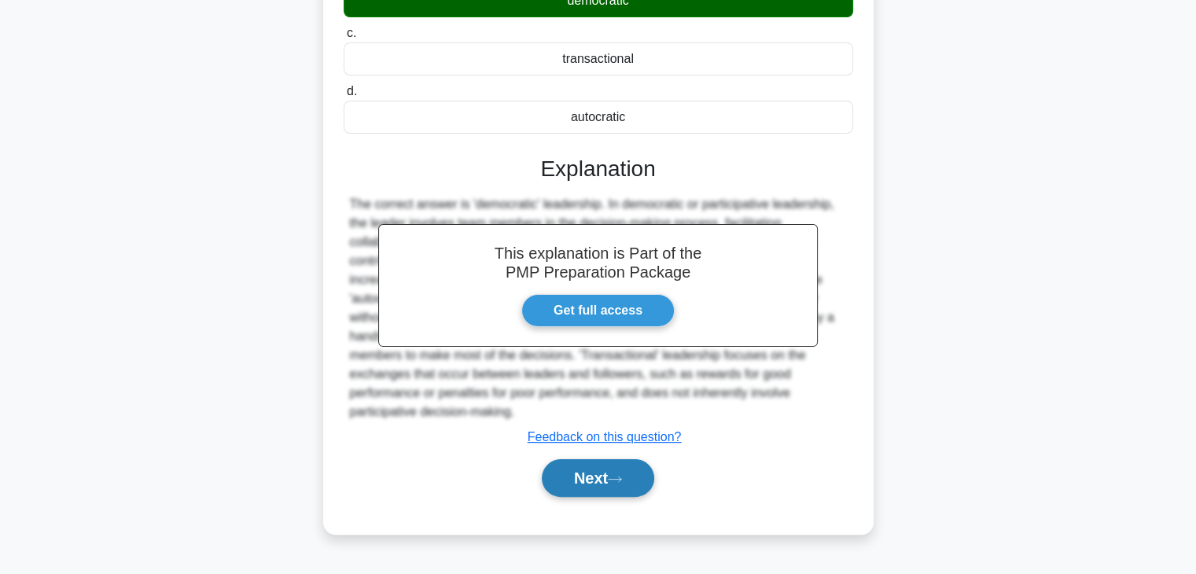
click at [636, 462] on button "Next" at bounding box center [598, 478] width 112 height 38
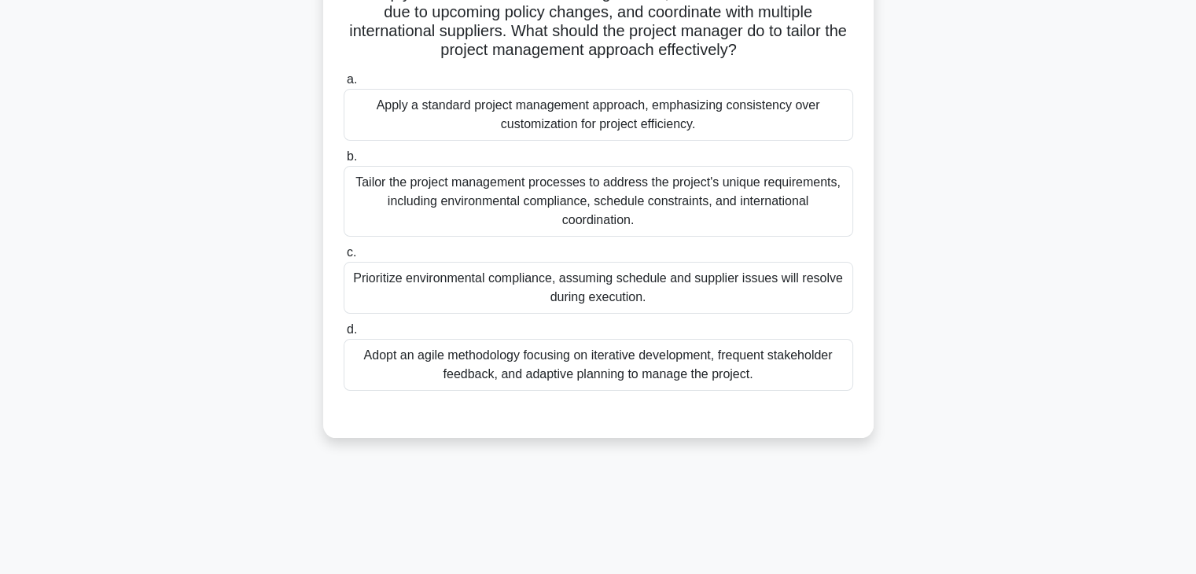
scroll to position [40, 0]
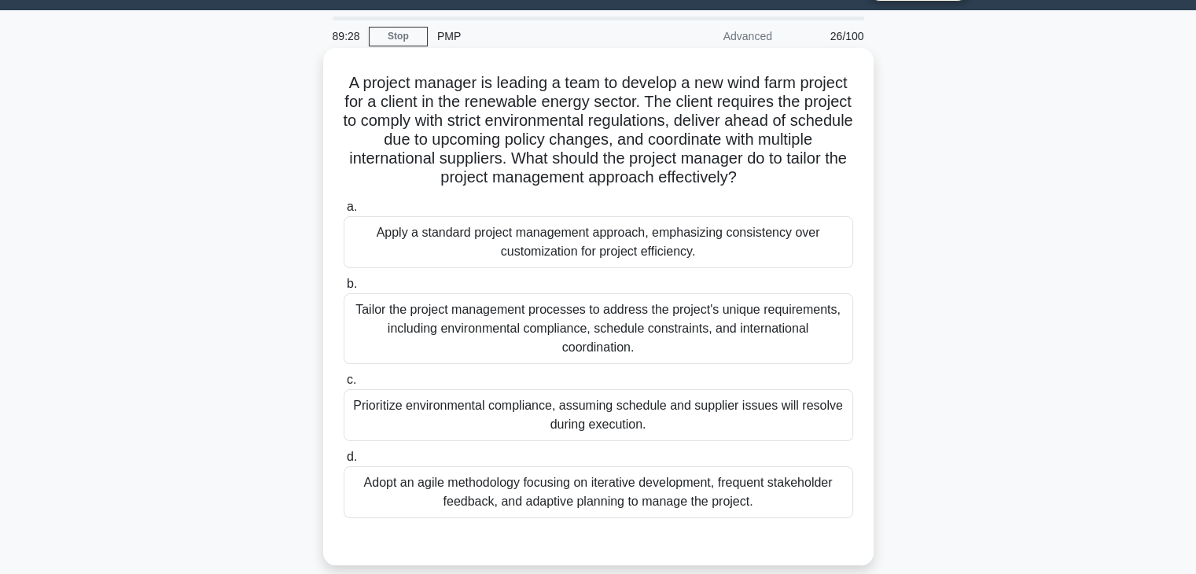
click at [483, 325] on div "Tailor the project management processes to address the project's unique require…" at bounding box center [599, 328] width 510 height 71
click at [344, 289] on input "b. Tailor the project management processes to address the project's unique requ…" at bounding box center [344, 284] width 0 height 10
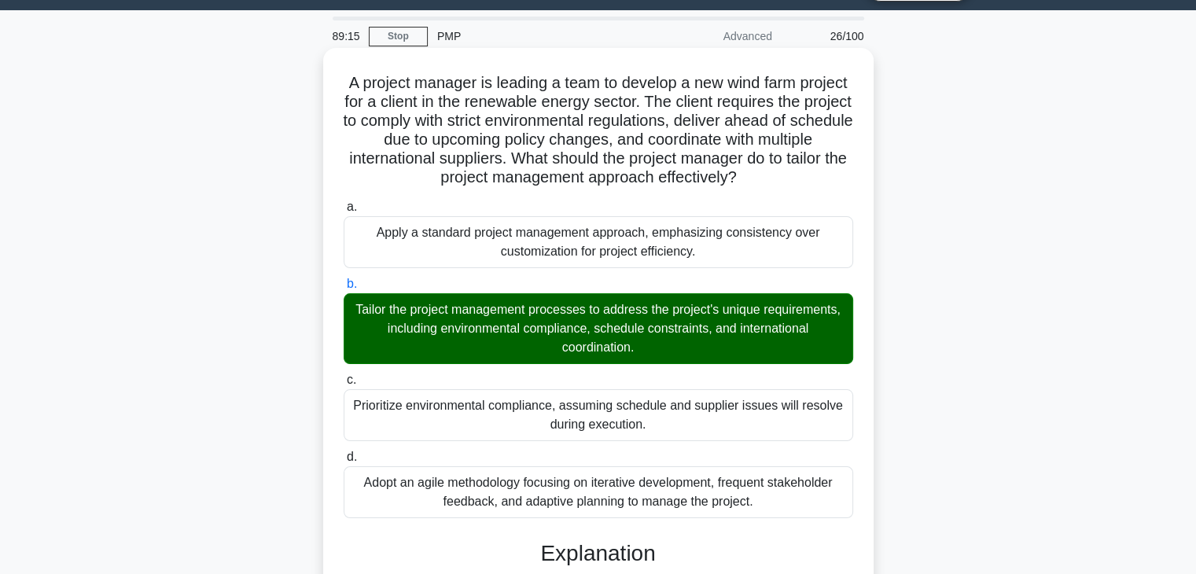
scroll to position [376, 0]
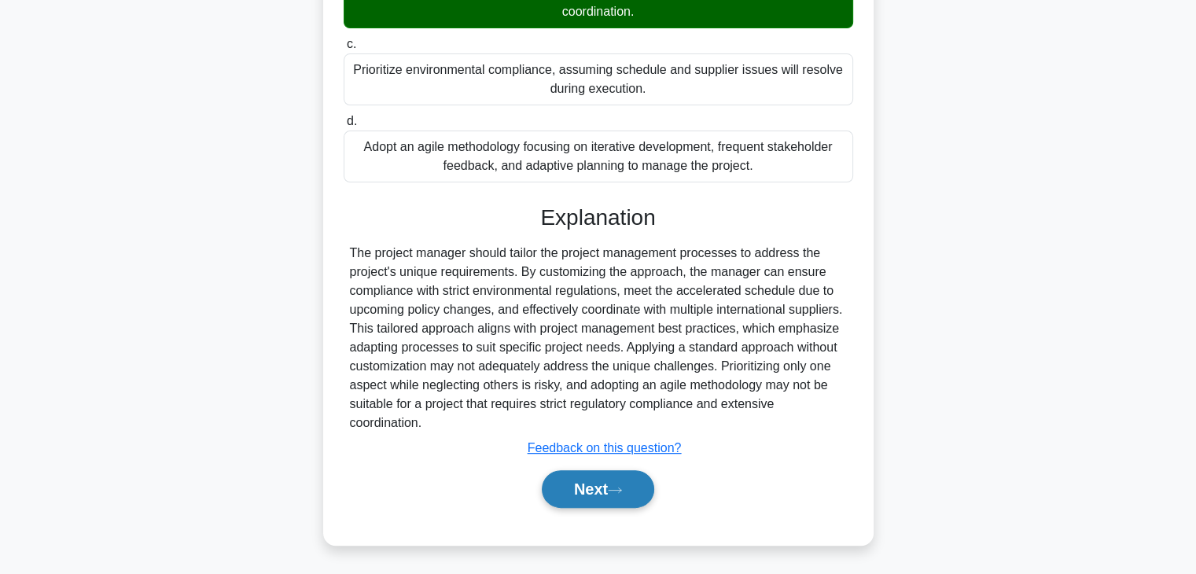
click at [593, 489] on button "Next" at bounding box center [598, 489] width 112 height 38
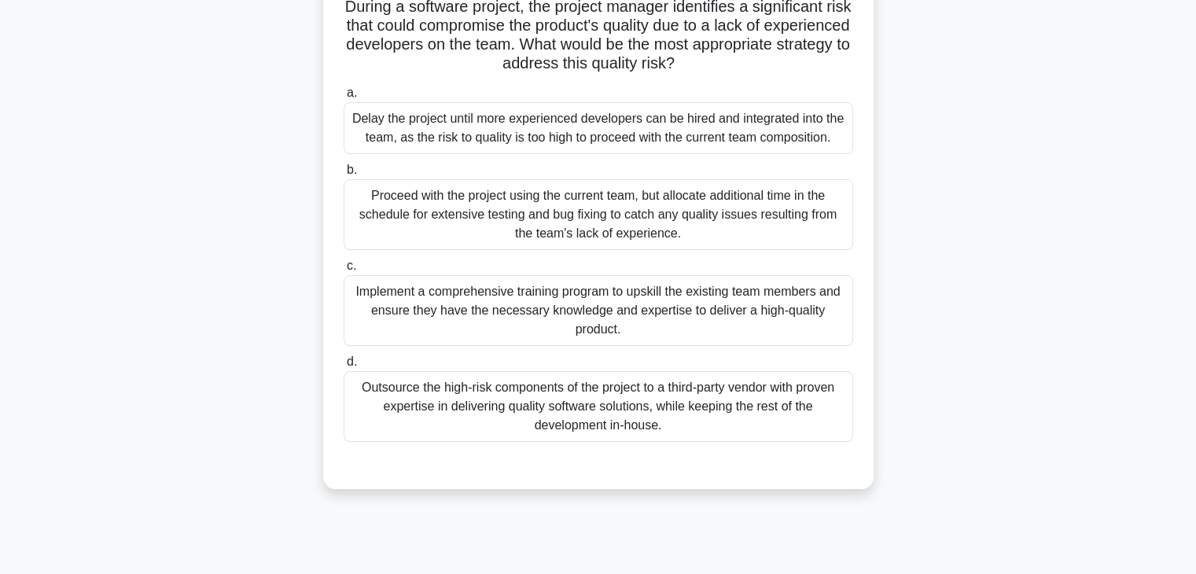
scroll to position [157, 0]
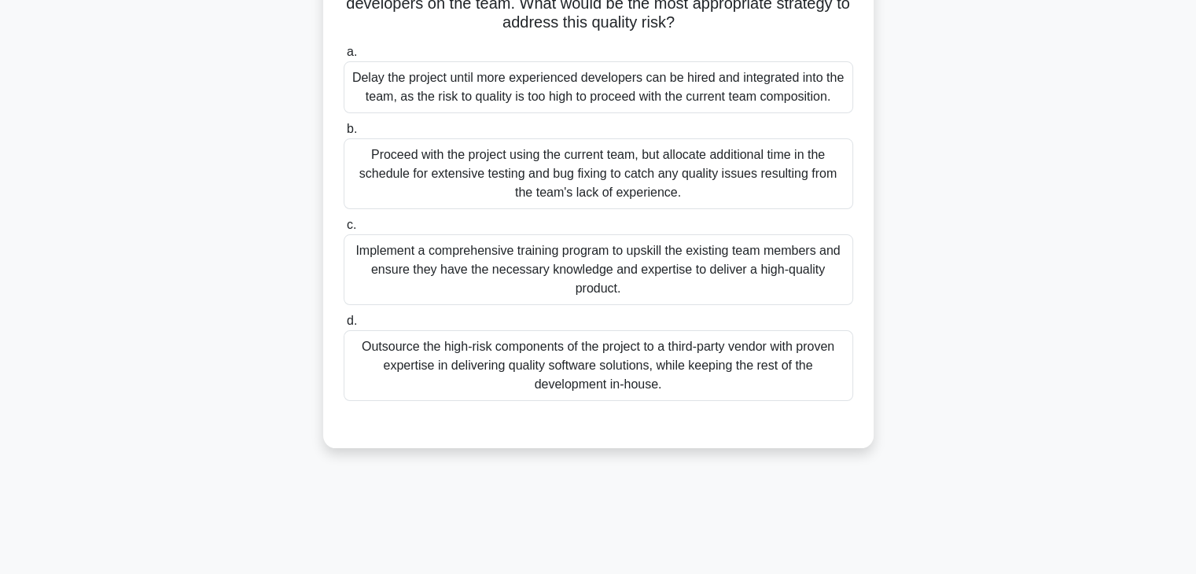
click at [495, 283] on div "Implement a comprehensive training program to upskill the existing team members…" at bounding box center [599, 269] width 510 height 71
click at [344, 230] on input "c. Implement a comprehensive training program to upskill the existing team memb…" at bounding box center [344, 225] width 0 height 10
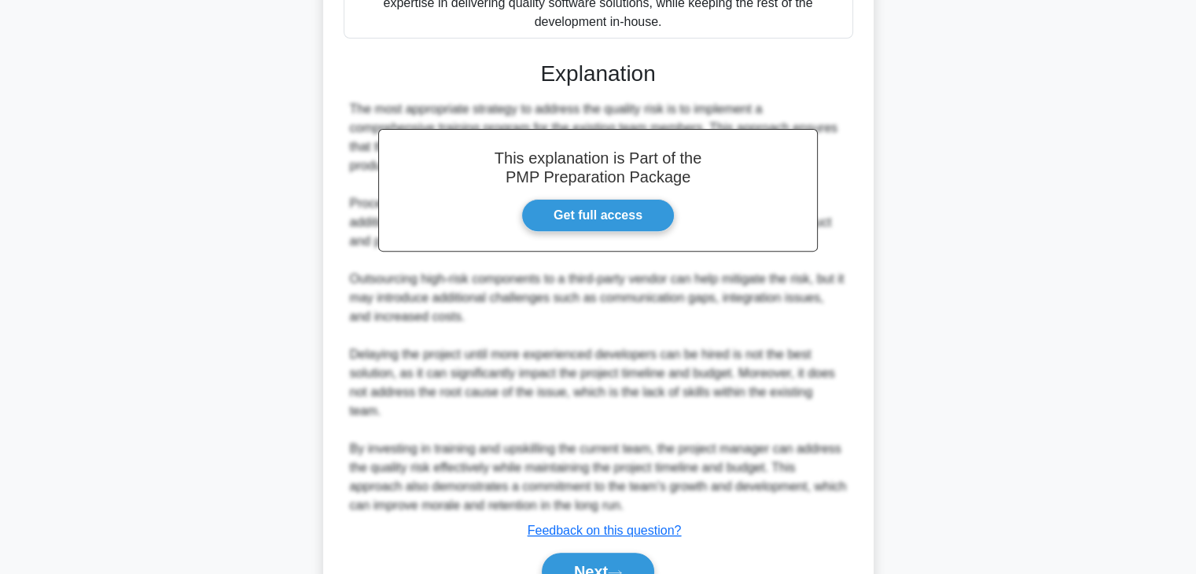
scroll to position [584, 0]
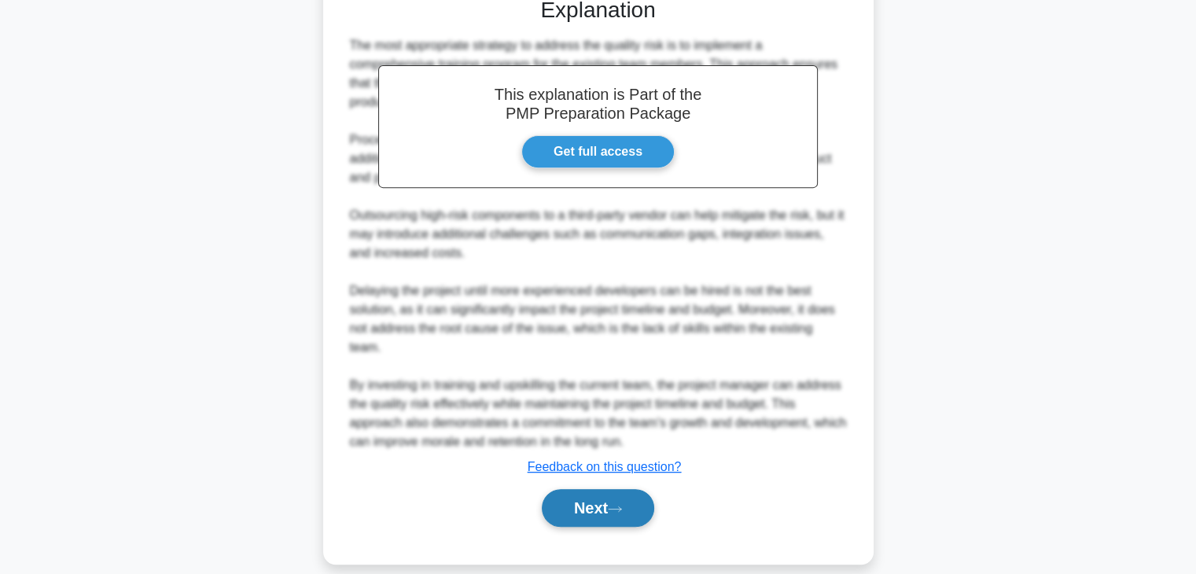
click at [579, 495] on button "Next" at bounding box center [598, 508] width 112 height 38
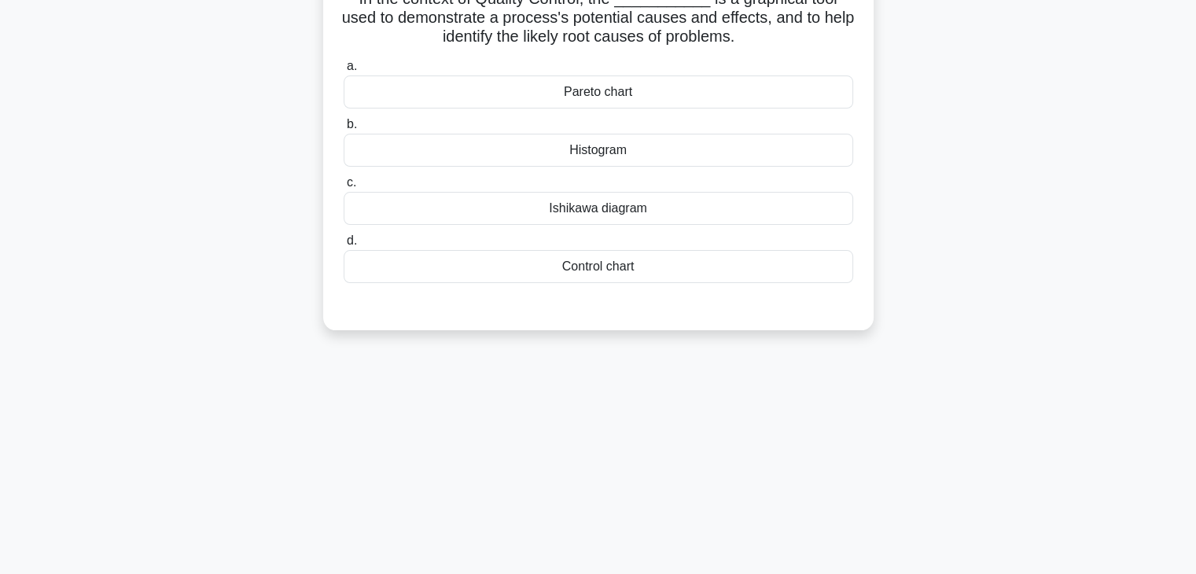
scroll to position [0, 0]
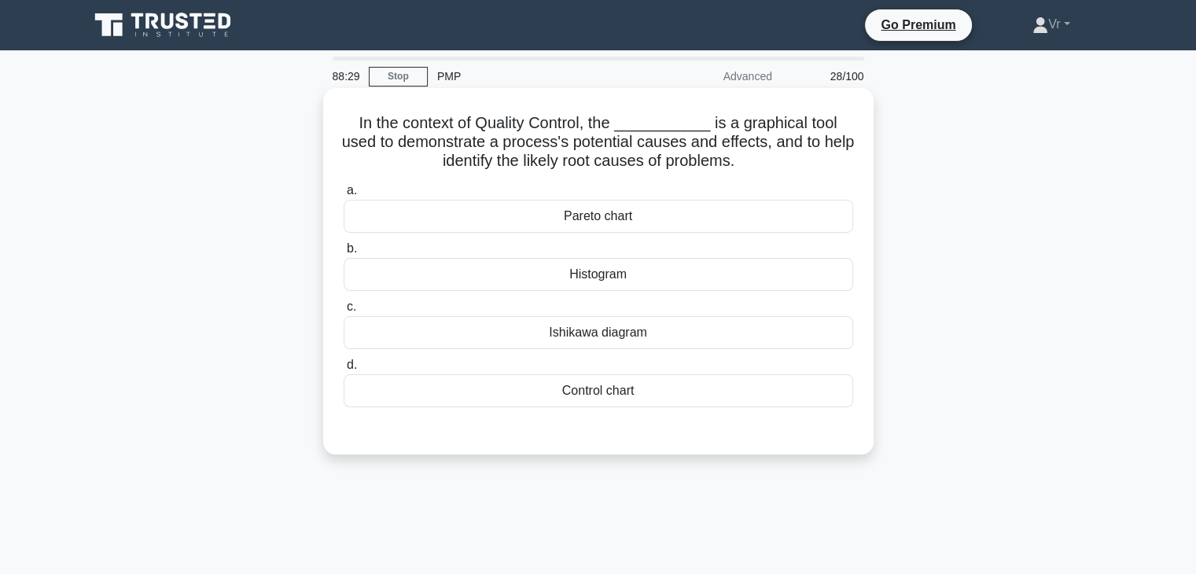
click at [596, 333] on div "Ishikawa diagram" at bounding box center [599, 332] width 510 height 33
click at [344, 312] on input "c. Ishikawa diagram" at bounding box center [344, 307] width 0 height 10
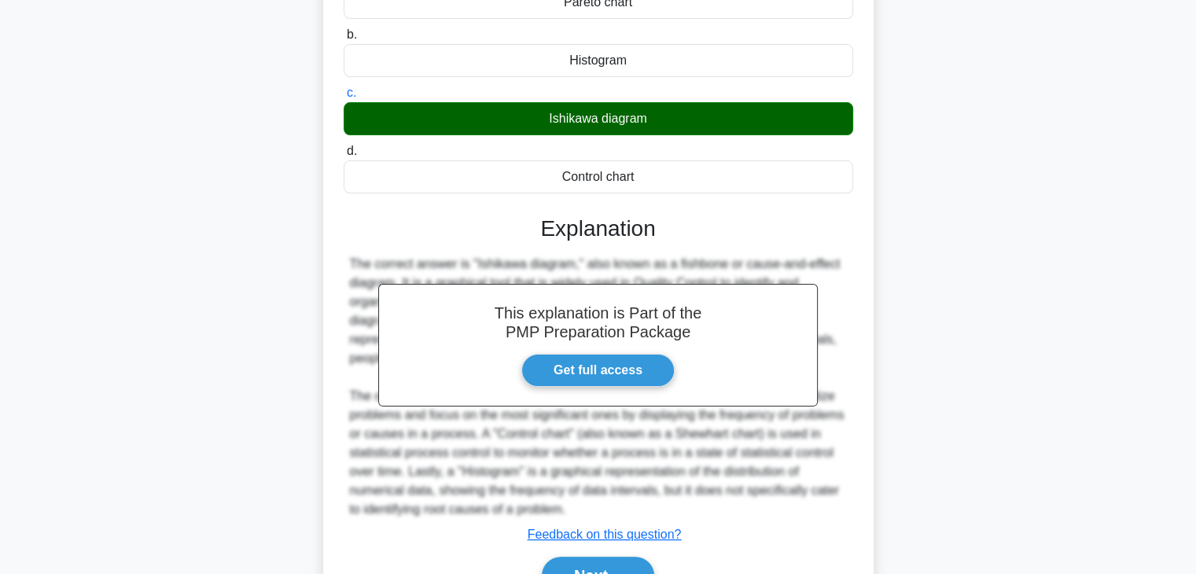
scroll to position [300, 0]
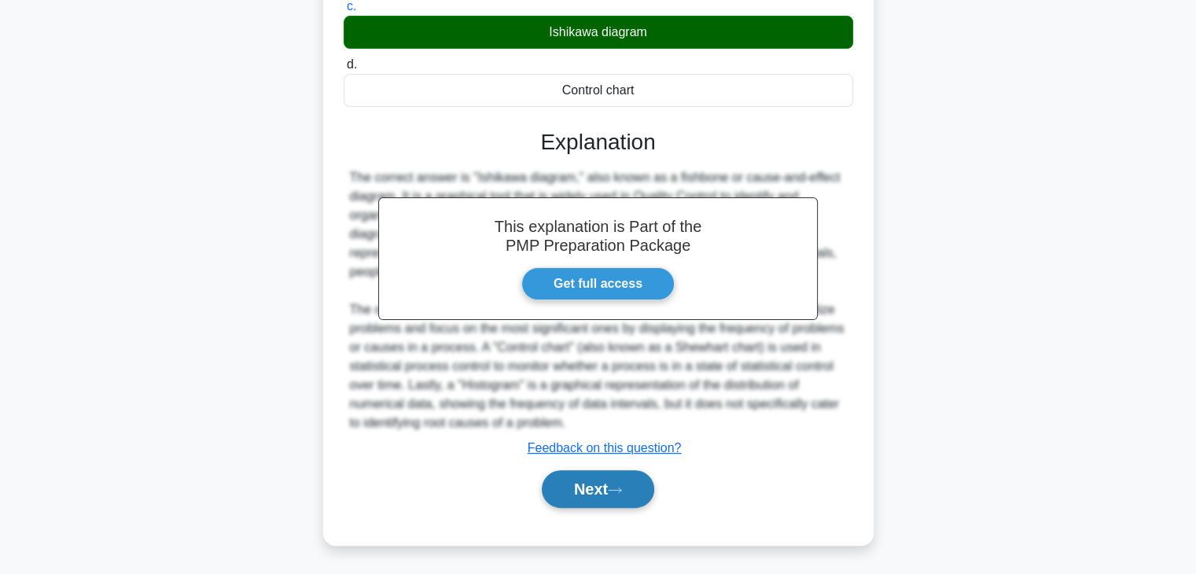
click at [652, 476] on button "Next" at bounding box center [598, 489] width 112 height 38
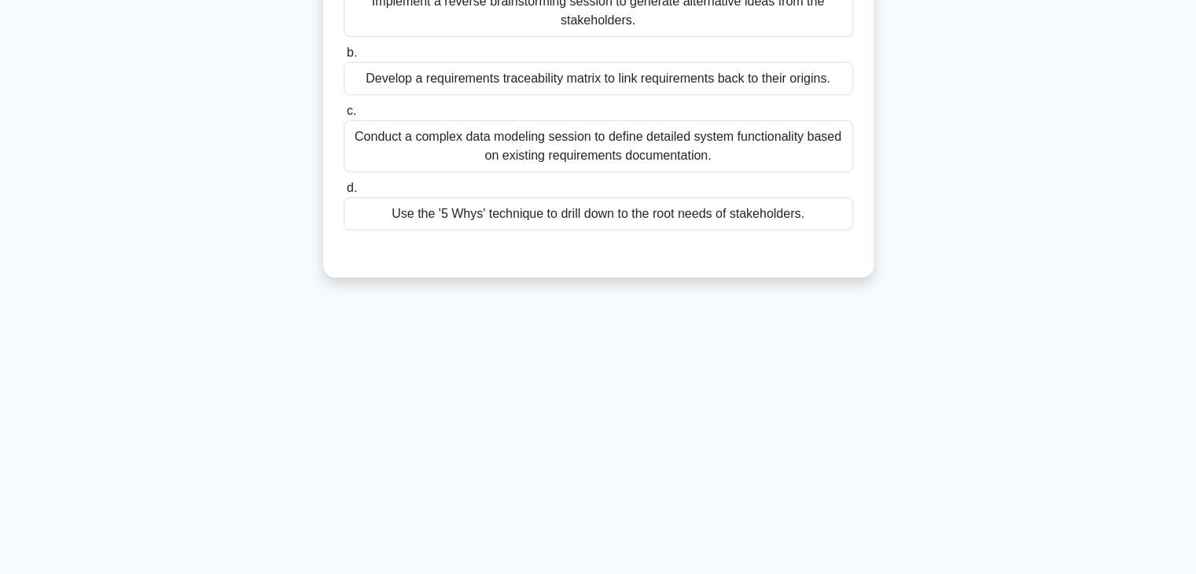
scroll to position [0, 0]
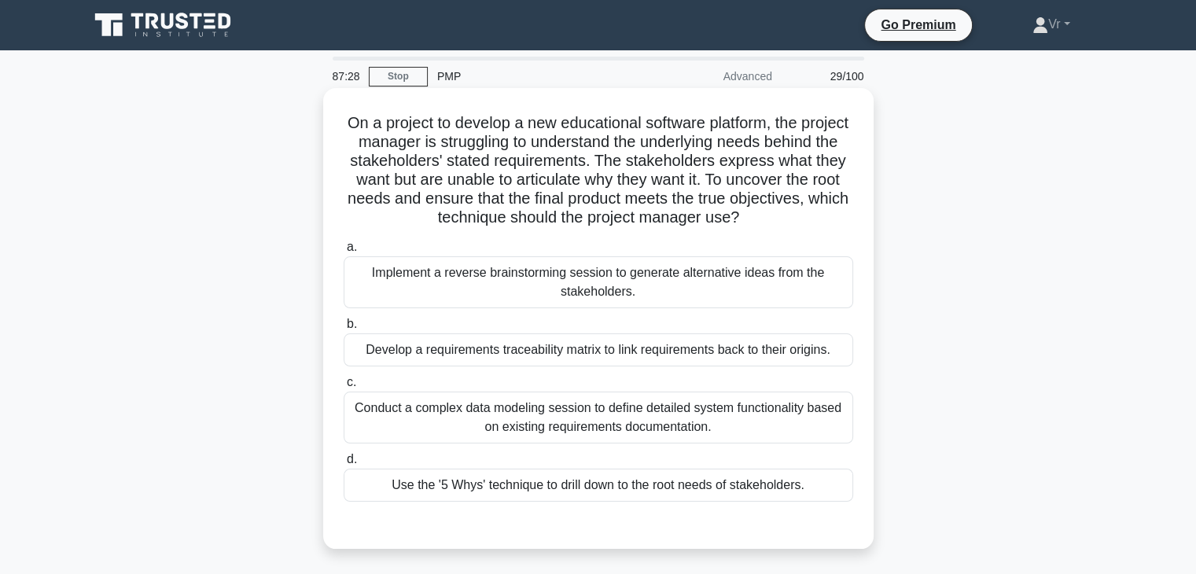
click at [812, 344] on div "Develop a requirements traceability matrix to link requirements back to their o…" at bounding box center [599, 349] width 510 height 33
click at [344, 330] on input "b. Develop a requirements traceability matrix to link requirements back to thei…" at bounding box center [344, 324] width 0 height 10
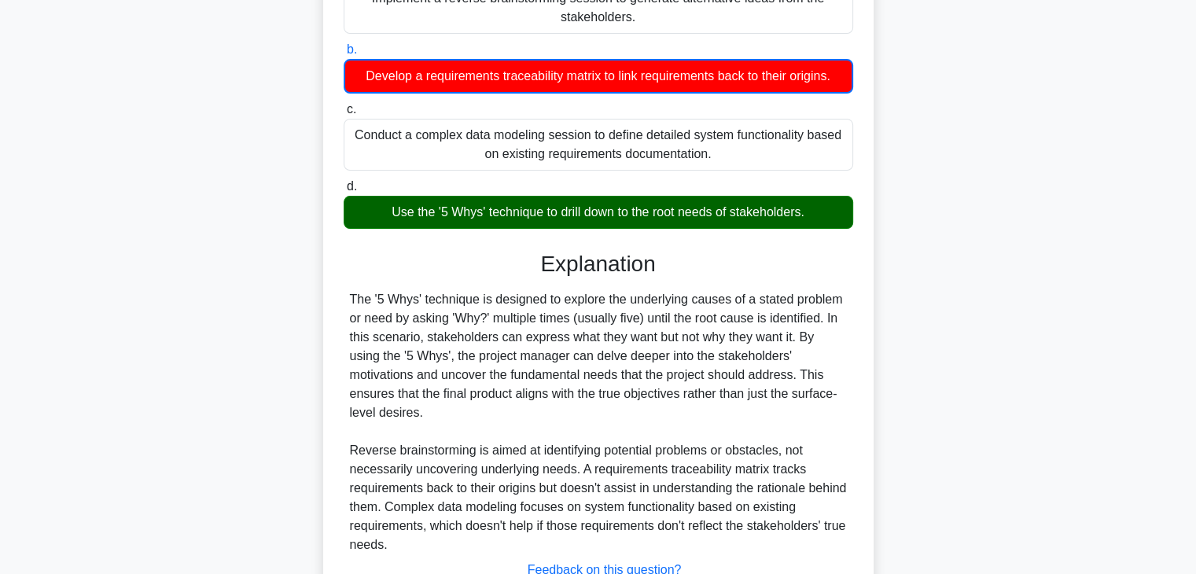
scroll to position [315, 0]
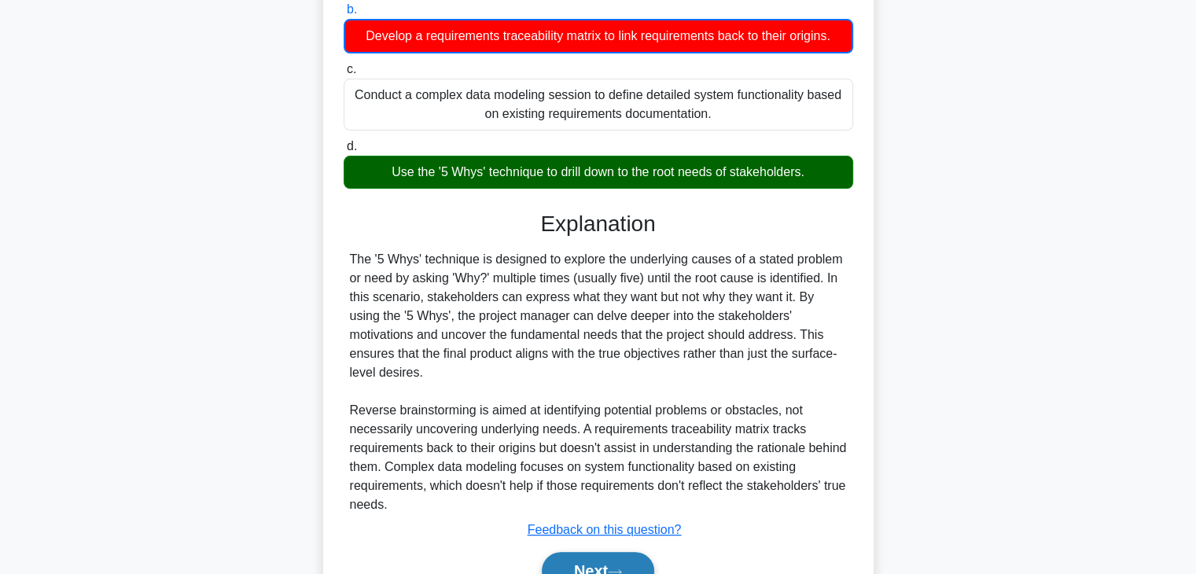
click at [622, 568] on icon at bounding box center [615, 572] width 14 height 9
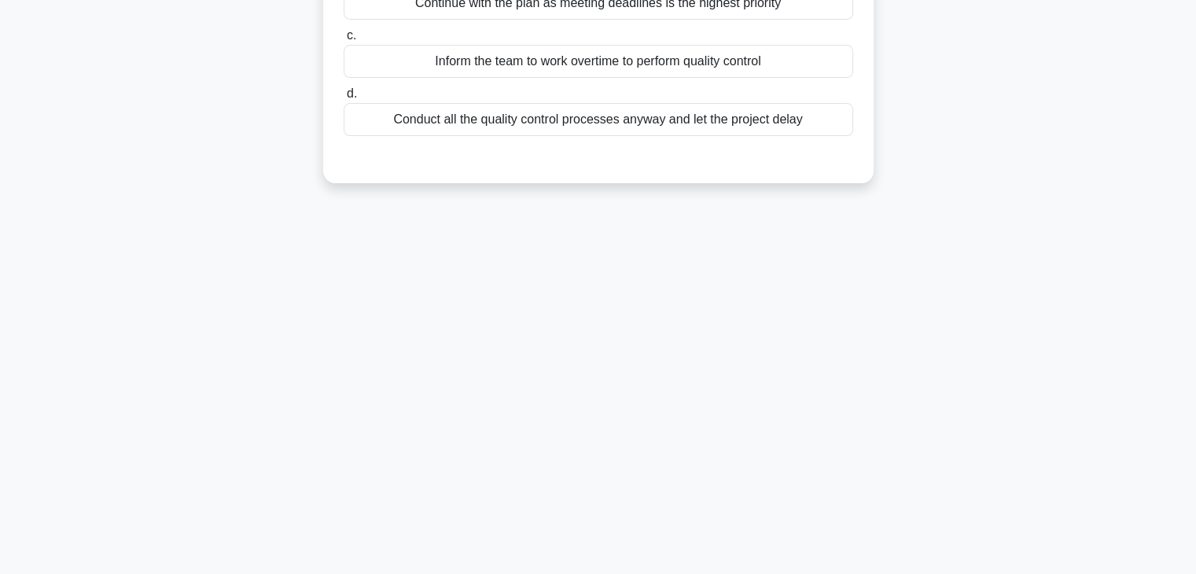
scroll to position [0, 0]
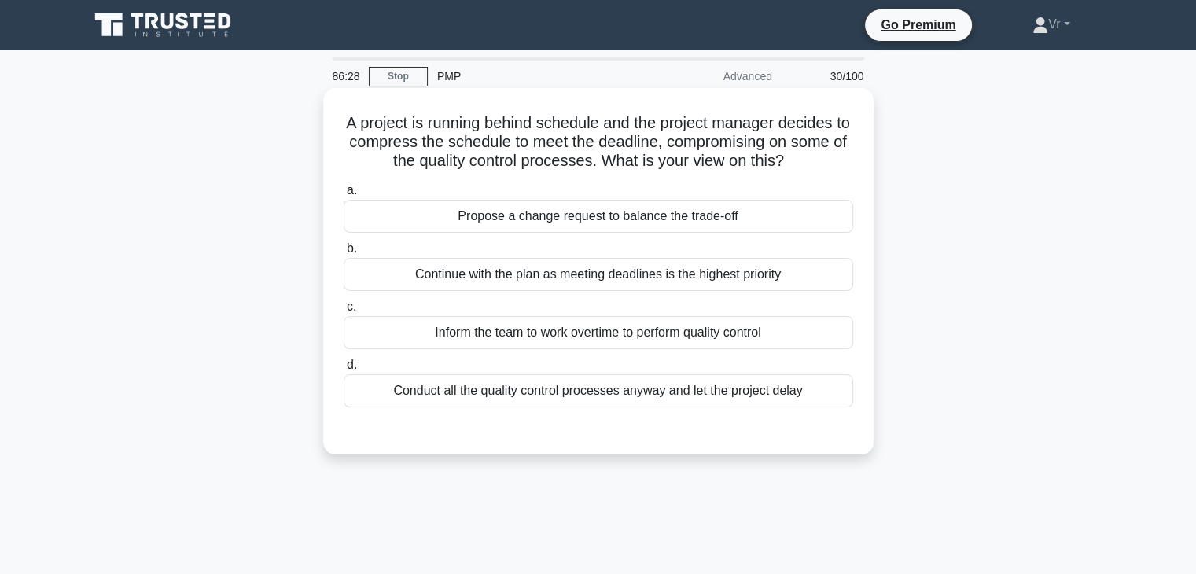
click at [771, 219] on div "Propose a change request to balance the trade-off" at bounding box center [599, 216] width 510 height 33
click at [344, 196] on input "a. Propose a change request to balance the trade-off" at bounding box center [344, 191] width 0 height 10
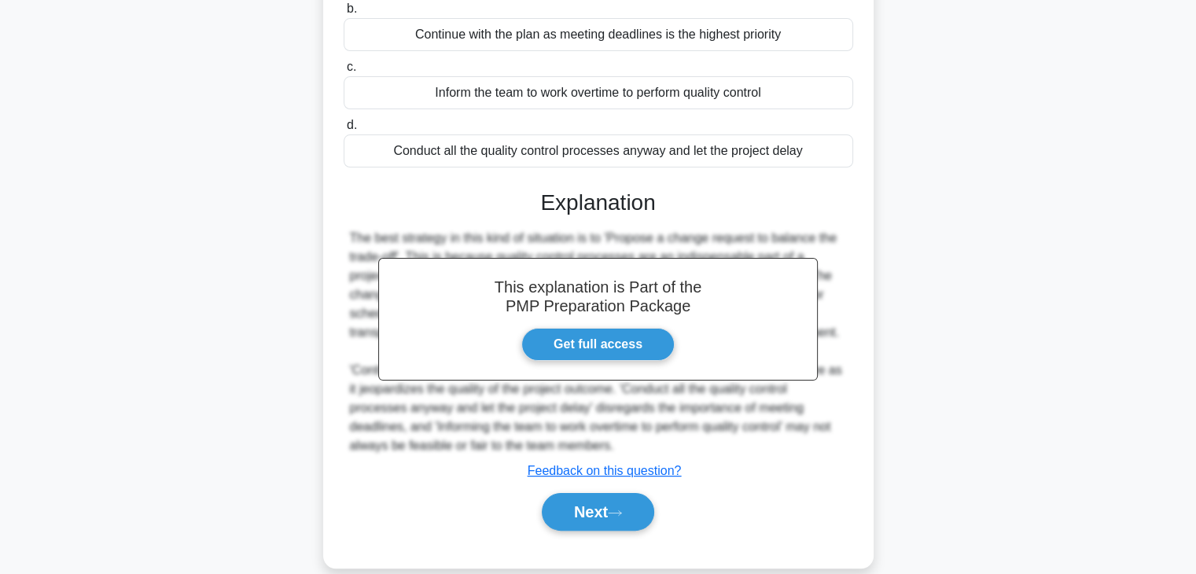
scroll to position [276, 0]
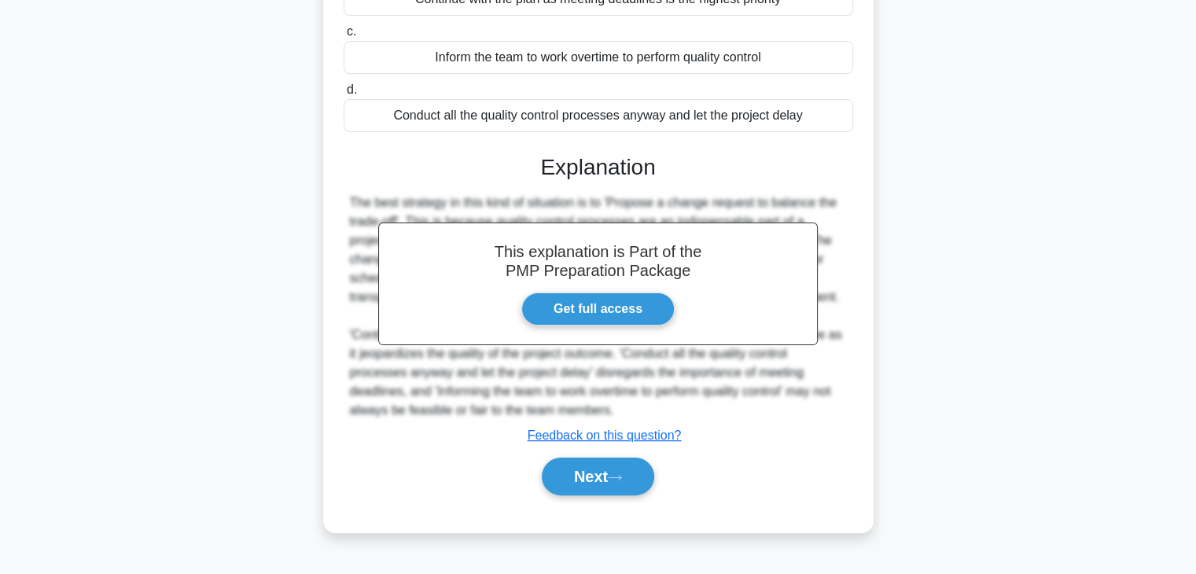
click at [597, 494] on div "Next" at bounding box center [599, 476] width 510 height 50
click at [601, 481] on button "Next" at bounding box center [598, 477] width 112 height 38
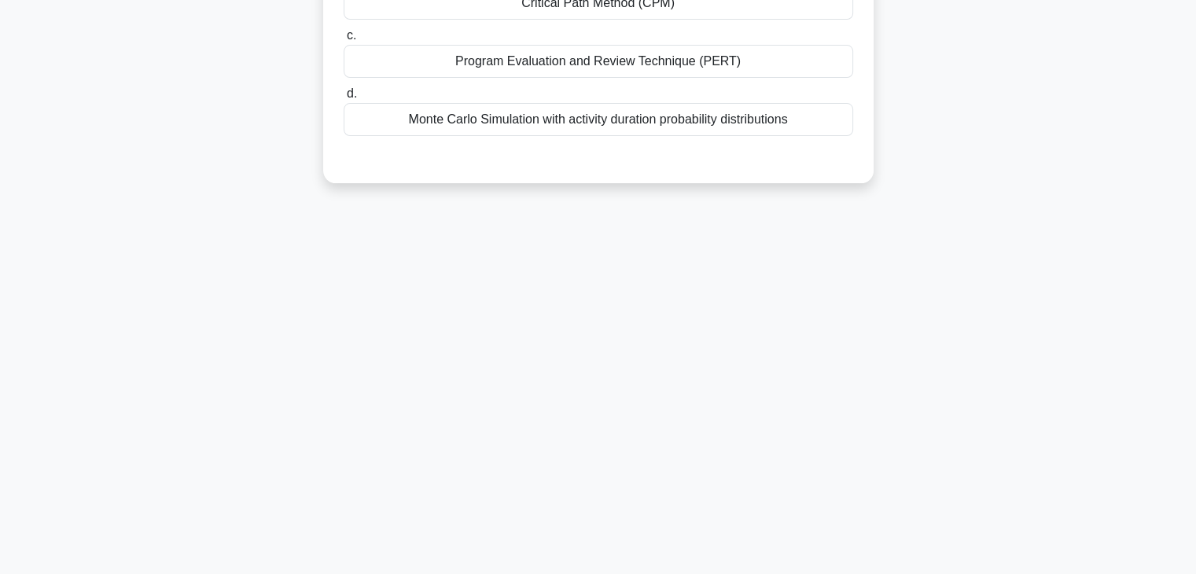
scroll to position [0, 0]
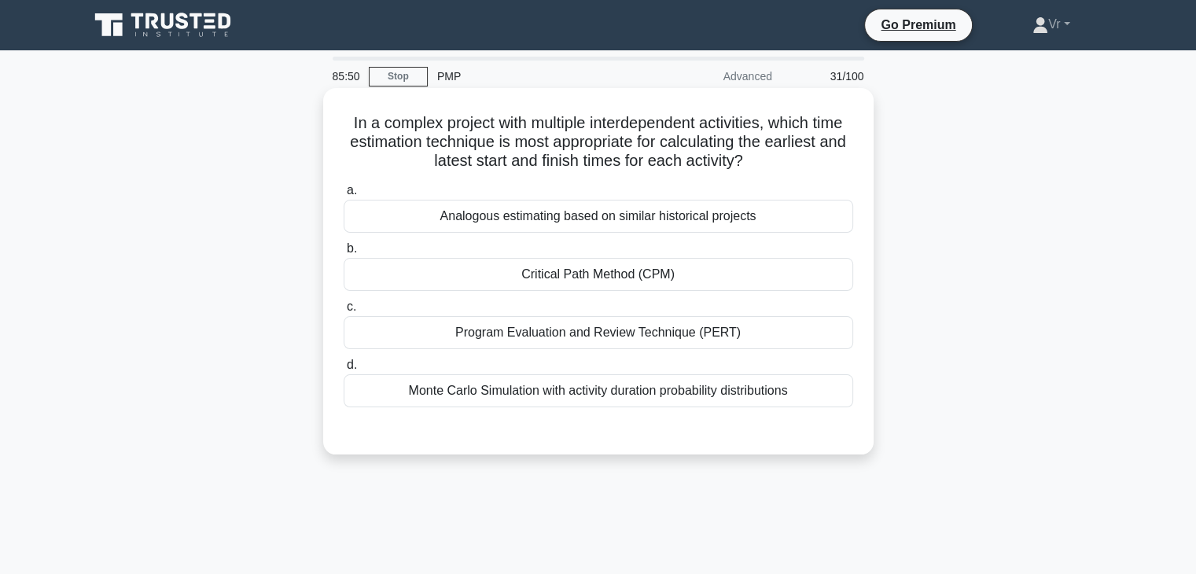
click at [731, 274] on div "Critical Path Method (CPM)" at bounding box center [599, 274] width 510 height 33
click at [344, 254] on input "b. Critical Path Method (CPM)" at bounding box center [344, 249] width 0 height 10
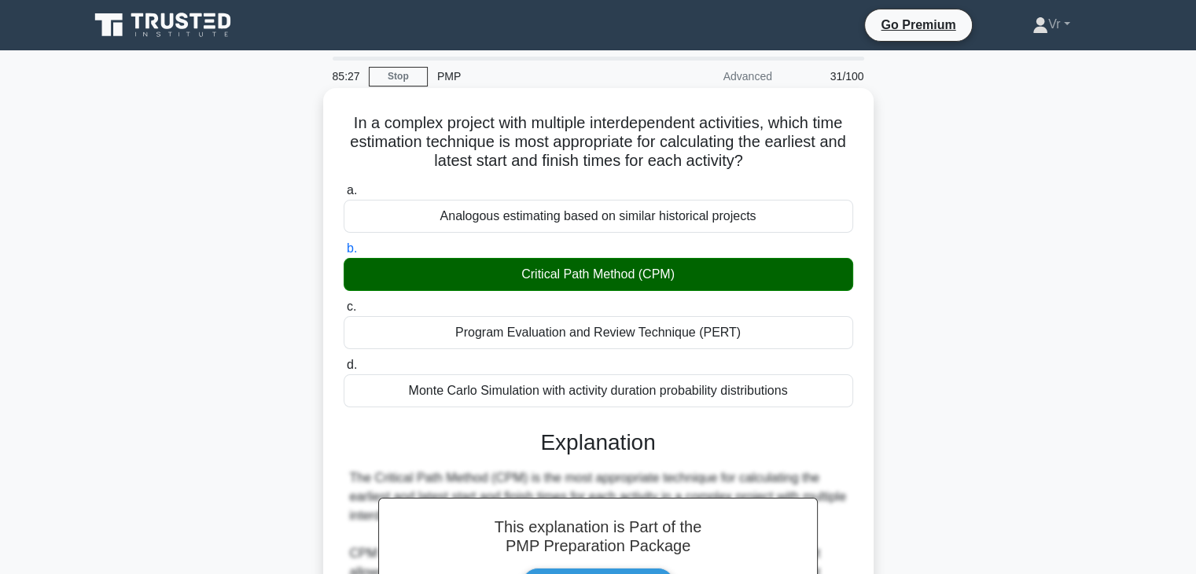
scroll to position [546, 0]
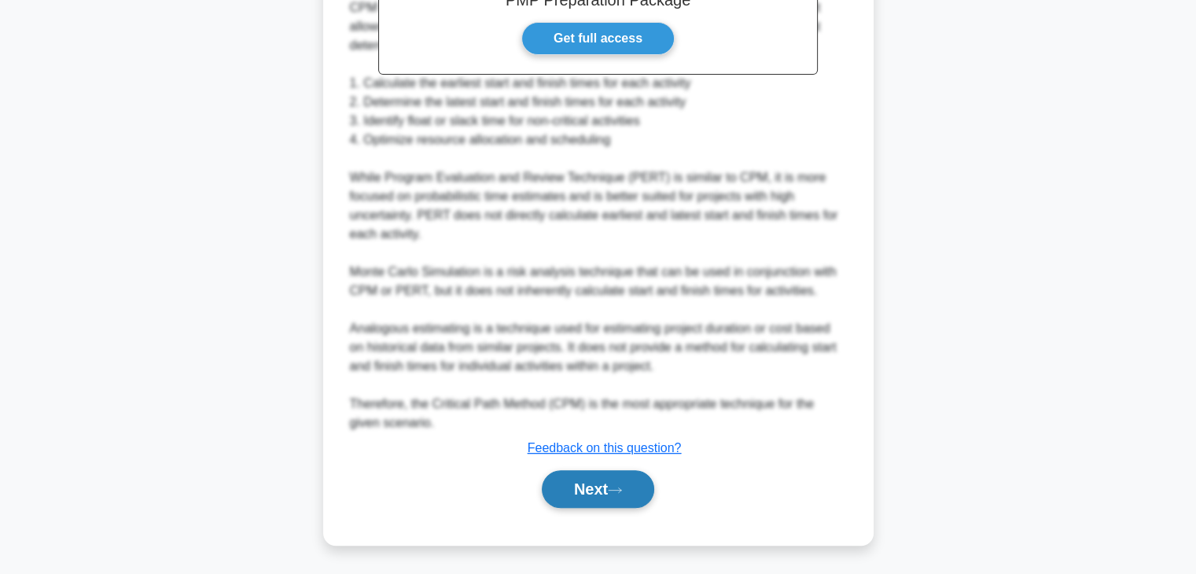
click at [606, 498] on button "Next" at bounding box center [598, 489] width 112 height 38
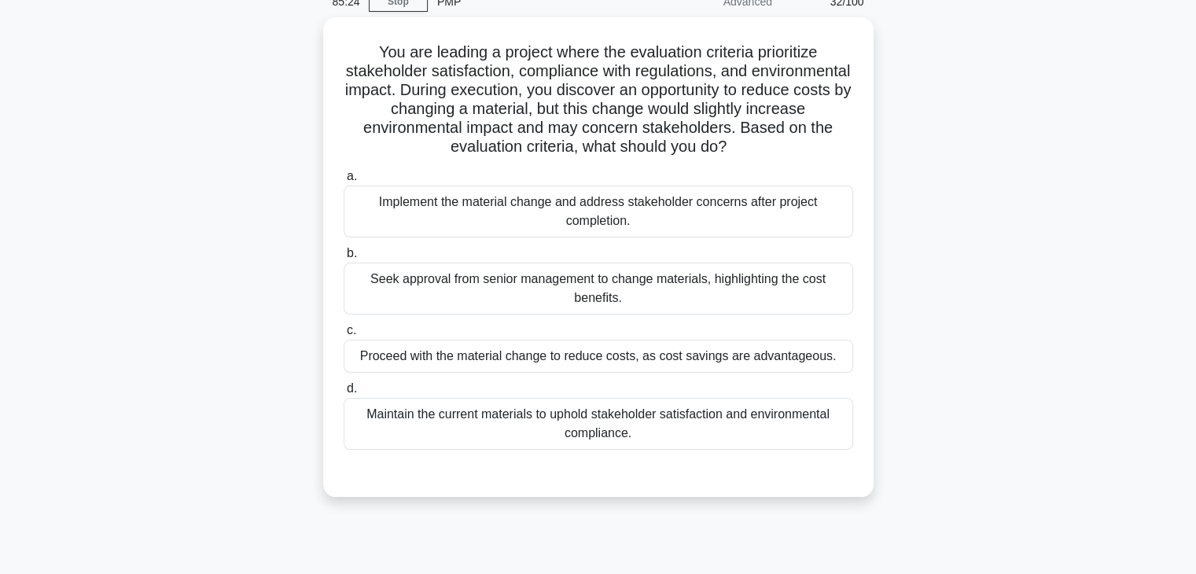
scroll to position [0, 0]
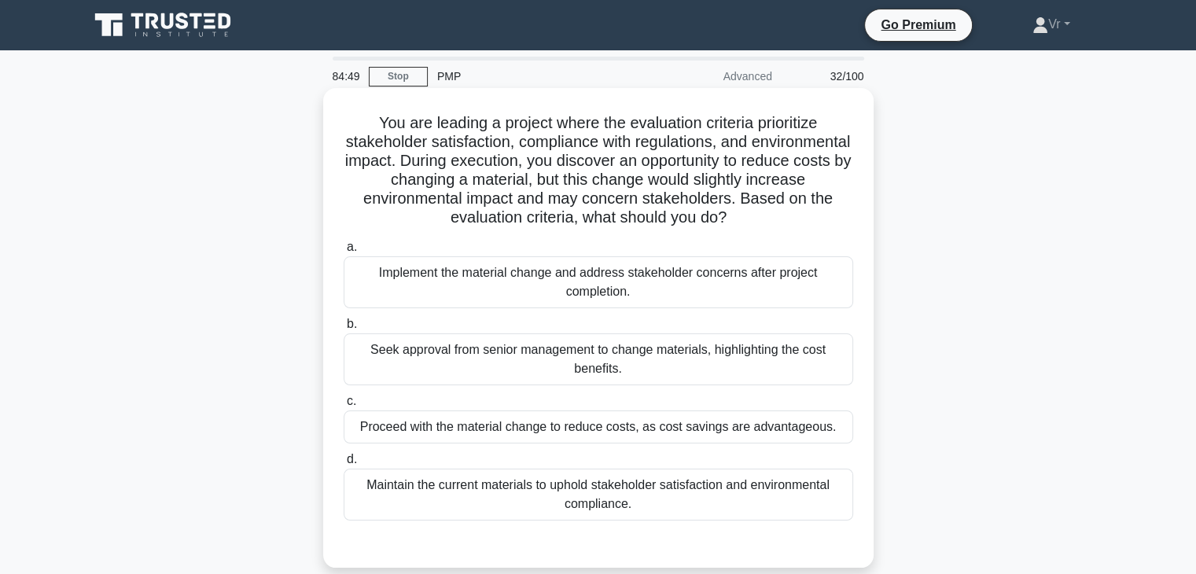
click at [554, 363] on div "Seek approval from senior management to change materials, highlighting the cost…" at bounding box center [599, 359] width 510 height 52
click at [344, 330] on input "b. Seek approval from senior management to change materials, highlighting the c…" at bounding box center [344, 324] width 0 height 10
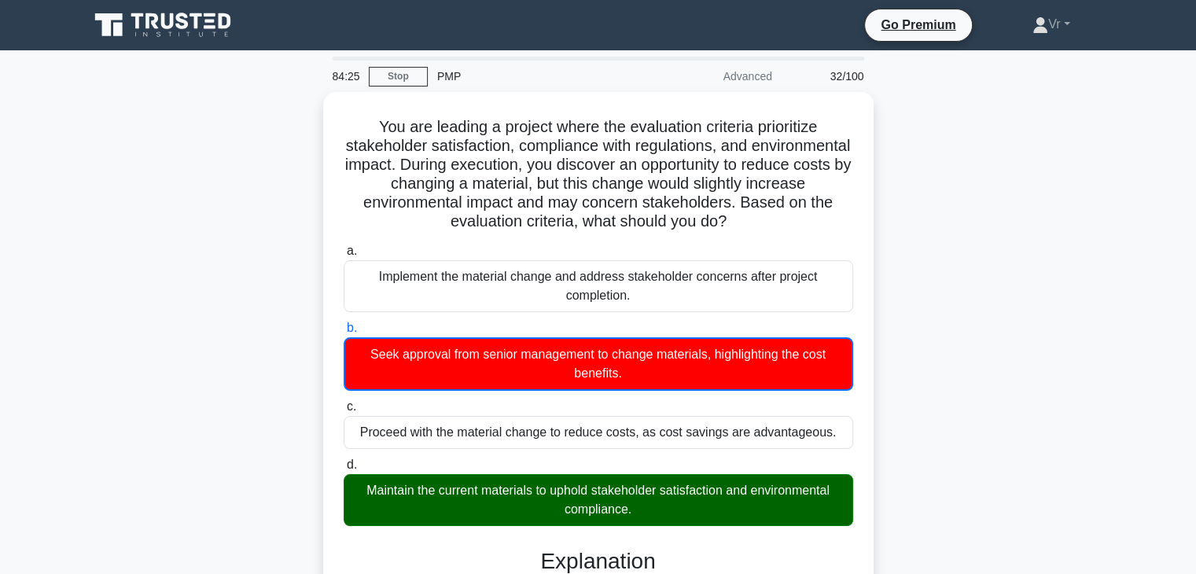
scroll to position [393, 0]
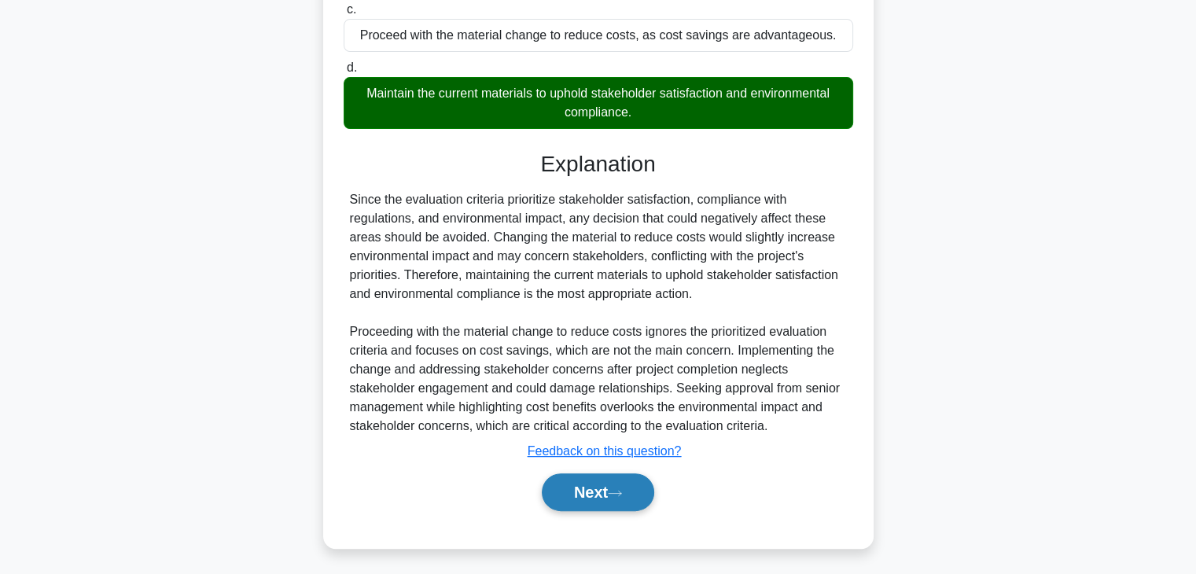
click at [595, 507] on button "Next" at bounding box center [598, 492] width 112 height 38
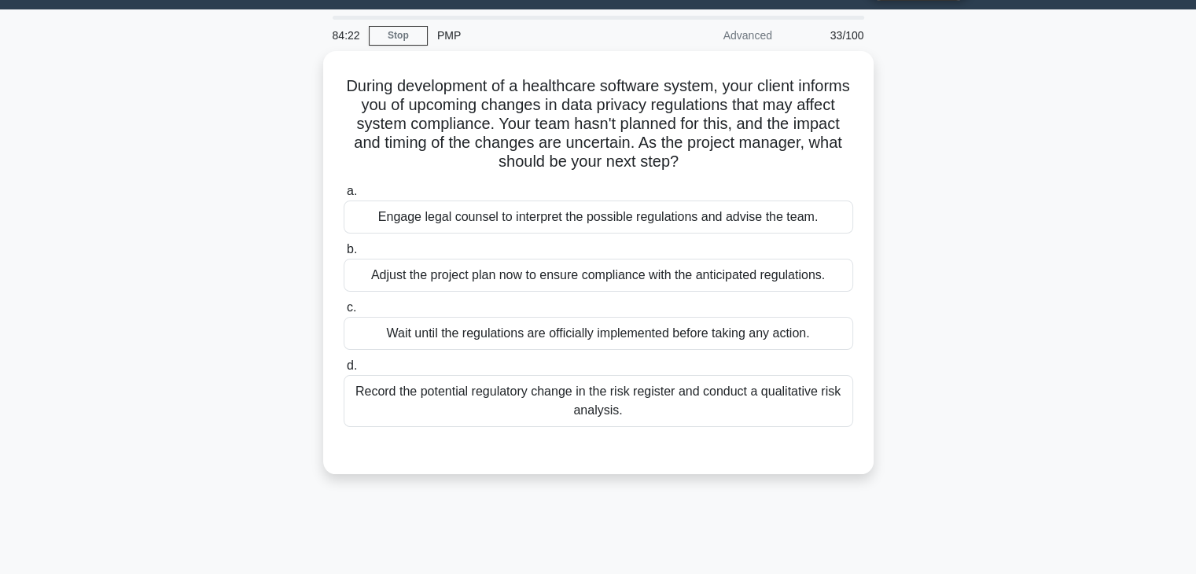
scroll to position [40, 0]
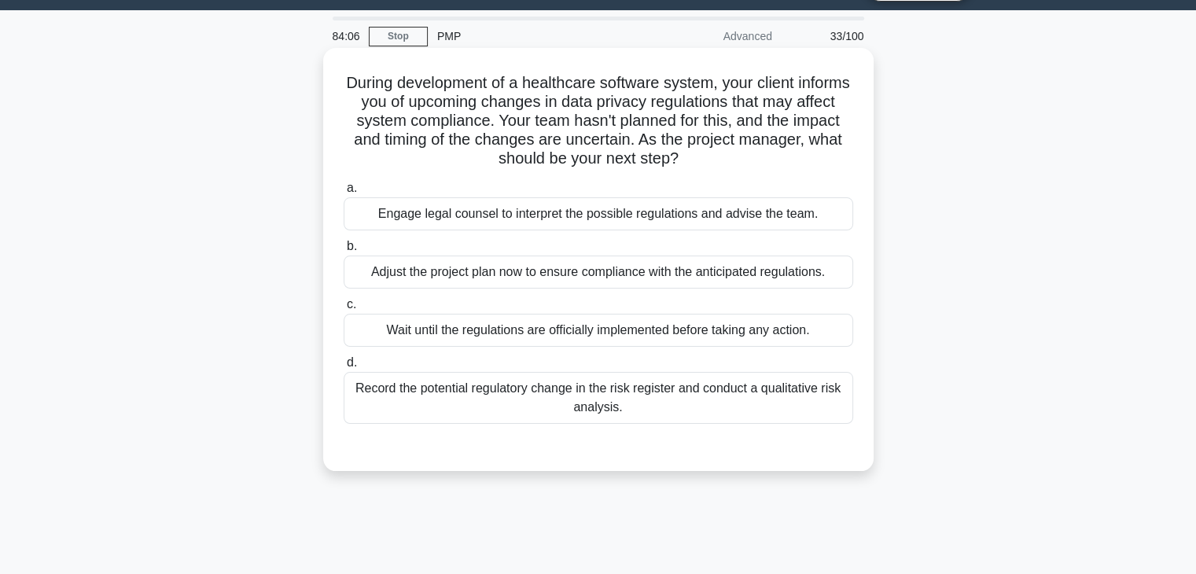
click at [582, 403] on div "Record the potential regulatory change in the risk register and conduct a quali…" at bounding box center [599, 398] width 510 height 52
click at [344, 368] on input "d. Record the potential regulatory change in the risk register and conduct a qu…" at bounding box center [344, 363] width 0 height 10
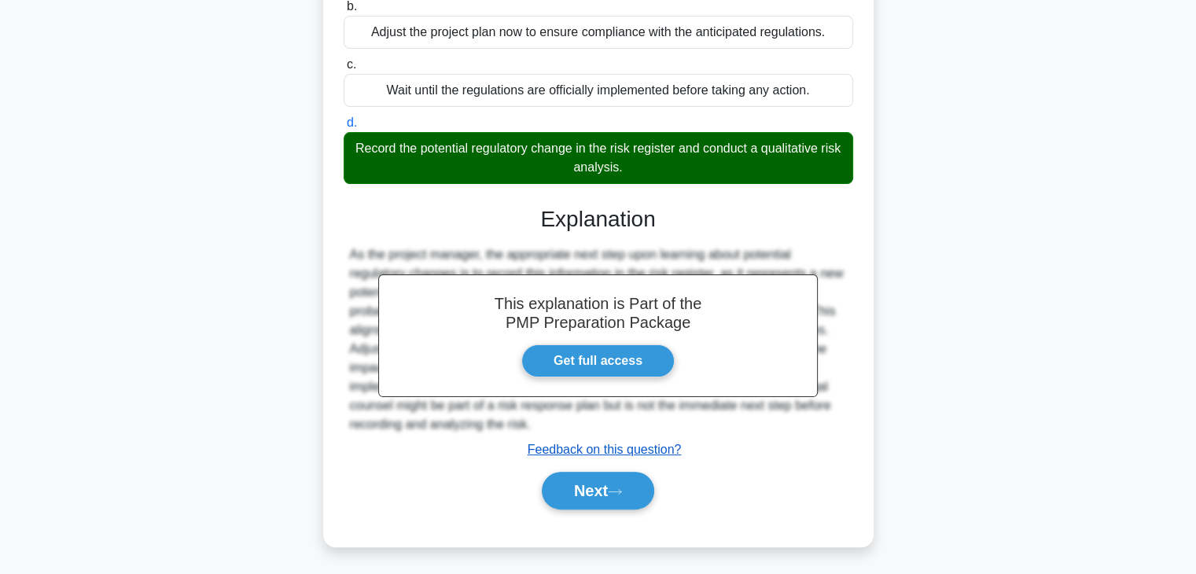
scroll to position [282, 0]
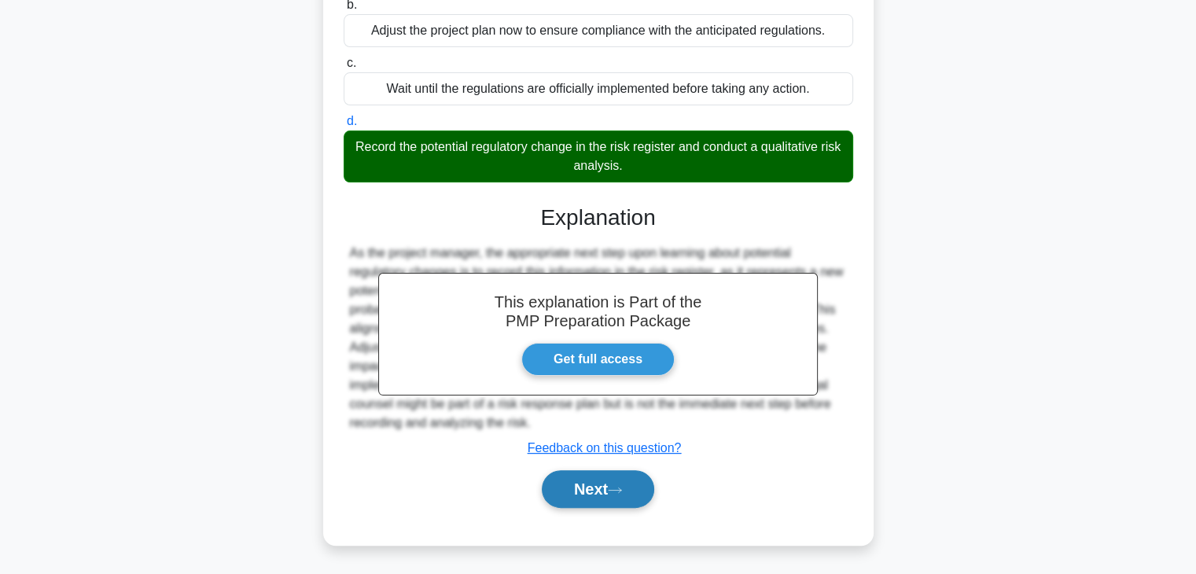
click at [579, 473] on button "Next" at bounding box center [598, 489] width 112 height 38
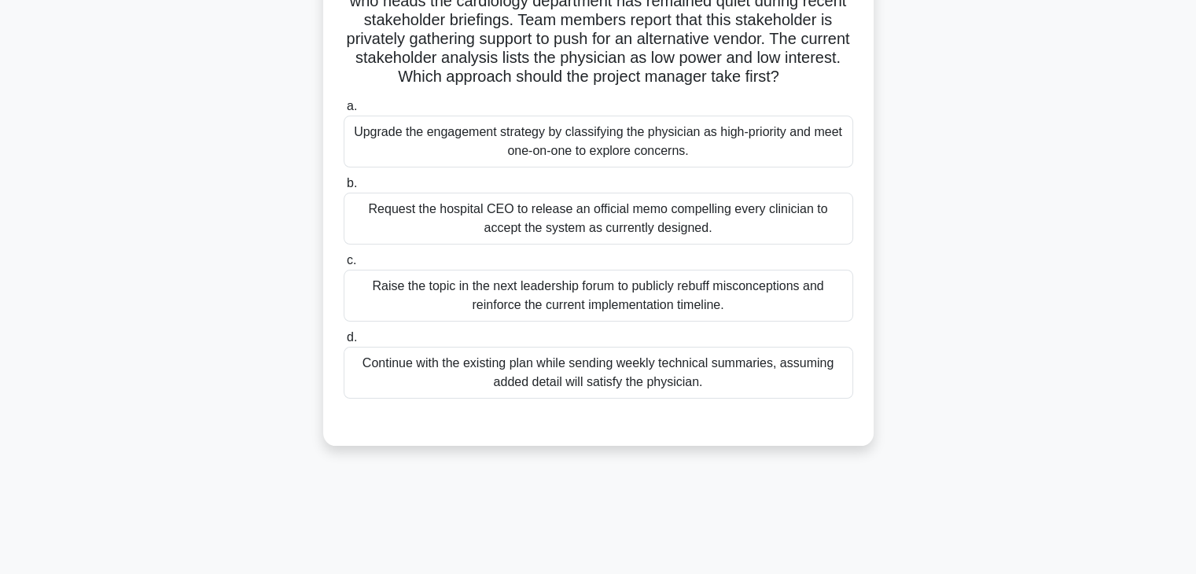
scroll to position [0, 0]
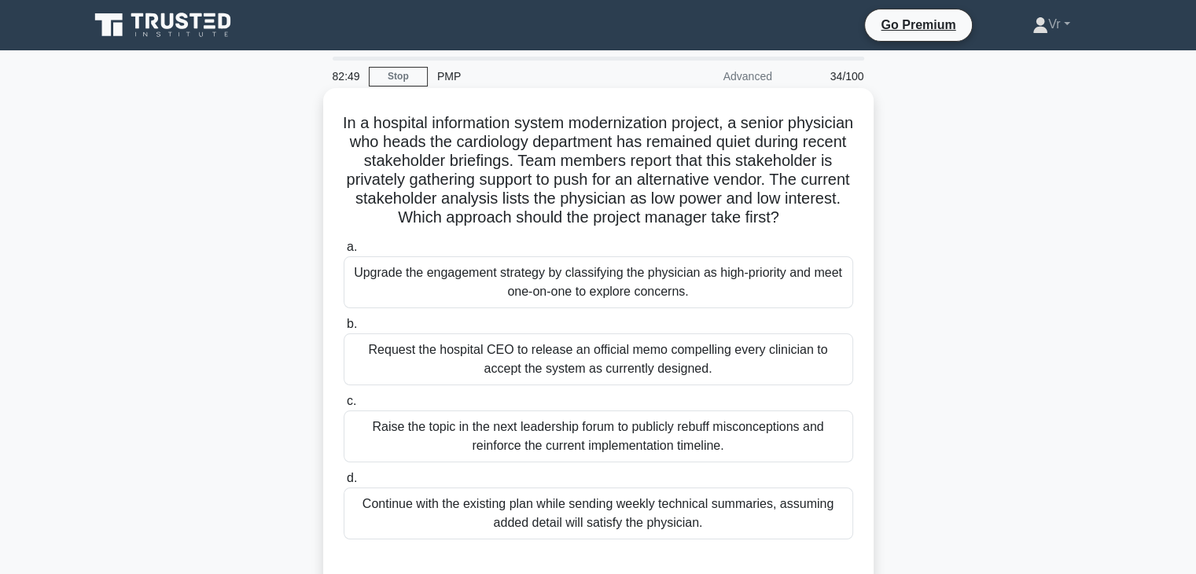
click at [575, 308] on div "Upgrade the engagement strategy by classifying the physician as high-priority a…" at bounding box center [599, 282] width 510 height 52
click at [344, 252] on input "a. Upgrade the engagement strategy by classifying the physician as high-priorit…" at bounding box center [344, 247] width 0 height 10
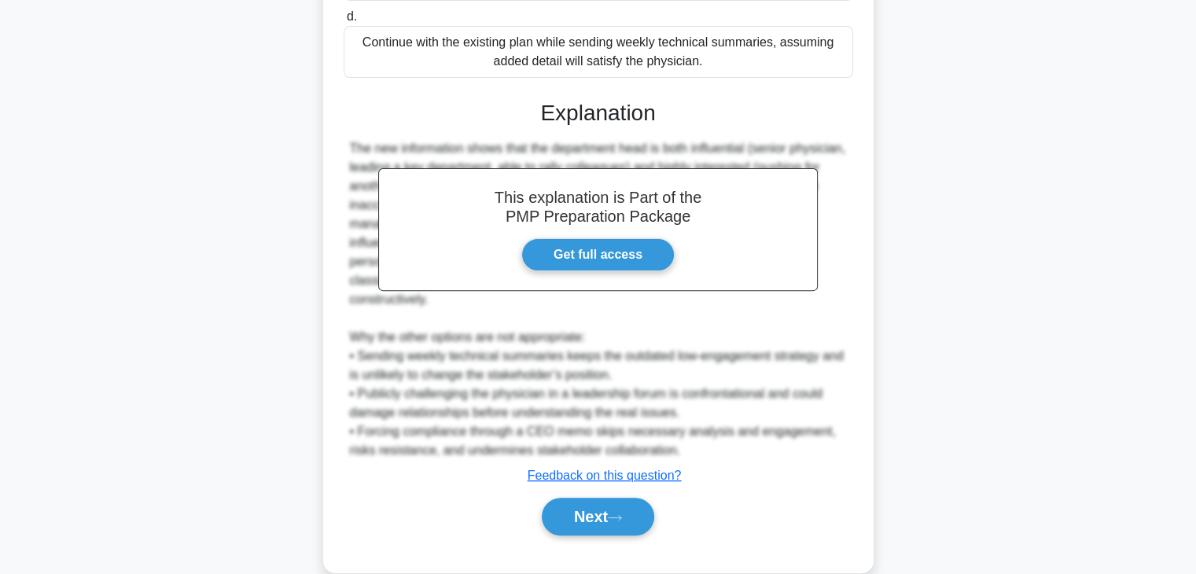
scroll to position [489, 0]
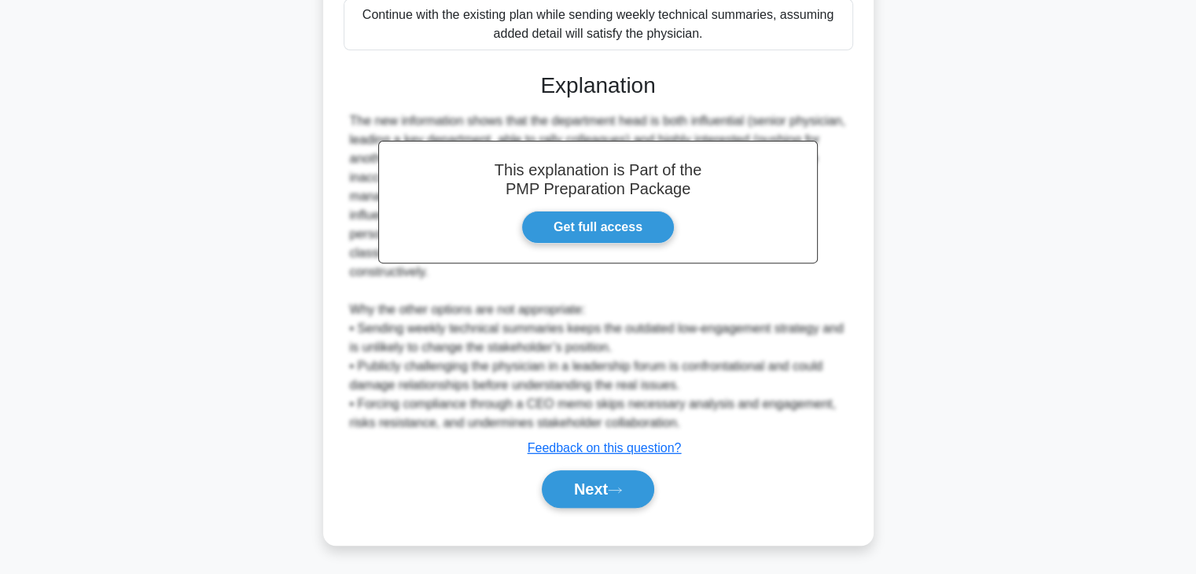
click at [588, 508] on div "Next" at bounding box center [599, 489] width 510 height 50
click at [597, 499] on button "Next" at bounding box center [598, 489] width 112 height 38
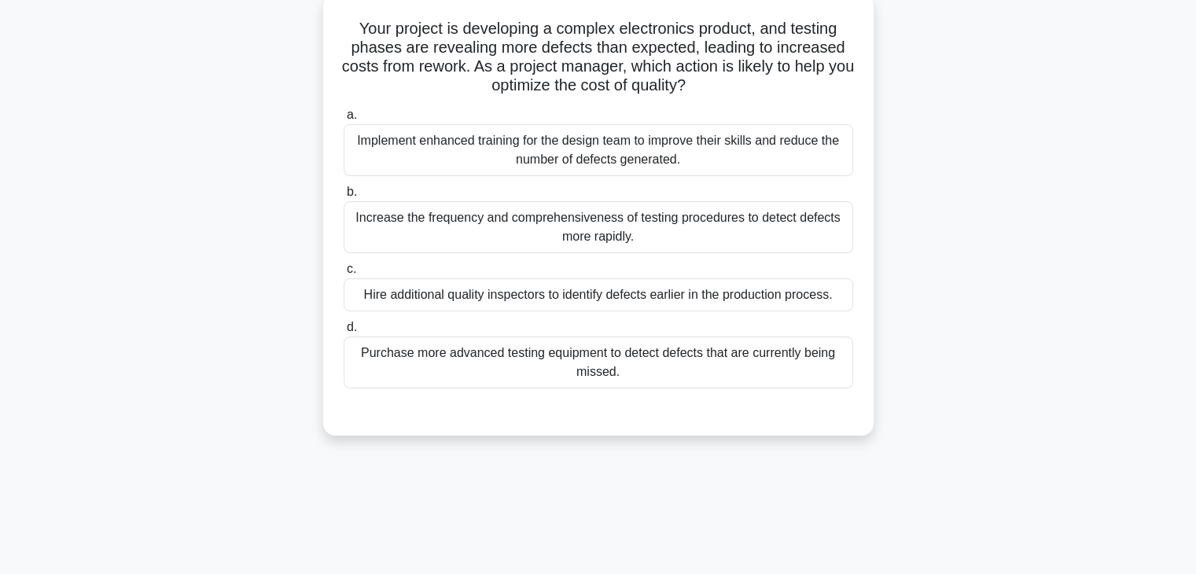
scroll to position [0, 0]
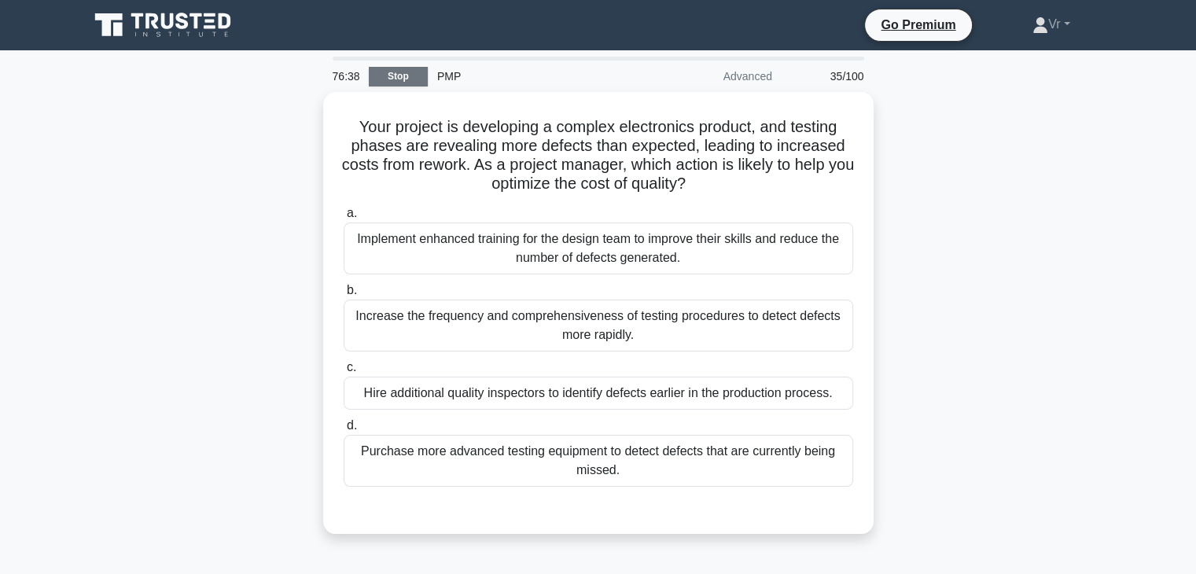
click at [421, 75] on link "Stop" at bounding box center [398, 77] width 59 height 20
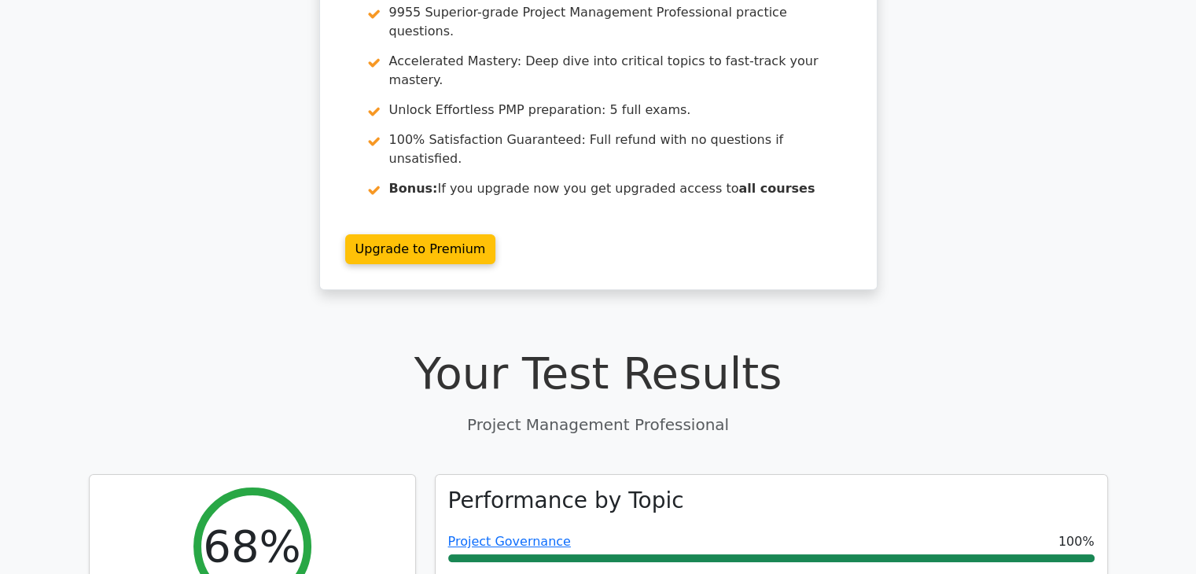
scroll to position [189, 0]
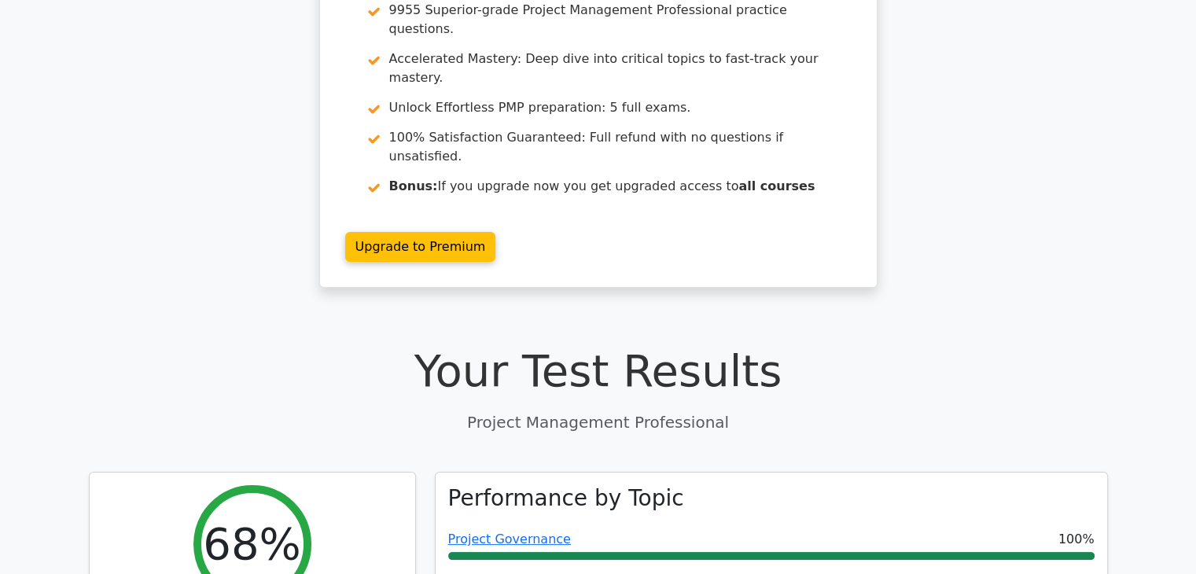
click at [988, 224] on div "Go Premium Project Management Professional Preparation Package (2025) Earn 35 P…" at bounding box center [598, 90] width 1196 height 433
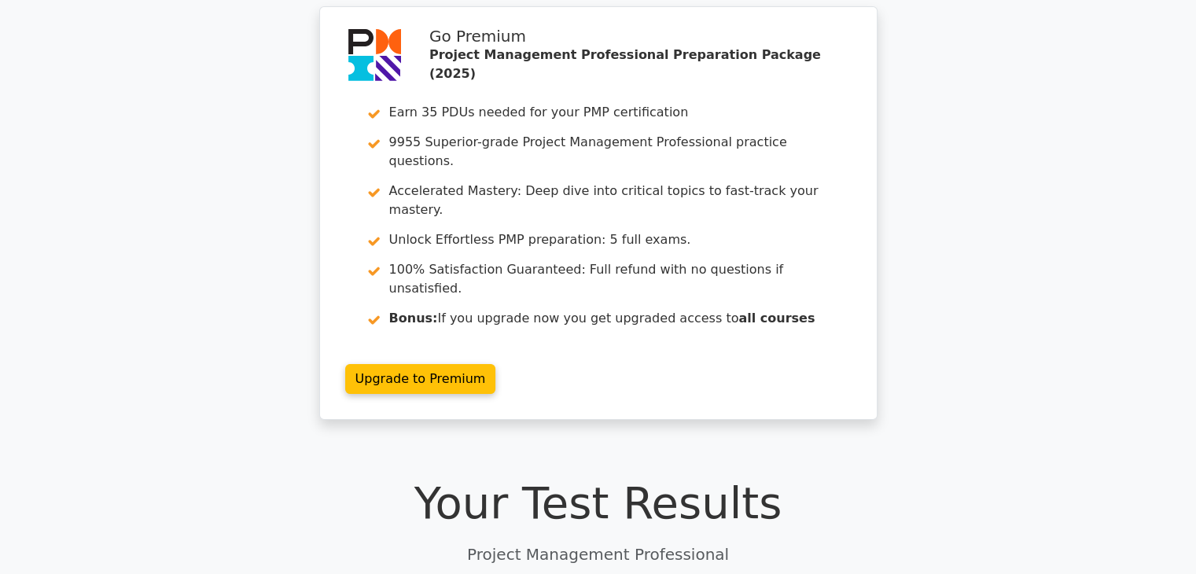
scroll to position [0, 0]
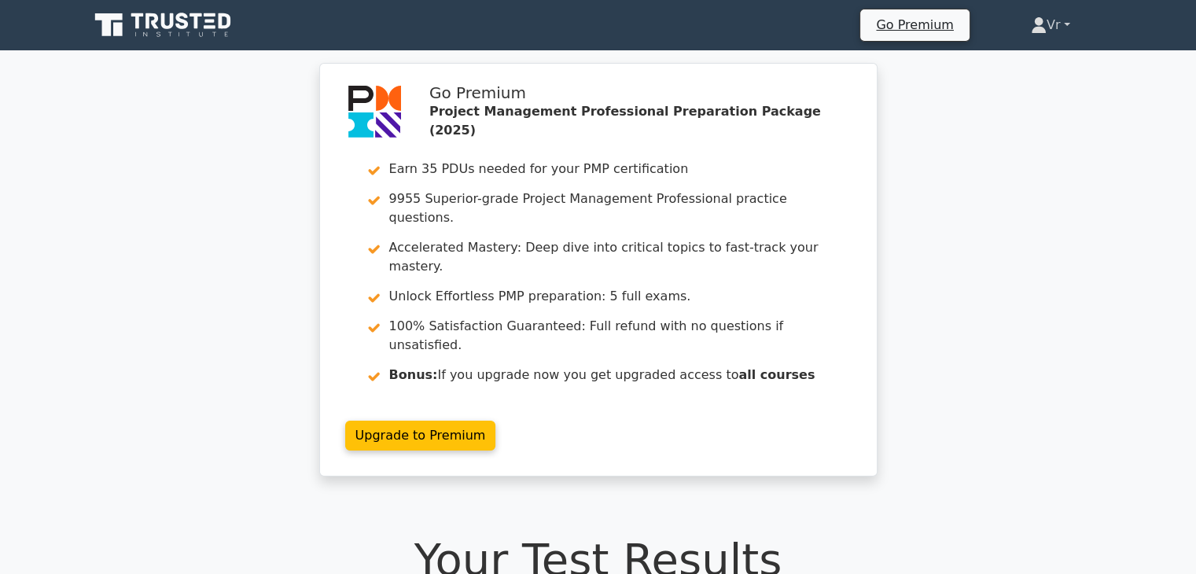
click at [1050, 10] on link "Vr" at bounding box center [1050, 24] width 115 height 31
click at [1062, 58] on link "Profile" at bounding box center [1056, 62] width 124 height 25
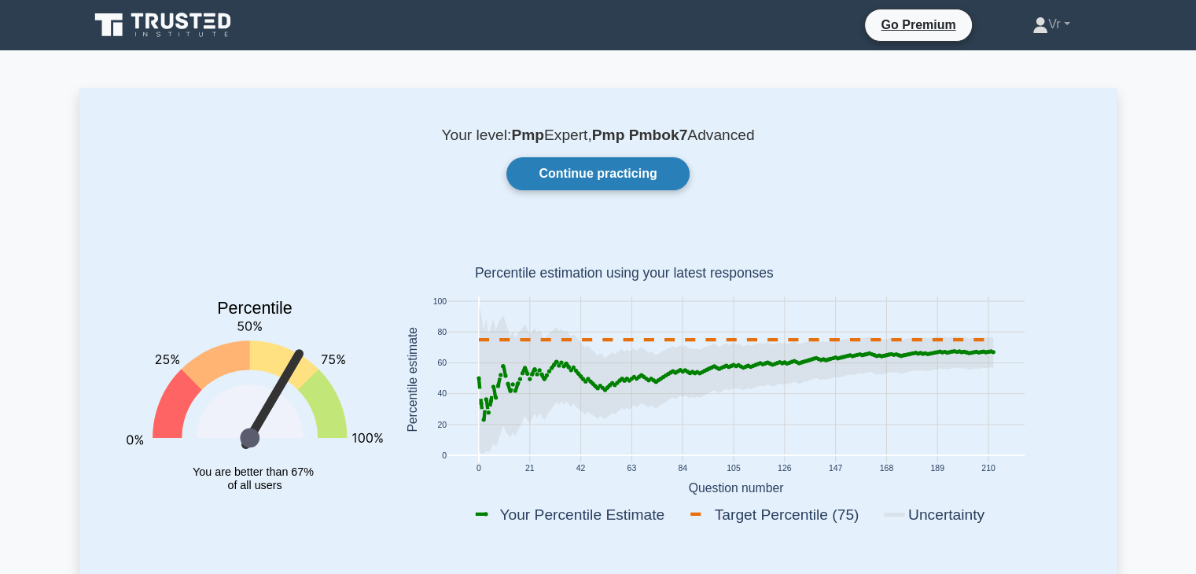
click at [613, 180] on link "Continue practicing" at bounding box center [597, 173] width 182 height 33
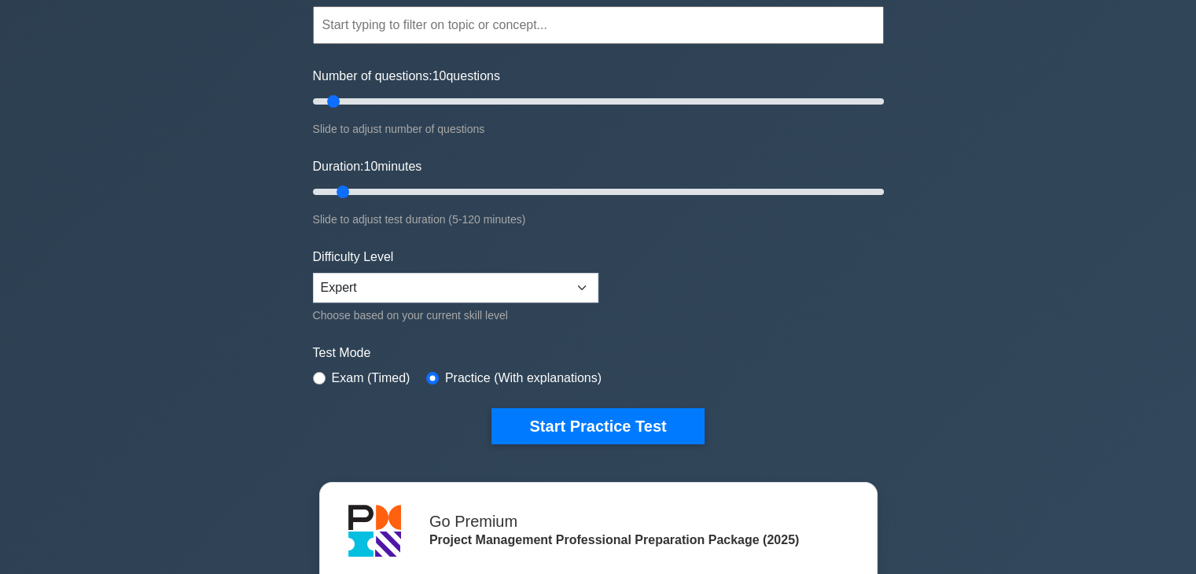
scroll to position [157, 0]
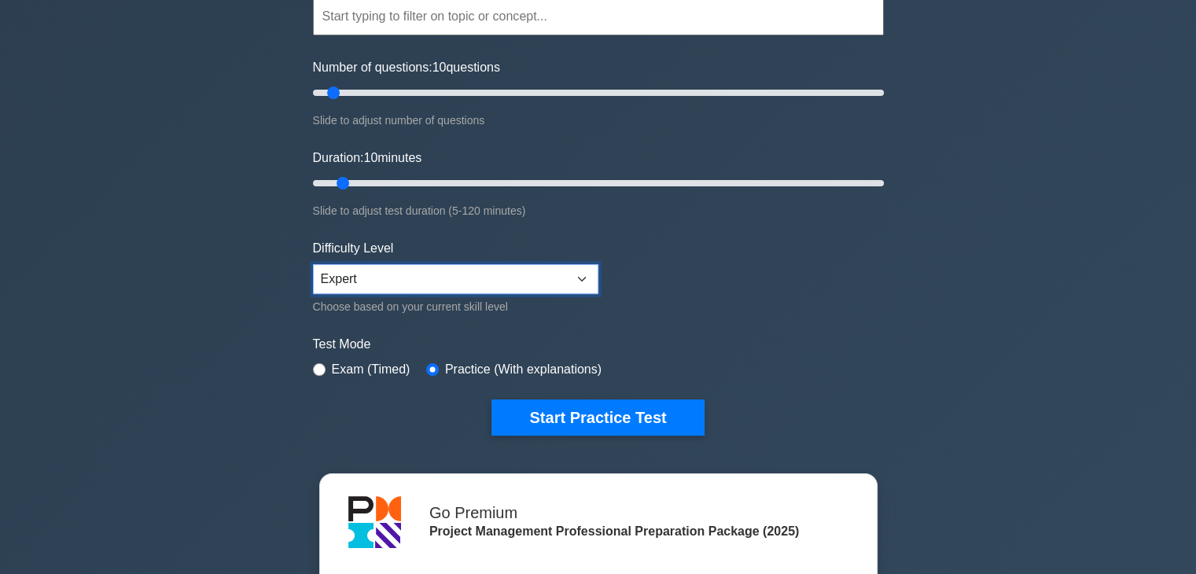
click at [456, 284] on select "Beginner Intermediate Expert" at bounding box center [455, 279] width 285 height 30
click at [808, 324] on form "Topics Scope Management Time Management Cost Management Quality Management Risk…" at bounding box center [598, 193] width 571 height 486
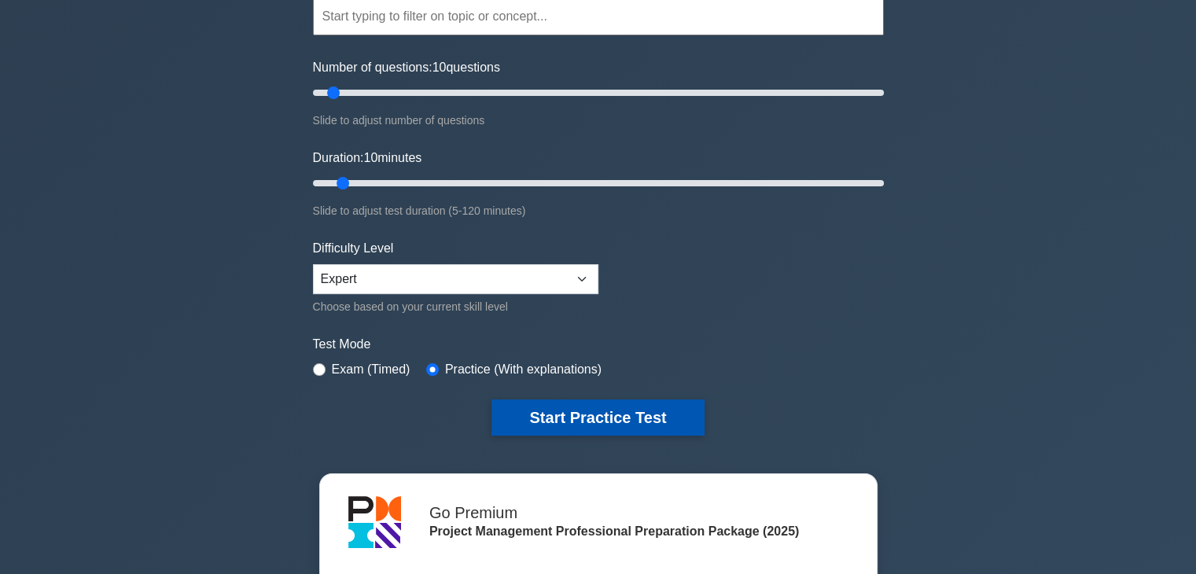
click at [593, 407] on button "Start Practice Test" at bounding box center [598, 417] width 212 height 36
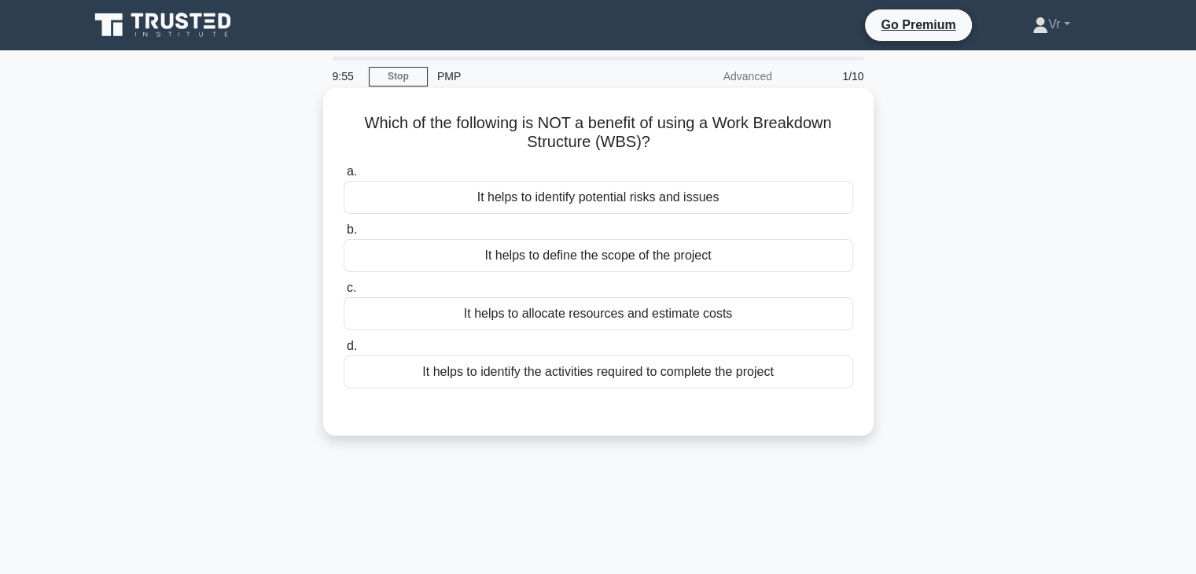
drag, startPoint x: 408, startPoint y: 127, endPoint x: 794, endPoint y: 133, distance: 386.2
click at [794, 133] on h5 "Which of the following is NOT a benefit of using a Work Breakdown Structure (WB…" at bounding box center [598, 132] width 513 height 39
click at [583, 202] on div "It helps to identify potential risks and issues" at bounding box center [599, 197] width 510 height 33
click at [344, 177] on input "a. It helps to identify potential risks and issues" at bounding box center [344, 172] width 0 height 10
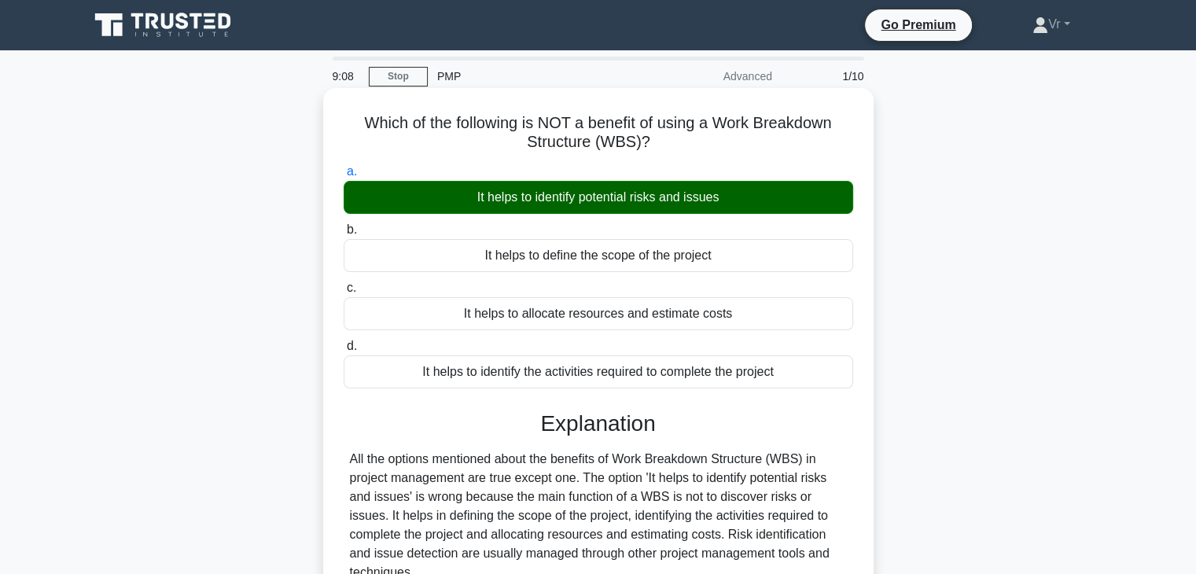
scroll to position [276, 0]
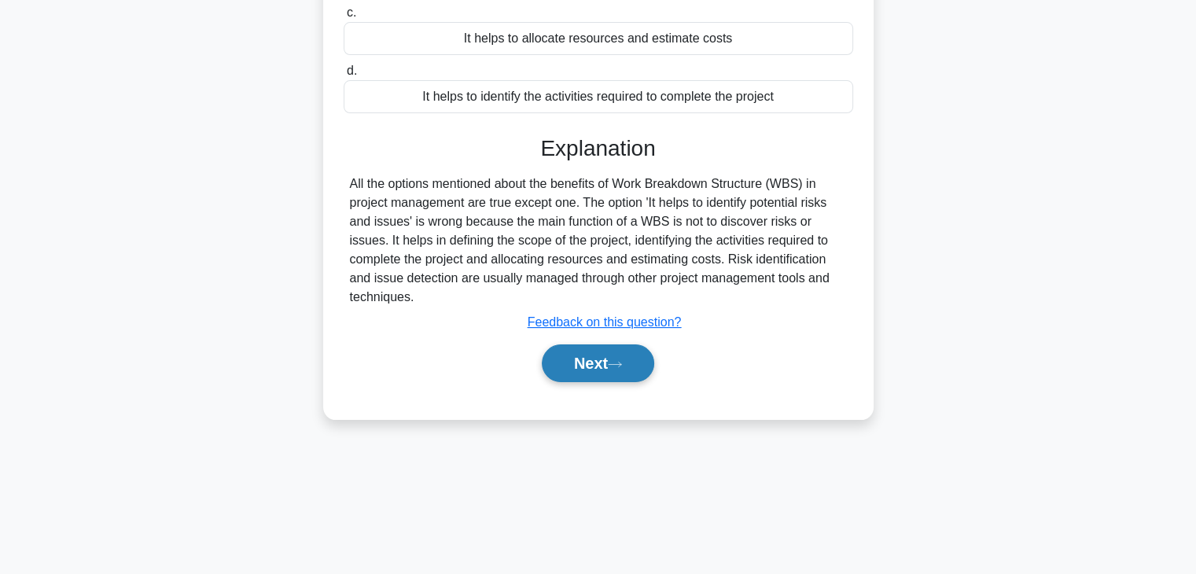
click at [639, 361] on button "Next" at bounding box center [598, 363] width 112 height 38
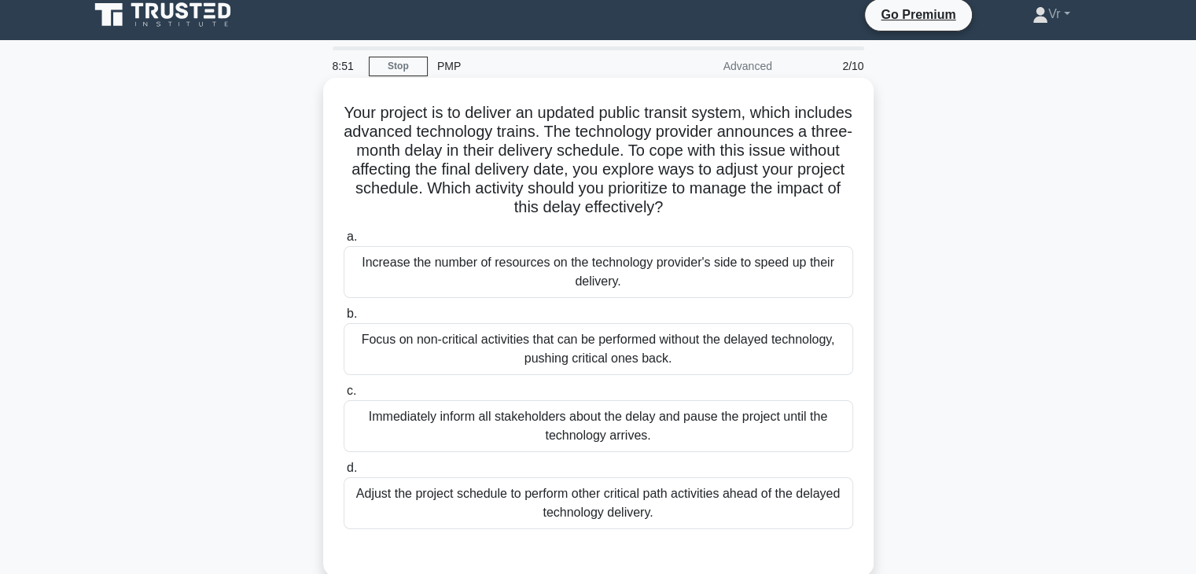
scroll to position [79, 0]
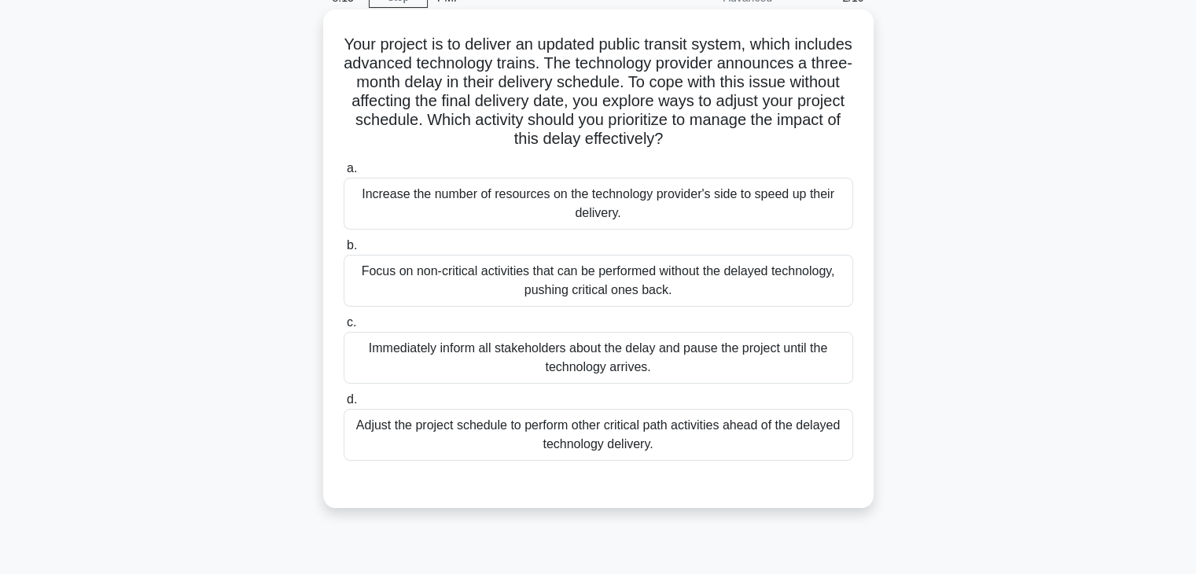
click at [572, 433] on div "Adjust the project schedule to perform other critical path activities ahead of …" at bounding box center [599, 435] width 510 height 52
click at [344, 405] on input "d. Adjust the project schedule to perform other critical path activities ahead …" at bounding box center [344, 400] width 0 height 10
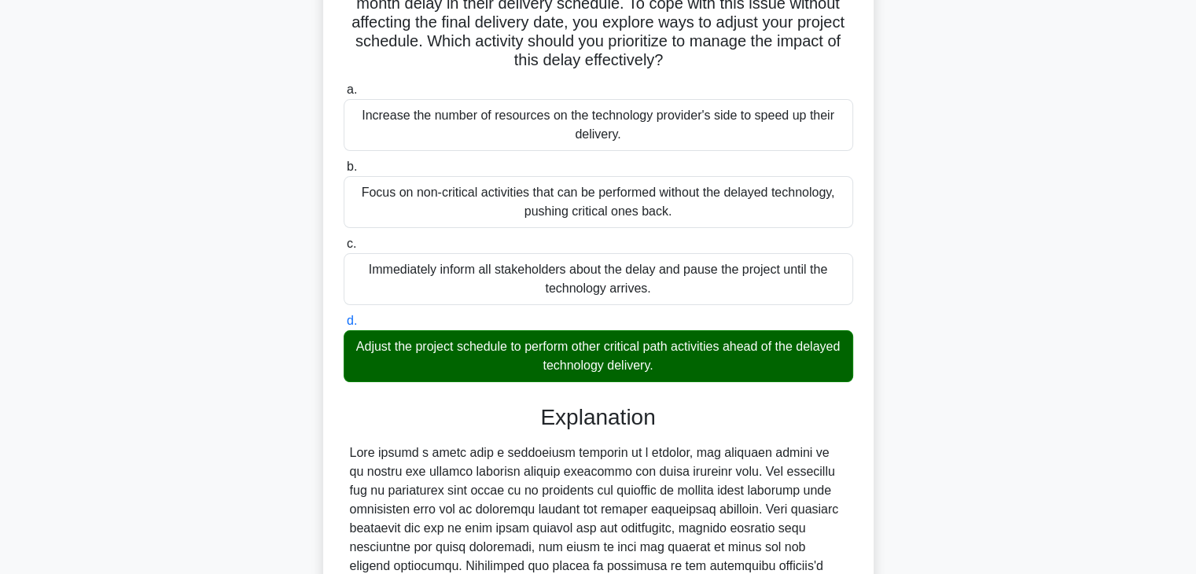
scroll to position [451, 0]
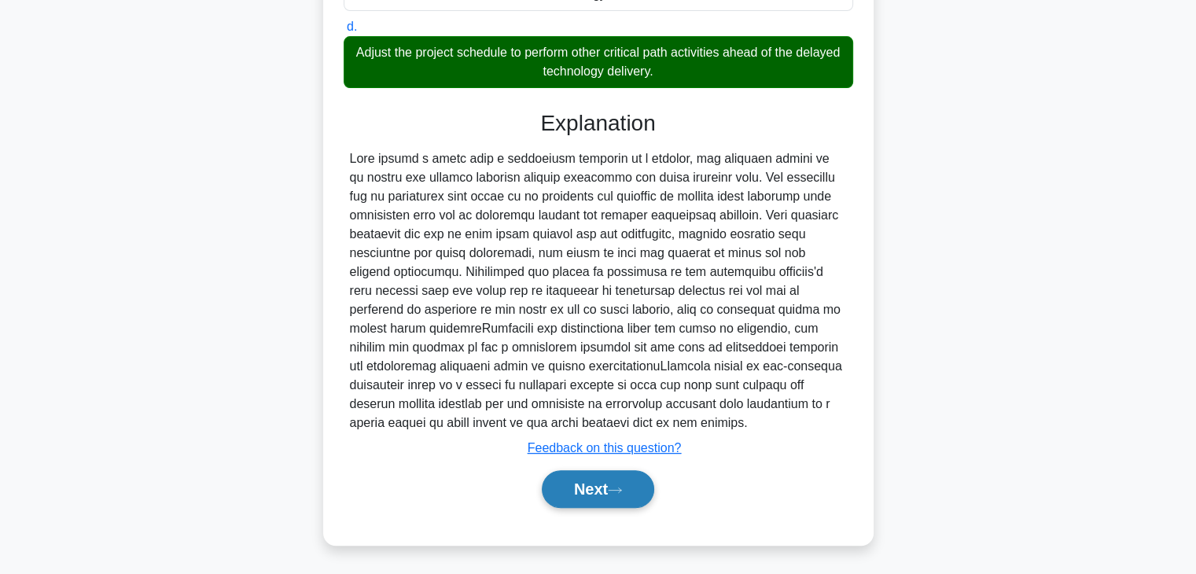
click at [608, 488] on button "Next" at bounding box center [598, 489] width 112 height 38
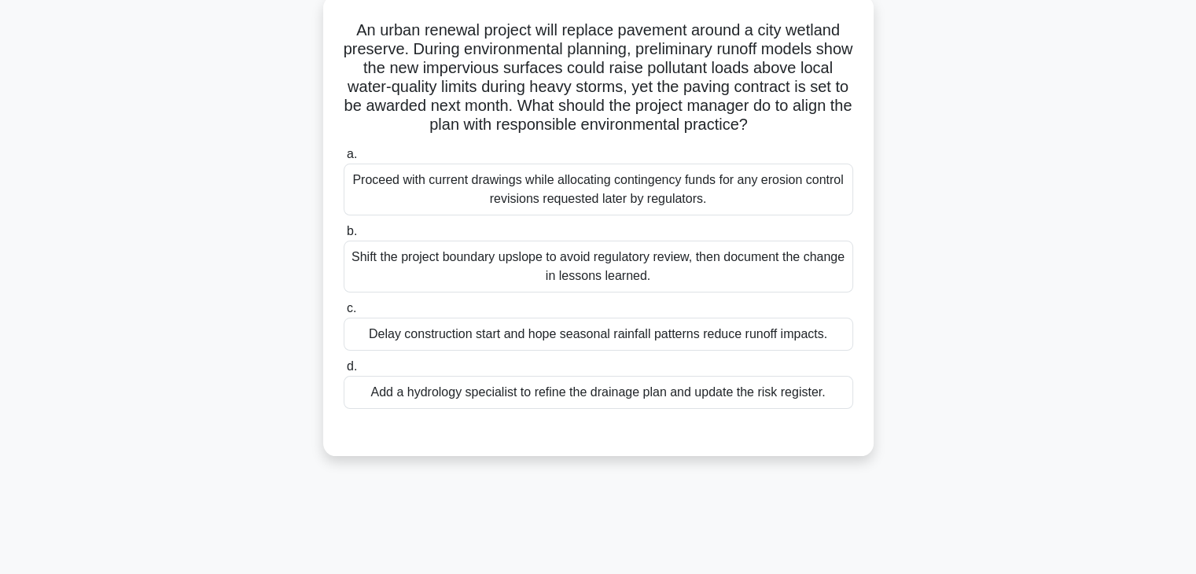
scroll to position [0, 0]
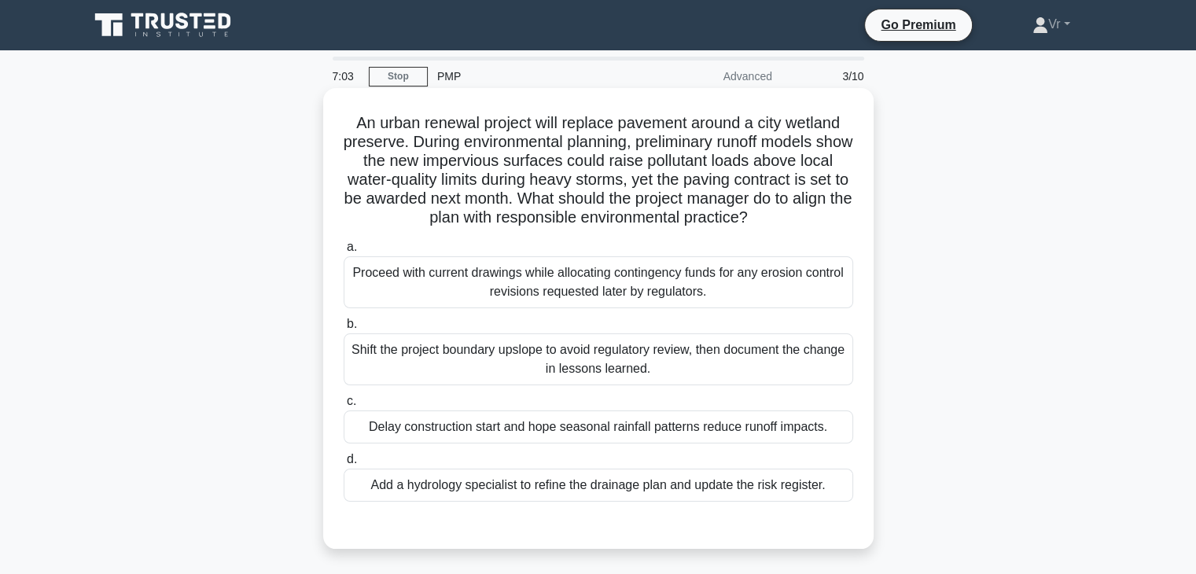
click at [466, 488] on div "Add a hydrology specialist to refine the drainage plan and update the risk regi…" at bounding box center [599, 485] width 510 height 33
click at [344, 465] on input "d. Add a hydrology specialist to refine the drainage plan and update the risk r…" at bounding box center [344, 460] width 0 height 10
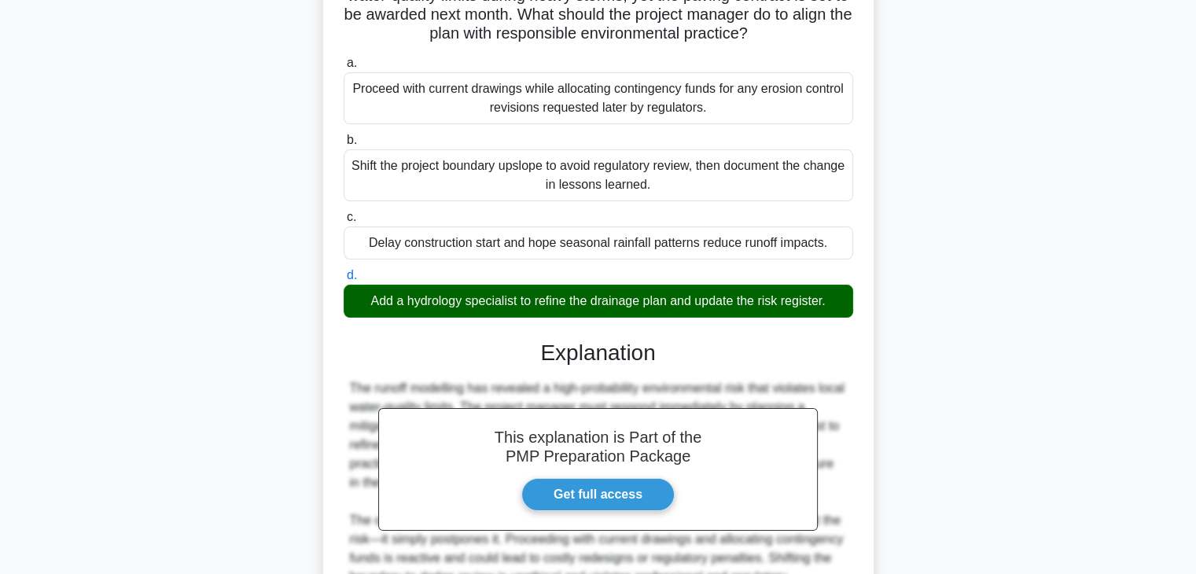
scroll to position [376, 0]
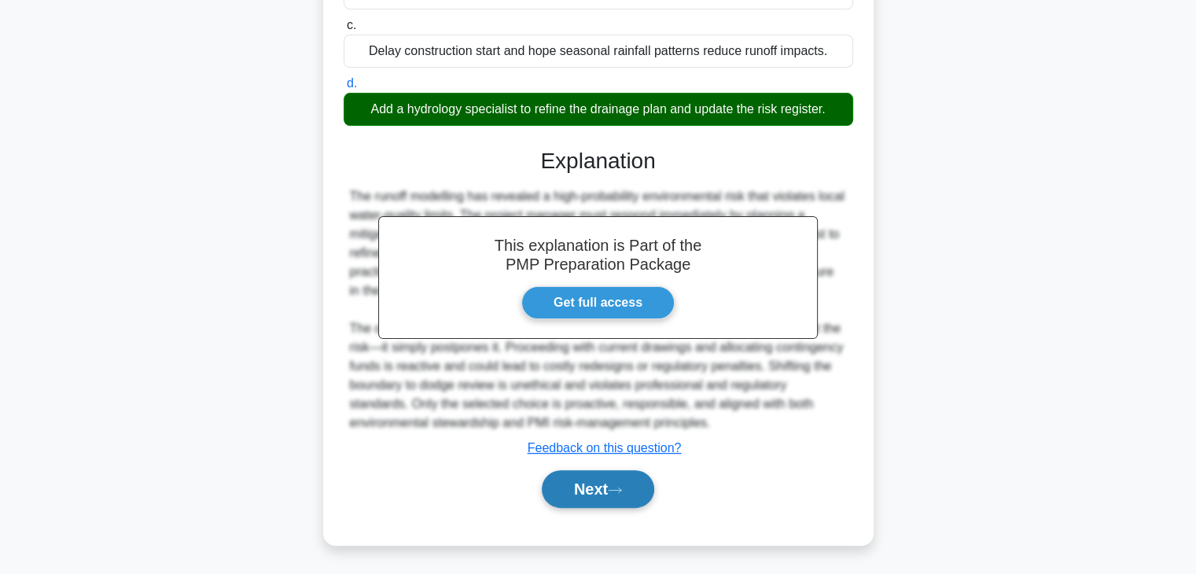
click at [601, 485] on button "Next" at bounding box center [598, 489] width 112 height 38
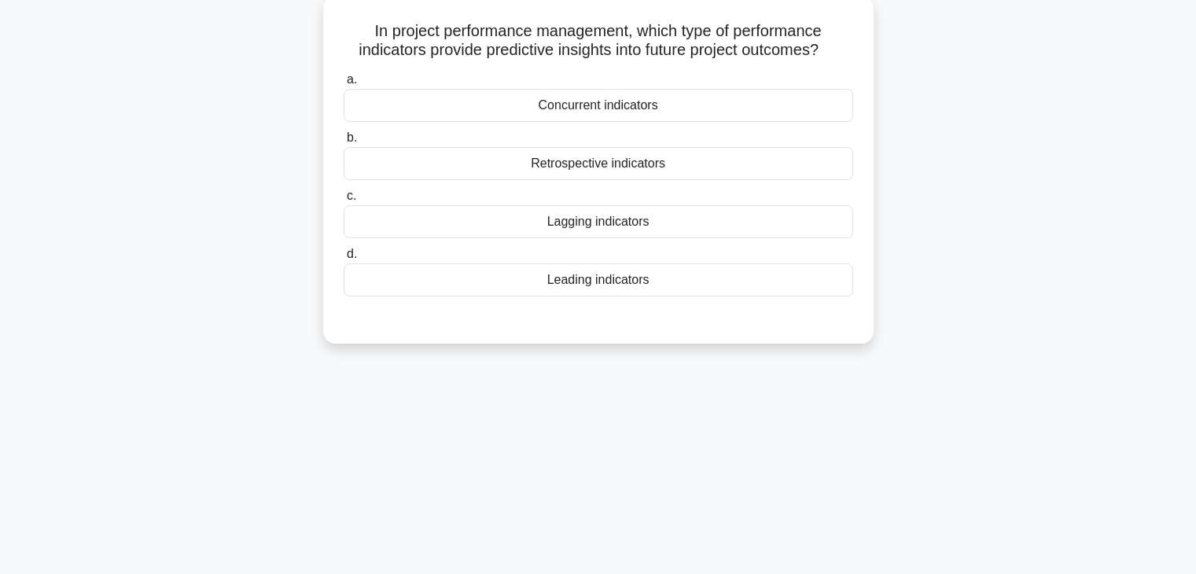
scroll to position [0, 0]
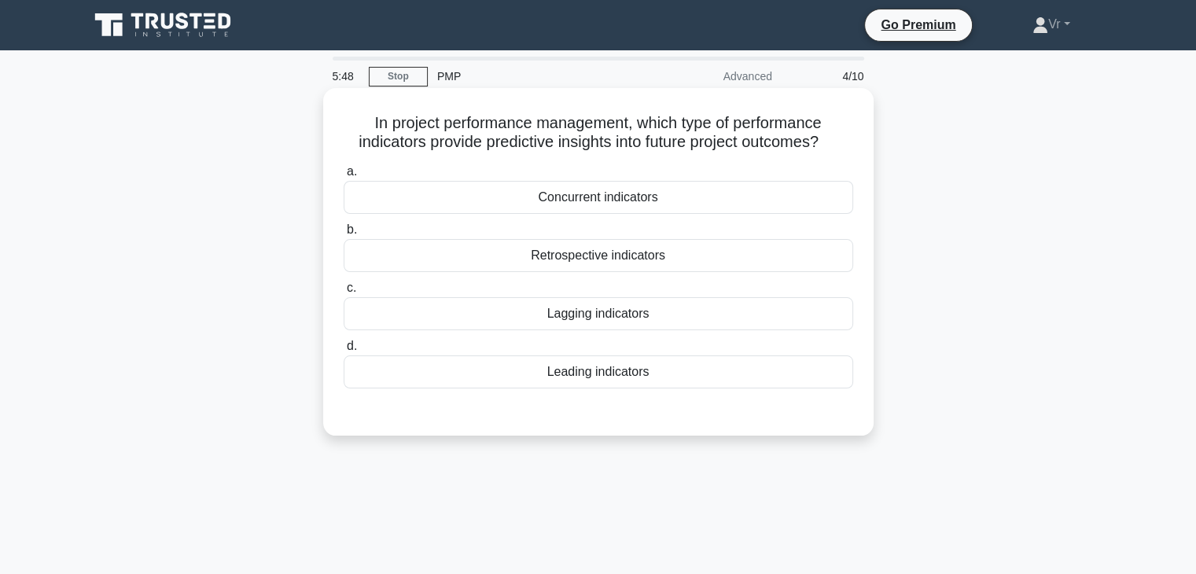
click at [672, 380] on div "Leading indicators" at bounding box center [599, 371] width 510 height 33
click at [344, 352] on input "d. Leading indicators" at bounding box center [344, 346] width 0 height 10
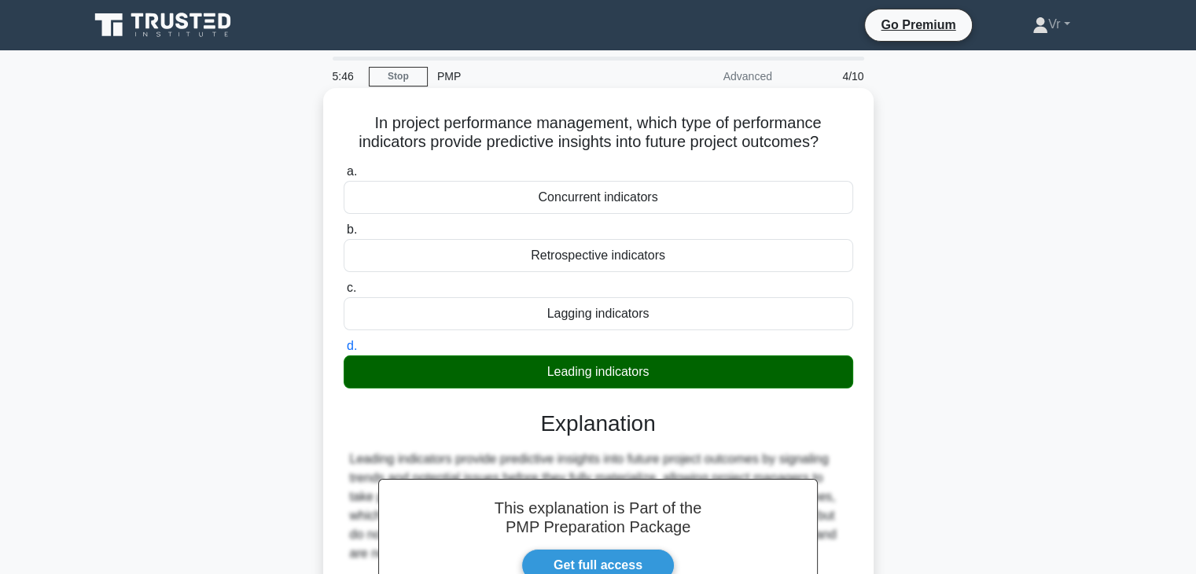
scroll to position [276, 0]
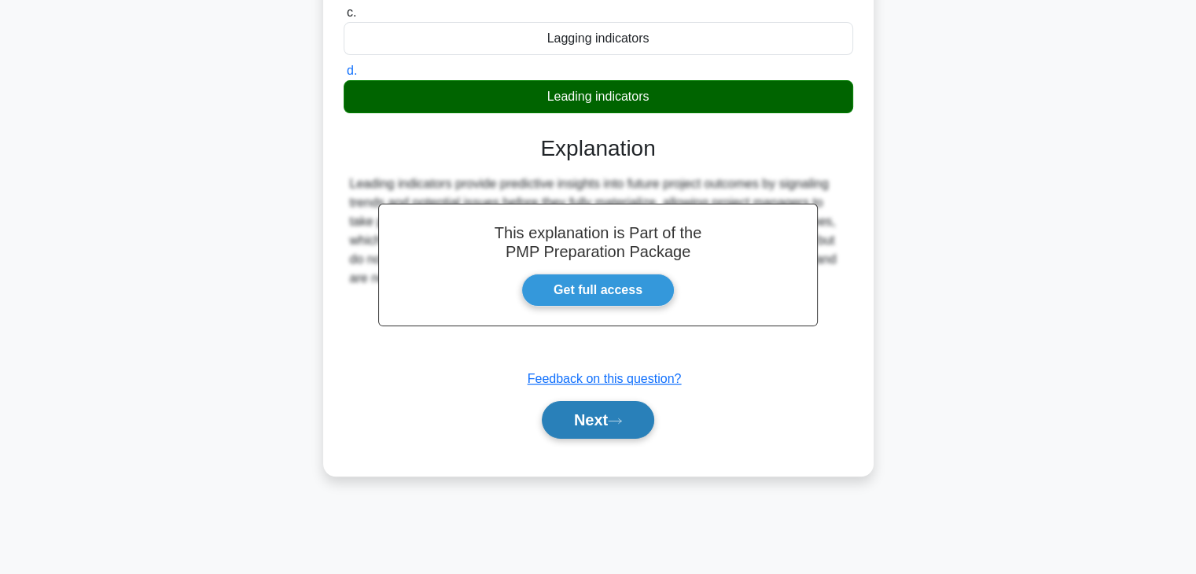
click at [620, 428] on button "Next" at bounding box center [598, 420] width 112 height 38
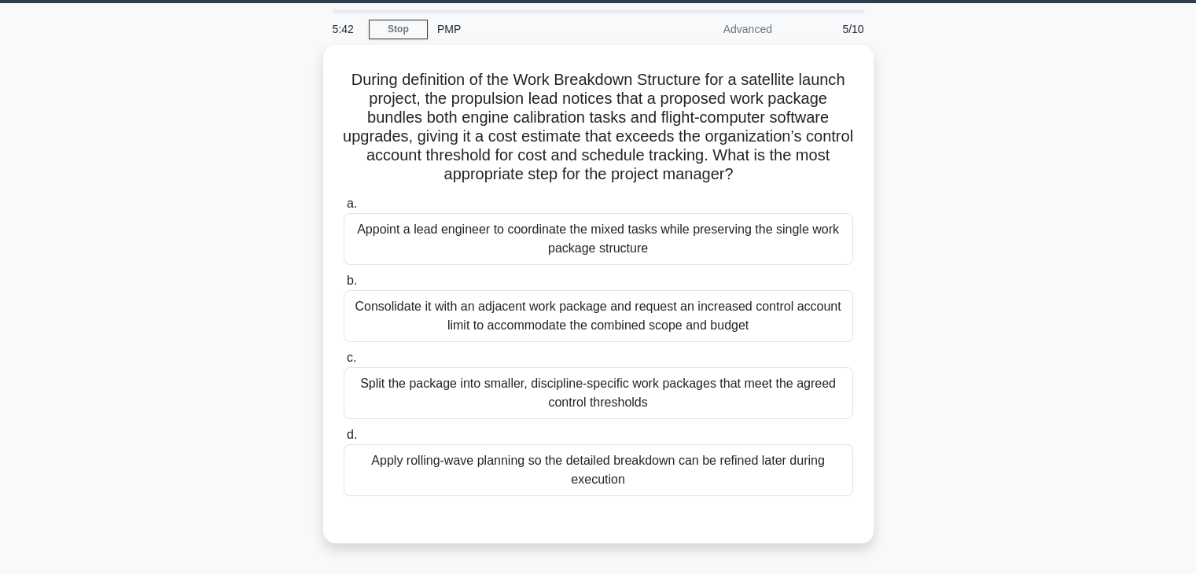
scroll to position [40, 0]
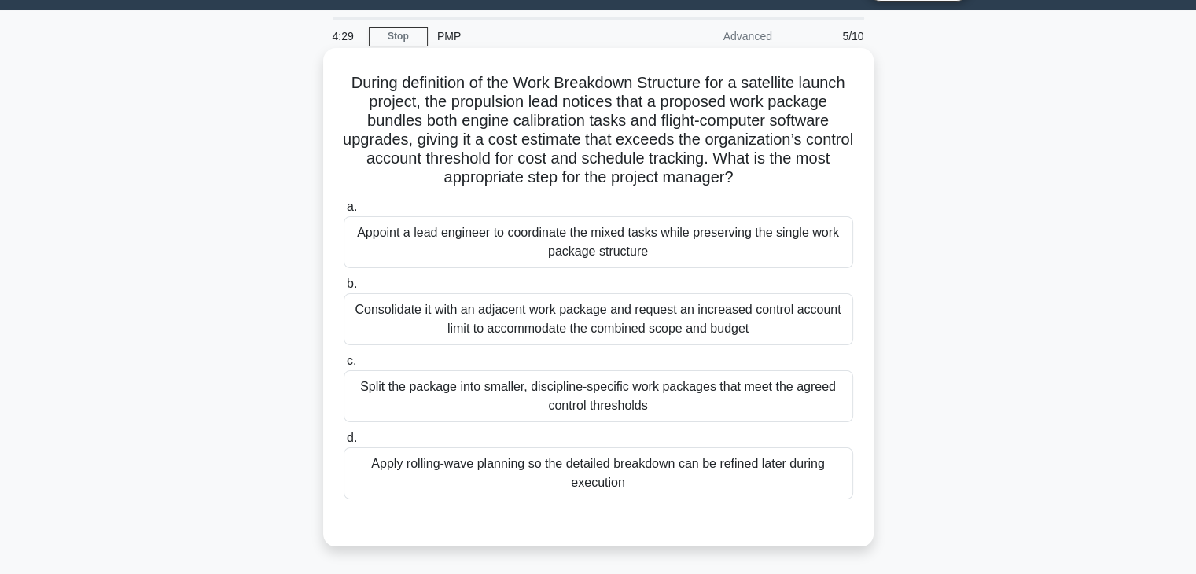
click at [558, 252] on div "Appoint a lead engineer to coordinate the mixed tasks while preserving the sing…" at bounding box center [599, 242] width 510 height 52
click at [344, 212] on input "a. Appoint a lead engineer to coordinate the mixed tasks while preserving the s…" at bounding box center [344, 207] width 0 height 10
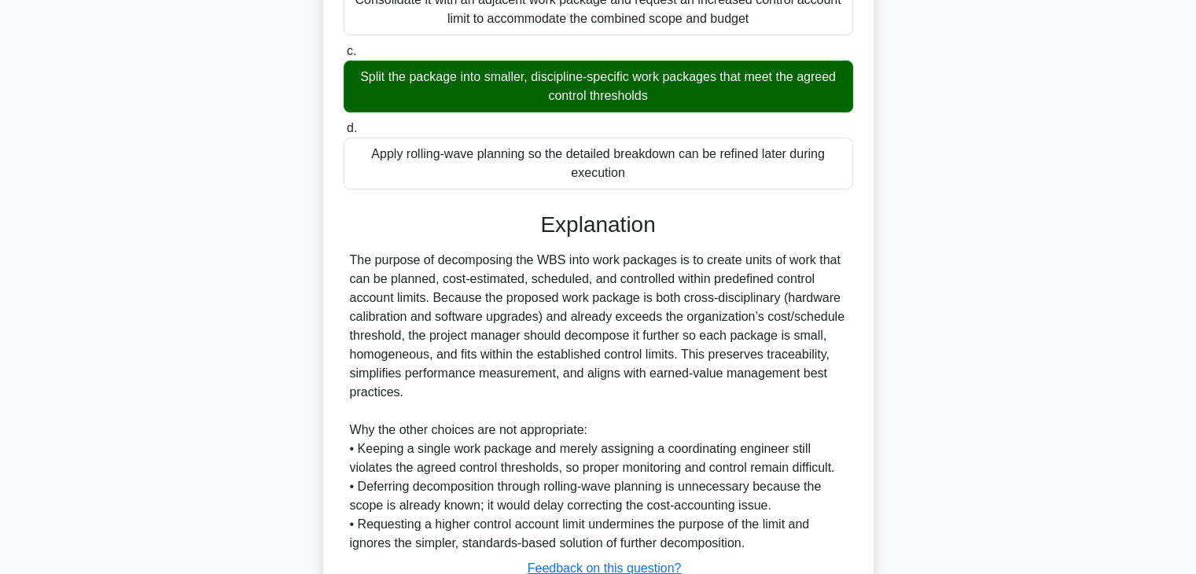
scroll to position [472, 0]
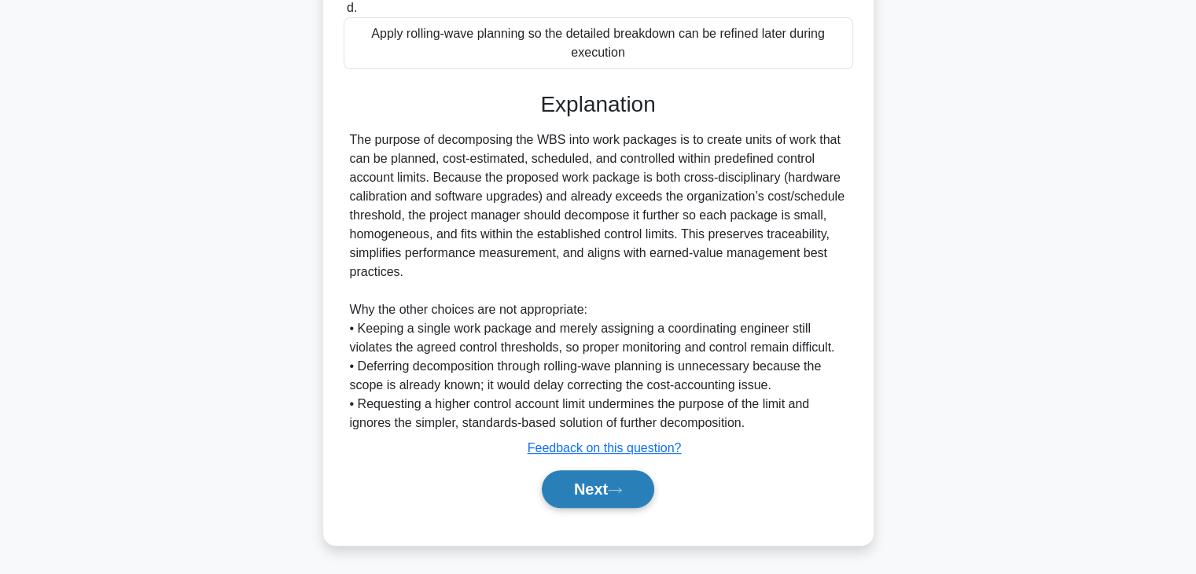
click at [589, 499] on button "Next" at bounding box center [598, 489] width 112 height 38
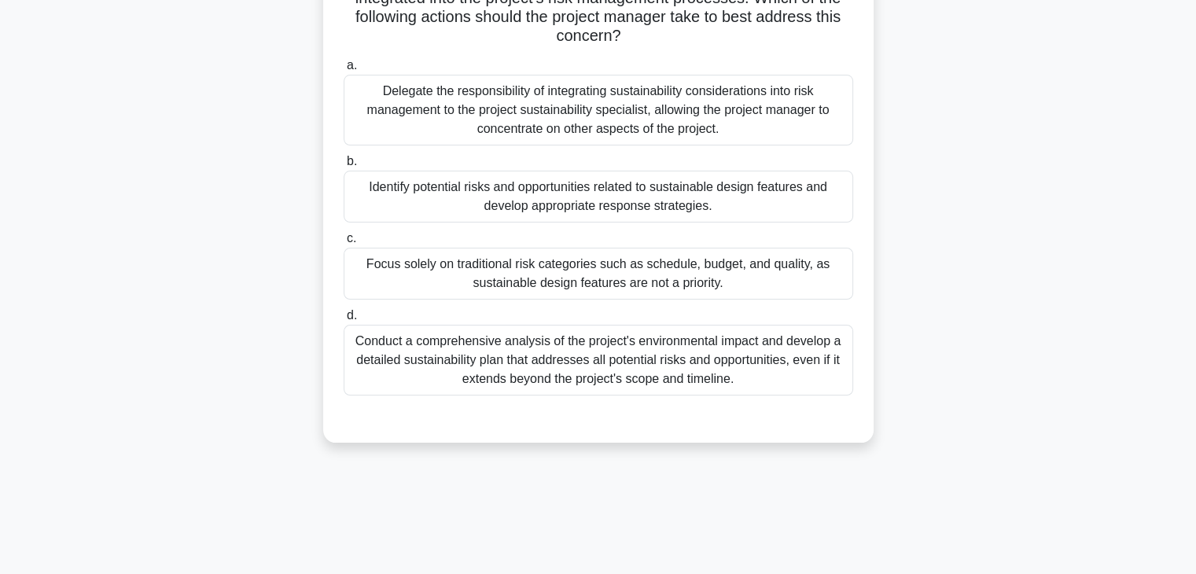
scroll to position [119, 0]
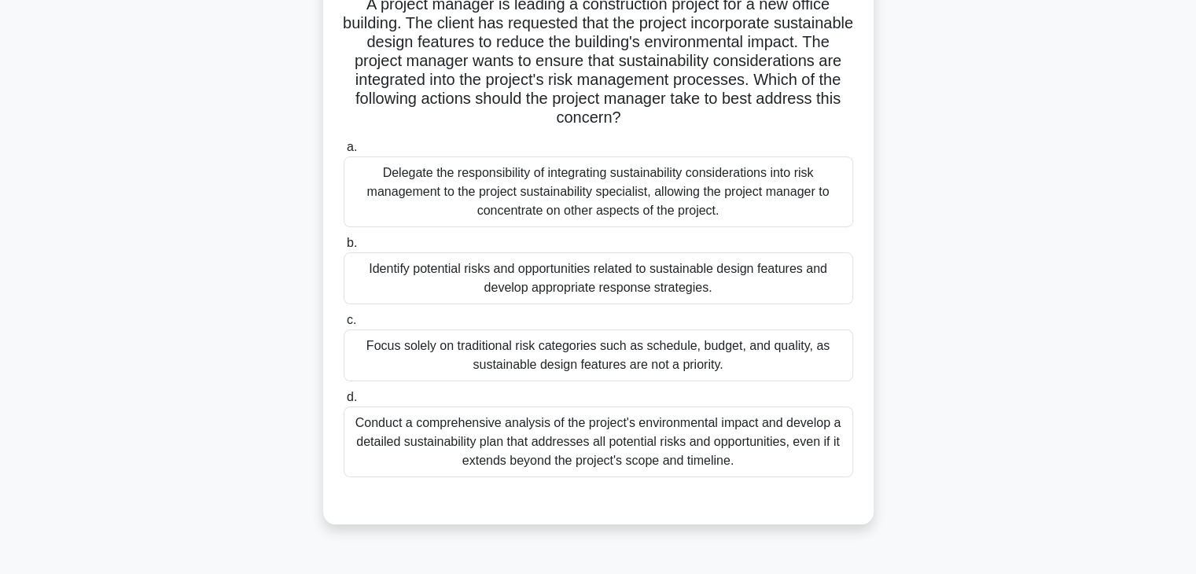
click at [574, 447] on div "Conduct a comprehensive analysis of the project's environmental impact and deve…" at bounding box center [599, 442] width 510 height 71
click at [344, 403] on input "d. Conduct a comprehensive analysis of the project's environmental impact and d…" at bounding box center [344, 397] width 0 height 10
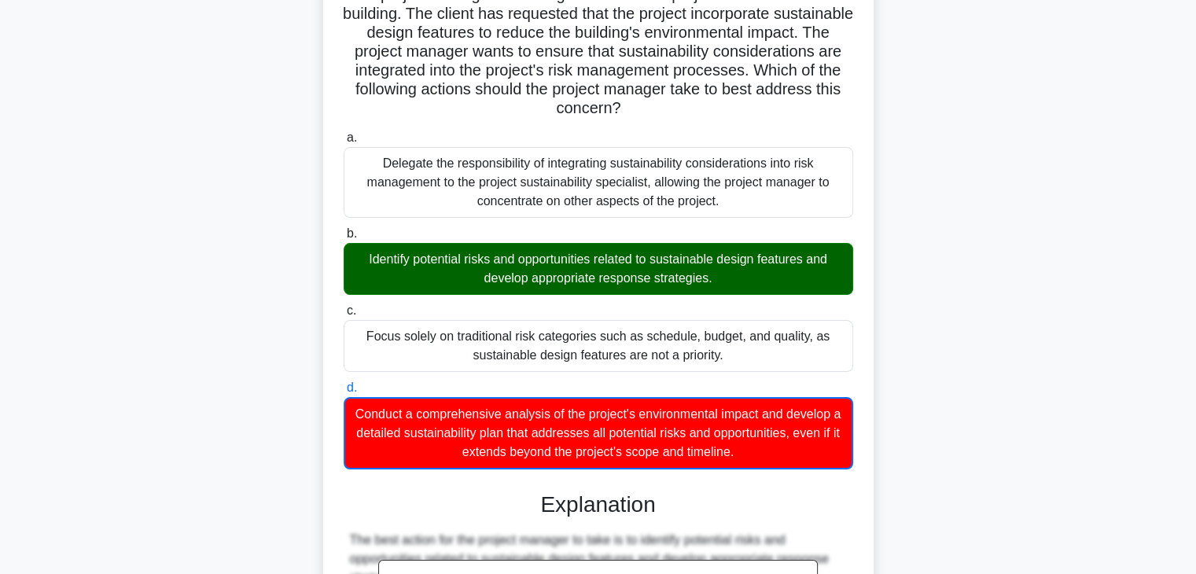
scroll to position [0, 0]
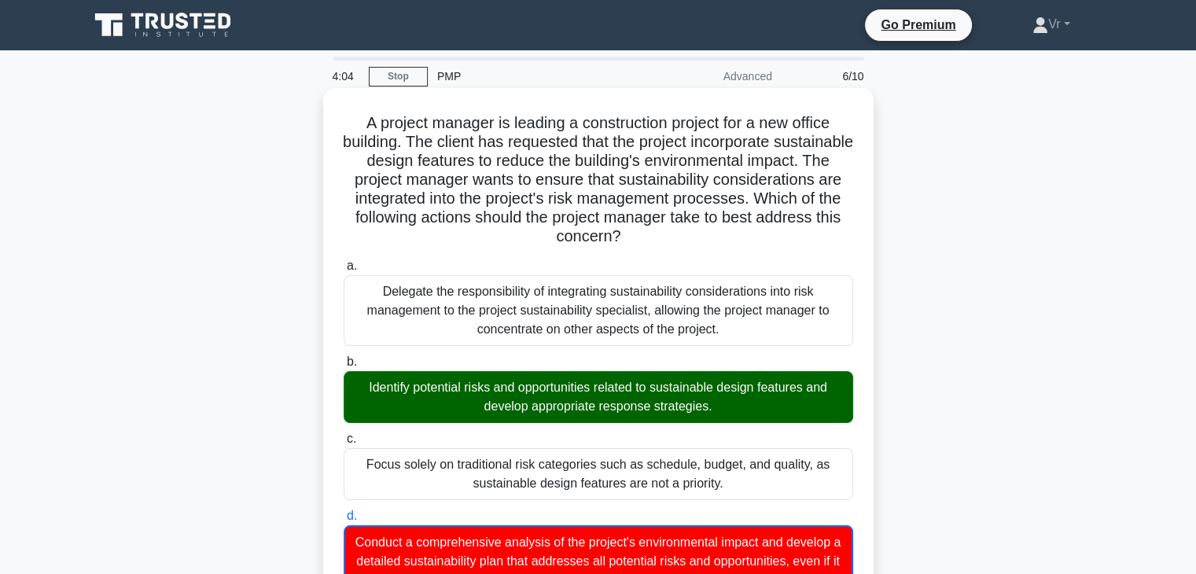
click at [727, 208] on h5 "A project manager is leading a construction project for a new office building. …" at bounding box center [598, 180] width 513 height 134
drag, startPoint x: 485, startPoint y: 214, endPoint x: 817, endPoint y: 234, distance: 332.4
click at [817, 234] on h5 "A project manager is leading a construction project for a new office building. …" at bounding box center [598, 180] width 513 height 134
click at [466, 161] on h5 "A project manager is leading a construction project for a new office building. …" at bounding box center [598, 180] width 513 height 134
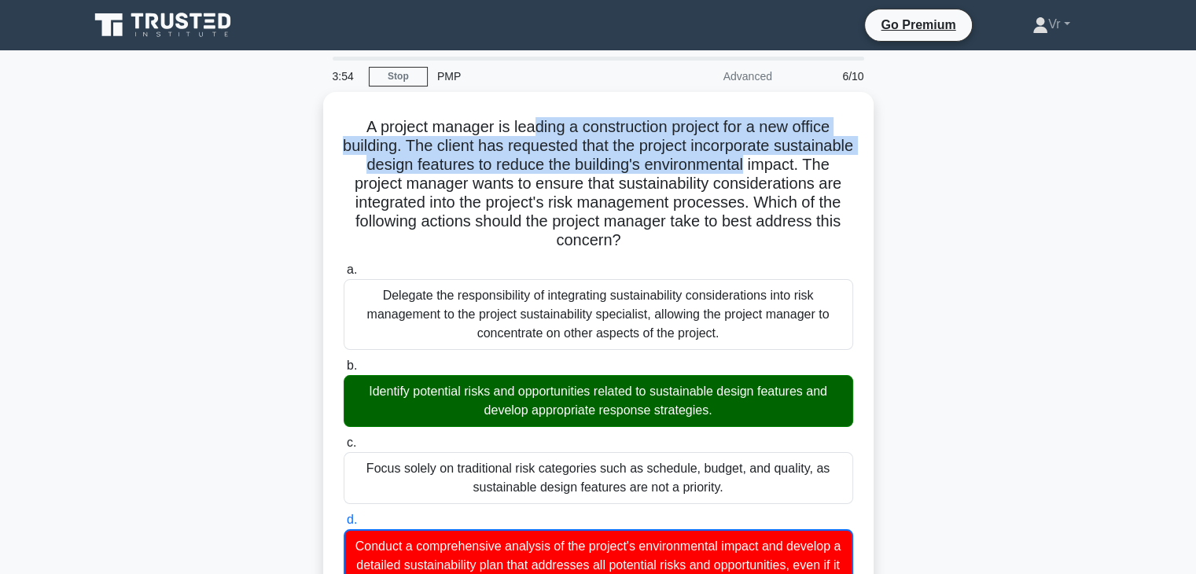
drag, startPoint x: 531, startPoint y: 130, endPoint x: 888, endPoint y: 169, distance: 359.2
click at [888, 169] on div "A project manager is leading a construction project for a new office building. …" at bounding box center [598, 547] width 1038 height 910
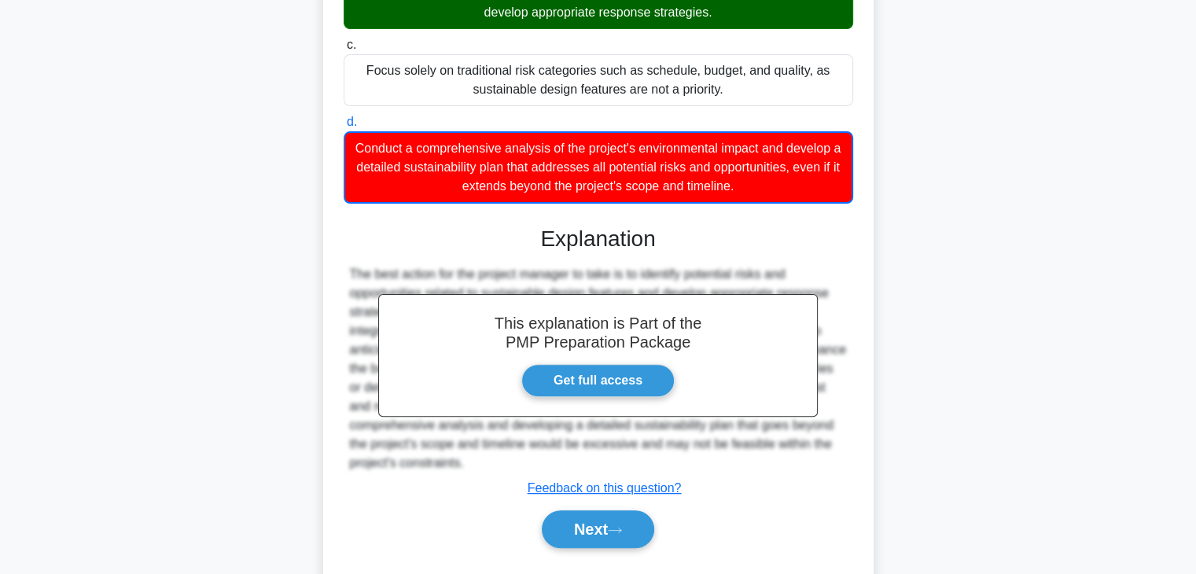
scroll to position [434, 0]
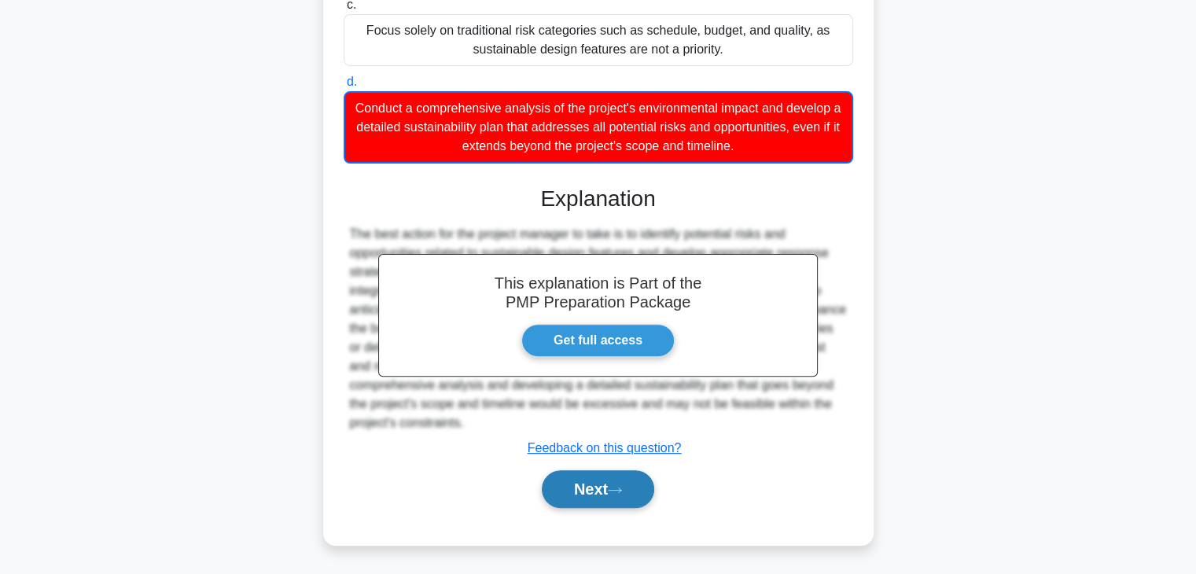
click at [635, 488] on button "Next" at bounding box center [598, 489] width 112 height 38
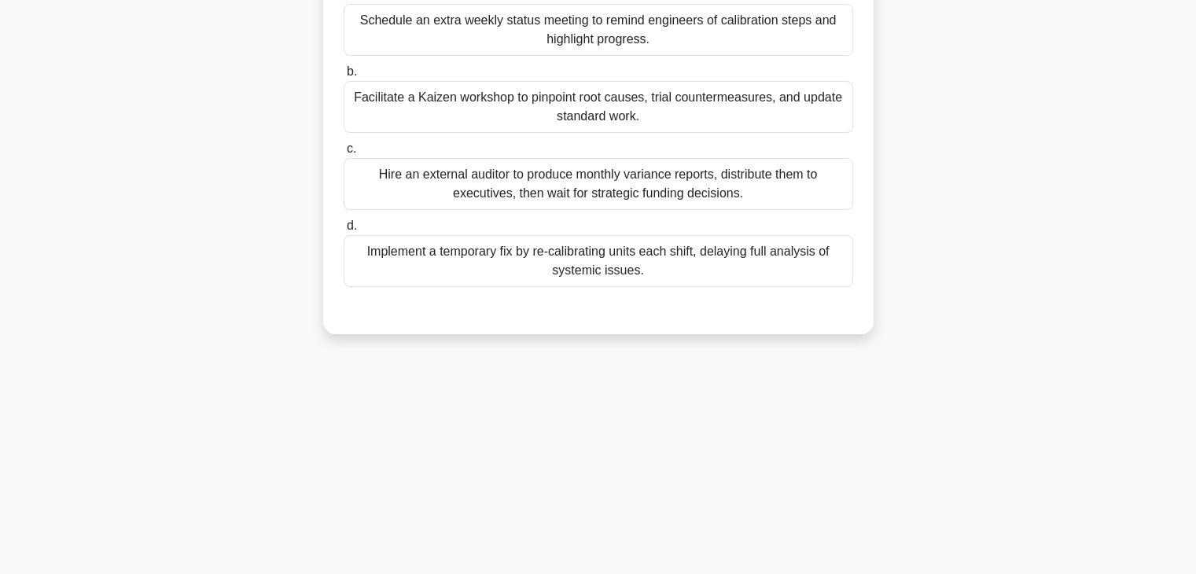
scroll to position [40, 0]
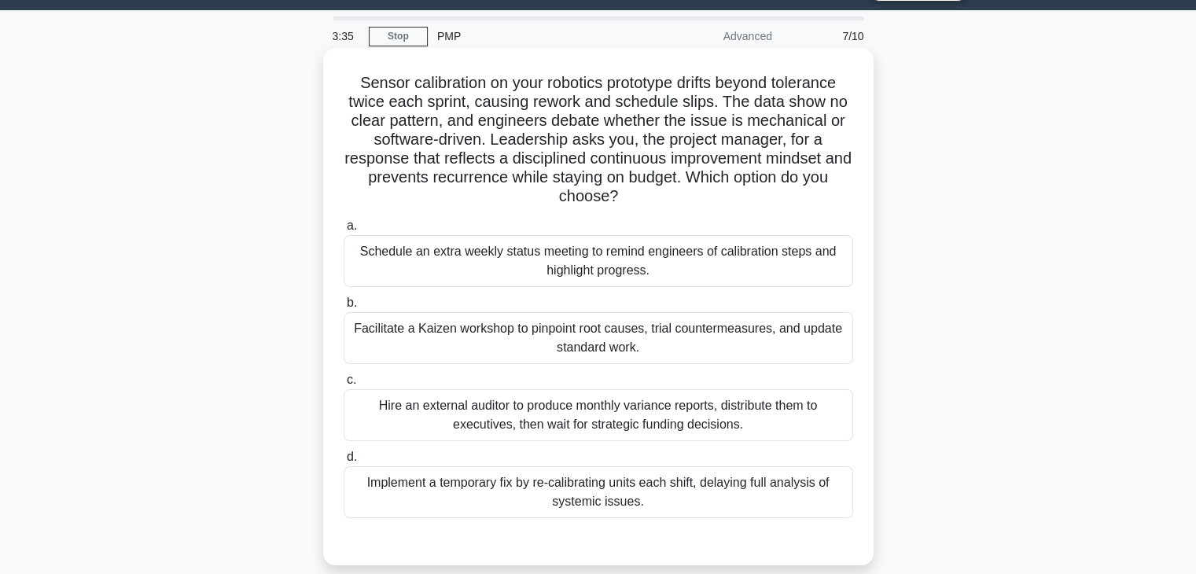
click at [444, 348] on div "Facilitate a Kaizen workshop to pinpoint root causes, trial countermeasures, an…" at bounding box center [599, 338] width 510 height 52
click at [344, 308] on input "b. Facilitate a Kaizen workshop to pinpoint root causes, trial countermeasures,…" at bounding box center [344, 303] width 0 height 10
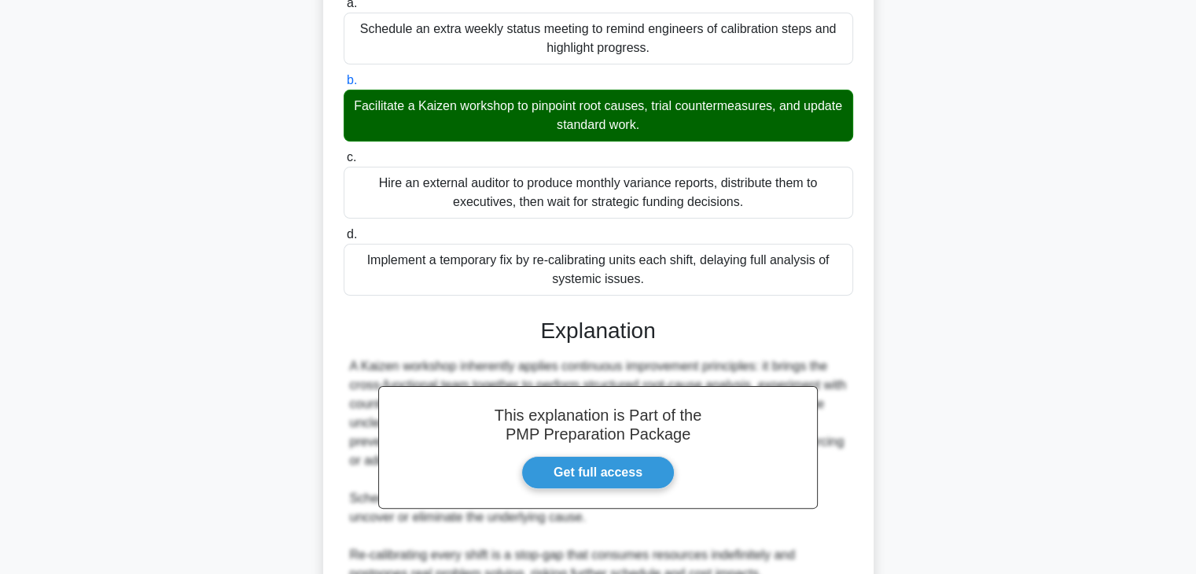
scroll to position [489, 0]
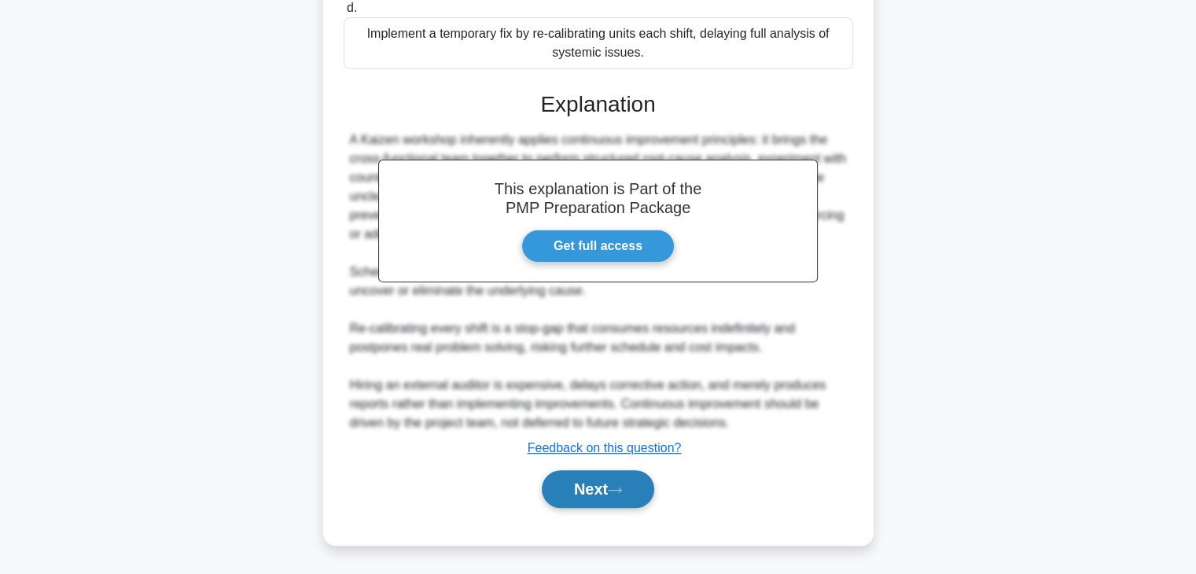
click at [646, 479] on button "Next" at bounding box center [598, 489] width 112 height 38
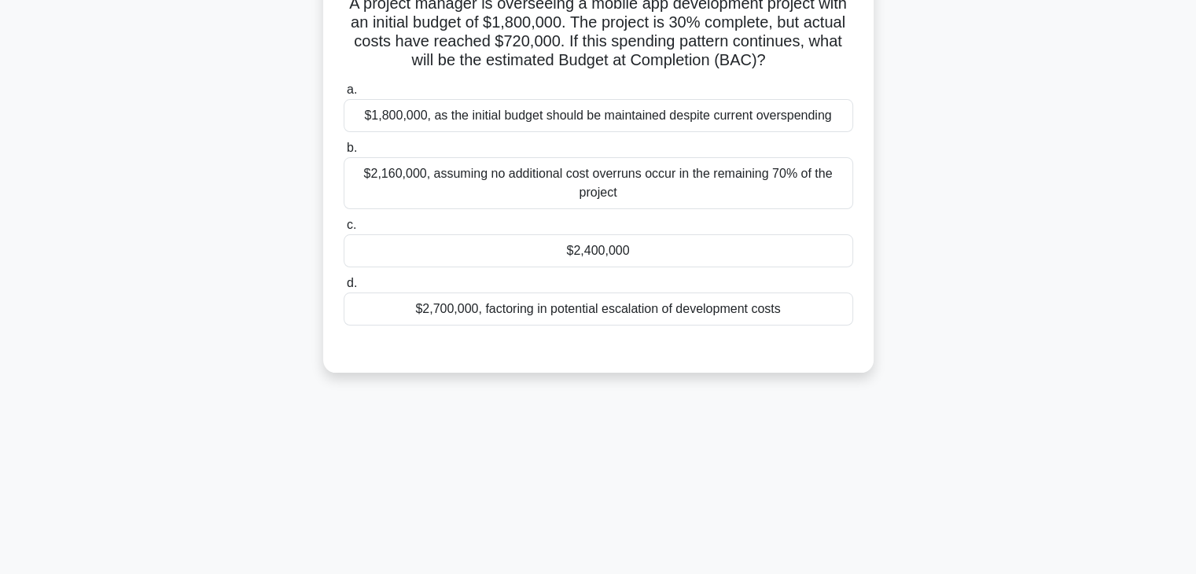
scroll to position [0, 0]
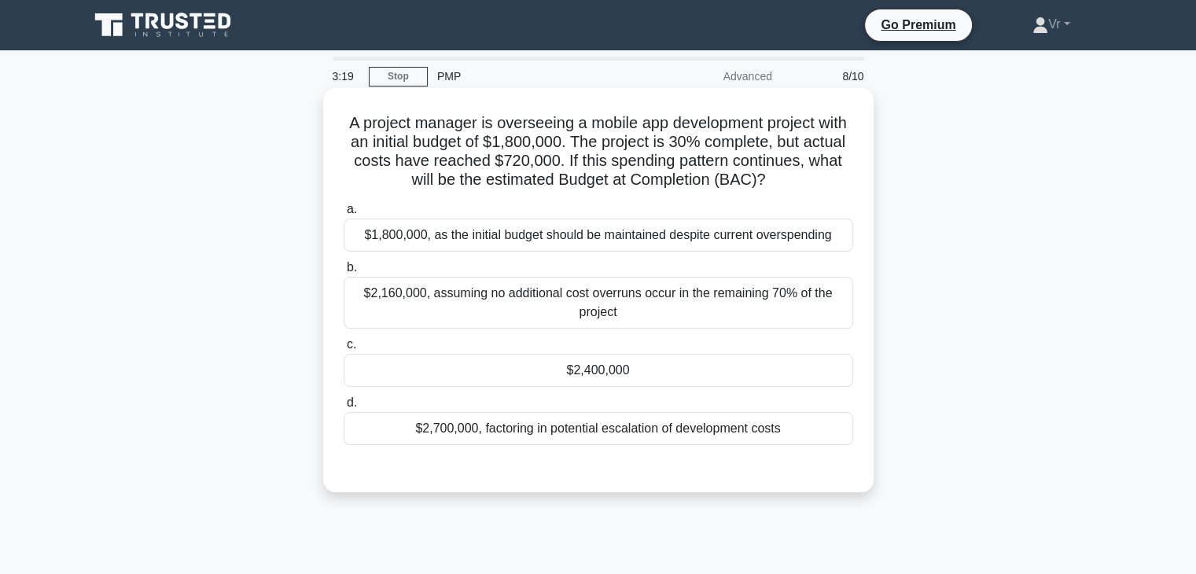
click at [595, 381] on div "$2,400,000" at bounding box center [599, 370] width 510 height 33
click at [344, 350] on input "c. $2,400,000" at bounding box center [344, 345] width 0 height 10
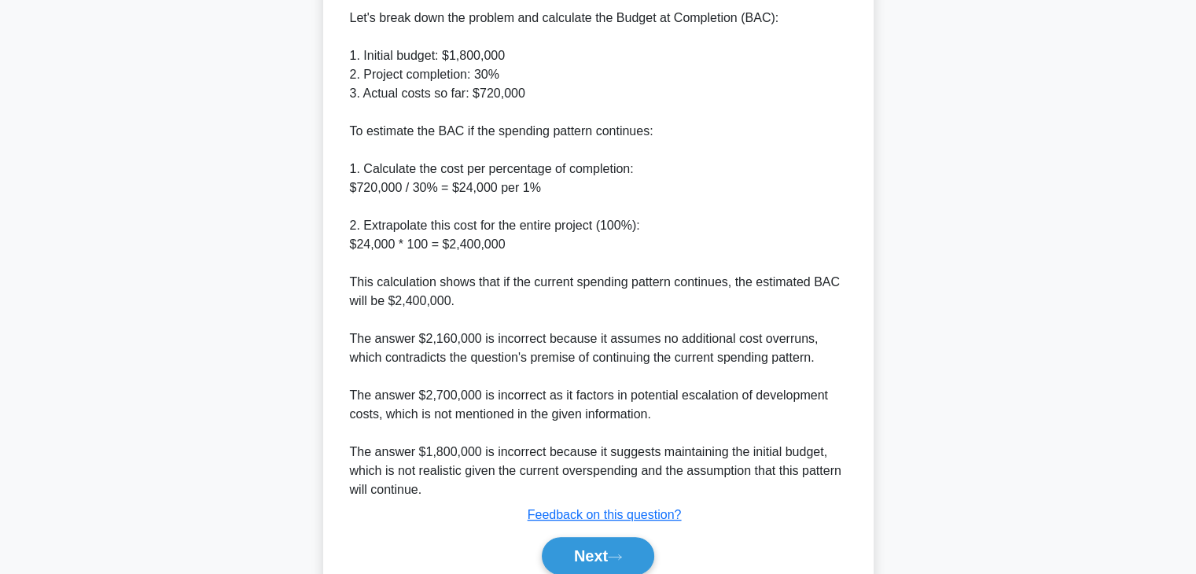
scroll to position [602, 0]
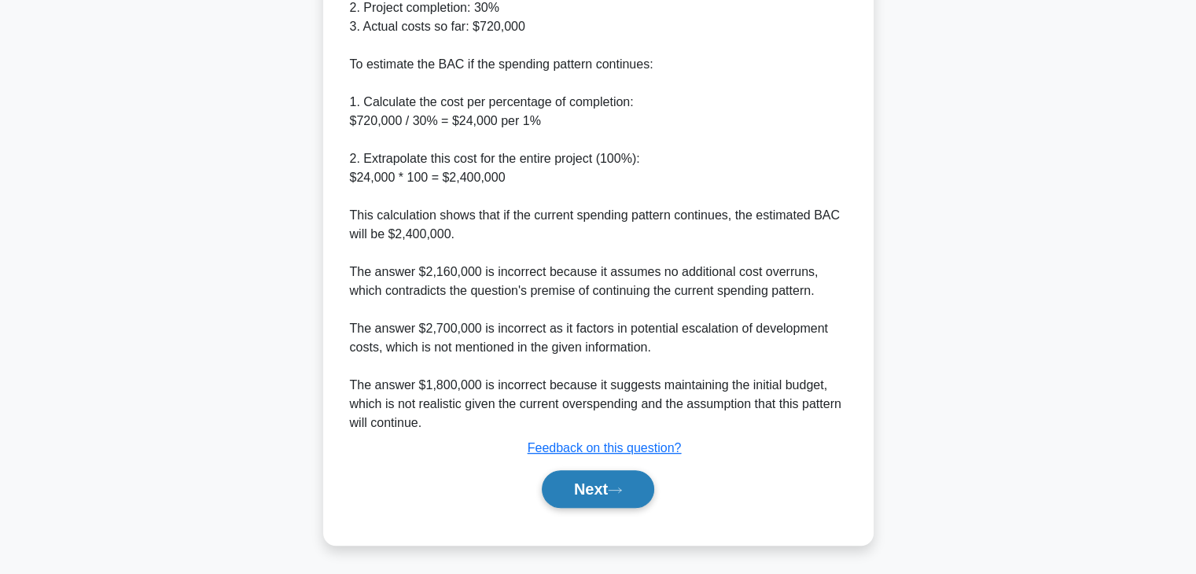
click at [613, 495] on button "Next" at bounding box center [598, 489] width 112 height 38
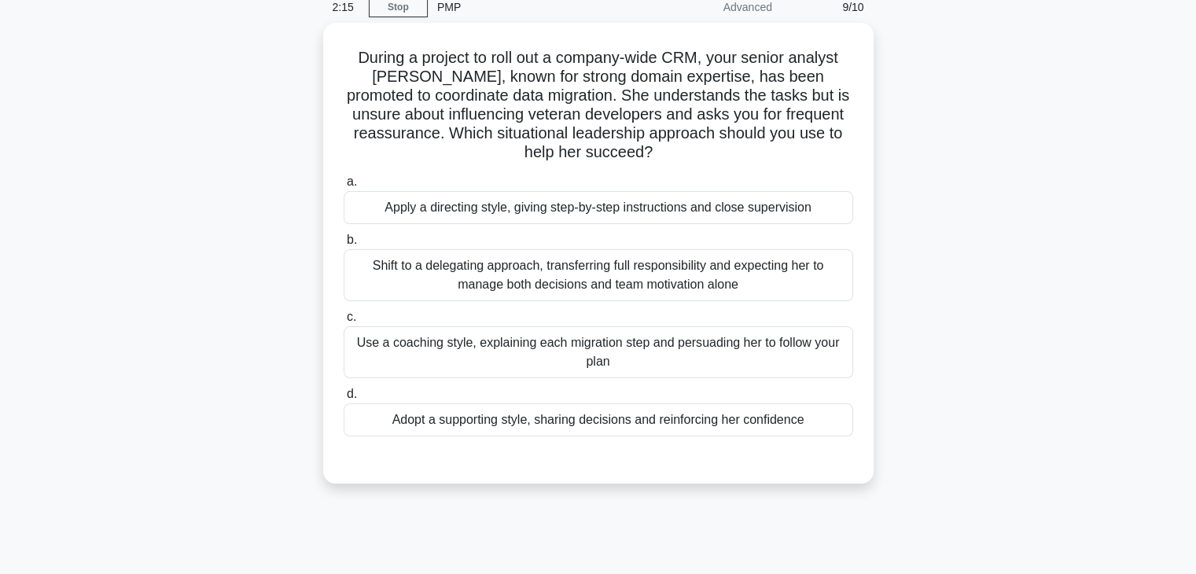
scroll to position [0, 0]
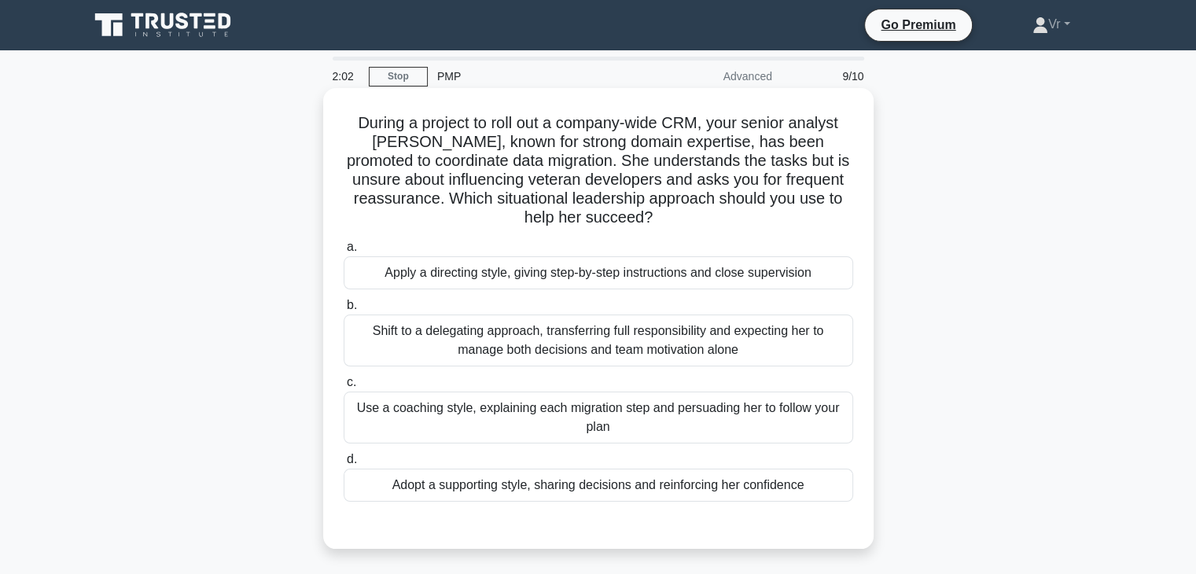
click at [505, 493] on div "Adopt a supporting style, sharing decisions and reinforcing her confidence" at bounding box center [599, 485] width 510 height 33
click at [344, 465] on input "d. Adopt a supporting style, sharing decisions and reinforcing her confidence" at bounding box center [344, 460] width 0 height 10
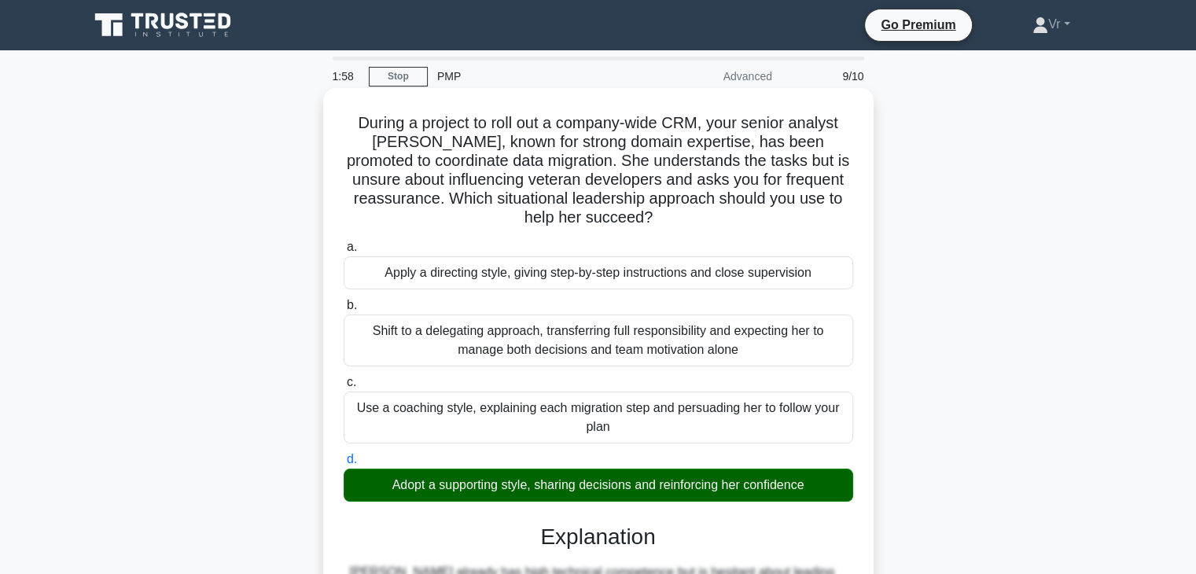
scroll to position [376, 0]
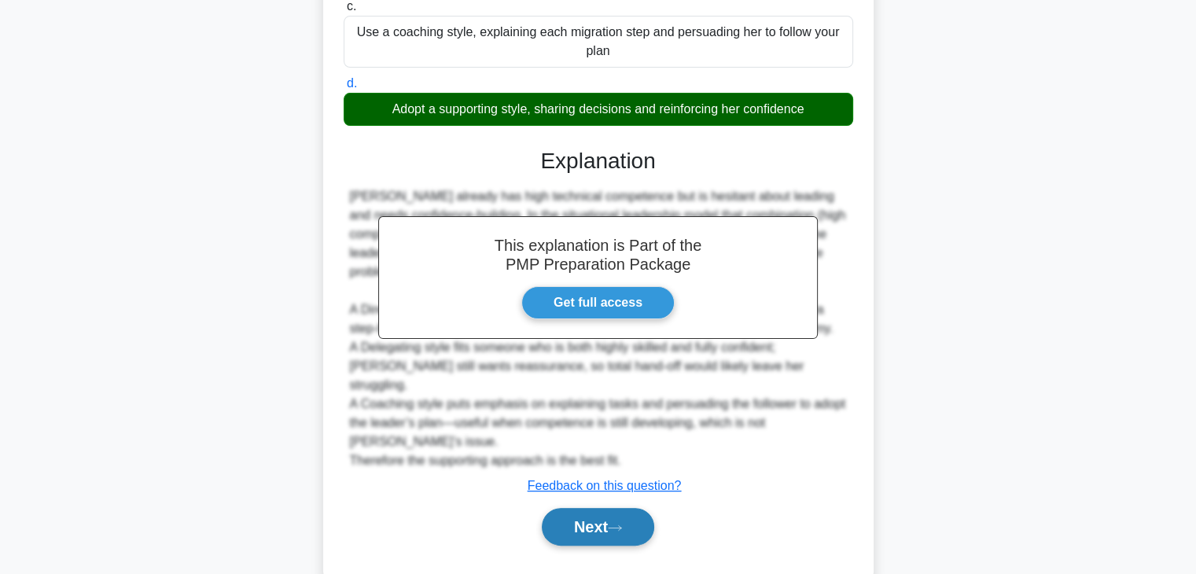
click at [638, 508] on button "Next" at bounding box center [598, 527] width 112 height 38
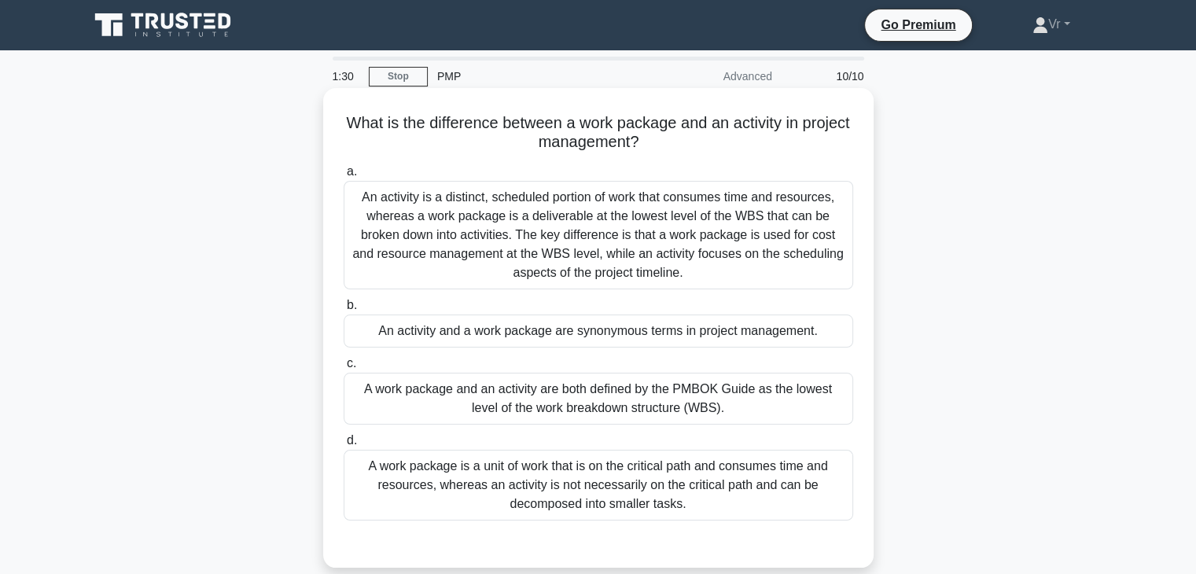
scroll to position [79, 0]
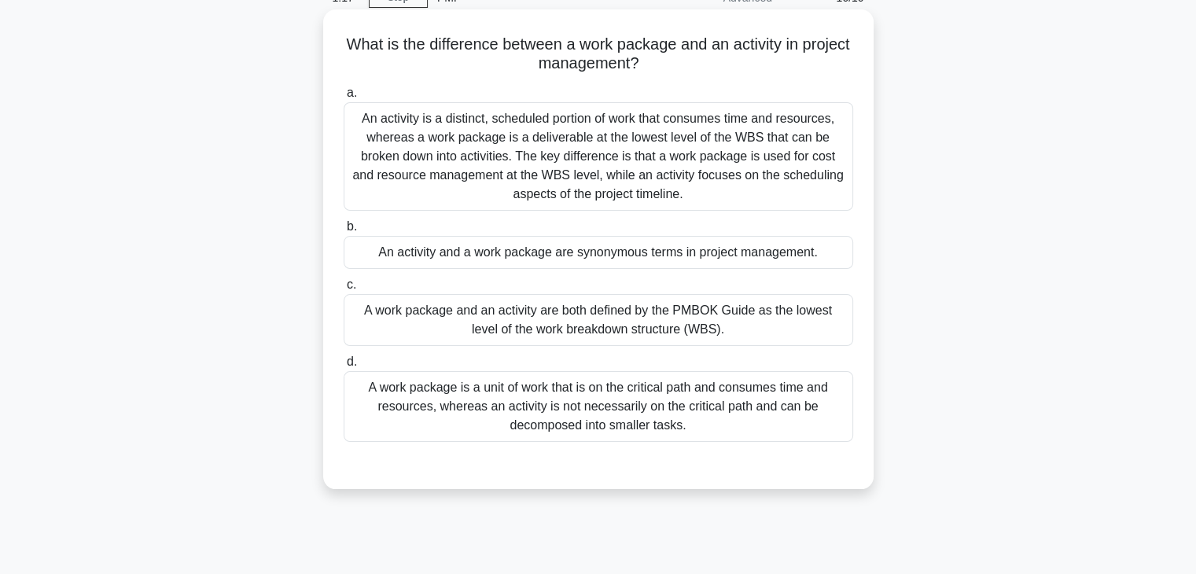
click at [611, 412] on div "A work package is a unit of work that is on the critical path and consumes time…" at bounding box center [599, 406] width 510 height 71
click at [344, 367] on input "d. A work package is a unit of work that is on the critical path and consumes t…" at bounding box center [344, 362] width 0 height 10
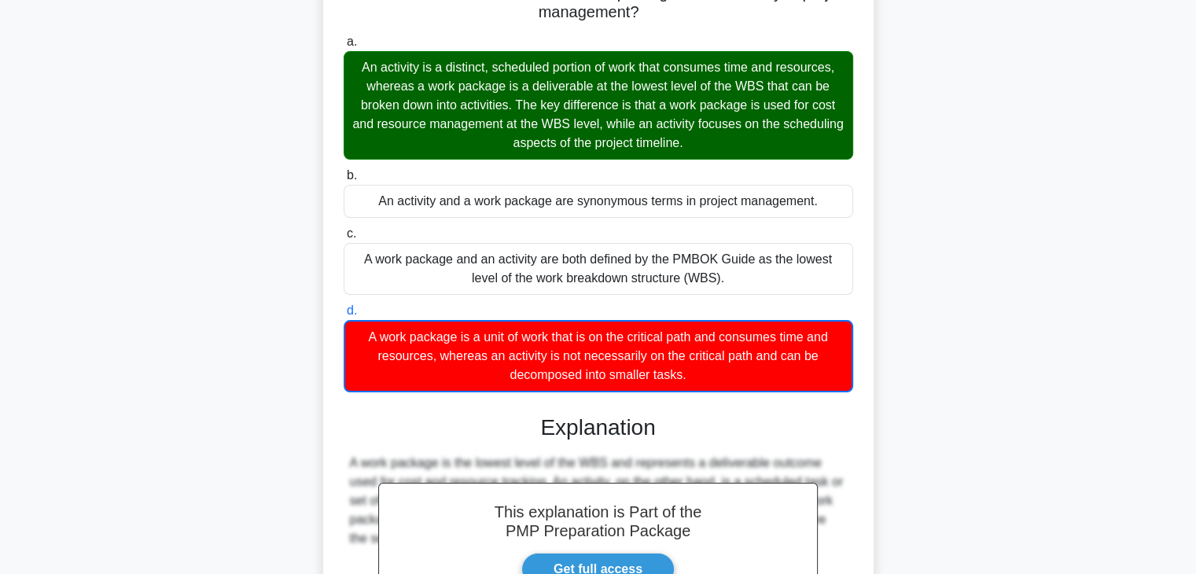
scroll to position [340, 0]
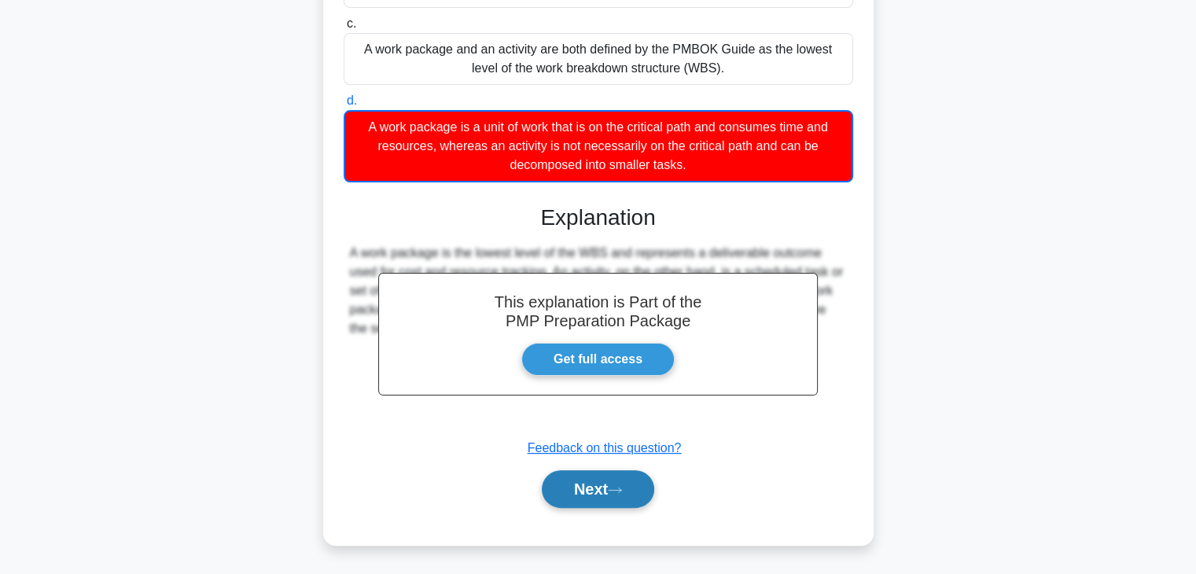
click at [601, 495] on button "Next" at bounding box center [598, 489] width 112 height 38
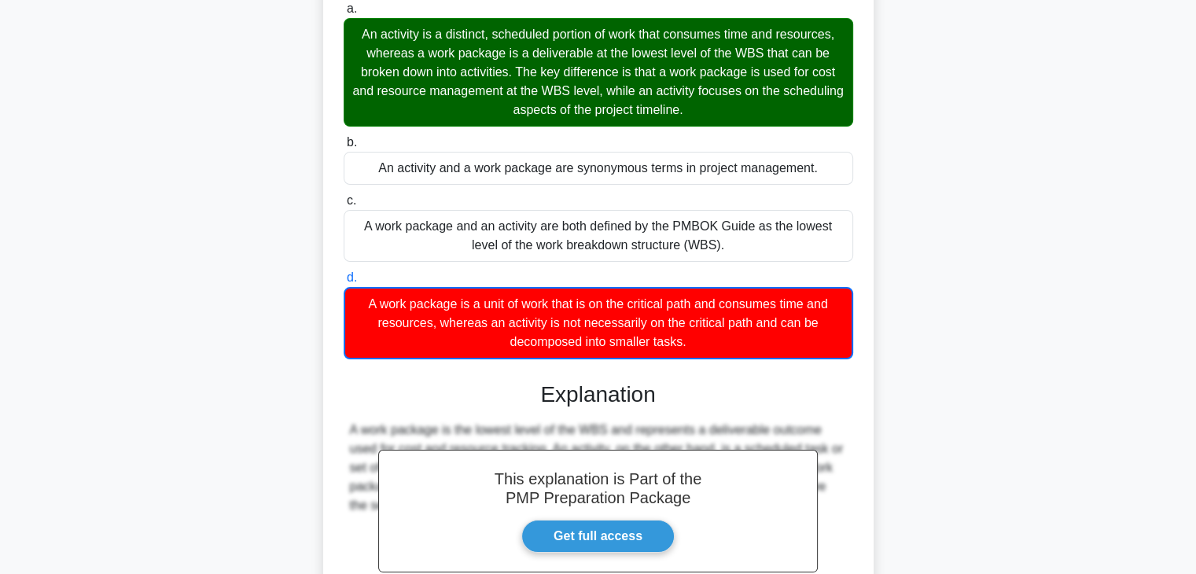
scroll to position [0, 0]
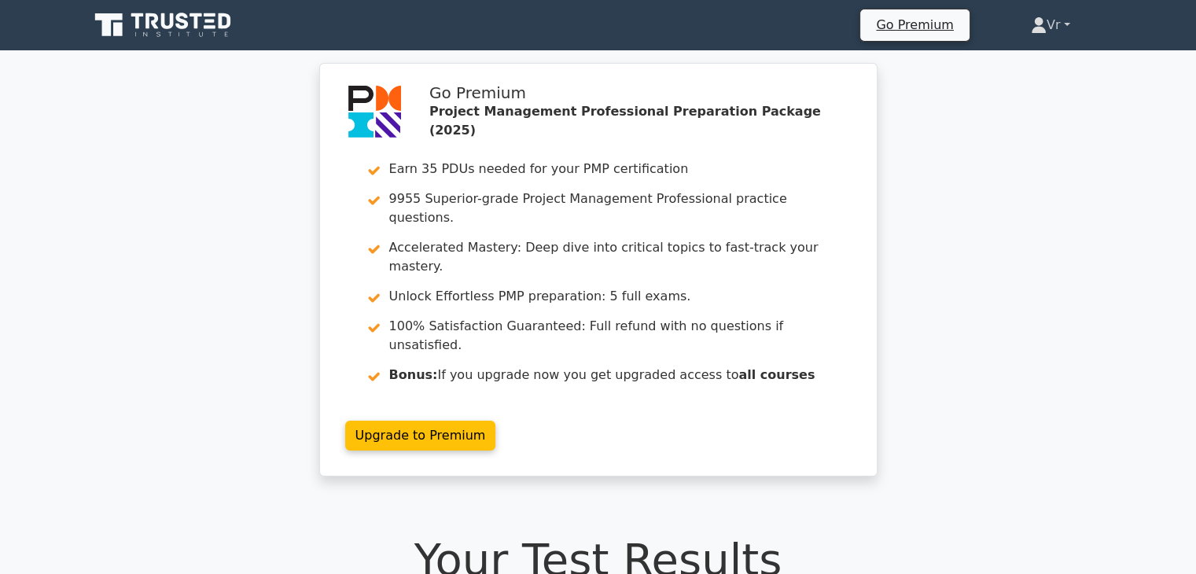
click at [1063, 33] on link "Vr" at bounding box center [1050, 24] width 115 height 31
click at [1053, 64] on link "Profile" at bounding box center [1056, 62] width 124 height 25
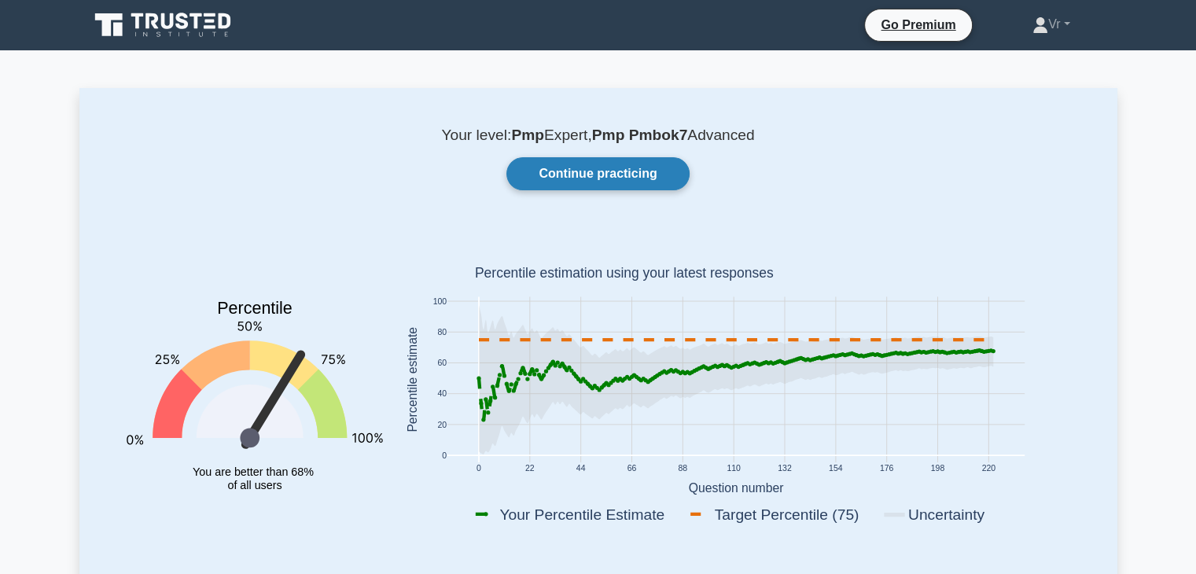
click at [630, 180] on link "Continue practicing" at bounding box center [597, 173] width 182 height 33
